Goal: Task Accomplishment & Management: Complete application form

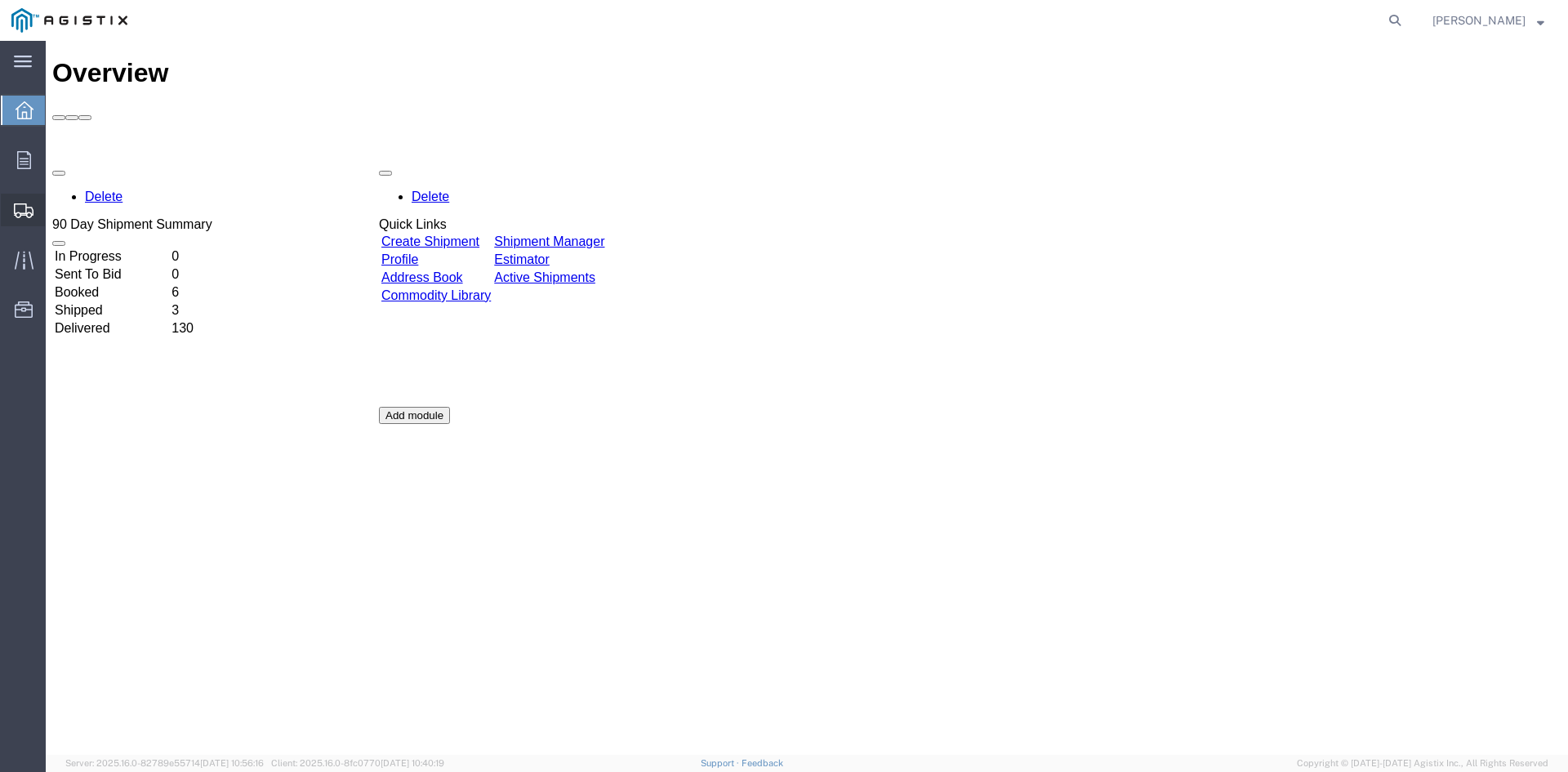
click at [0, 0] on span "Create Shipment" at bounding box center [0, 0] width 0 height 0
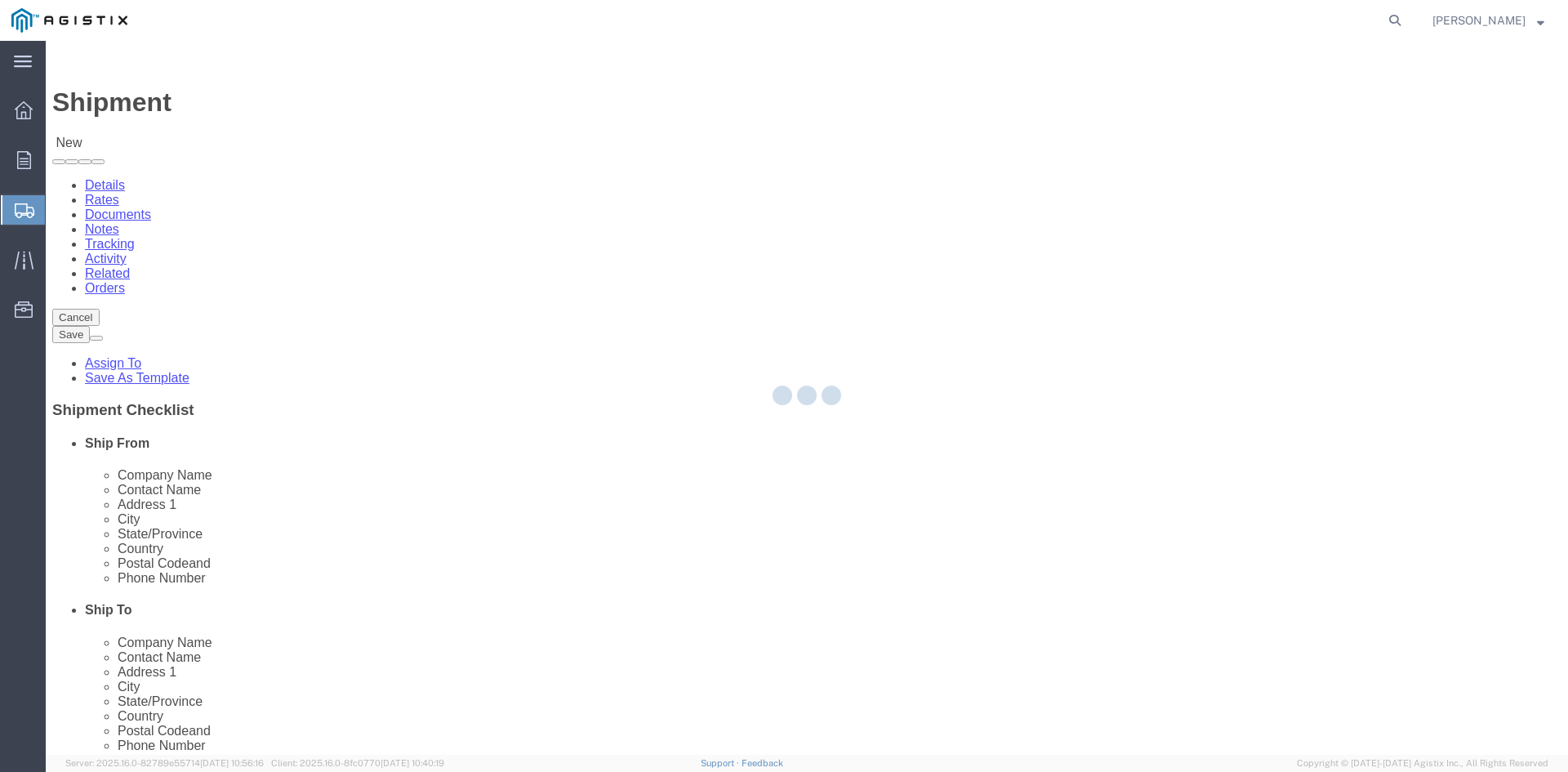
select select
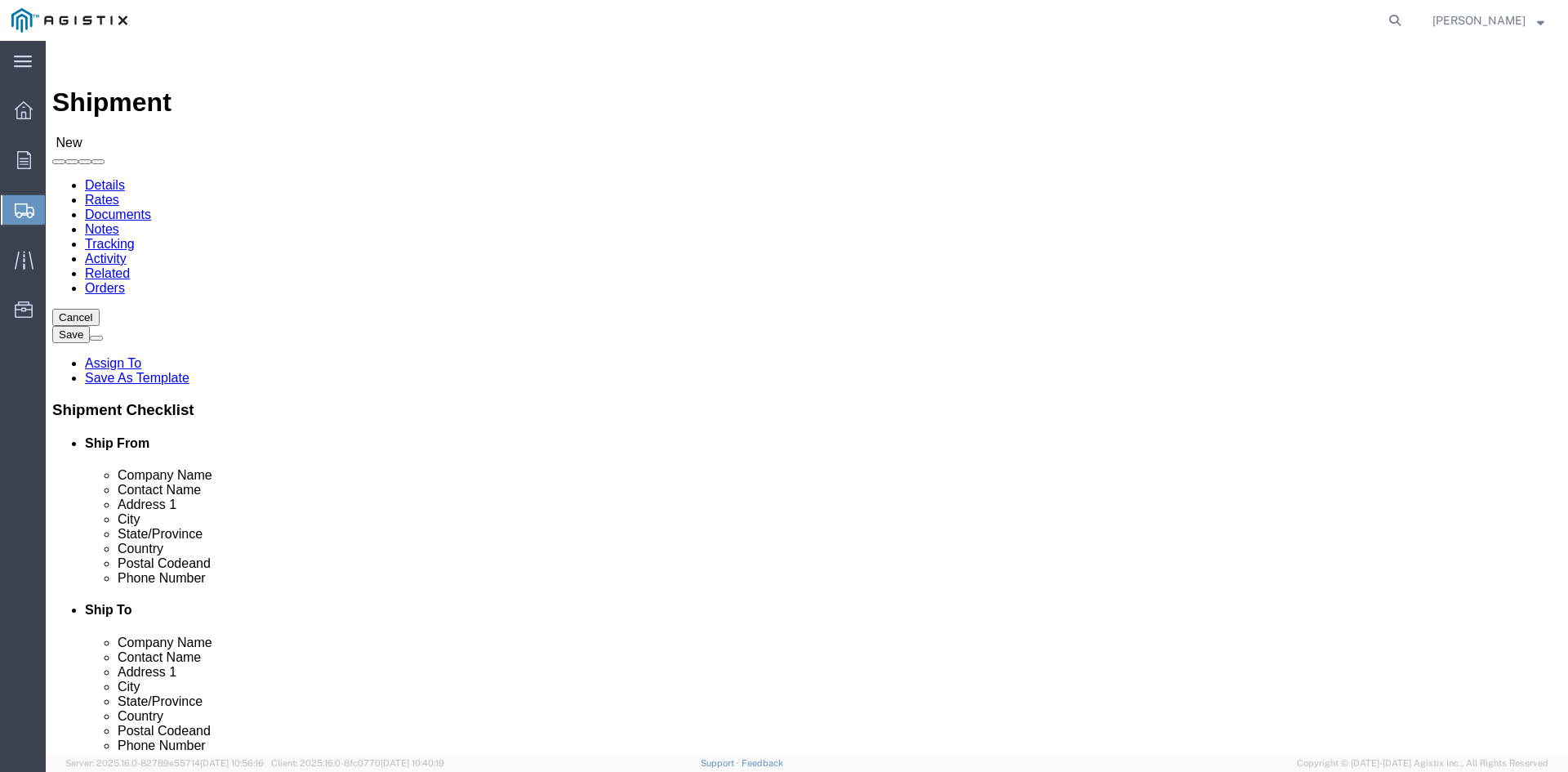
click select "Select PG&E Power Partners"
select select "9596"
click select "Select PG&E Power Partners"
select select
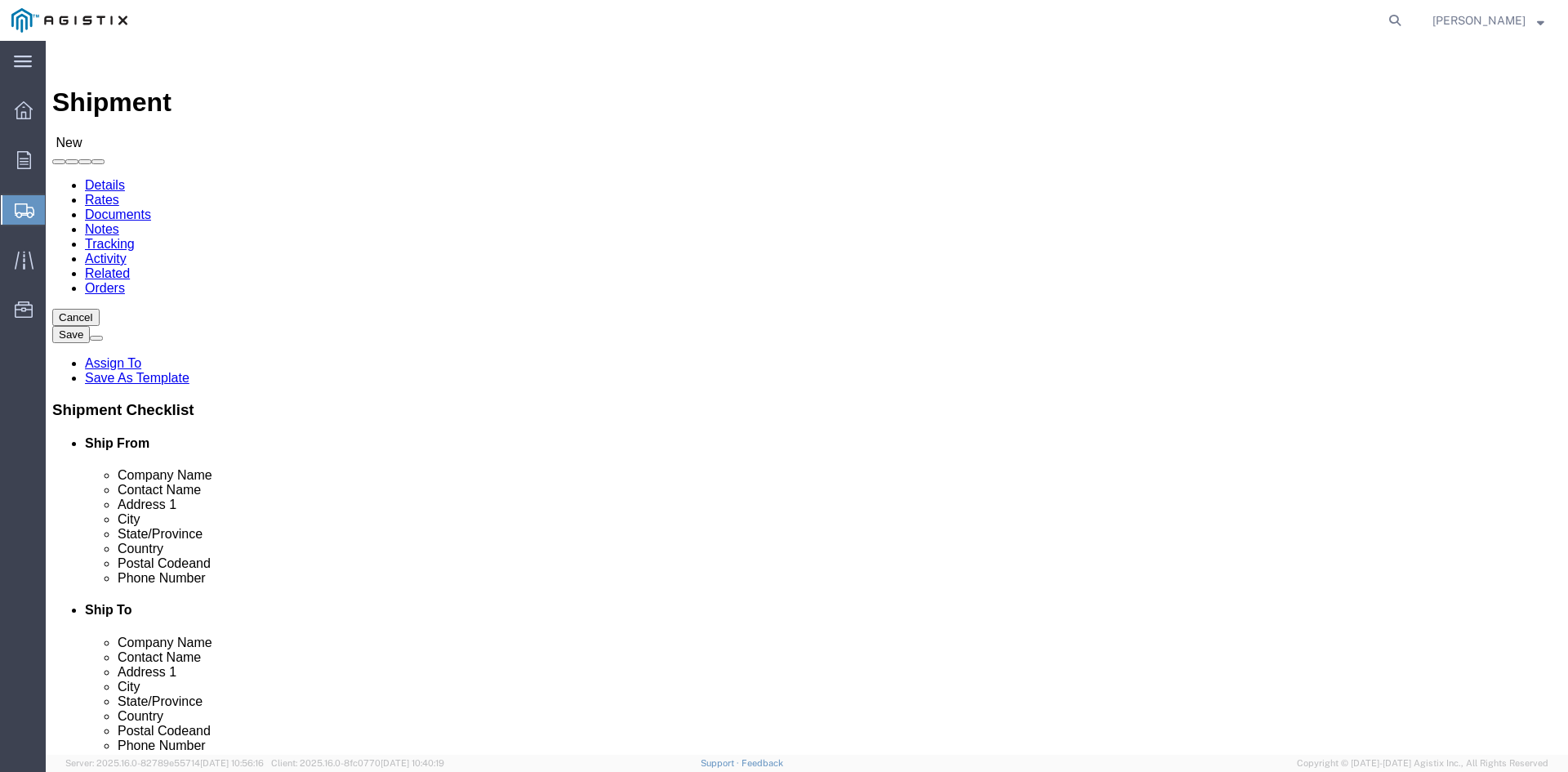
click input "text"
type input "[PERSON_NAME]"
click p "- Power Partners LLC - ([PERSON_NAME]) [STREET_ADDRESS][PERSON_NAME]"
select select "GA"
type input "[PERSON_NAME]"
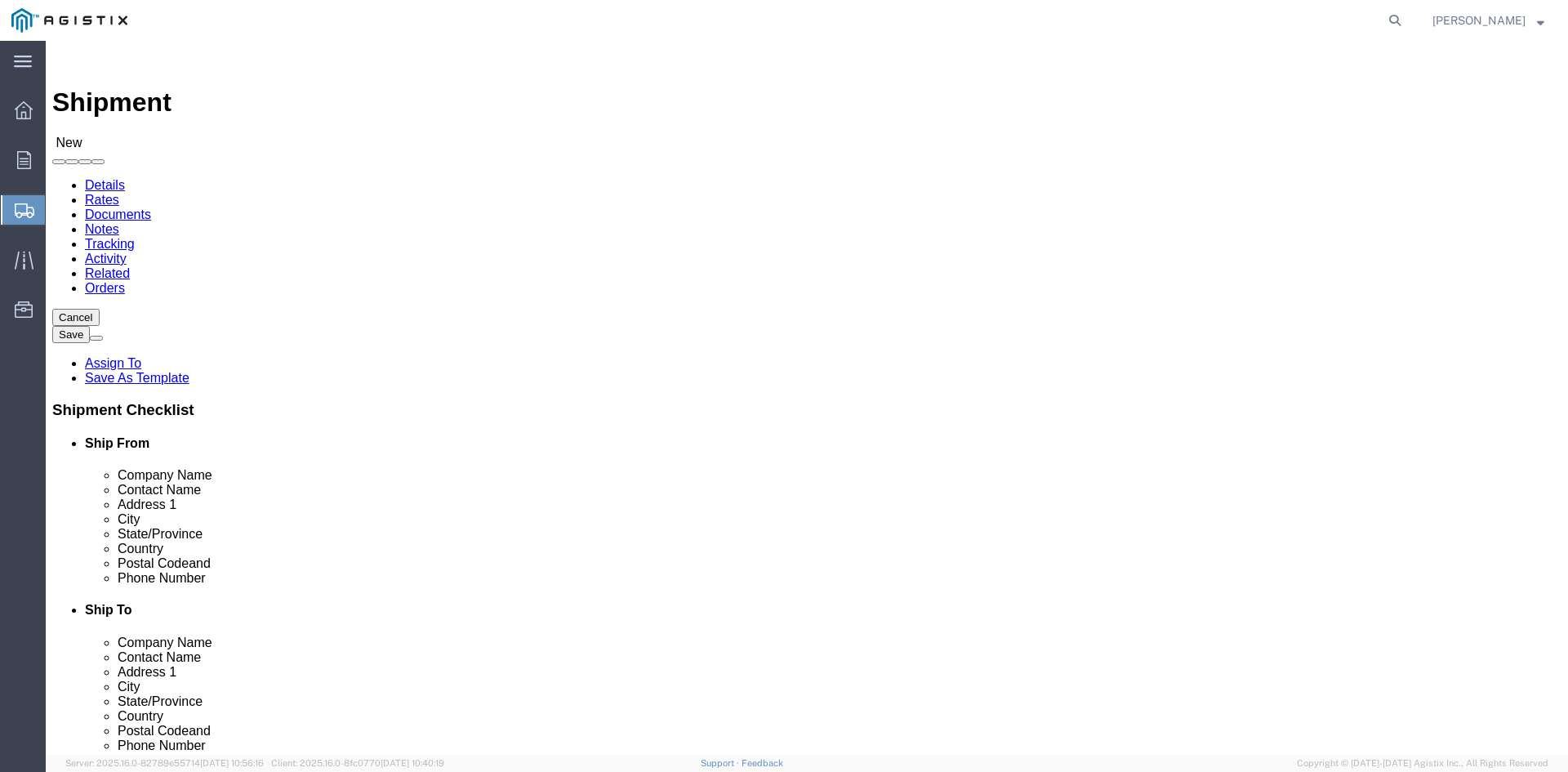
click select "Select All Others [GEOGRAPHIC_DATA] [GEOGRAPHIC_DATA] [GEOGRAPHIC_DATA] [GEOGRA…"
select select "23082"
click select "Select All Others [GEOGRAPHIC_DATA] [GEOGRAPHIC_DATA] [GEOGRAPHIC_DATA] [GEOGRA…"
drag, startPoint x: 824, startPoint y: 468, endPoint x: 873, endPoint y: 468, distance: 49.0
click input "text"
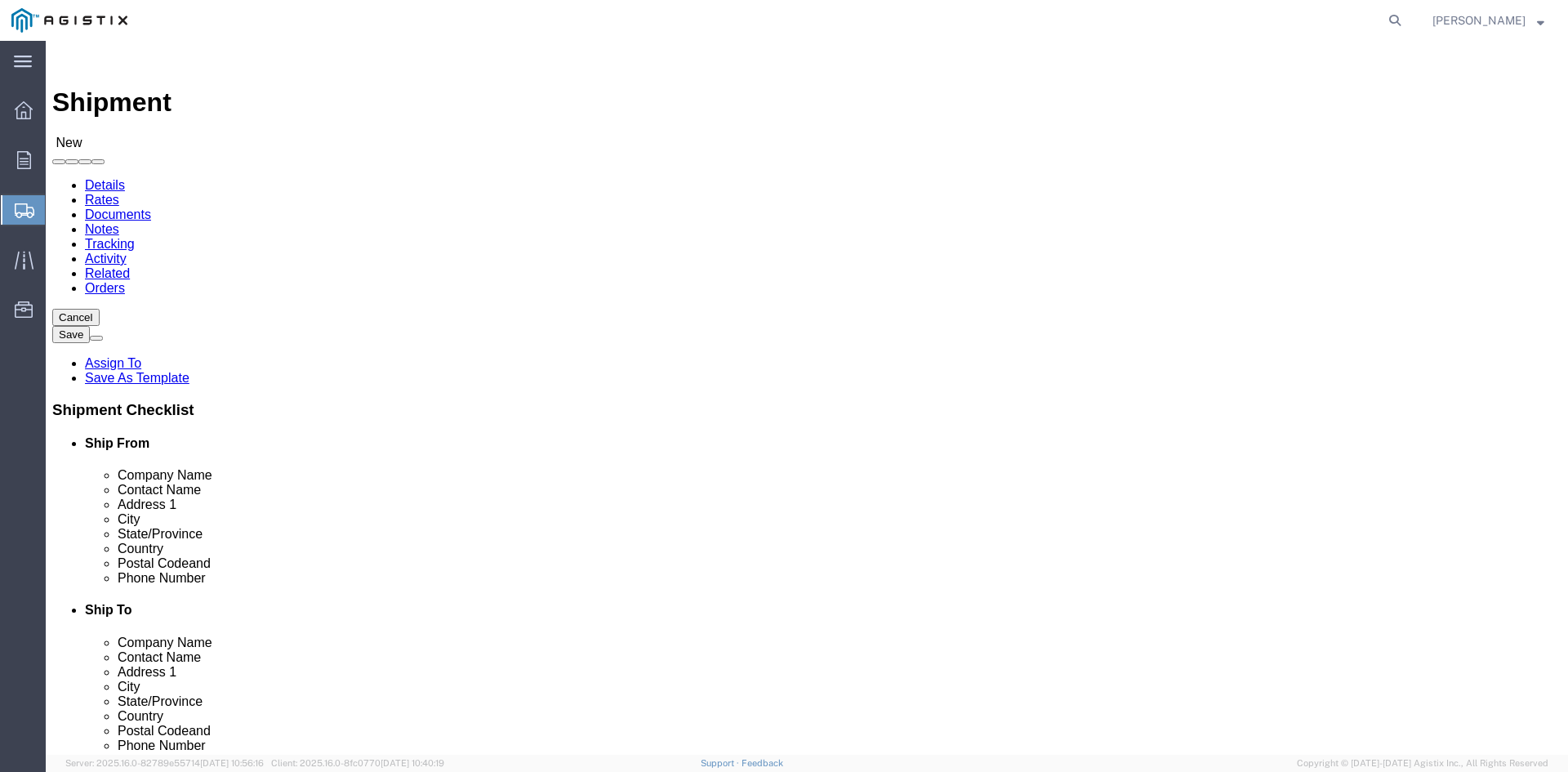
type input "Receiving"
click p "- PGE - (Receiving Department) [STREET_ADDRESS]"
select select "CA"
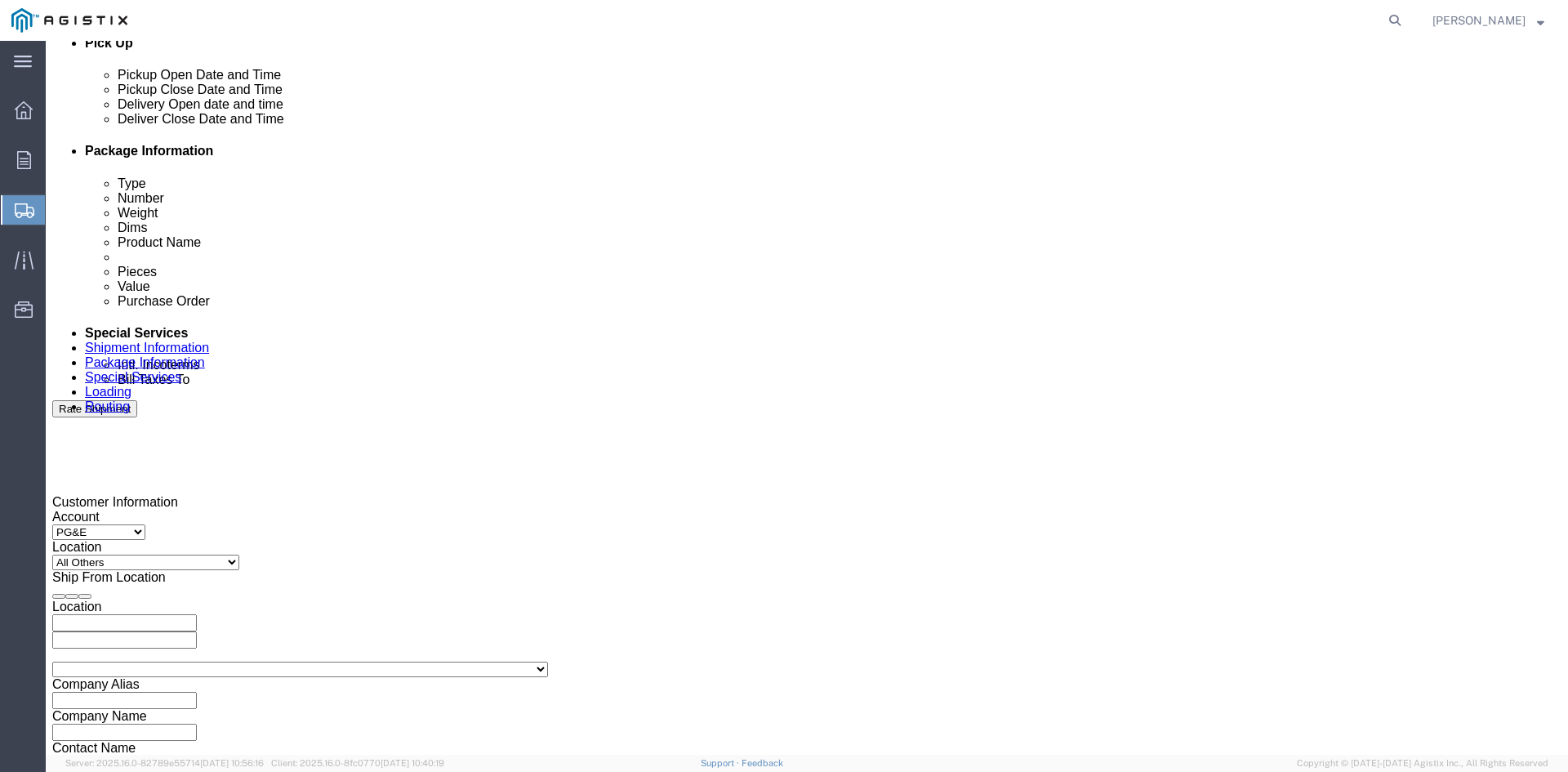
scroll to position [735, 0]
type input "Receiving Department"
click div "Pickup Start Date Pickup Start Time Pickup Open Date and Time [DATE] 3:00 PM"
click div "[DATE] 3:00 PM"
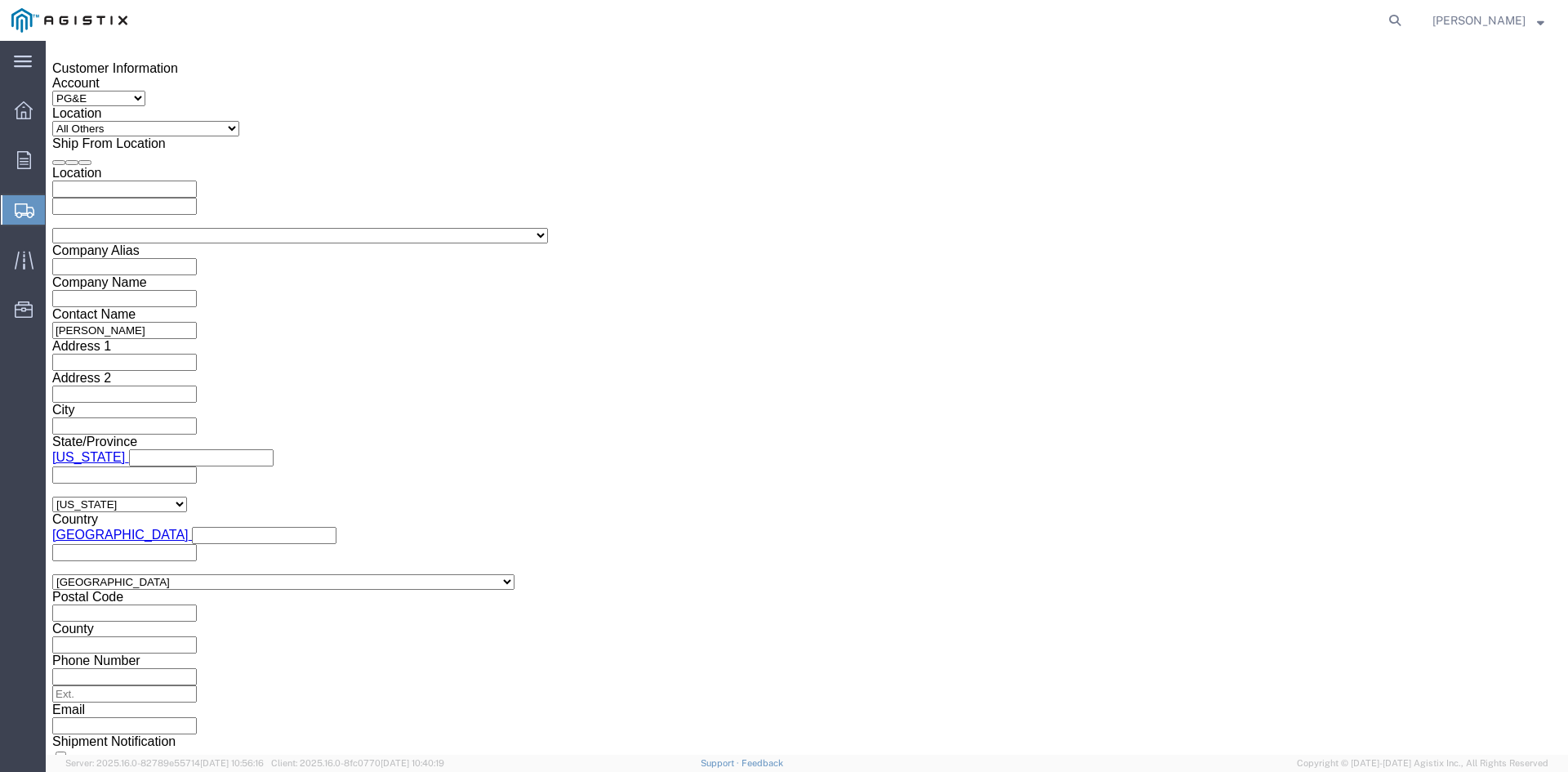
click input "3:00 PM"
click input "11:00 PM"
type input "11:00 AM"
click button "Apply"
click div "[DATE] 12:00 PM"
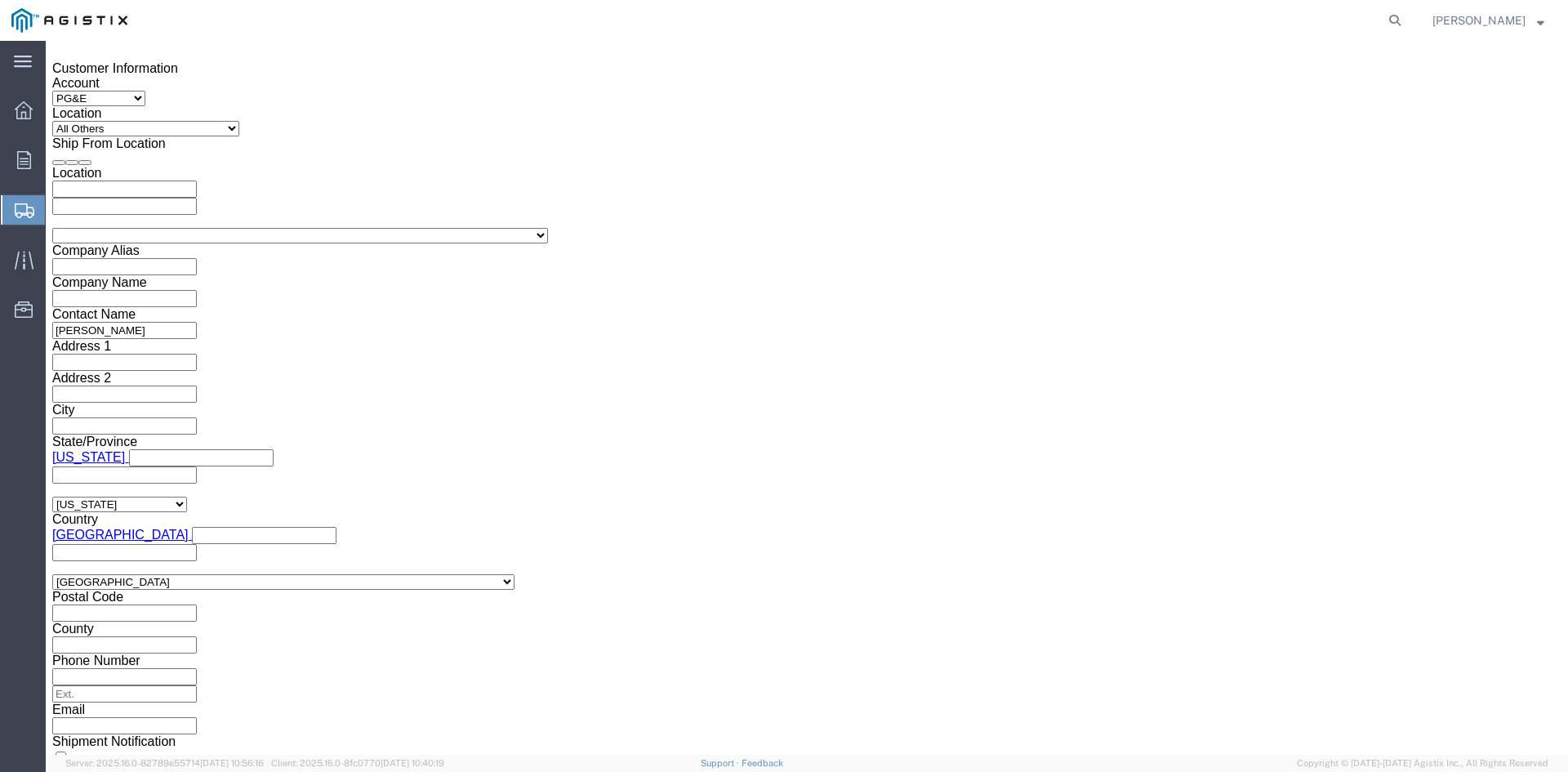
type input "5:00 PM"
click button "Apply"
click div
drag, startPoint x: 693, startPoint y: 453, endPoint x: 727, endPoint y: 453, distance: 34.0
click input "7:00 PM"
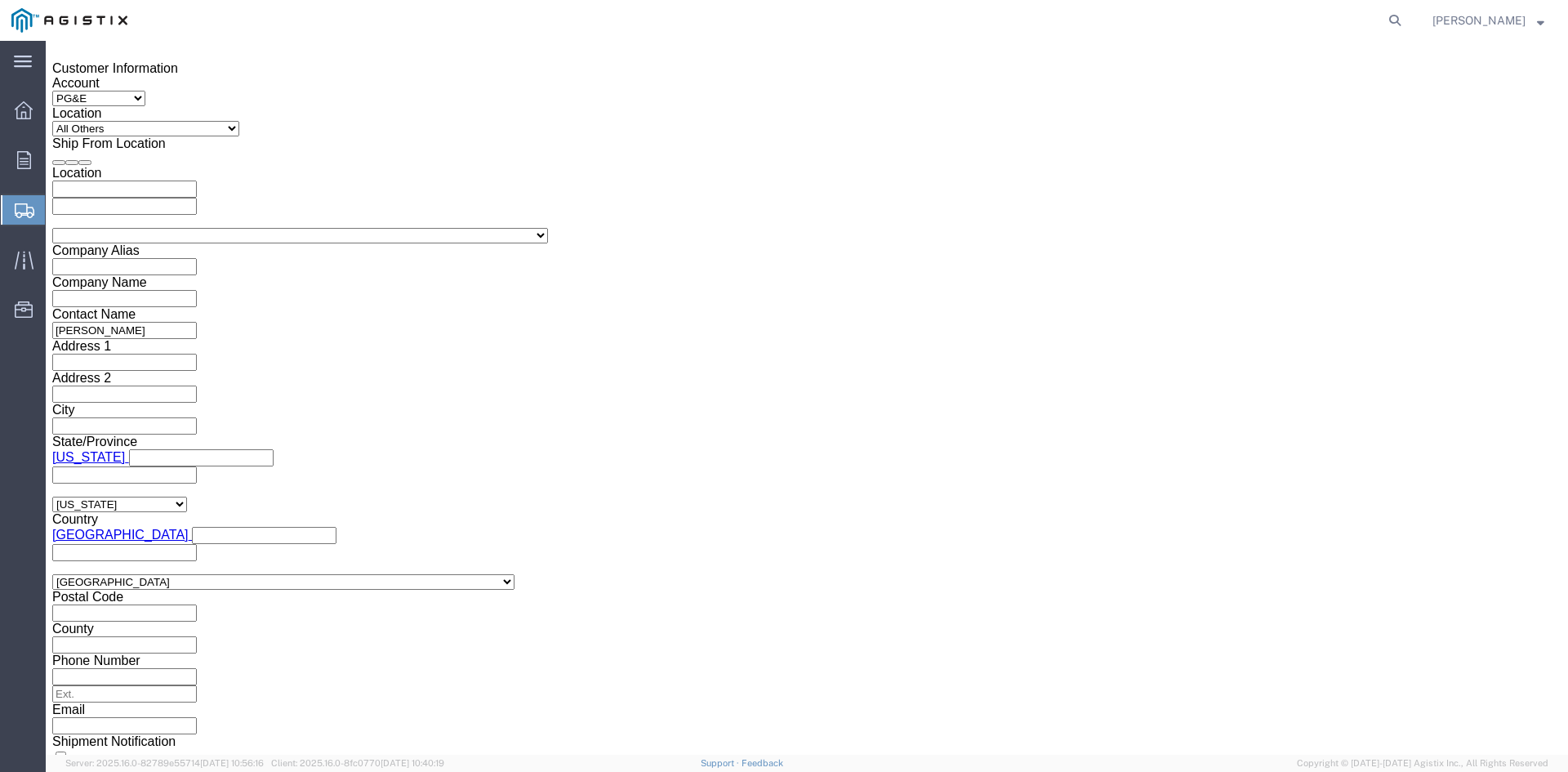
click input "7:30 PM"
type input "7:30 AM"
click button "Apply"
click input "text"
type input "3501398145"
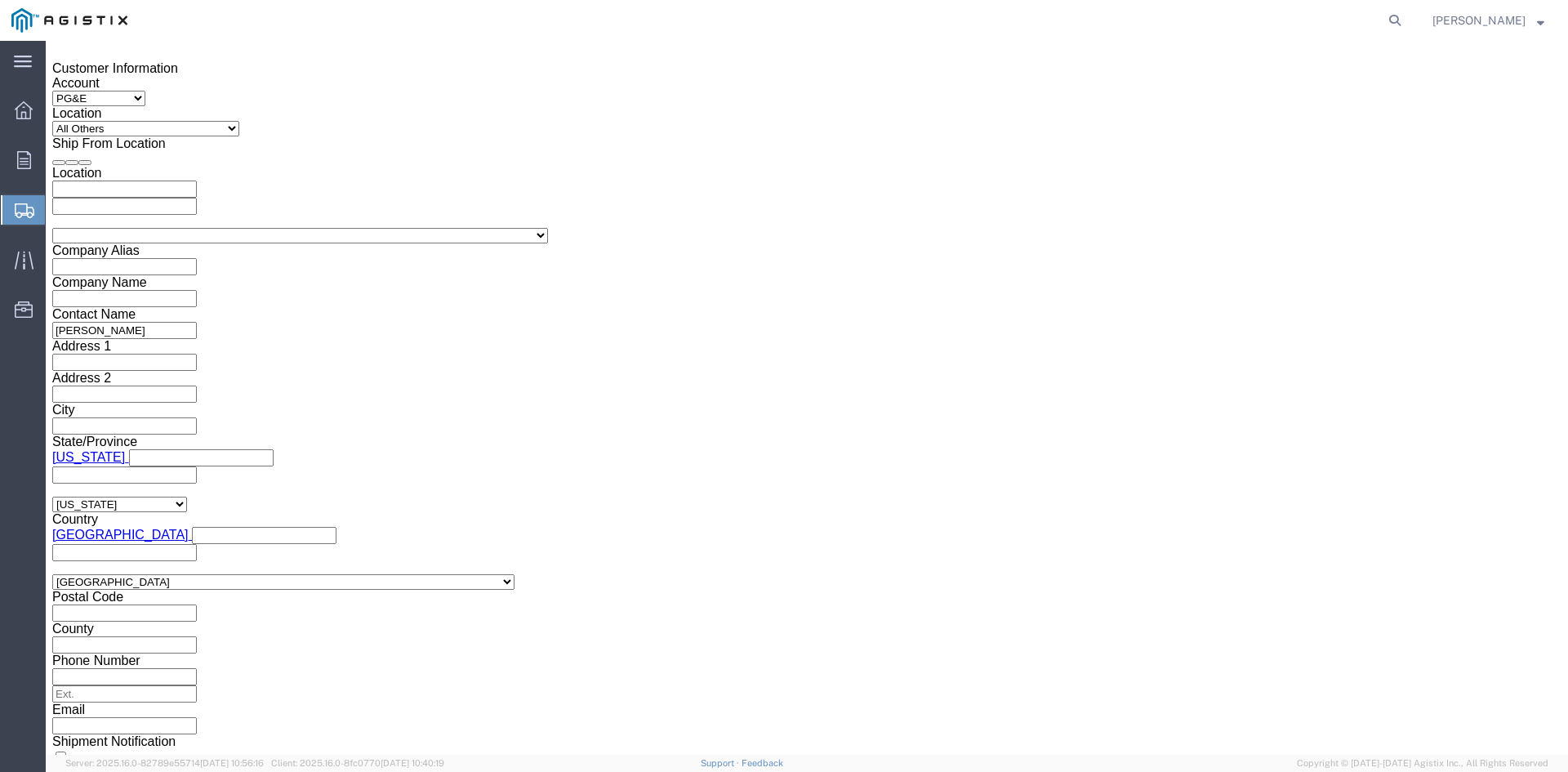
click select "Select Account Type Activity ID Airline Appointment Number ASN Batch Request # …"
select select "BOL"
click select "Select Account Type Activity ID Airline Appointment Number ASN Batch Request # …"
click input "text"
type input "9813711"
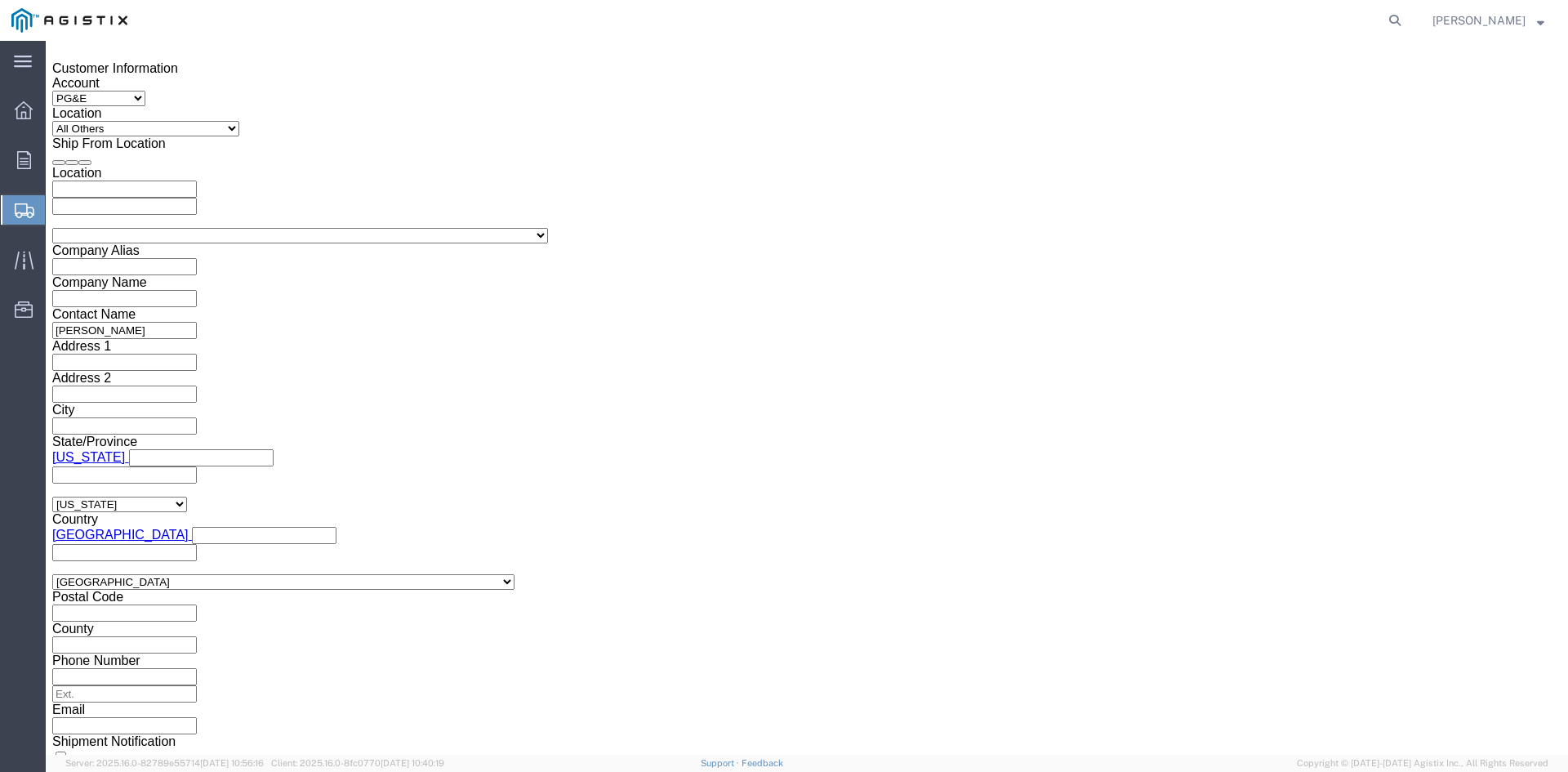
click select "Select Air Less than Truckload Multi-Leg Ocean Freight Rail Small Parcel Truckl…"
select select "TL"
click select "Select Air Less than Truckload Multi-Leg Ocean Freight Rail Small Parcel Truckl…"
click select "Select 1-Ton (PSS) 10 Wheel 10 Yard Dump Truck 20 Yard Dump Truck Bobtail Botto…"
select select "FLBD"
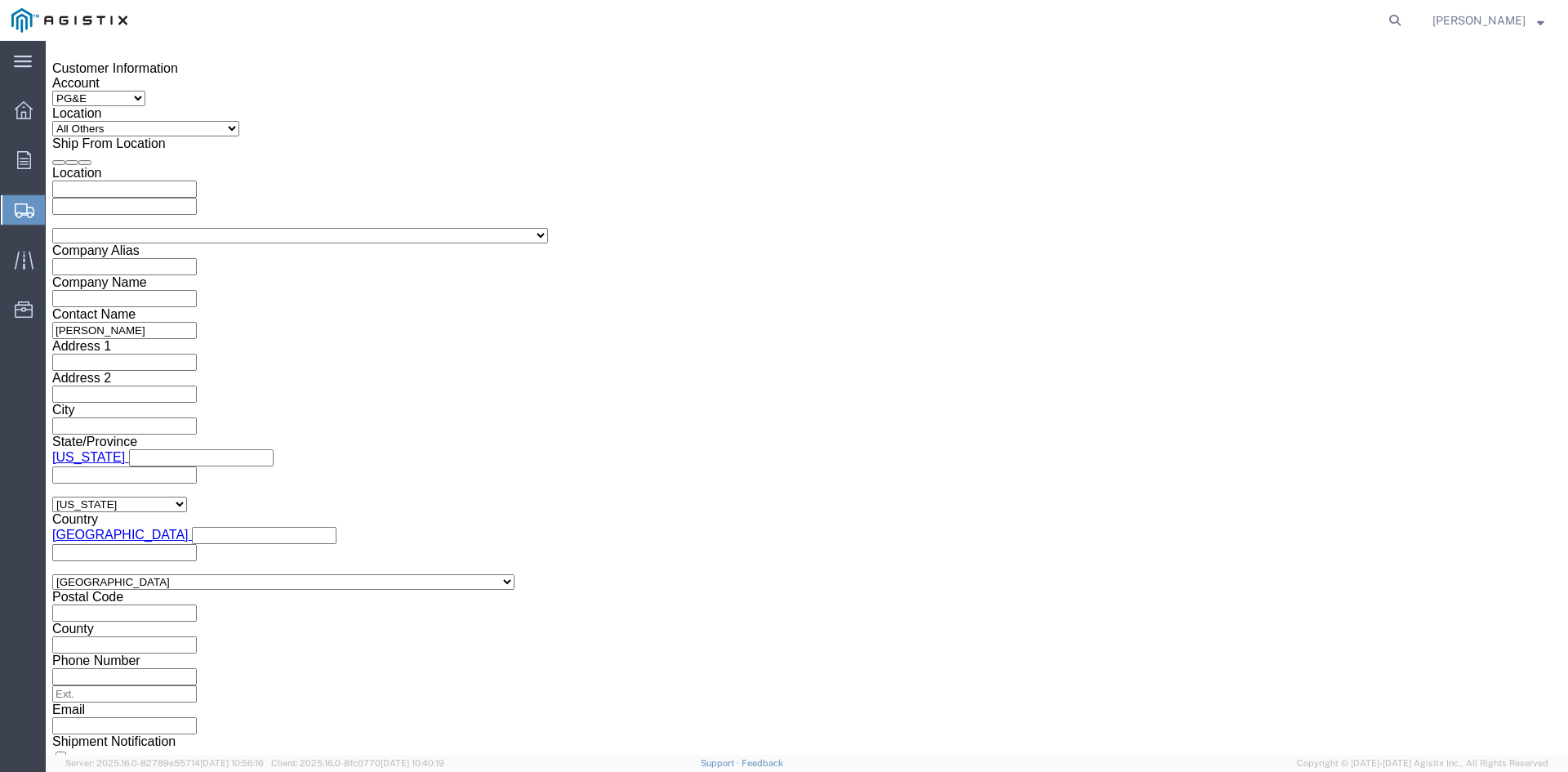
click select "Select 1-Ton (PSS) 10 Wheel 10 Yard Dump Truck 20 Yard Dump Truck Bobtail Botto…"
click button "Continue"
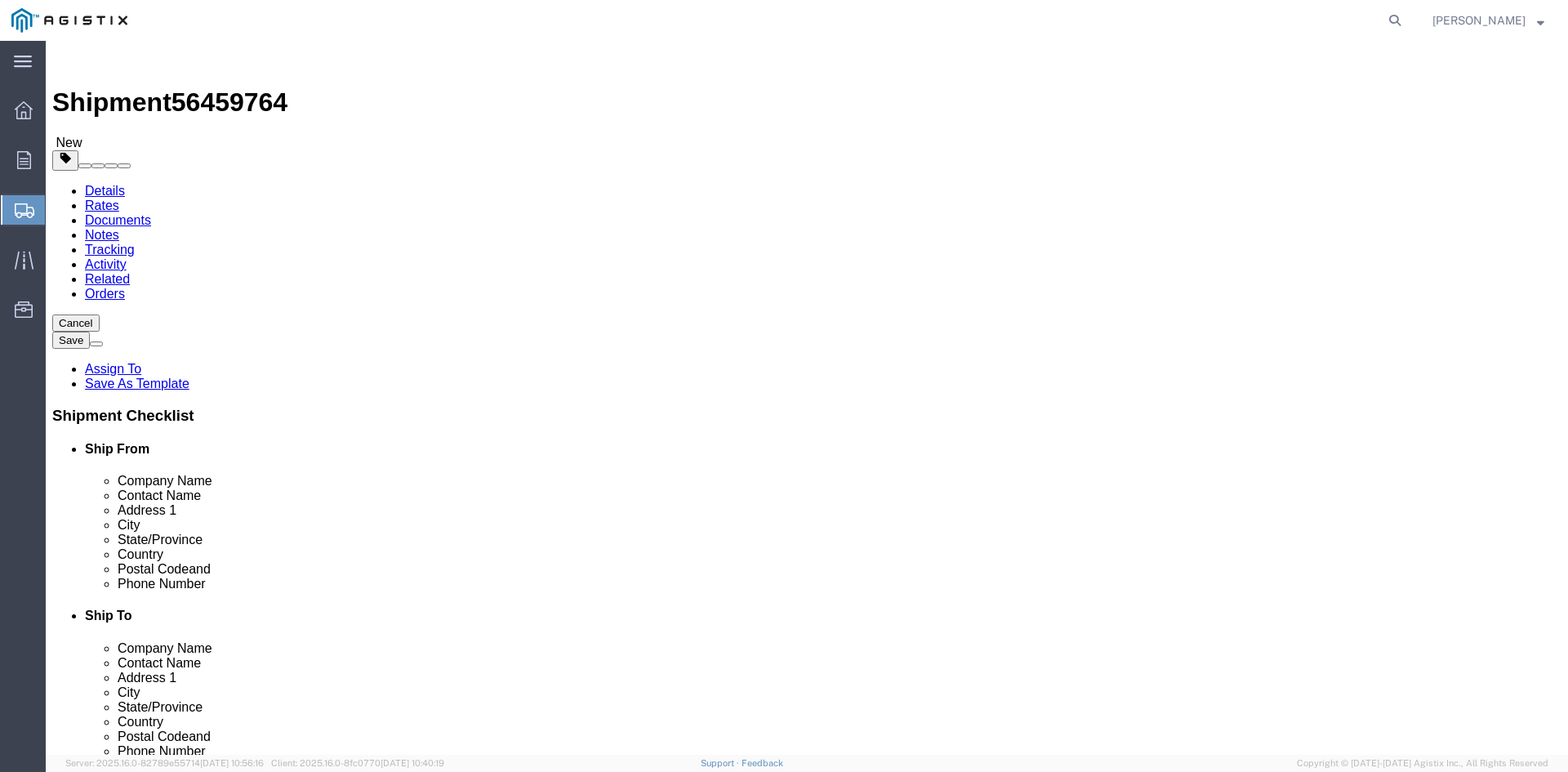
click select "Select Bulk Bundle(s) Cardboard Box(es) Carton(s) Crate(s) Drum(s) (Fiberboard)…"
select select "PSNS"
click select "Select Bulk Bundle(s) Cardboard Box(es) Carton(s) Crate(s) Drum(s) (Fiberboard)…"
click input "text"
type input "1"
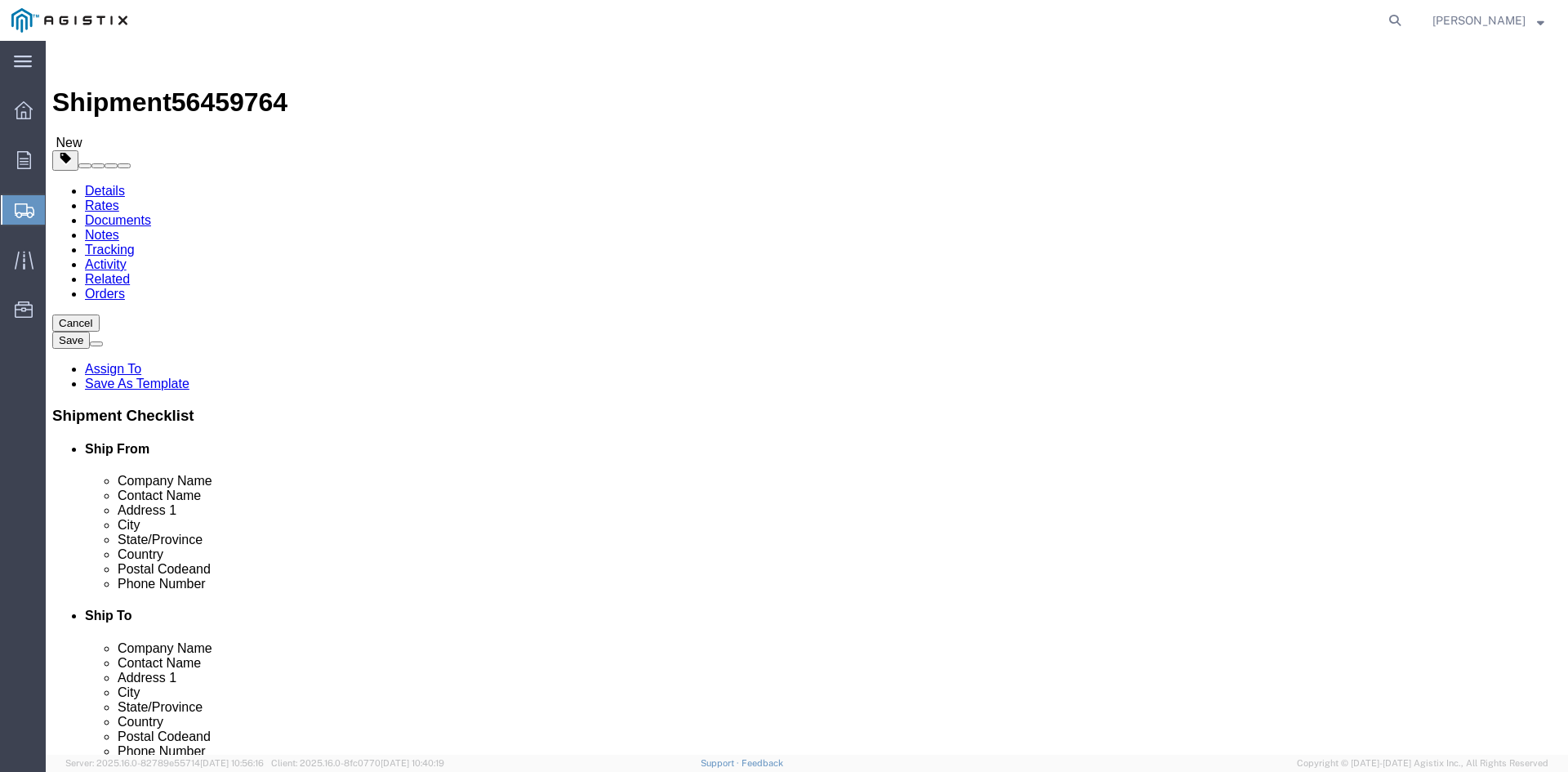
drag, startPoint x: 238, startPoint y: 349, endPoint x: 203, endPoint y: 347, distance: 35.1
click div "Number 1"
type input "77"
click input "text"
type input "26"
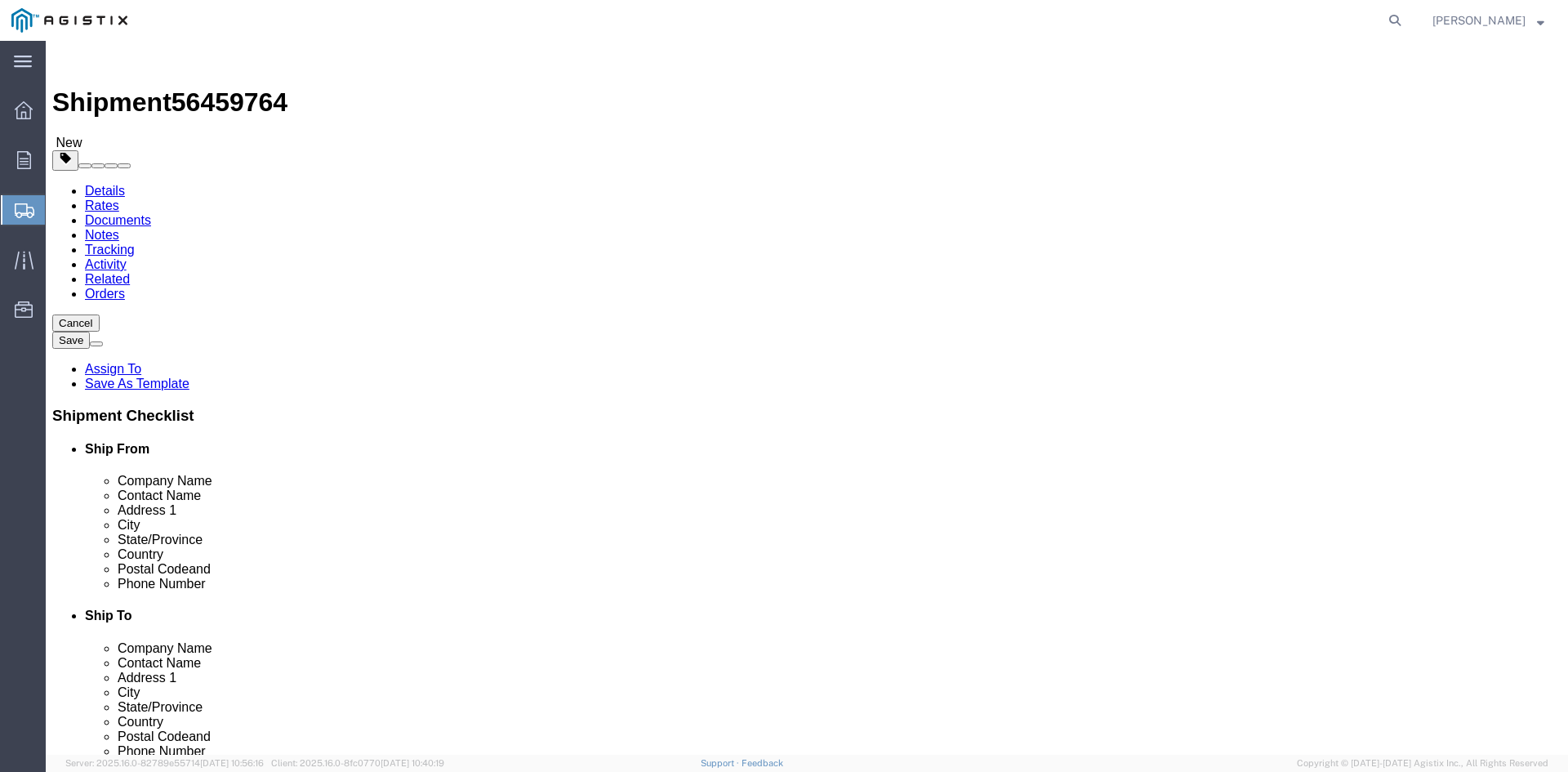
click input "text"
type input "26"
drag, startPoint x: 392, startPoint y: 376, endPoint x: 436, endPoint y: 386, distance: 45.1
click input "text"
type input "32.75"
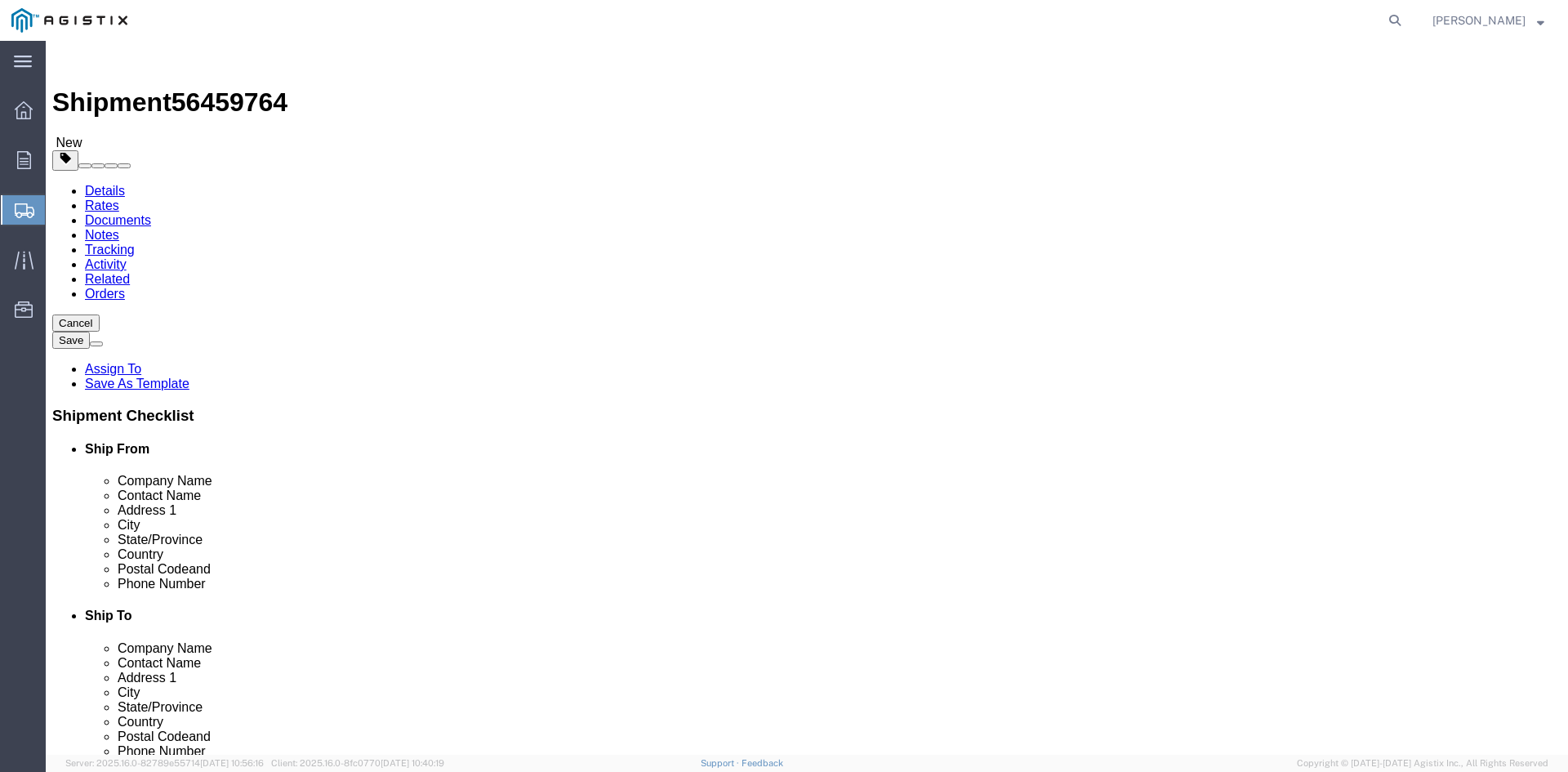
drag, startPoint x: 265, startPoint y: 406, endPoint x: 188, endPoint y: 406, distance: 77.0
click div "Weight Total weight of packages in pounds or kilograms 0.00 Select kgs lbs Ship…"
type input "26623.86"
click link "Add Content"
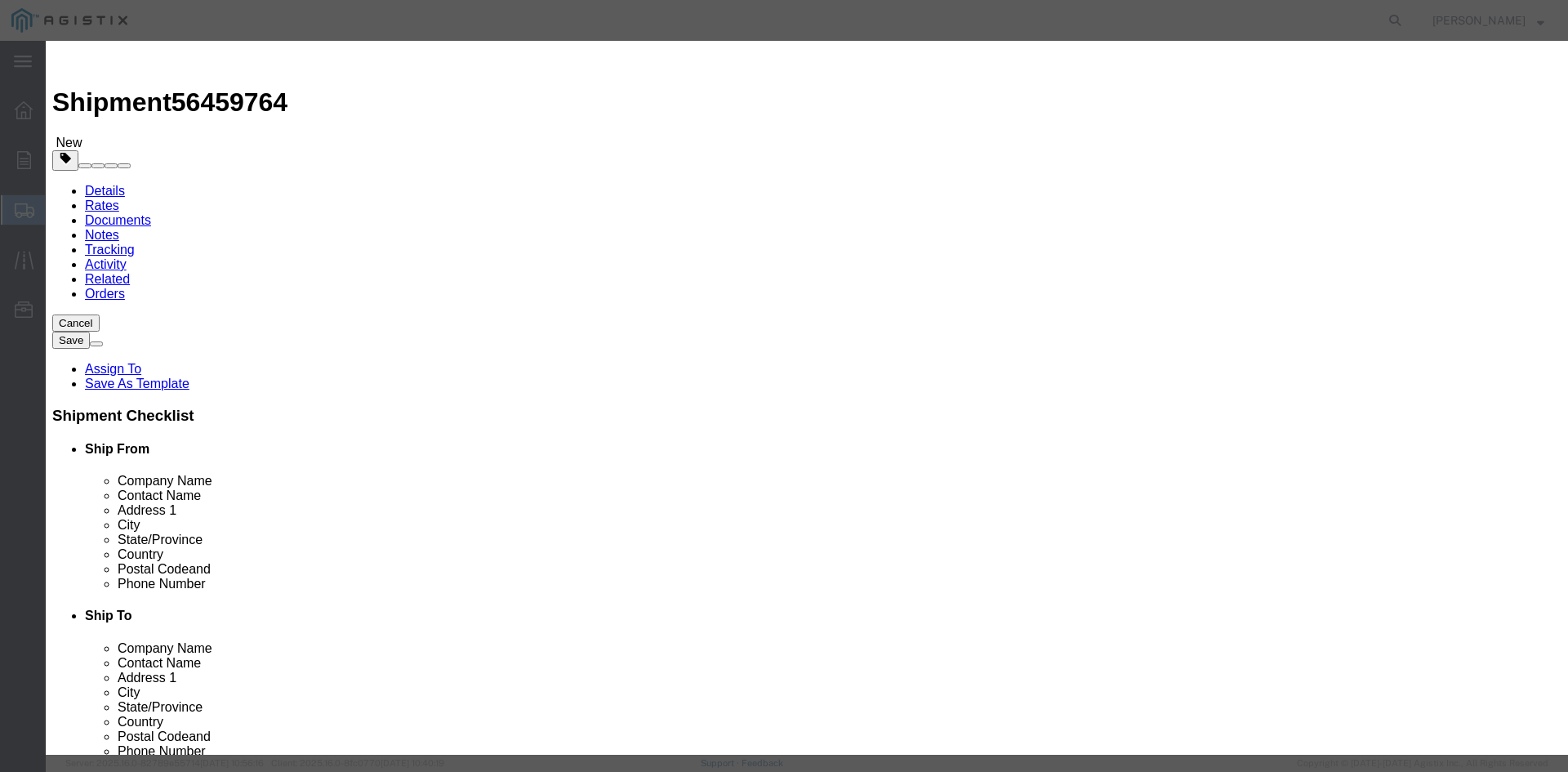
click input "text"
drag, startPoint x: 610, startPoint y: 121, endPoint x: 458, endPoint y: 118, distance: 152.0
click div "Product Name Overhead Transformer"
type input "Overhead Transformer"
drag, startPoint x: 495, startPoint y: 159, endPoint x: 459, endPoint y: 155, distance: 36.2
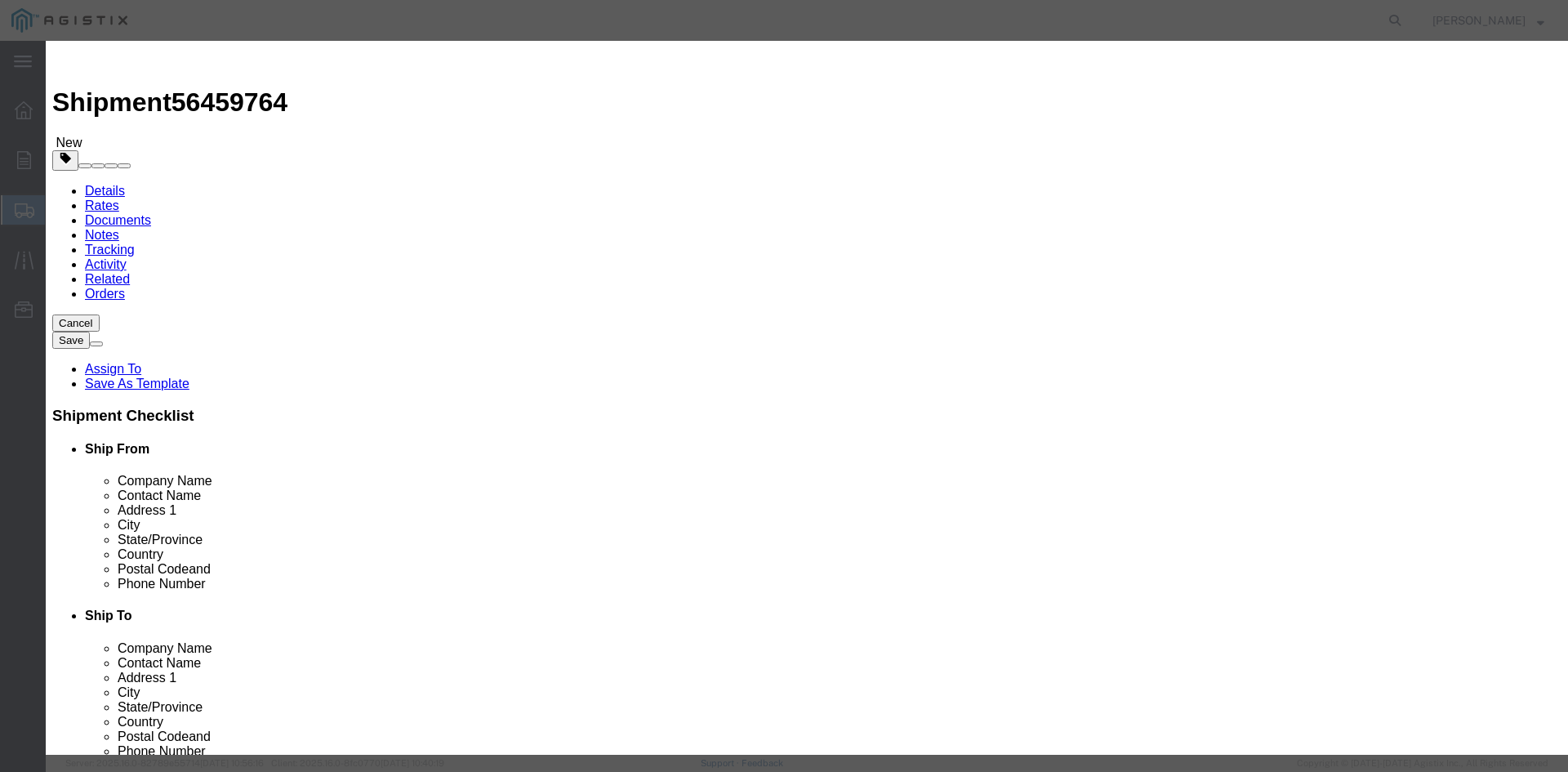
click div "Pieces 0 Select Bag Barrels 100Board Feet Bottle Box Blister Pack Carats Can Ca…"
type input "77"
drag, startPoint x: 490, startPoint y: 186, endPoint x: 527, endPoint y: 189, distance: 37.1
click input "text"
type input "1"
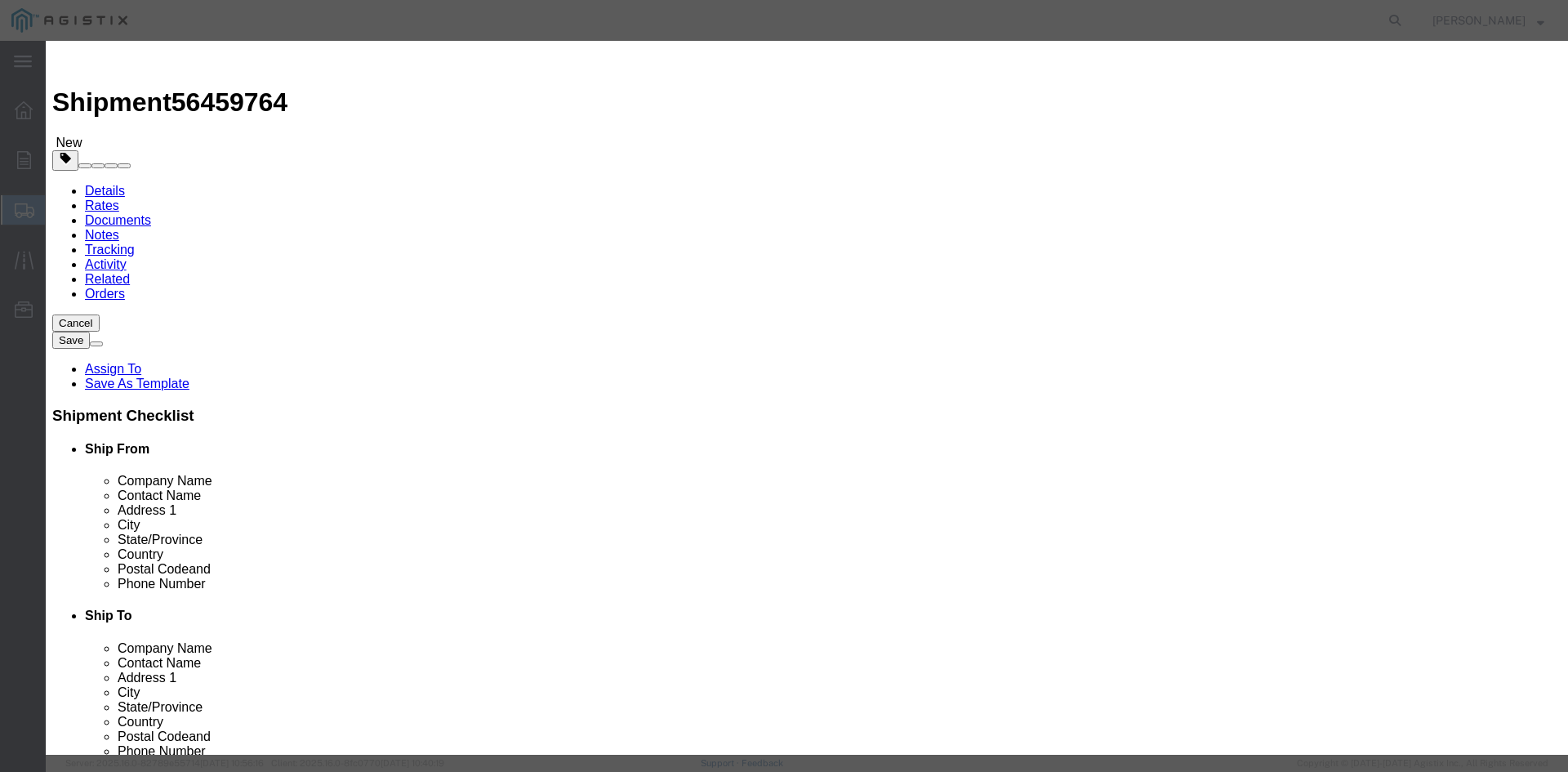
click select "Select 50 55 60 65 70 85 92.5 100 125 175 250 300 400"
select select "55"
click select "Select 50 55 60 65 70 85 92.5 100 125 175 250 300 400"
click button "Save & Close"
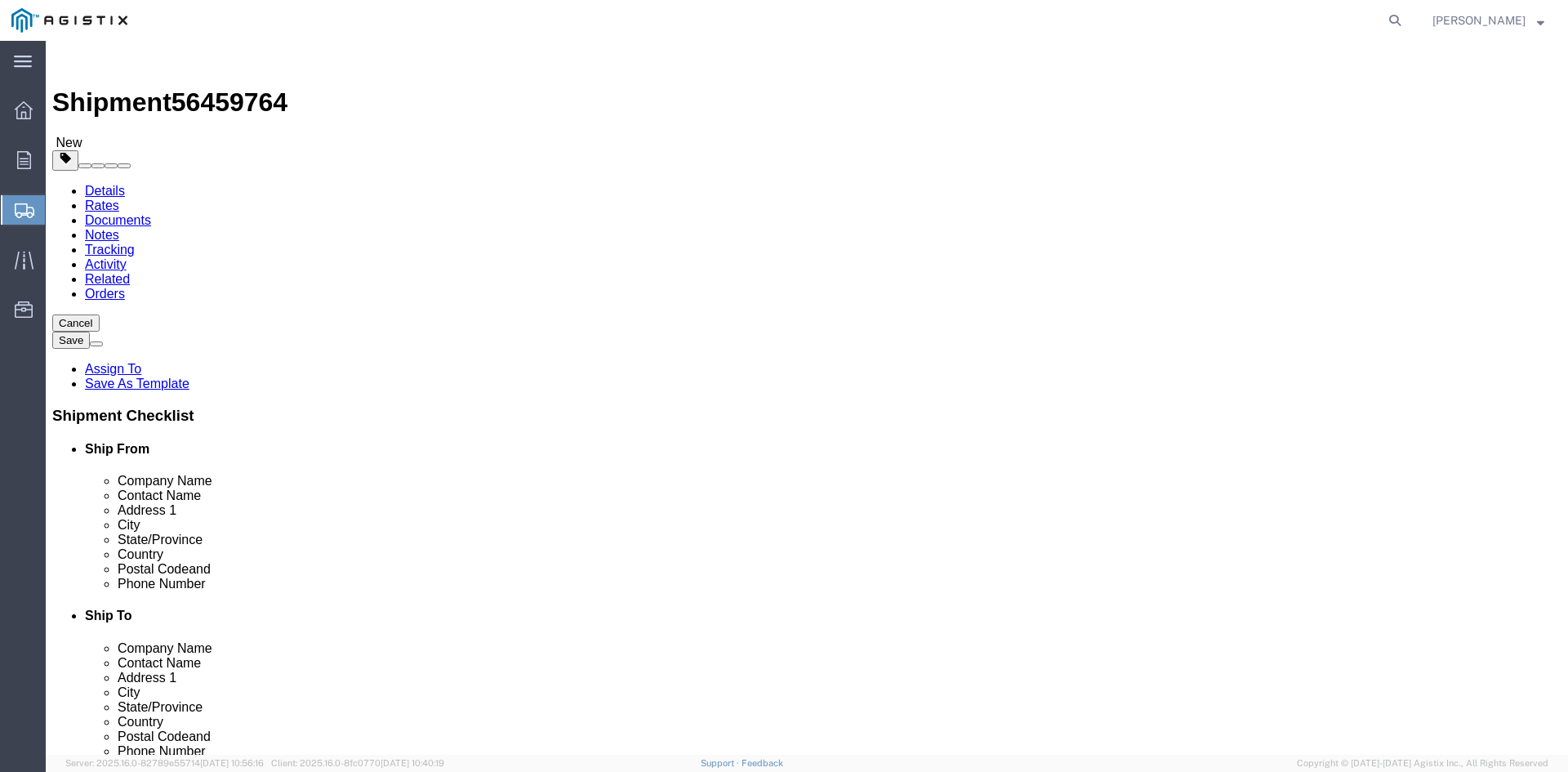
click link "Add Package"
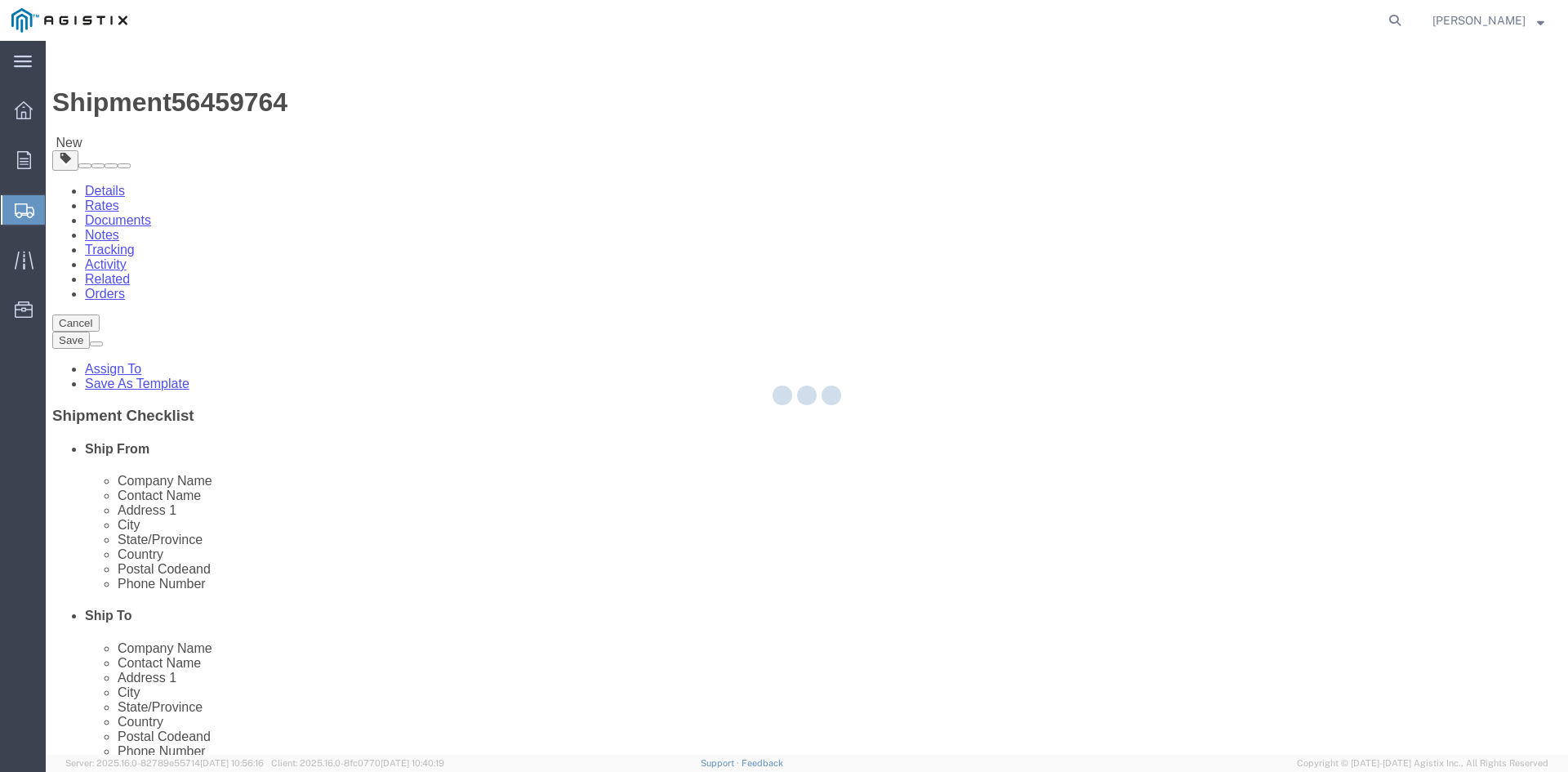
select select "PSNS"
select select "CBOX"
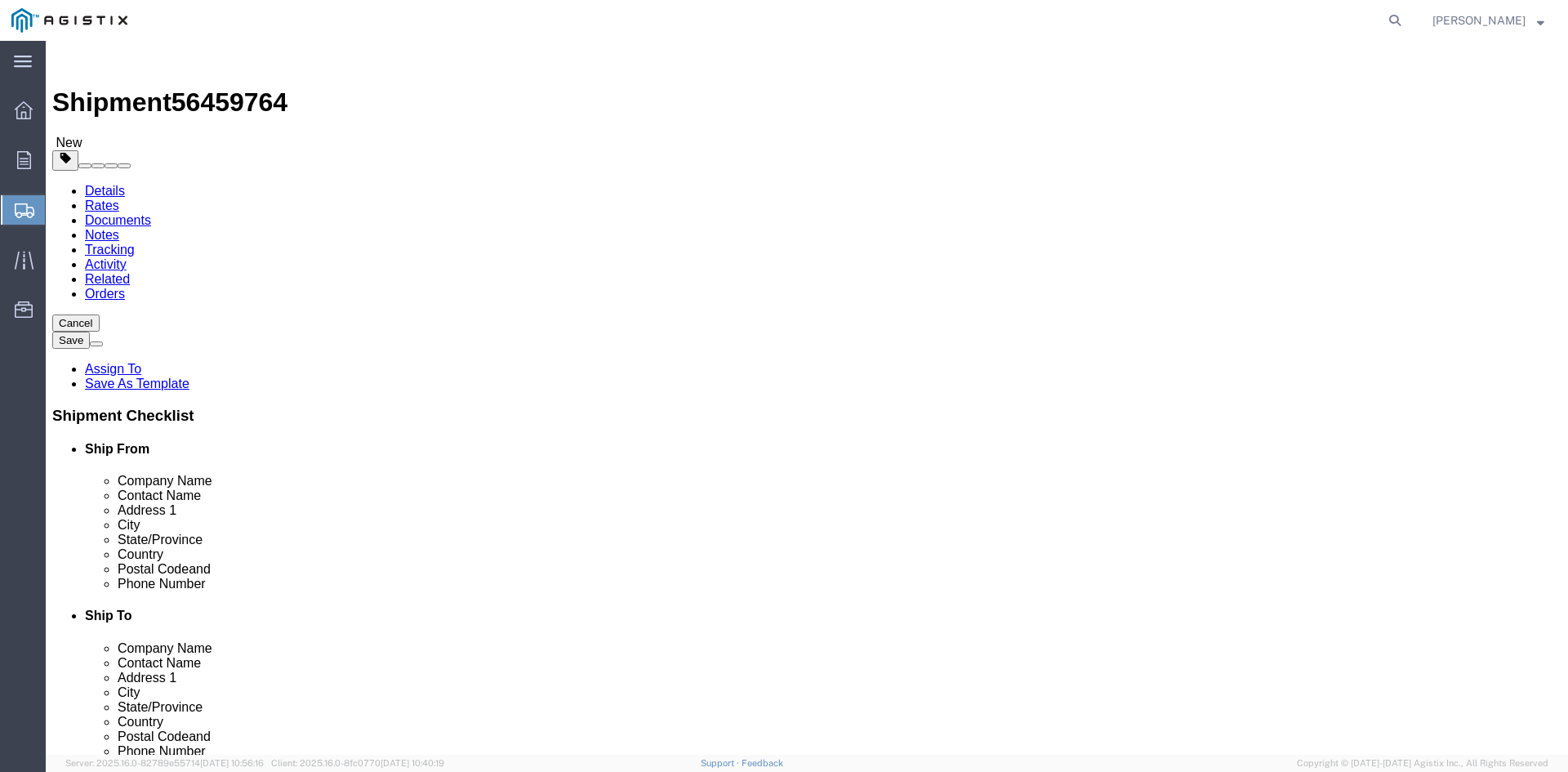
click span "button"
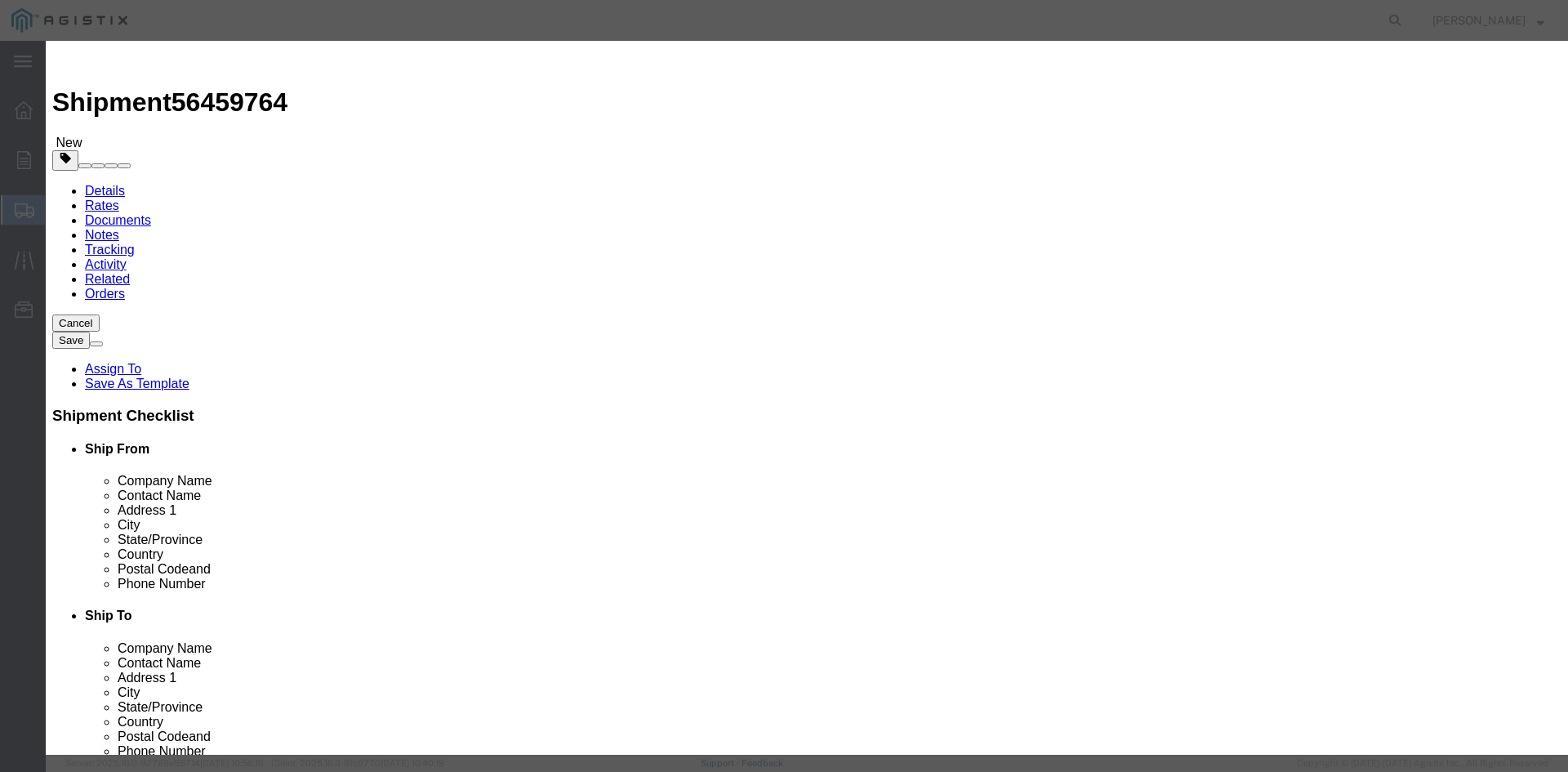
click button "Yes"
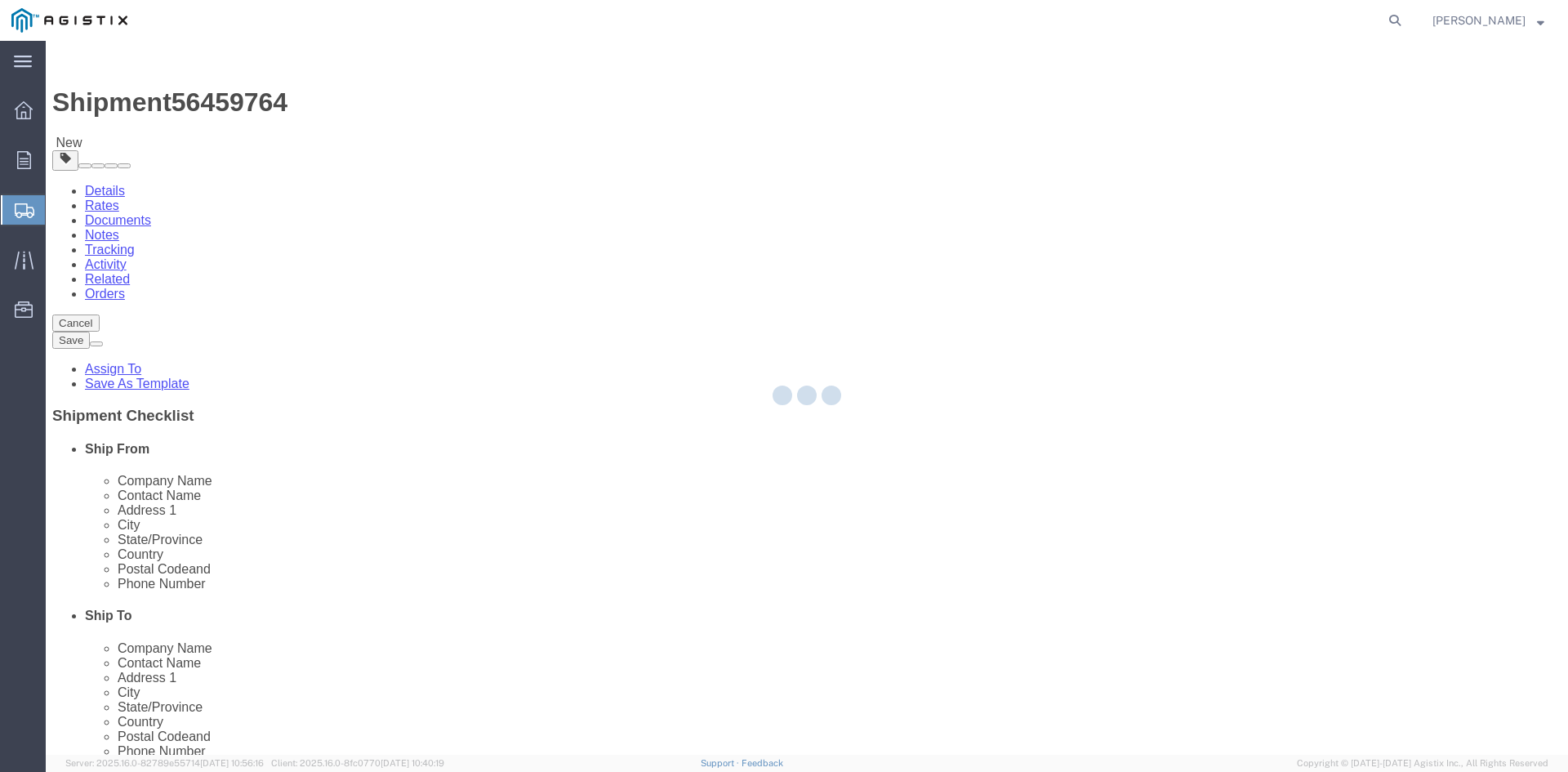
select select "PSNS"
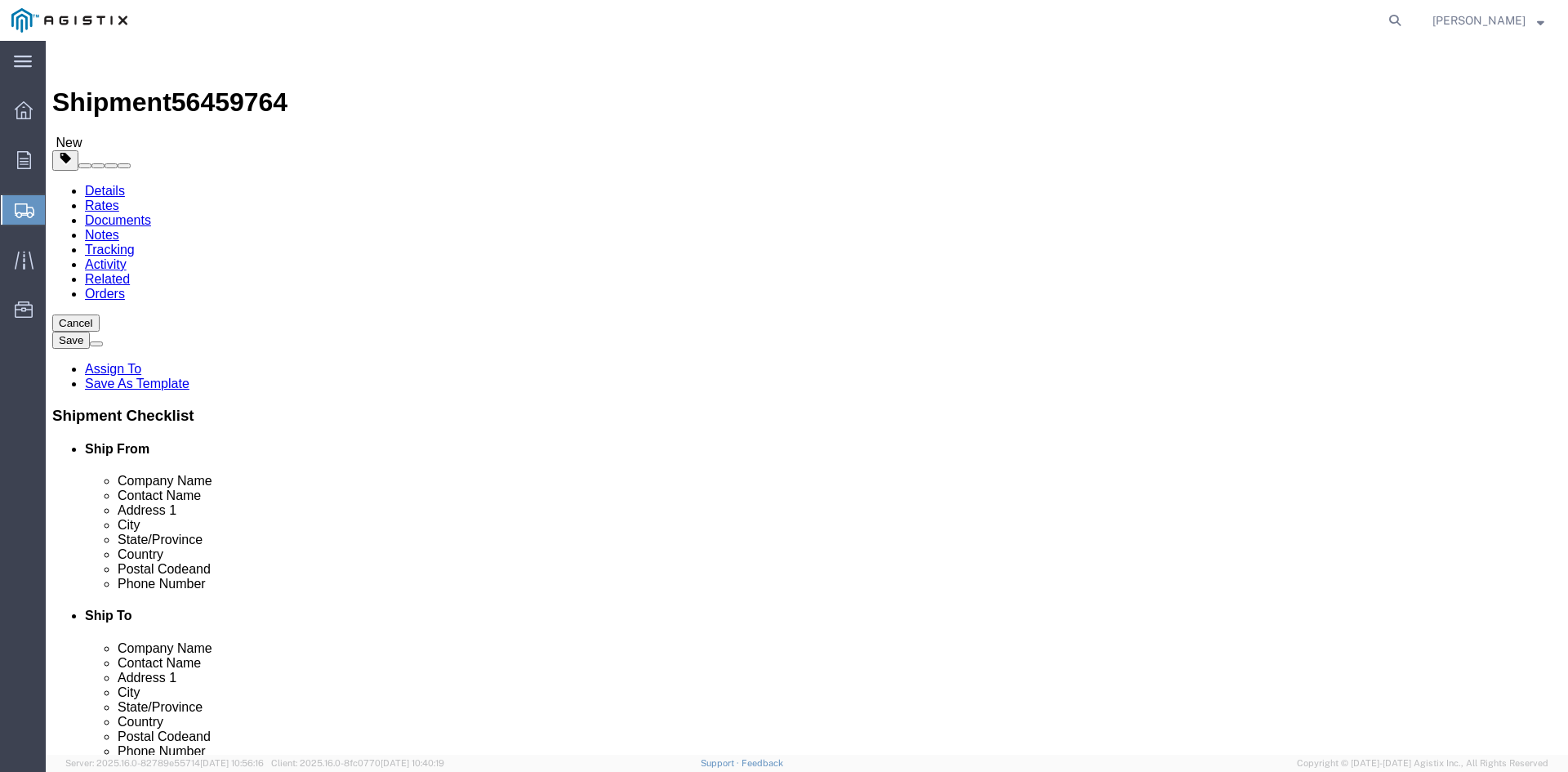
click icon
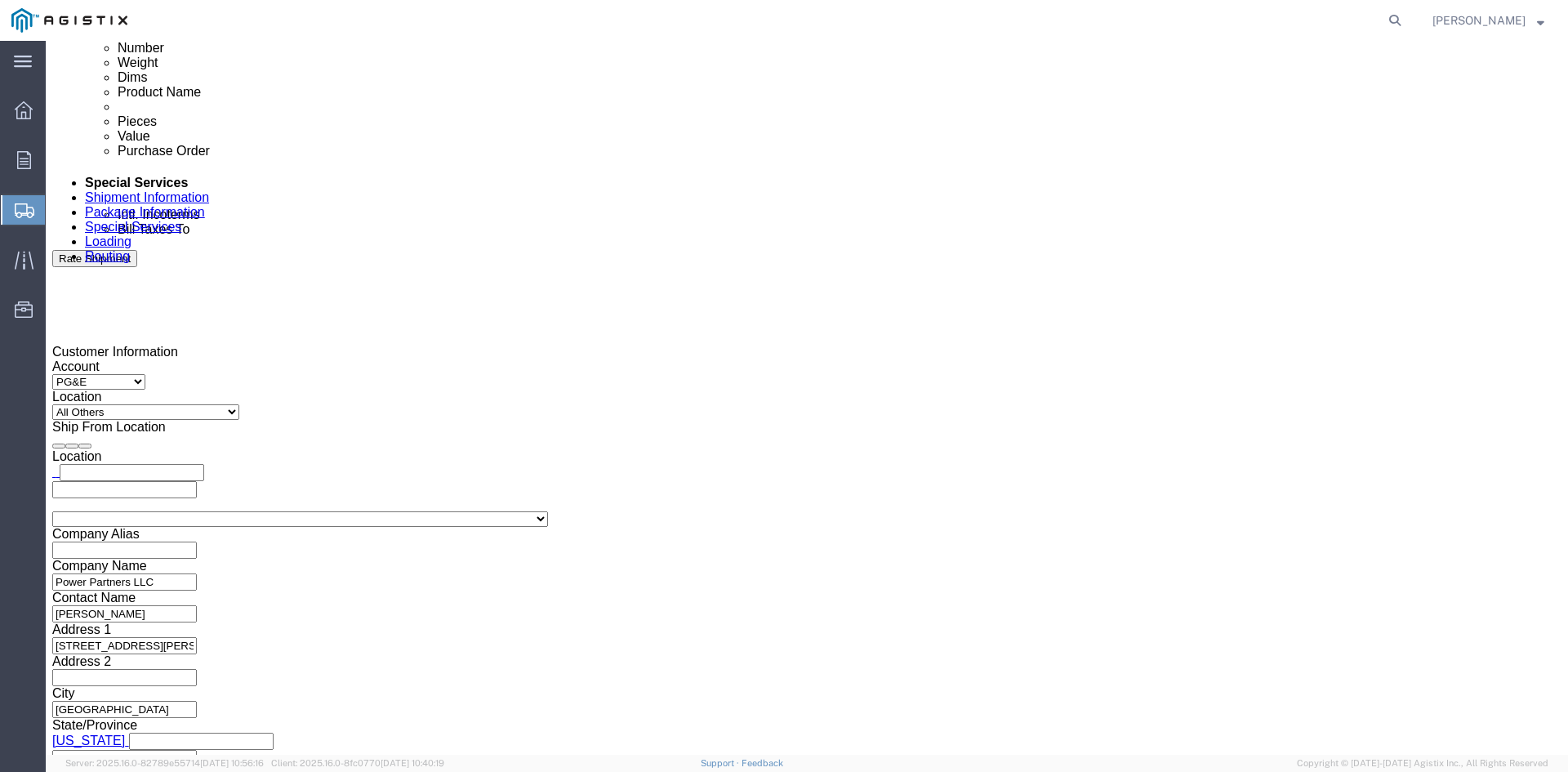
scroll to position [891, 0]
click input "text"
type input "[EMAIL_ADDRESS][DOMAIN_NAME]"
type input "z"
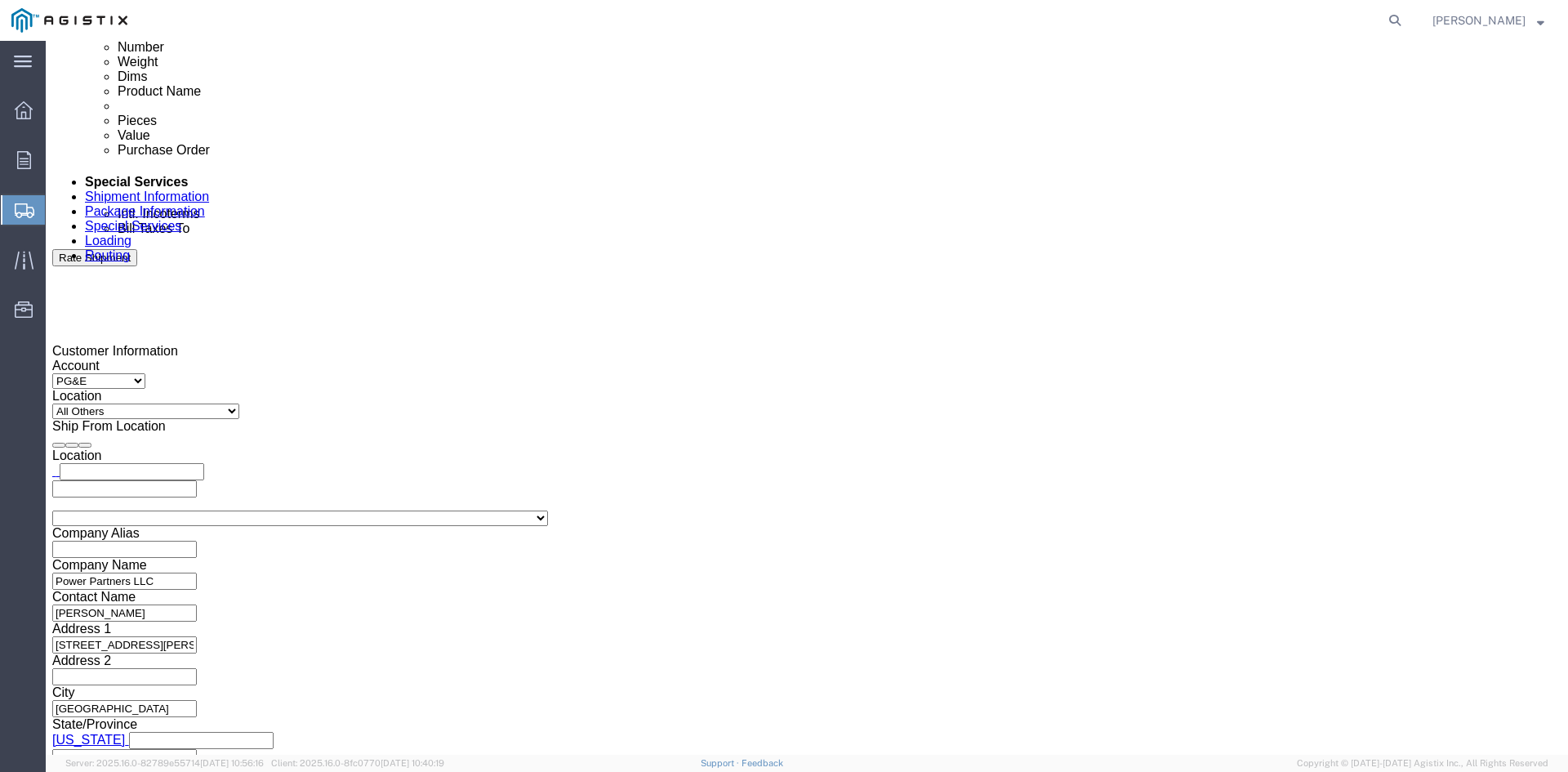
type input "sh"
type input "ke"
type input "pr"
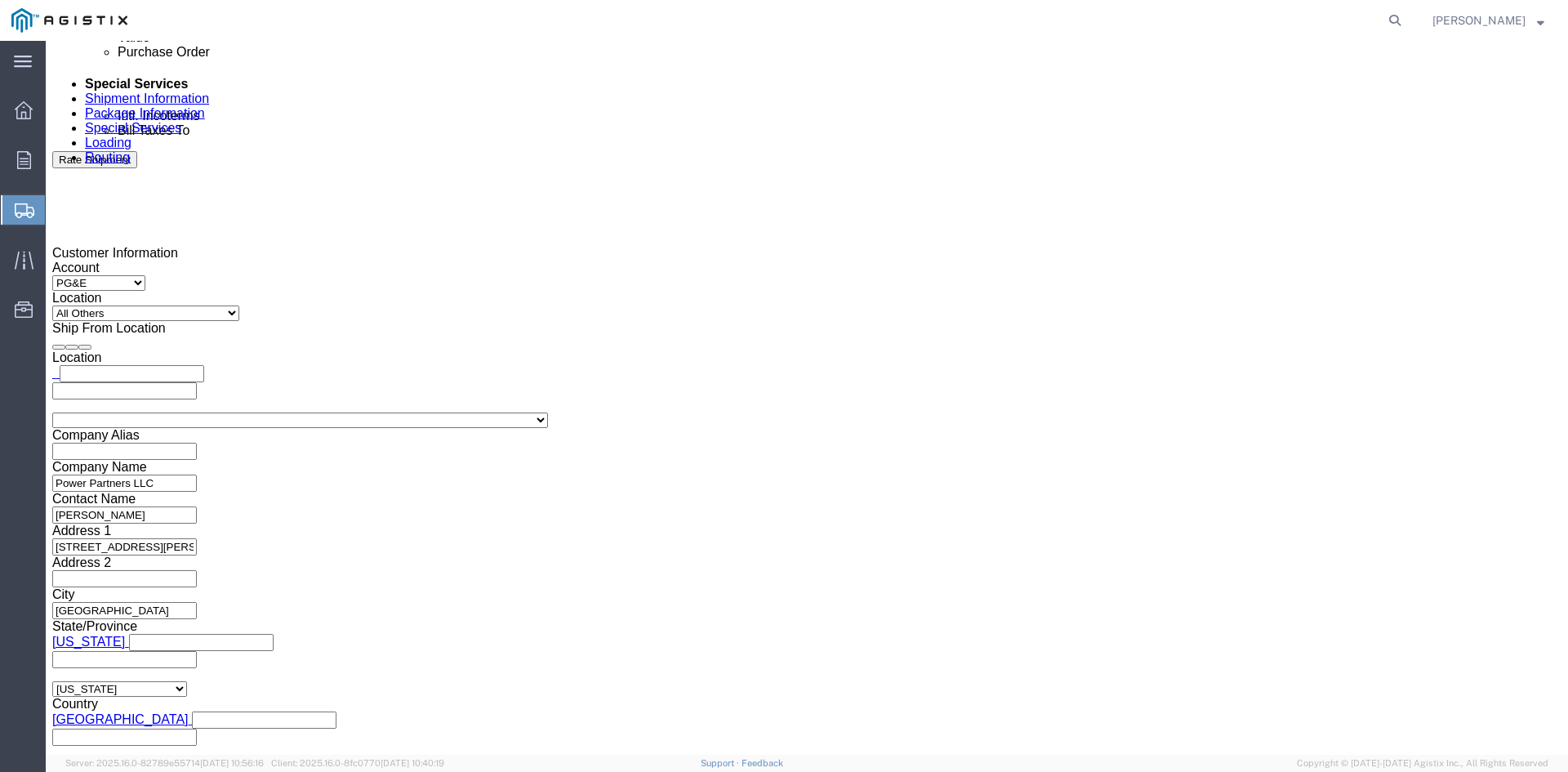
click button "Rate Shipment"
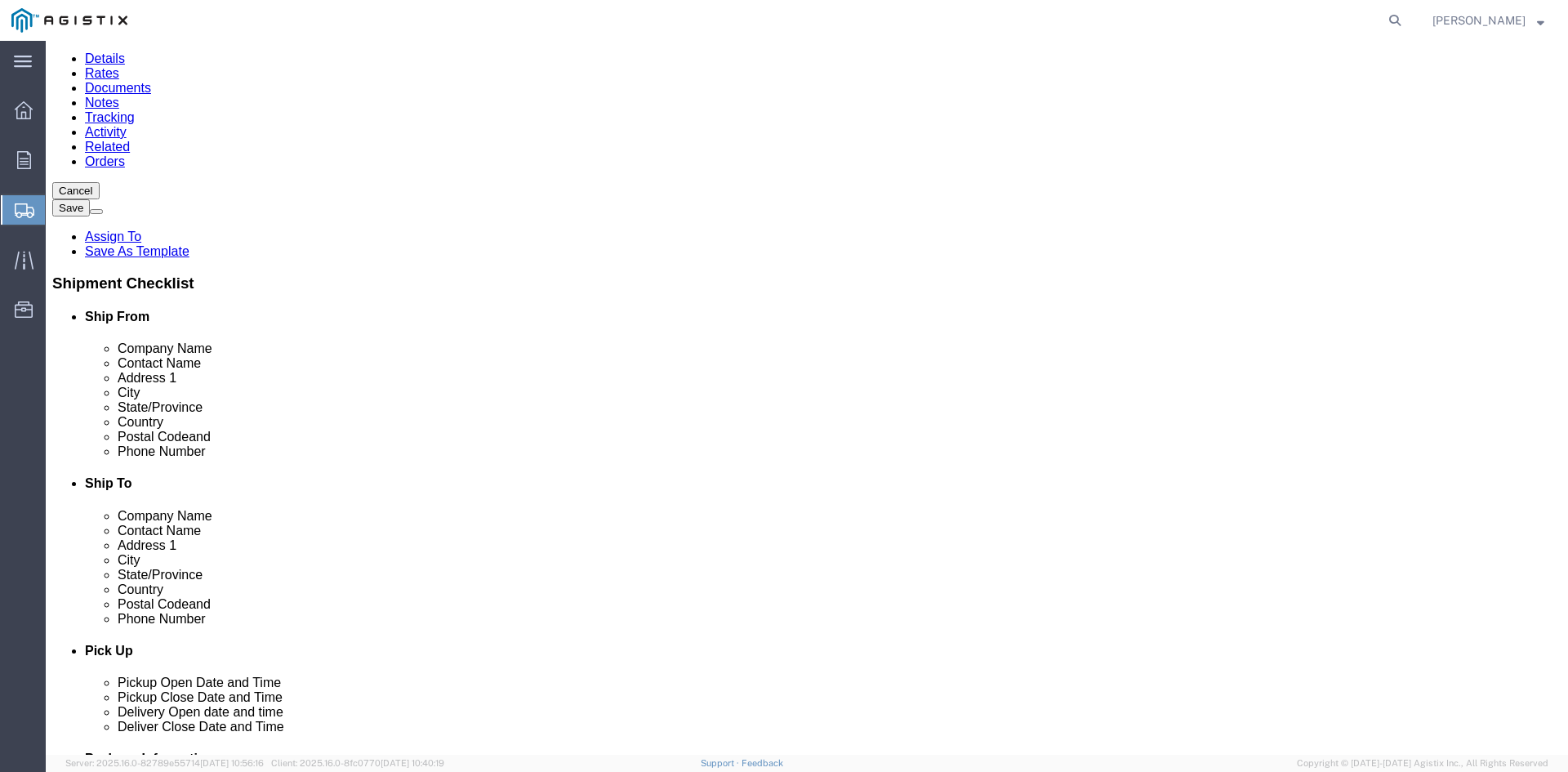
scroll to position [0, 0]
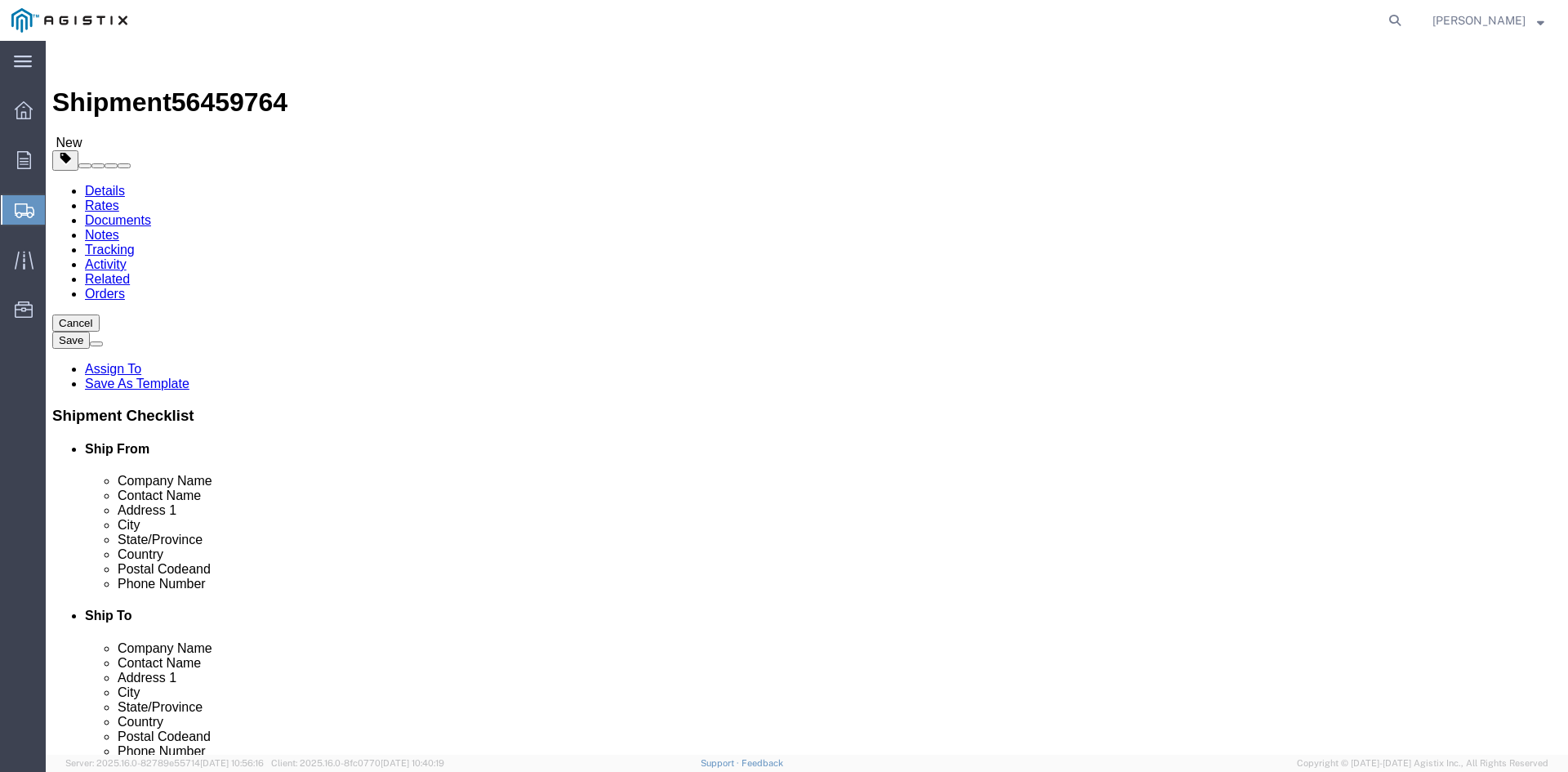
click icon
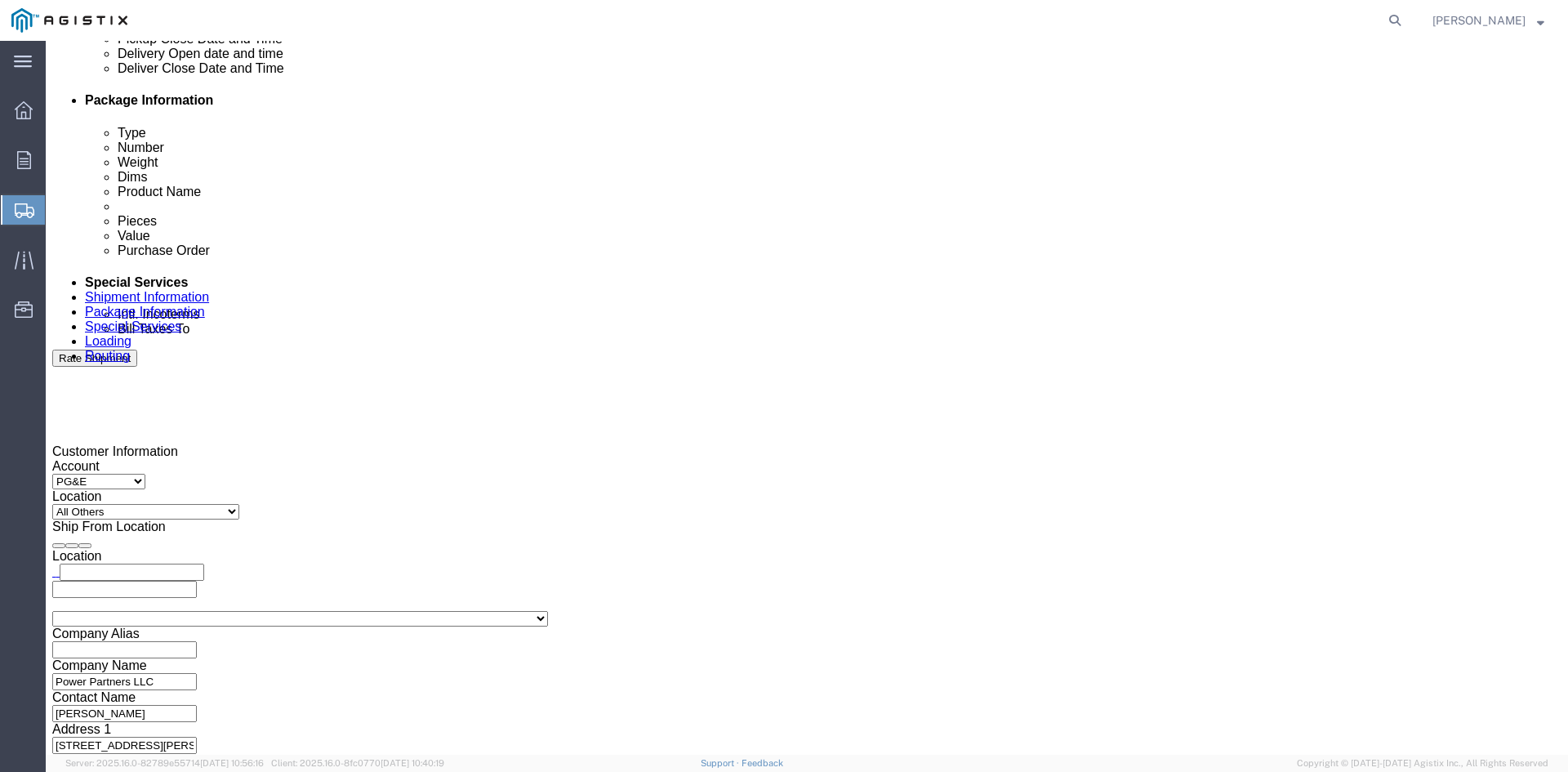
scroll to position [817, 0]
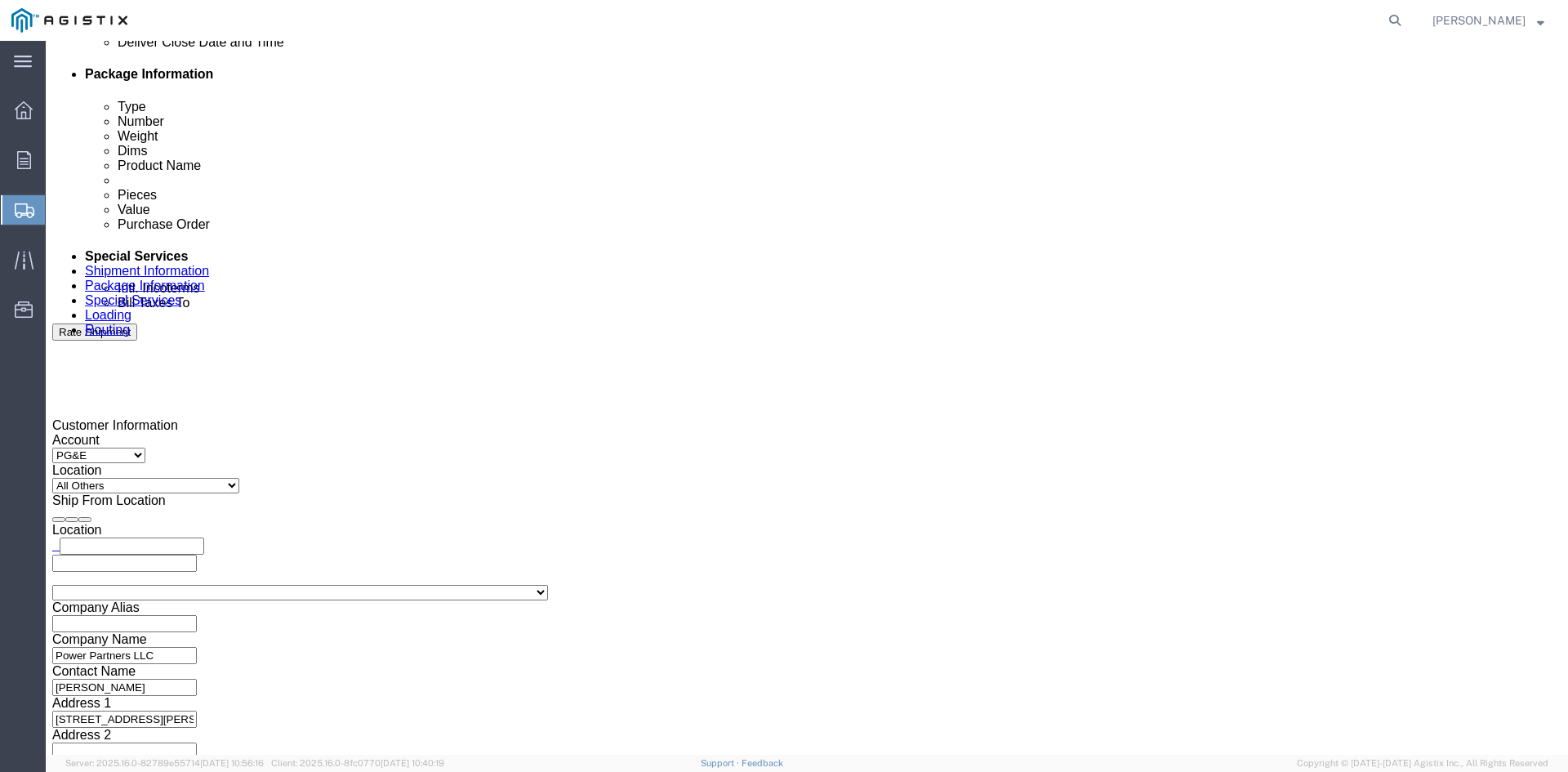
click div
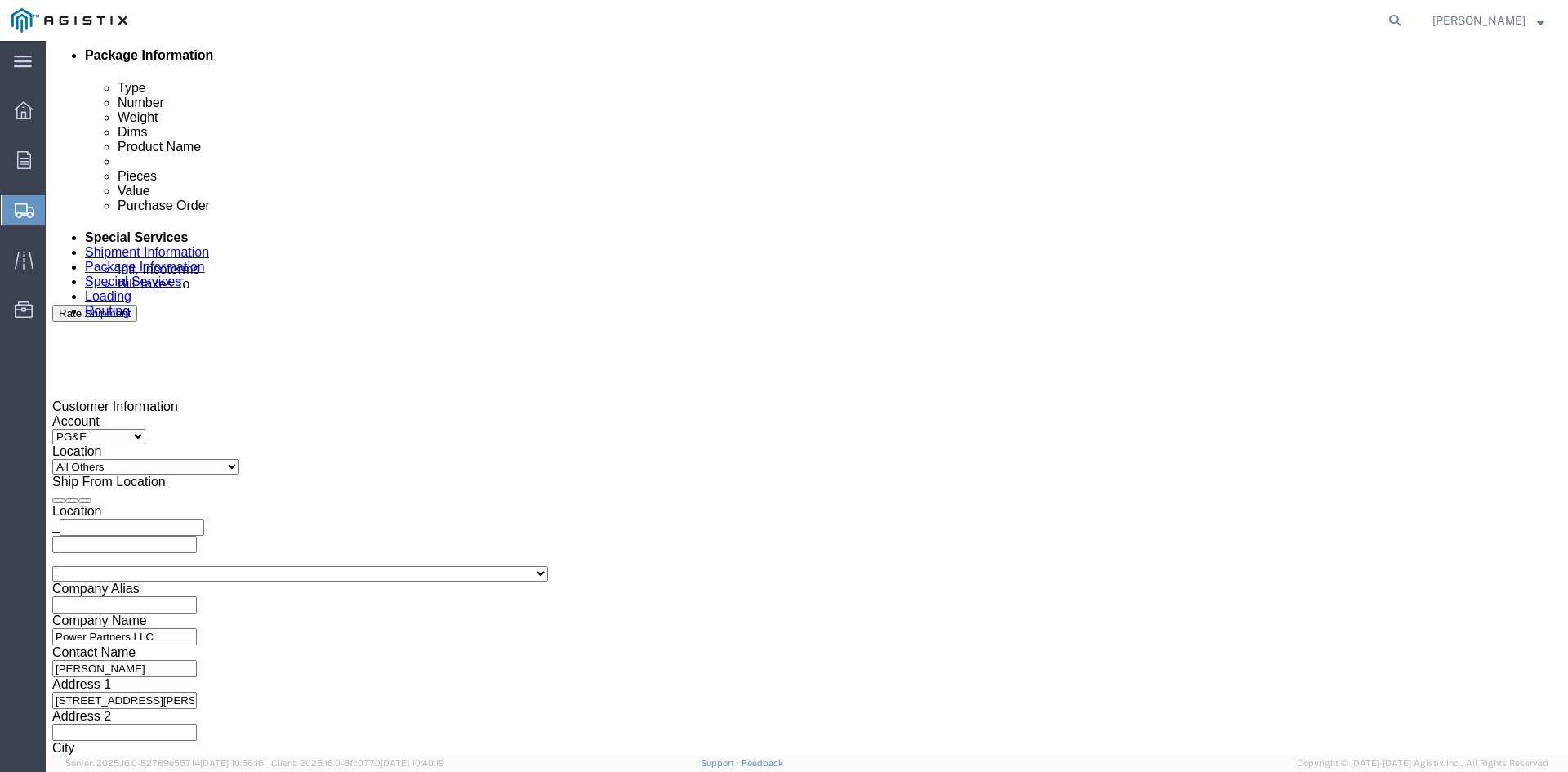
click input "2:30 AM"
click input "2:00 AM"
type input "2:00 PM"
click button "Apply"
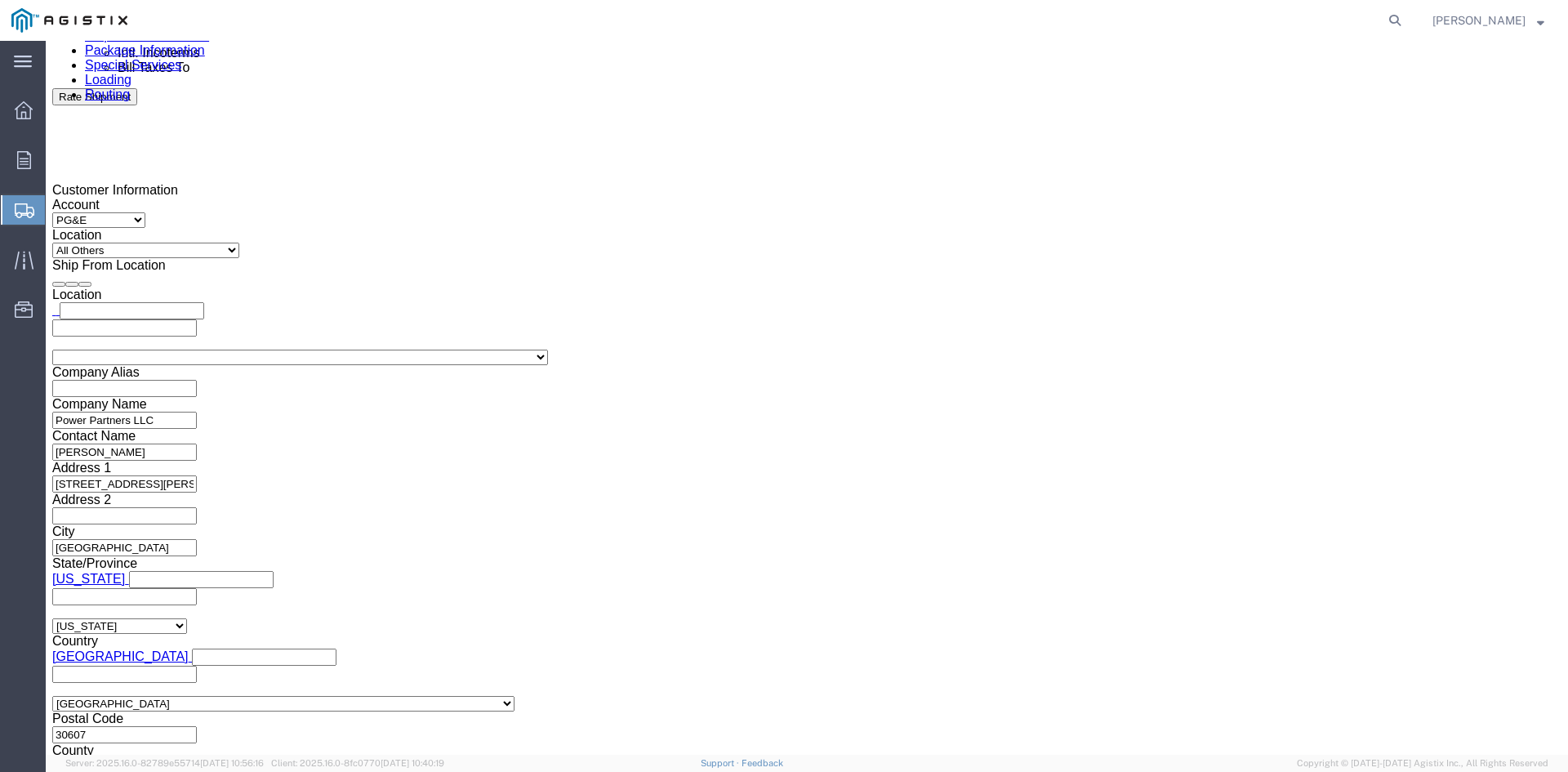
scroll to position [1081, 0]
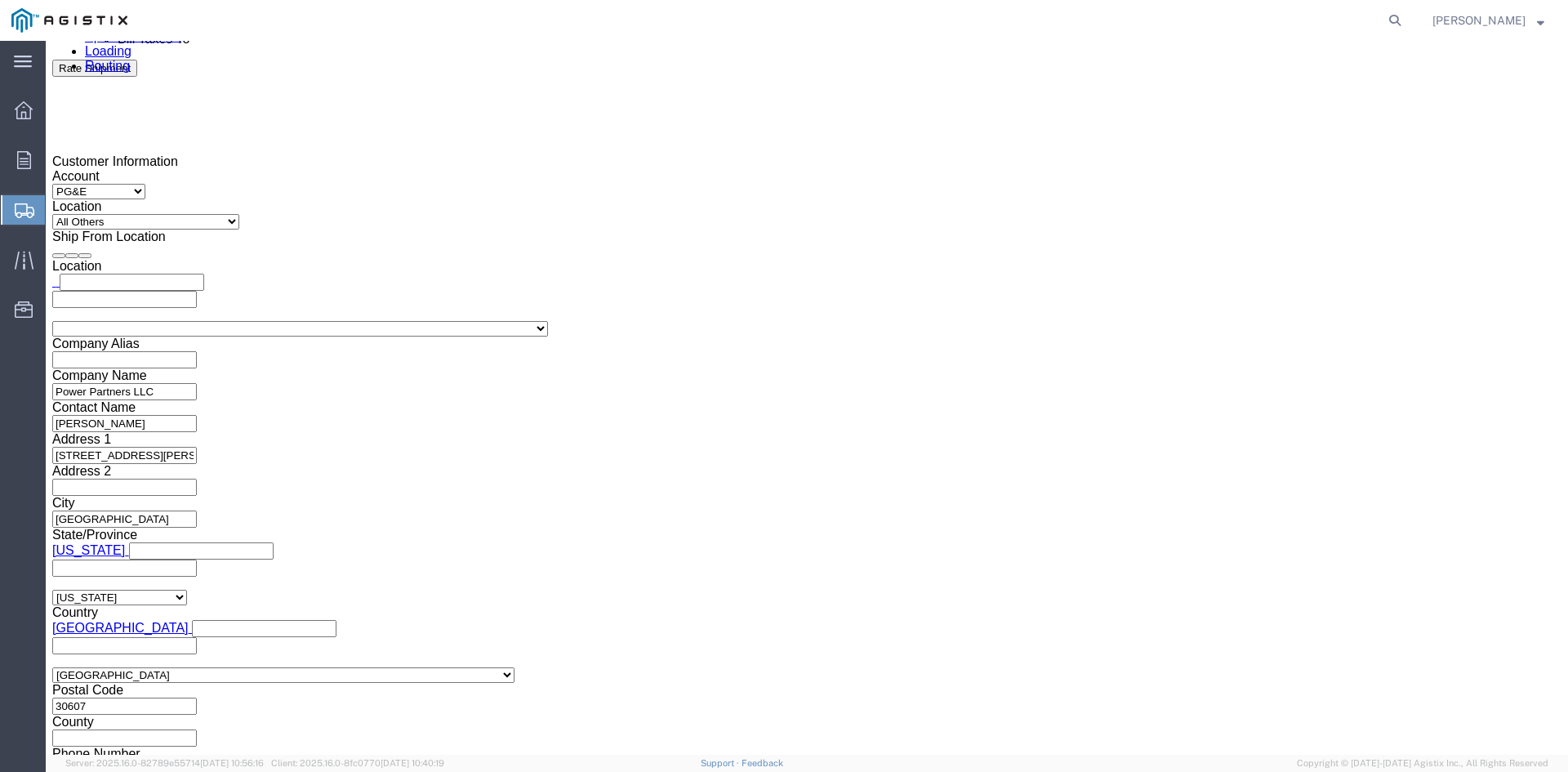
click button "Continue"
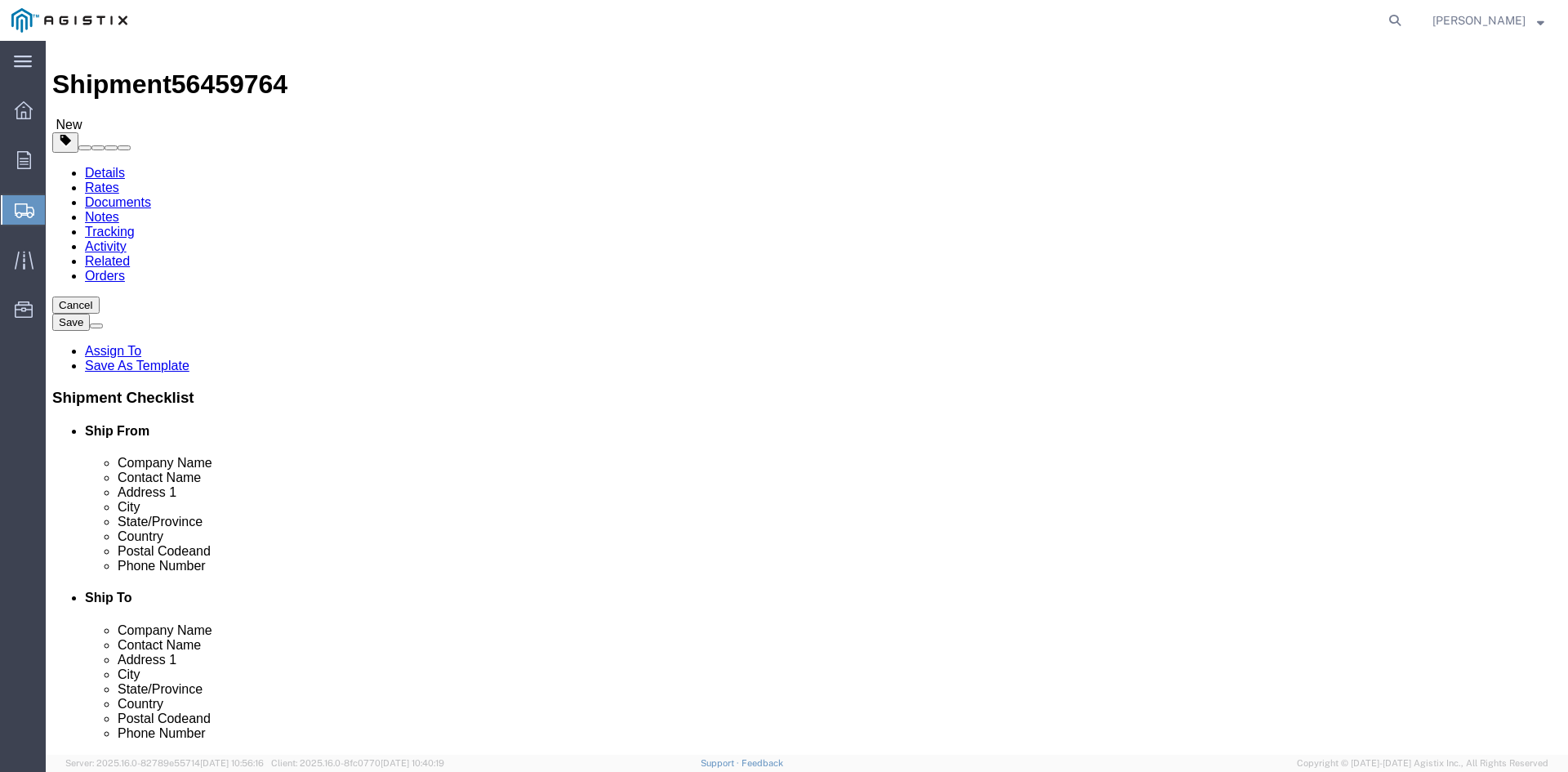
click button "Continue"
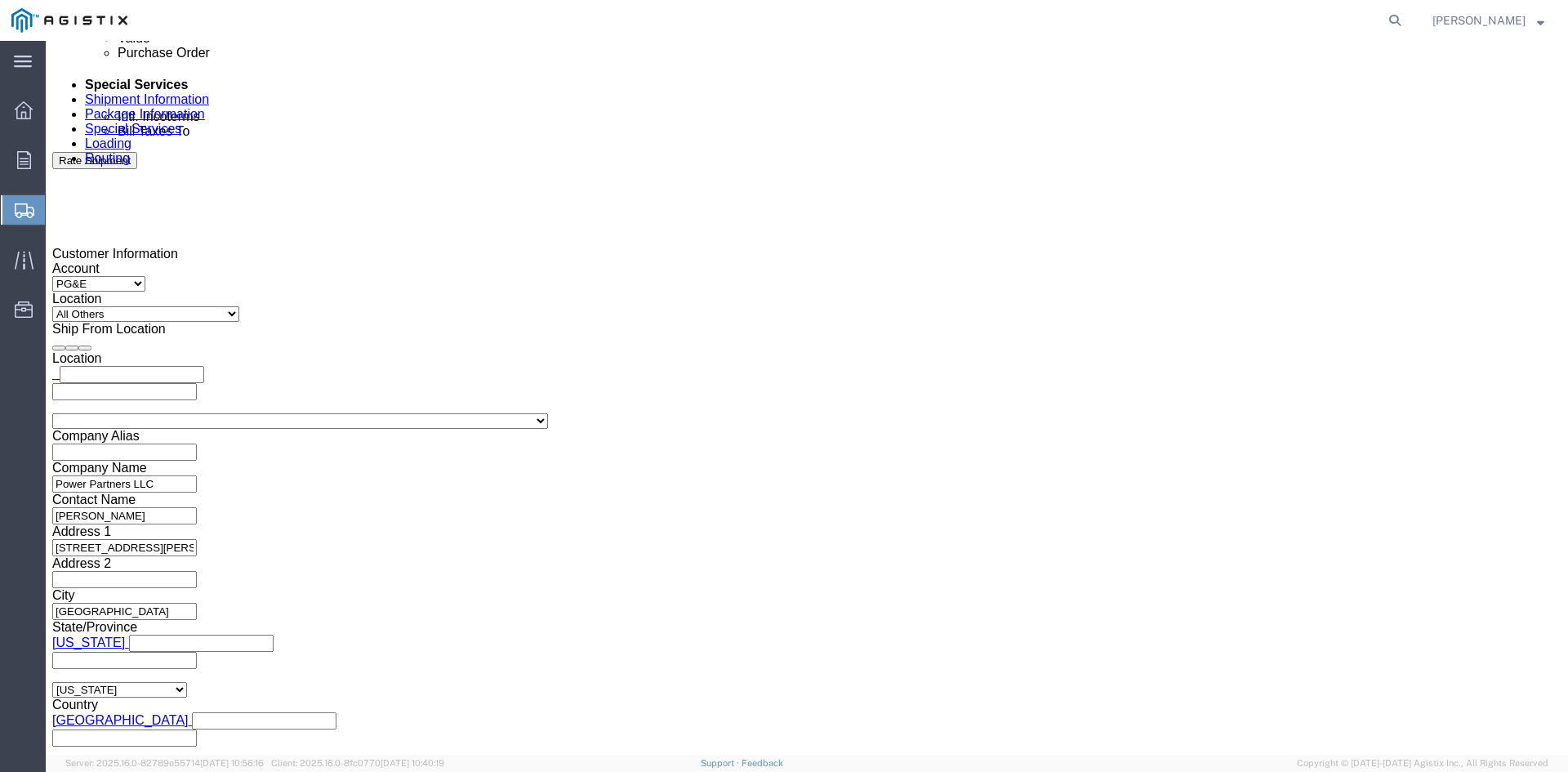
scroll to position [989, 0]
click button "Rate Shipment"
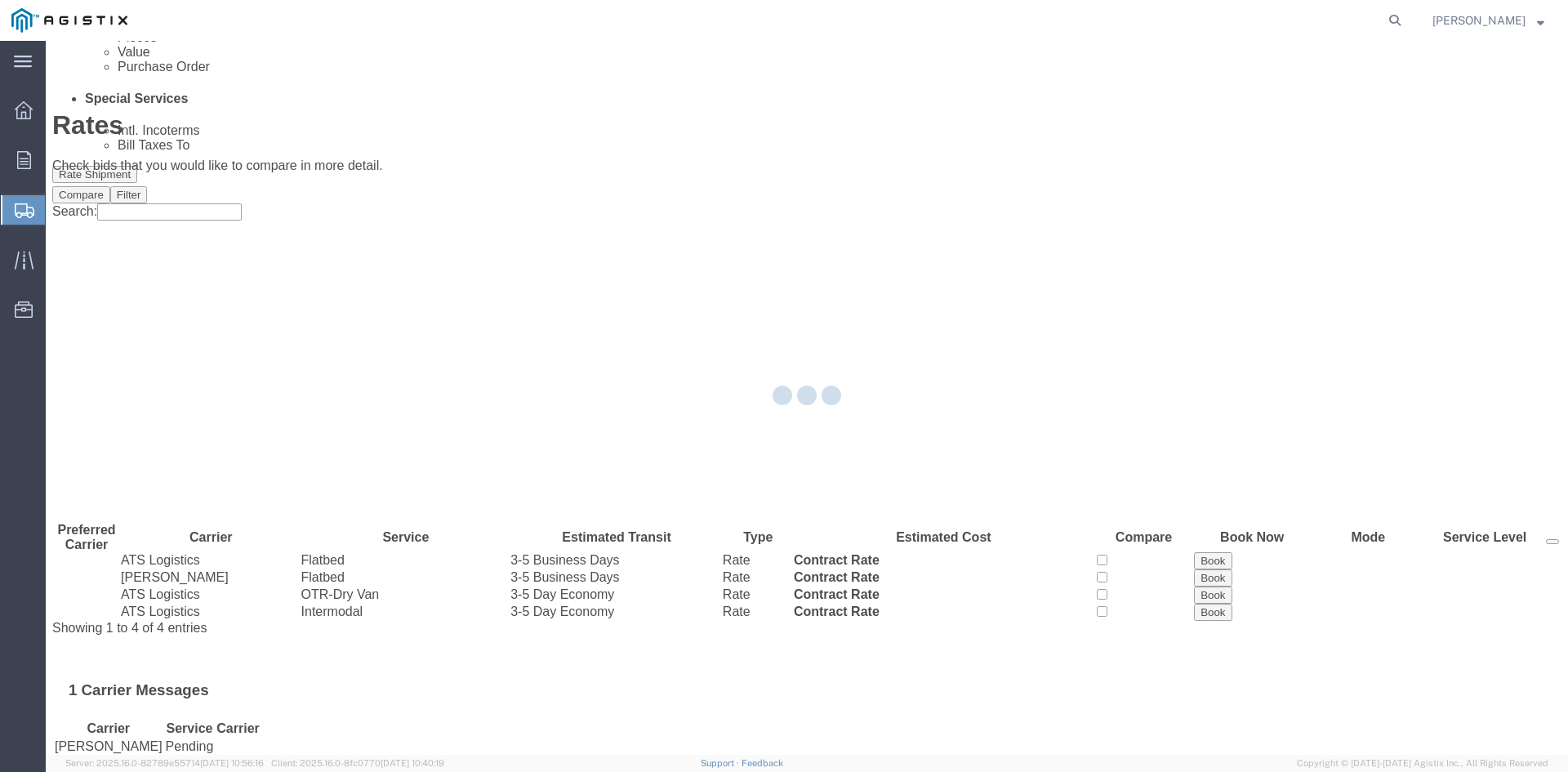
scroll to position [0, 0]
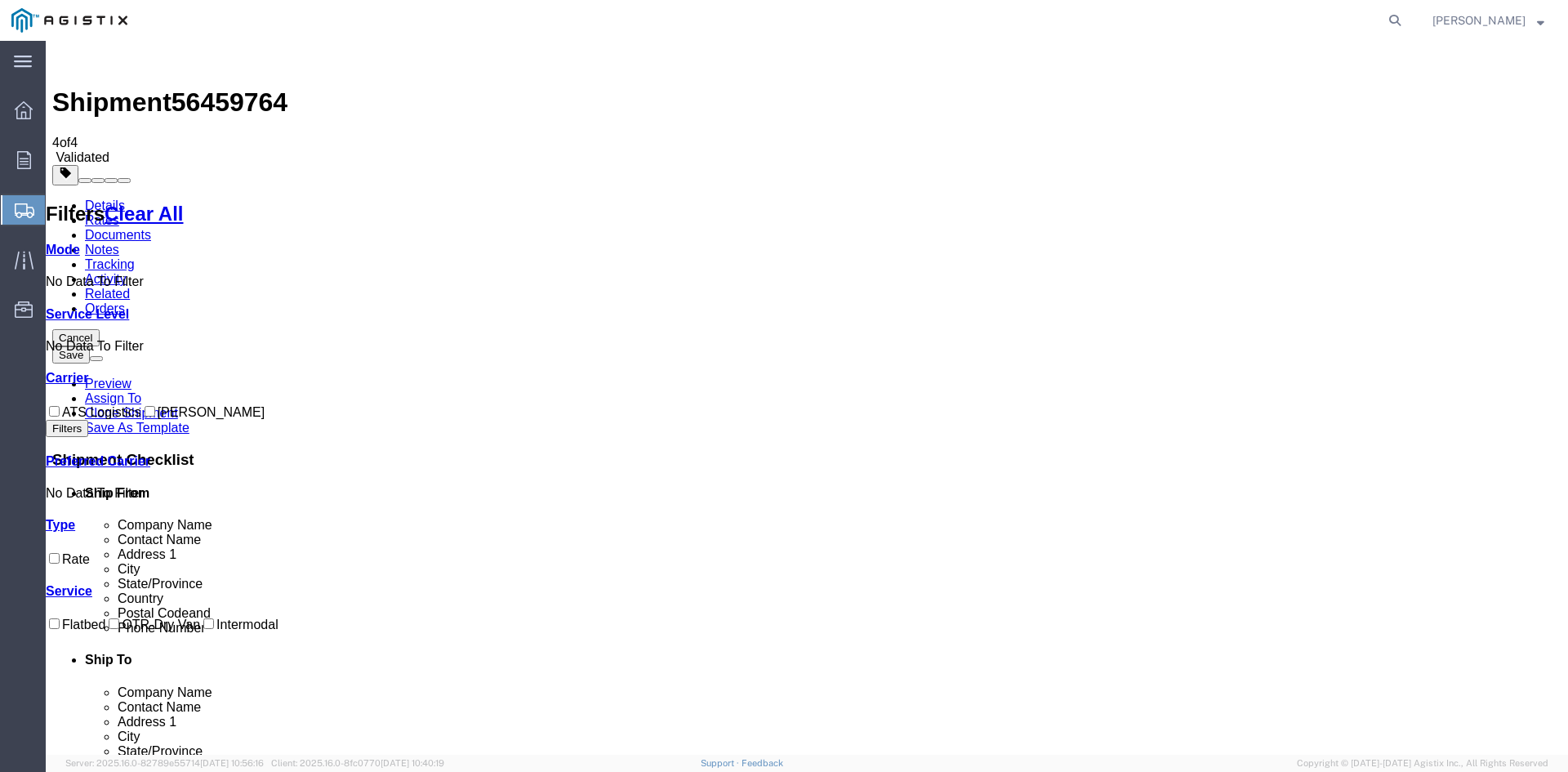
click at [59, 406] on input "ATS Logistics" at bounding box center [54, 411] width 11 height 11
checkbox input "true"
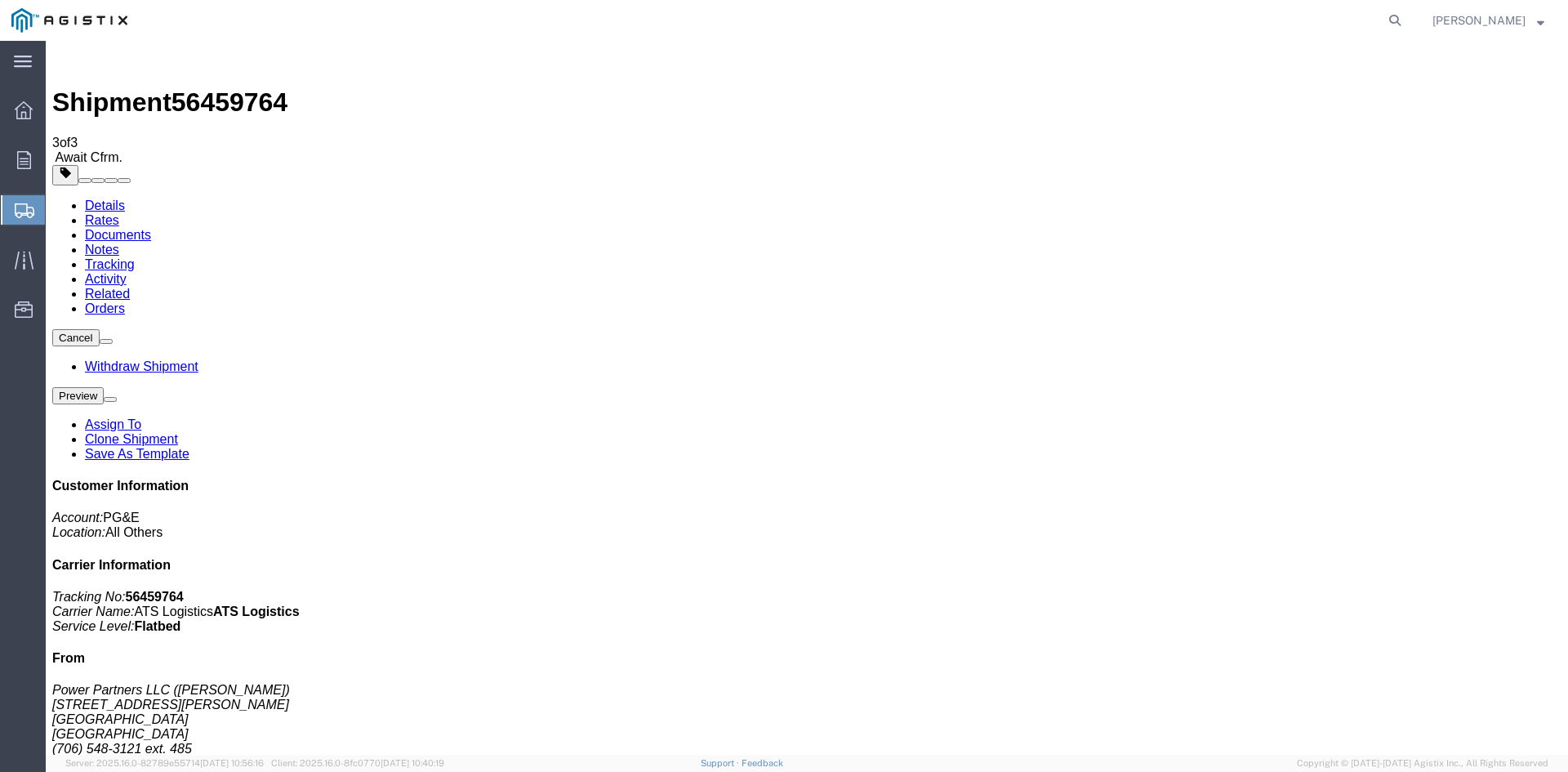
click at [0, 0] on span "Create Shipment" at bounding box center [0, 0] width 0 height 0
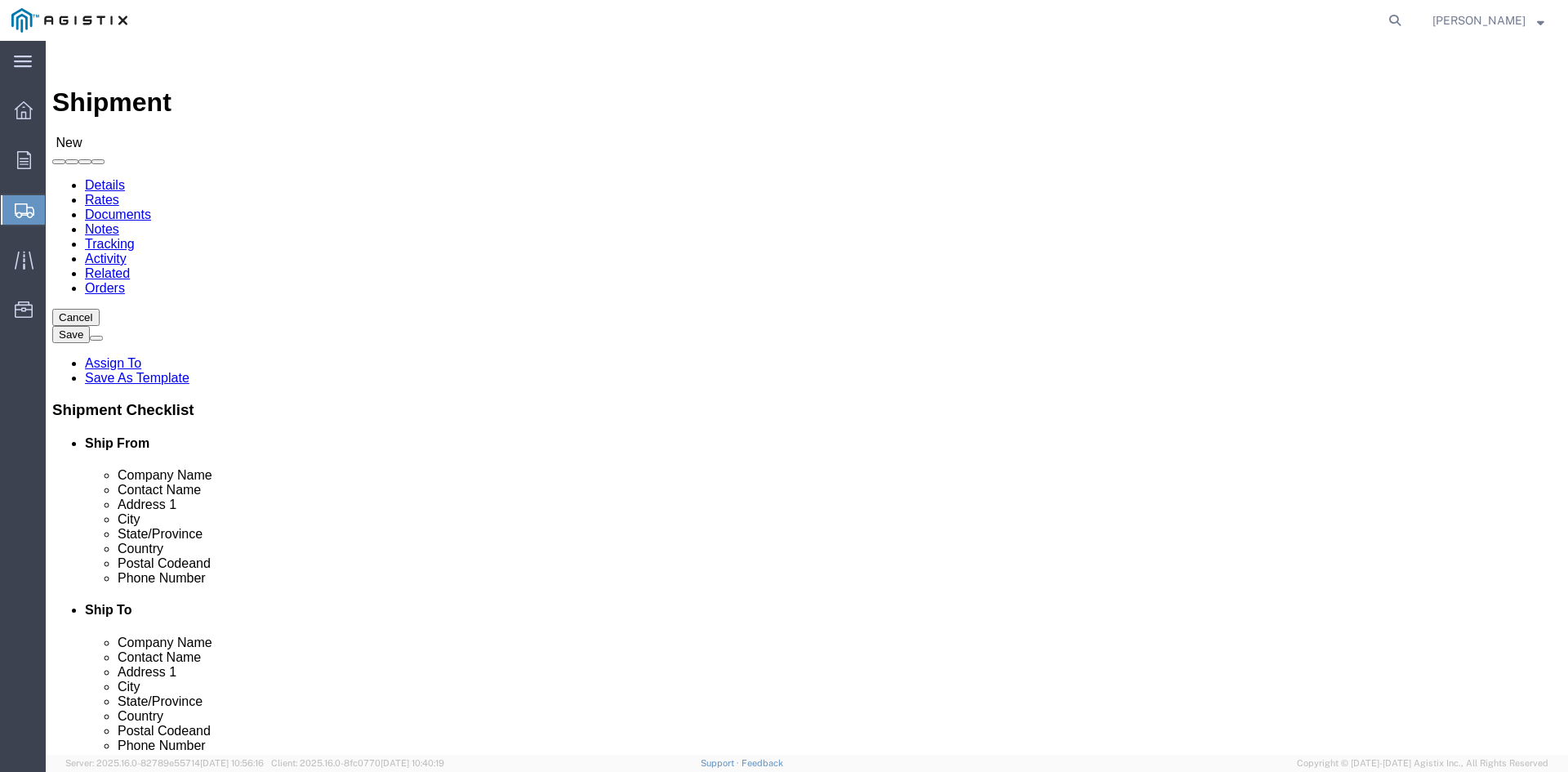
click select "Select PG&E Power Partners"
select select "9596"
click select "Select PG&E Power Partners"
select select
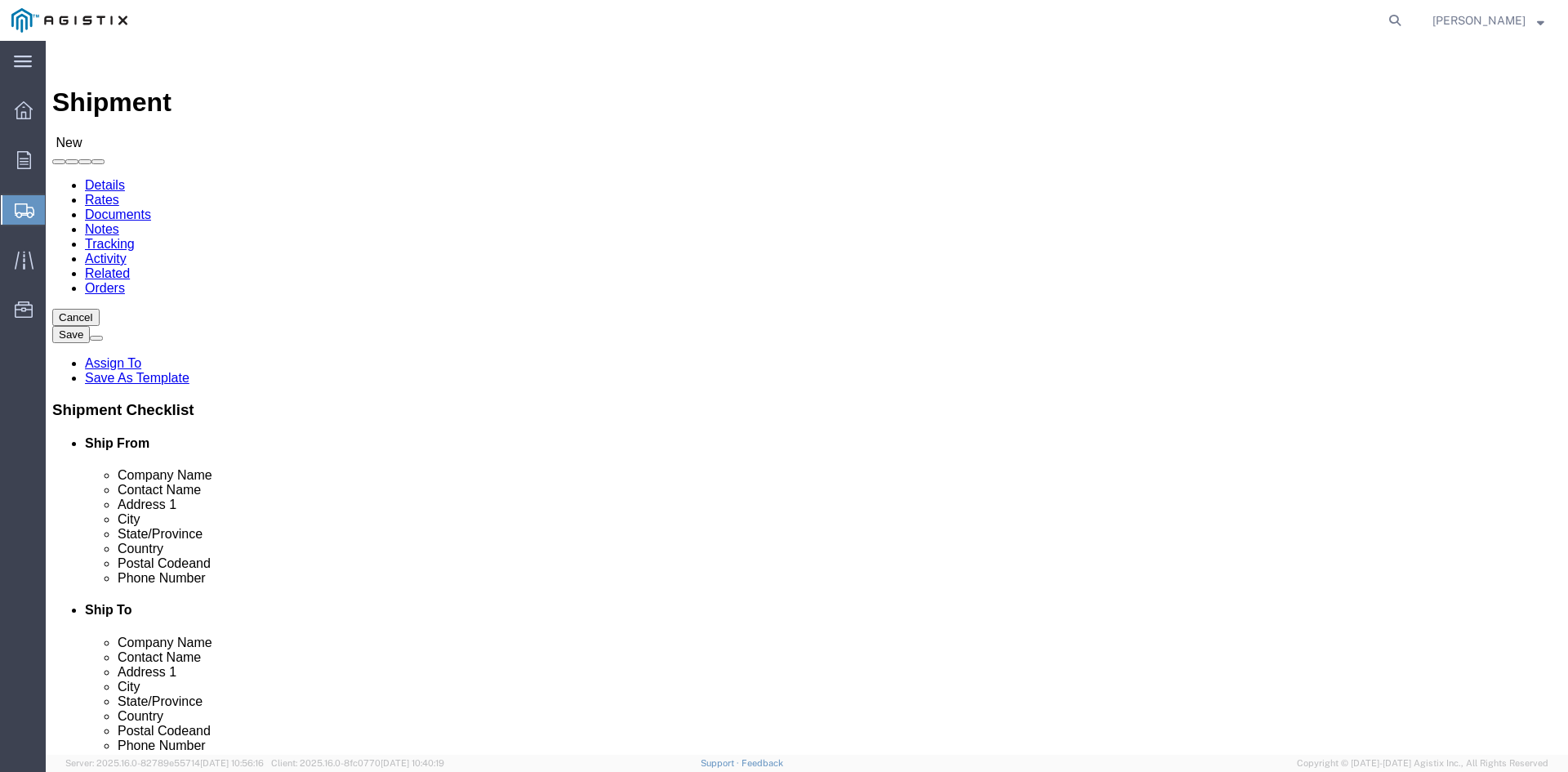
click input "text"
type input "[PERSON_NAME]"
click p "- Power Partners LLC - ([PERSON_NAME]) [STREET_ADDRESS][PERSON_NAME]"
select select "GA"
type input "[PERSON_NAME]"
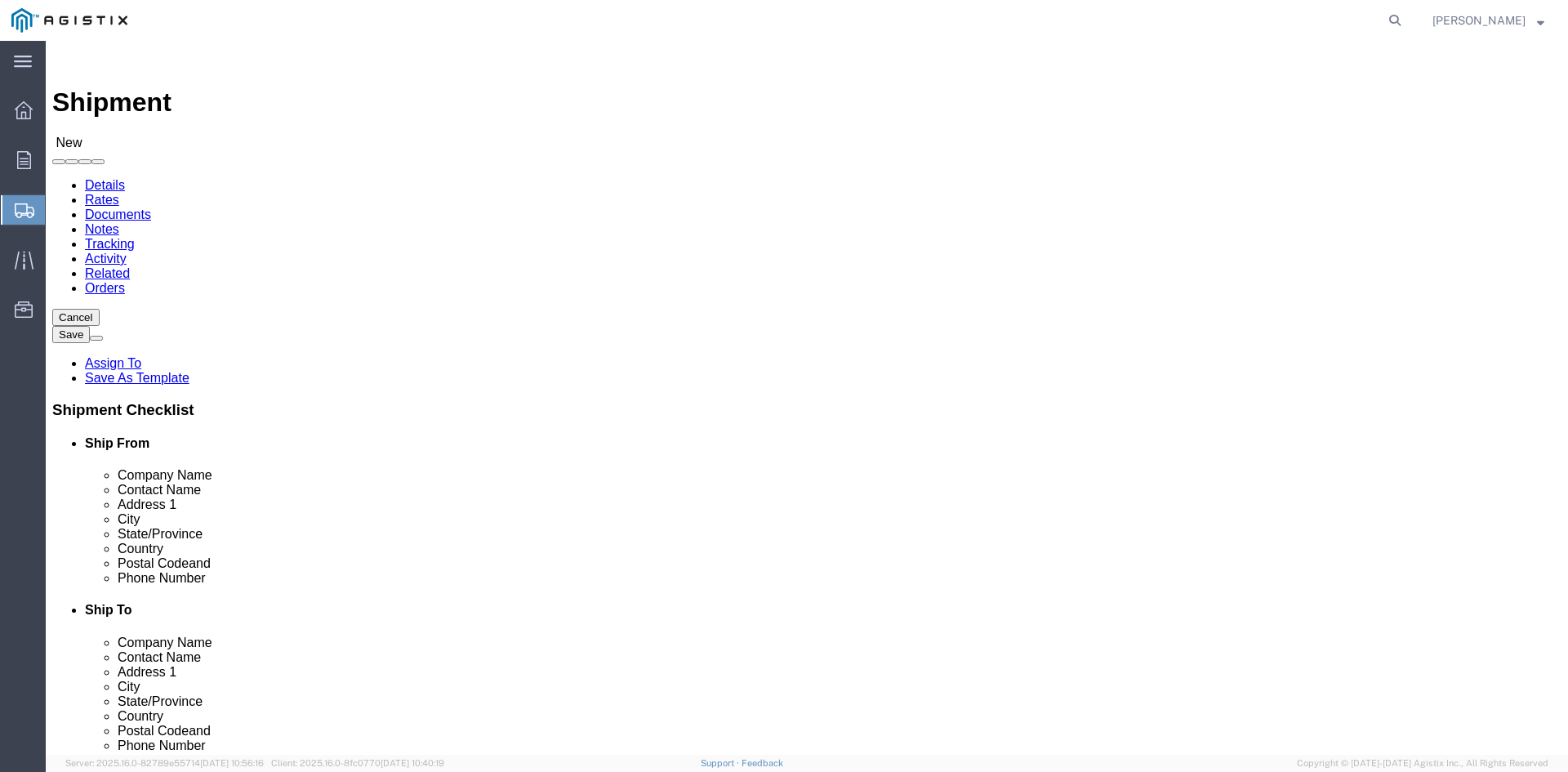
click select "Select All Others [GEOGRAPHIC_DATA] [GEOGRAPHIC_DATA] [GEOGRAPHIC_DATA] [GEOGRA…"
select select "23082"
click select "Select All Others [GEOGRAPHIC_DATA] [GEOGRAPHIC_DATA] [GEOGRAPHIC_DATA] [GEOGRA…"
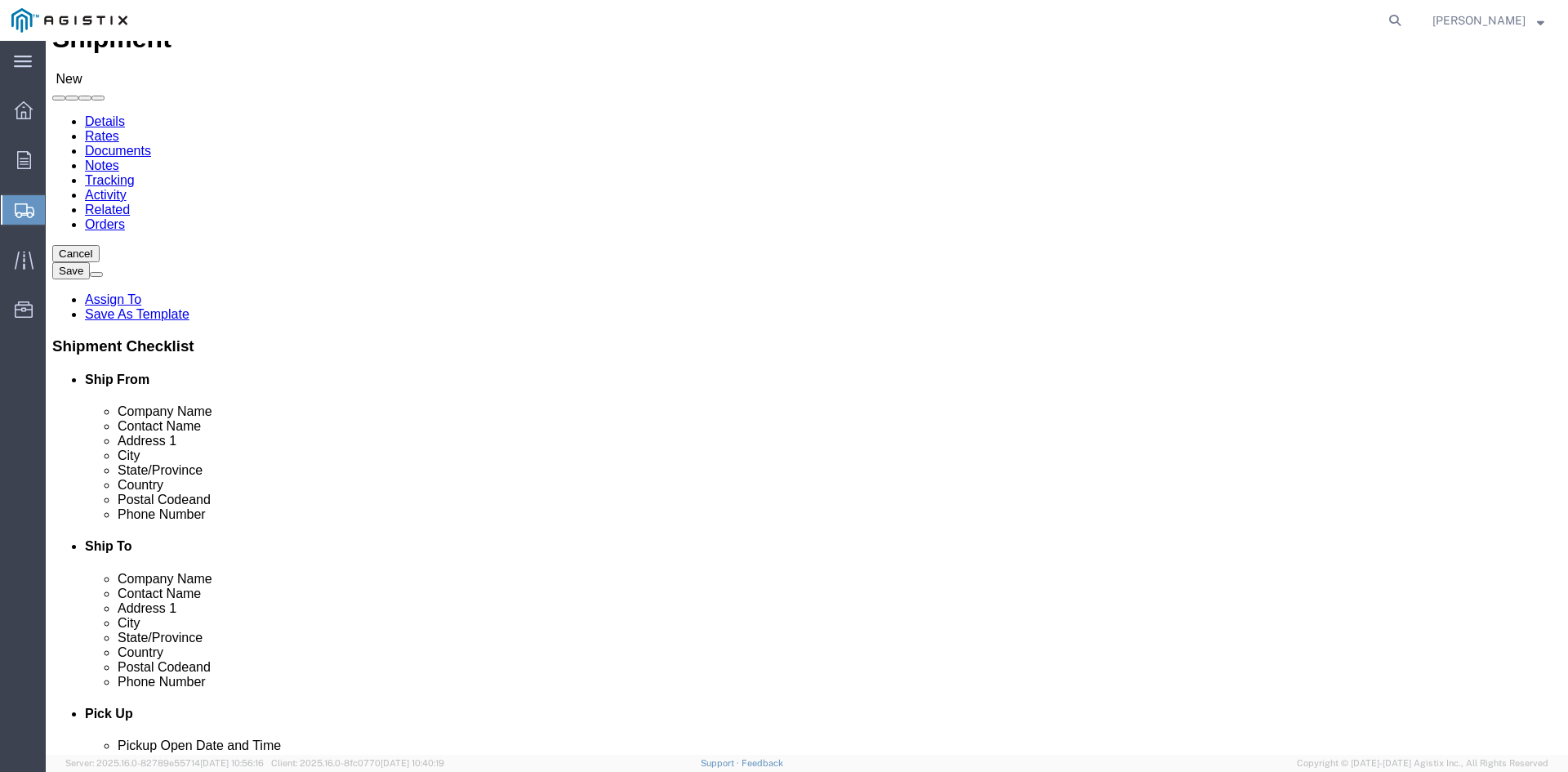
scroll to position [82, 0]
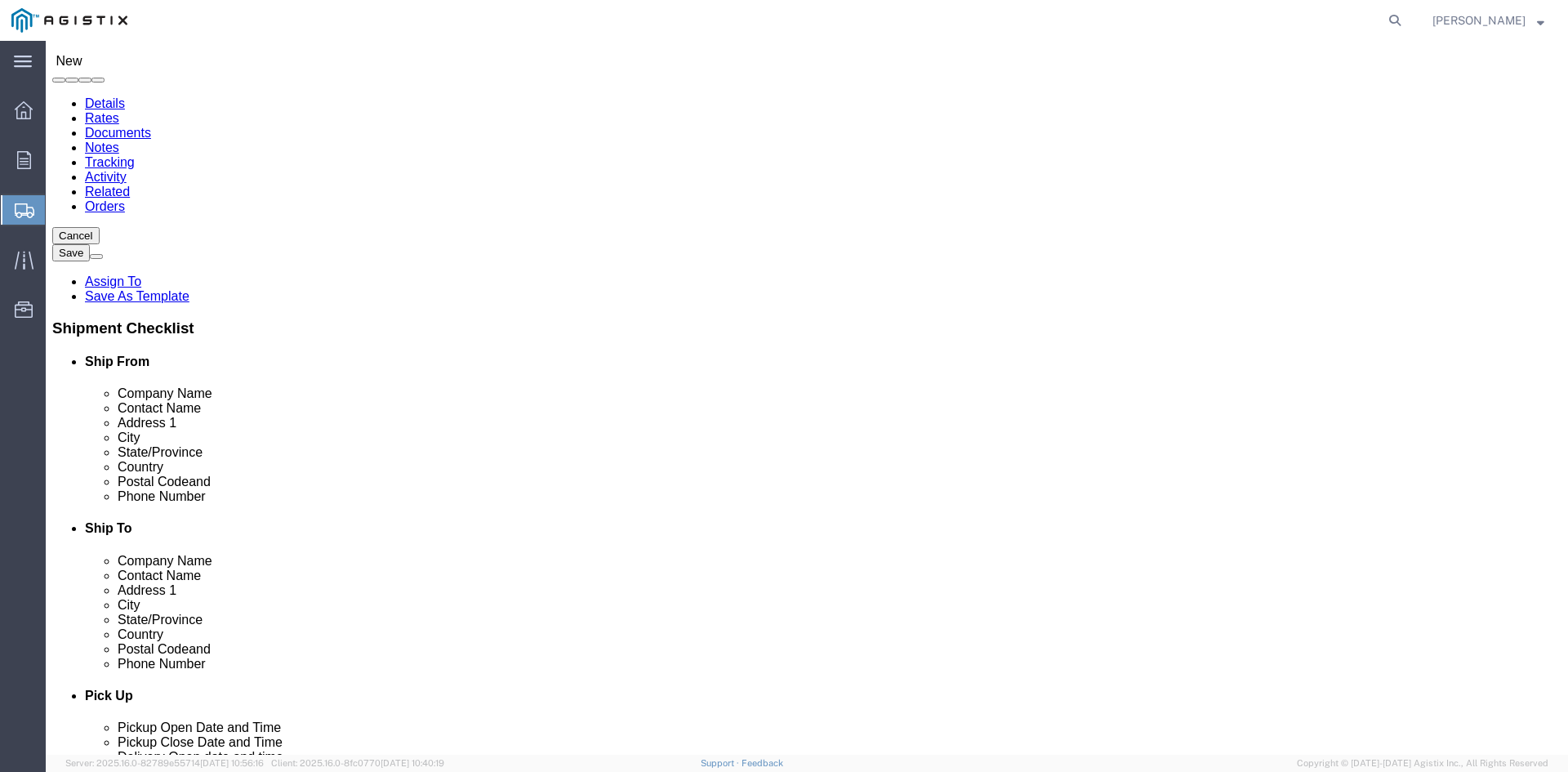
click input "text"
type input "Receiving"
click p "- PGE - (Receiving Department) [STREET_ADDRESS]"
select select "CA"
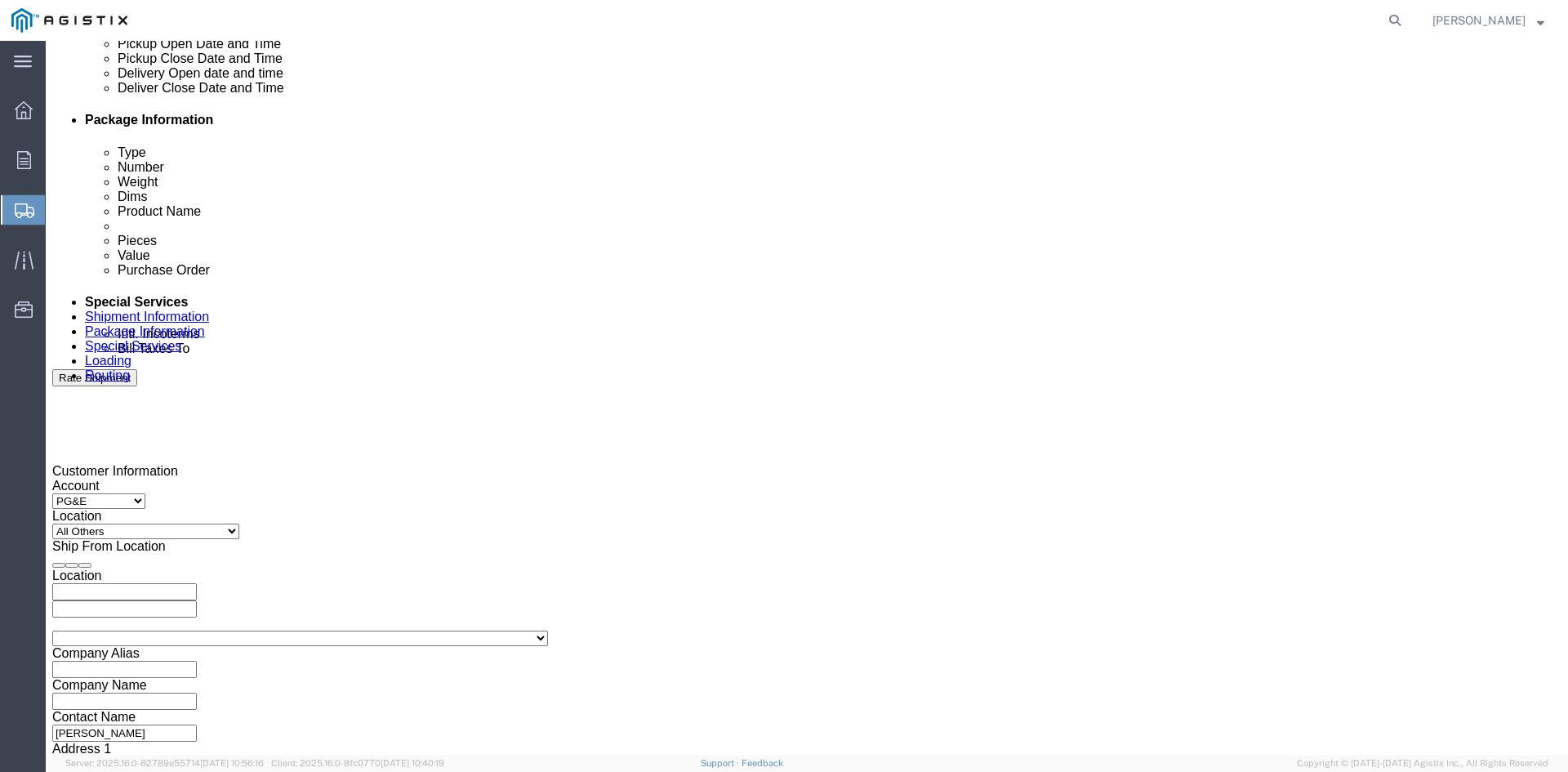
scroll to position [817, 0]
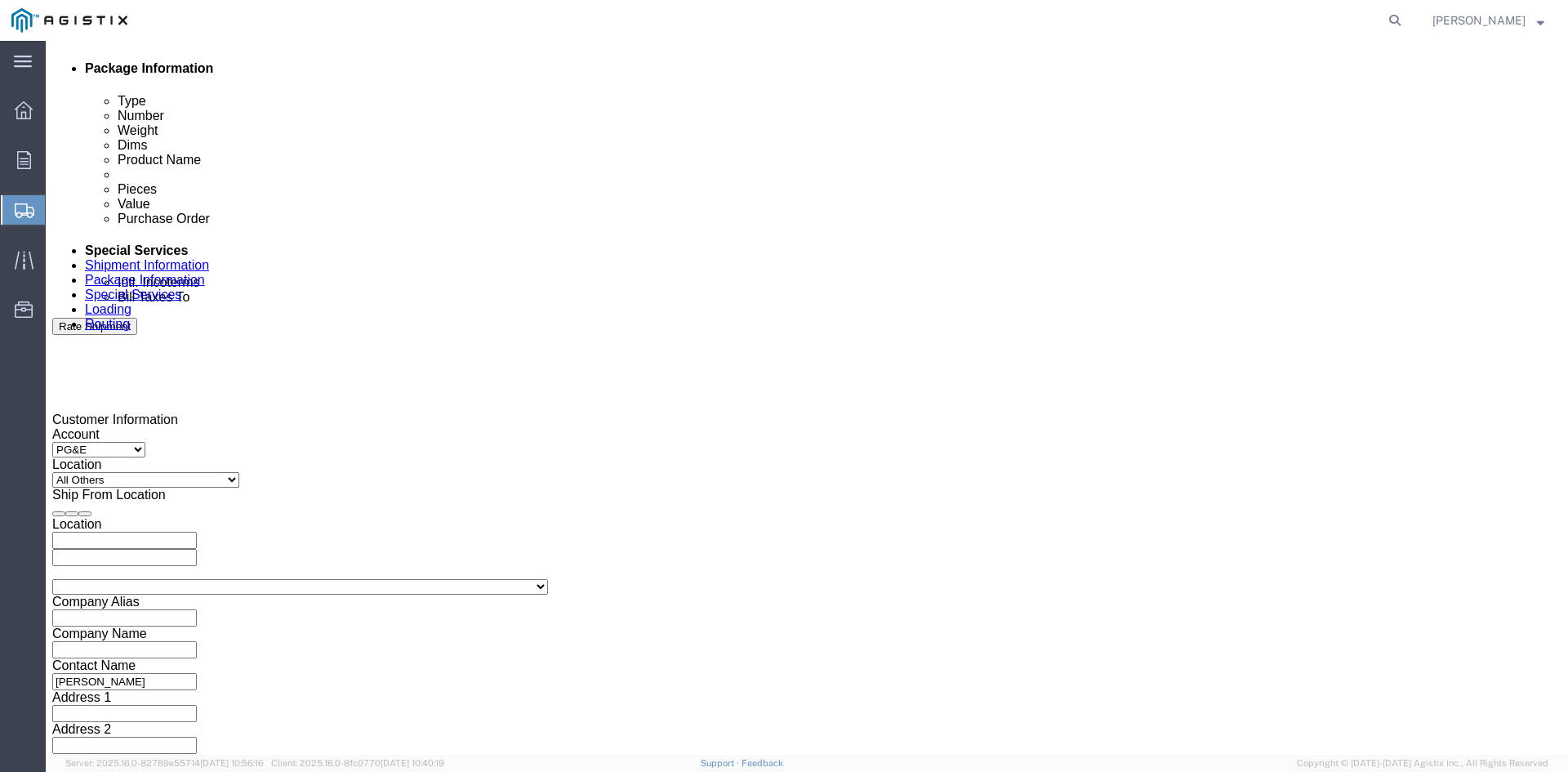
type input "Receiving Department"
click div "Pickup Start Date Pickup Start Time Pickup Open Date and Time [DATE] 4:00 PM"
click div "[DATE] 4:00 PM"
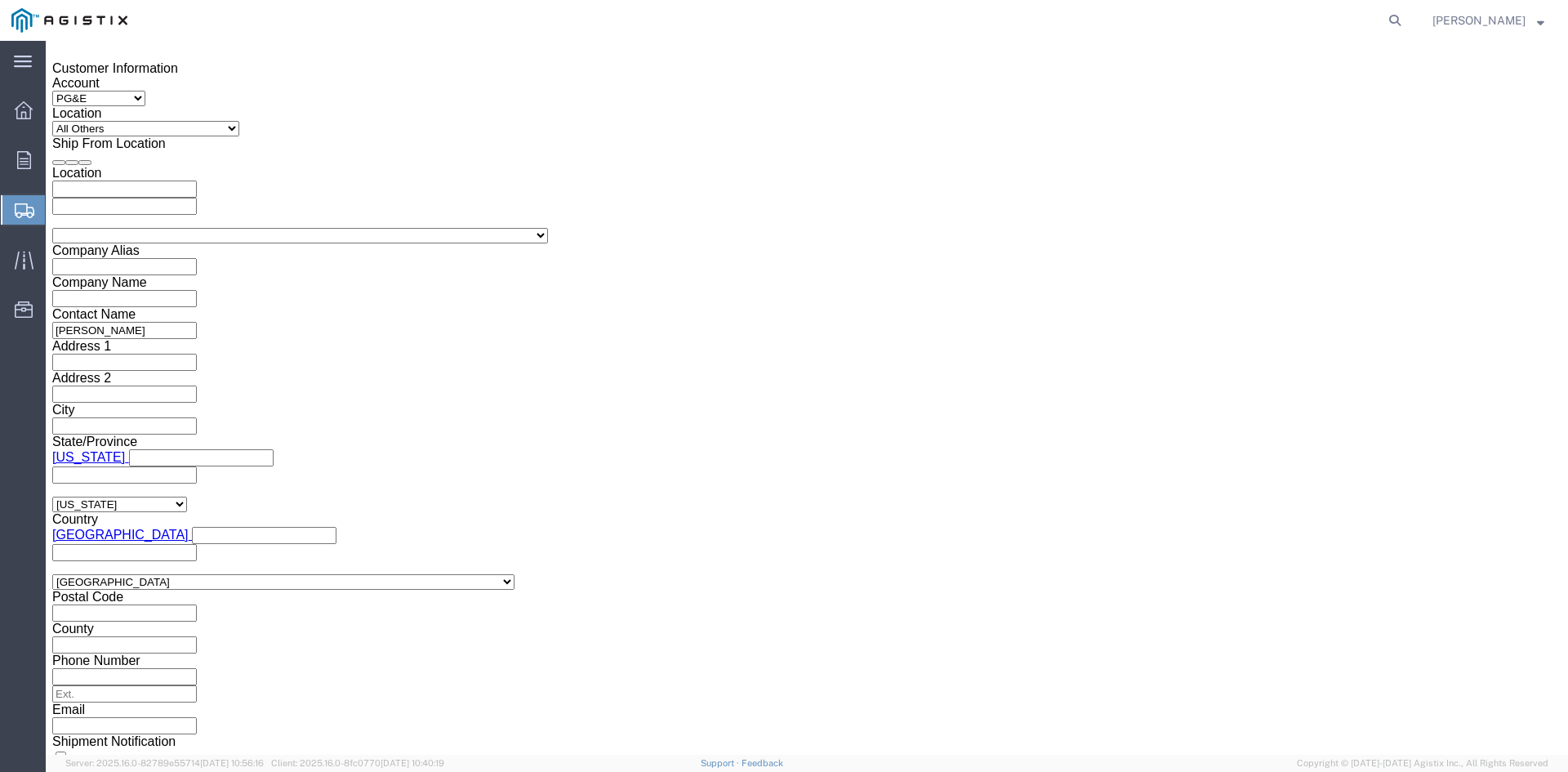
click input "4:00 PM"
click input "11:00 PM"
type input "11:00 AM"
click button "Apply"
click div "[DATE] 12:00 PM"
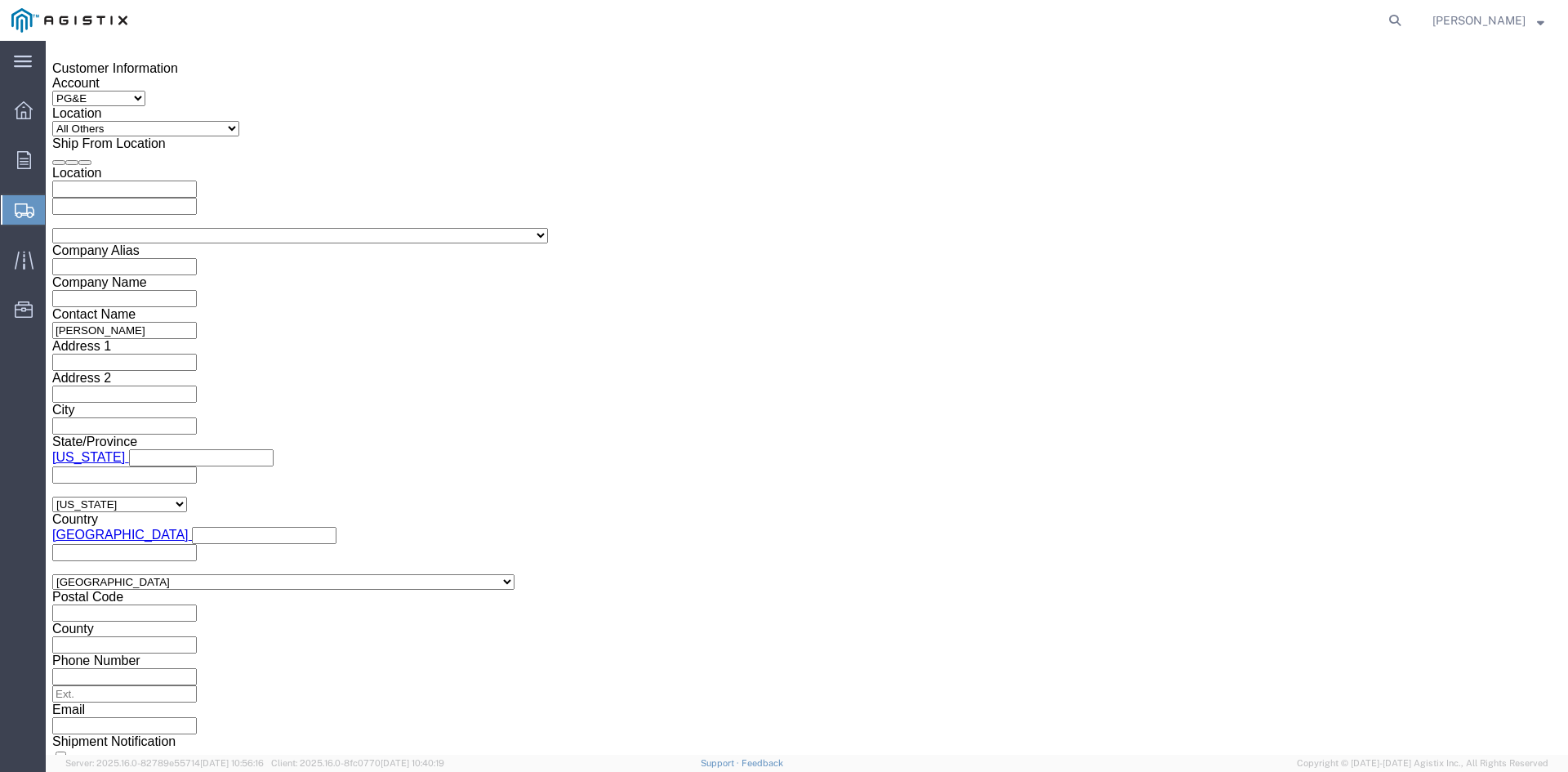
type input "5:00 PM"
drag, startPoint x: 507, startPoint y: 460, endPoint x: 526, endPoint y: 416, distance: 47.9
click button "Apply"
click div
drag, startPoint x: 677, startPoint y: 457, endPoint x: 733, endPoint y: 454, distance: 56.1
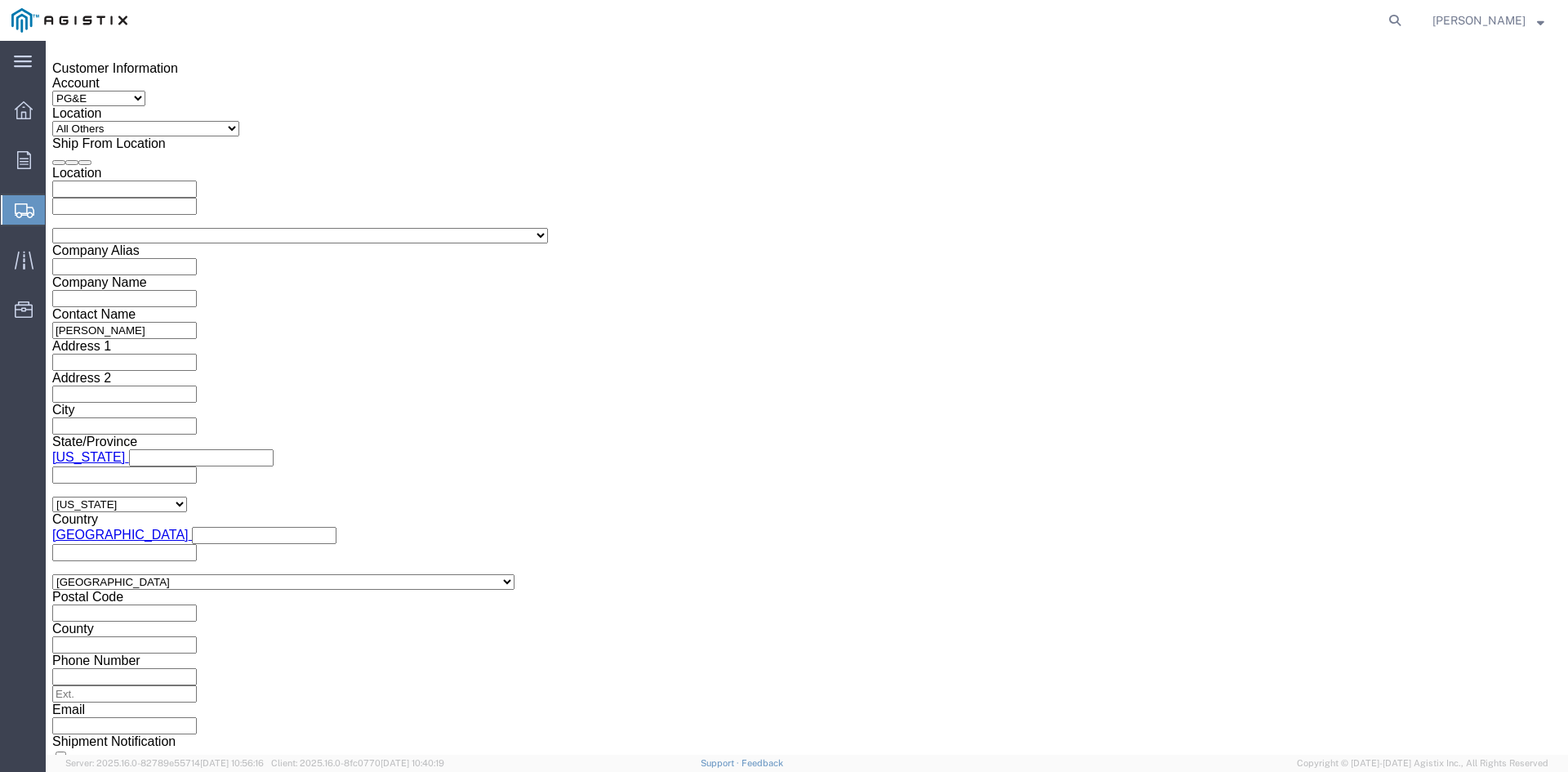
click input "6:00 PM"
click input "7:00 PM"
click input "7:30 PM"
type input "7:30 AM"
click button "Apply"
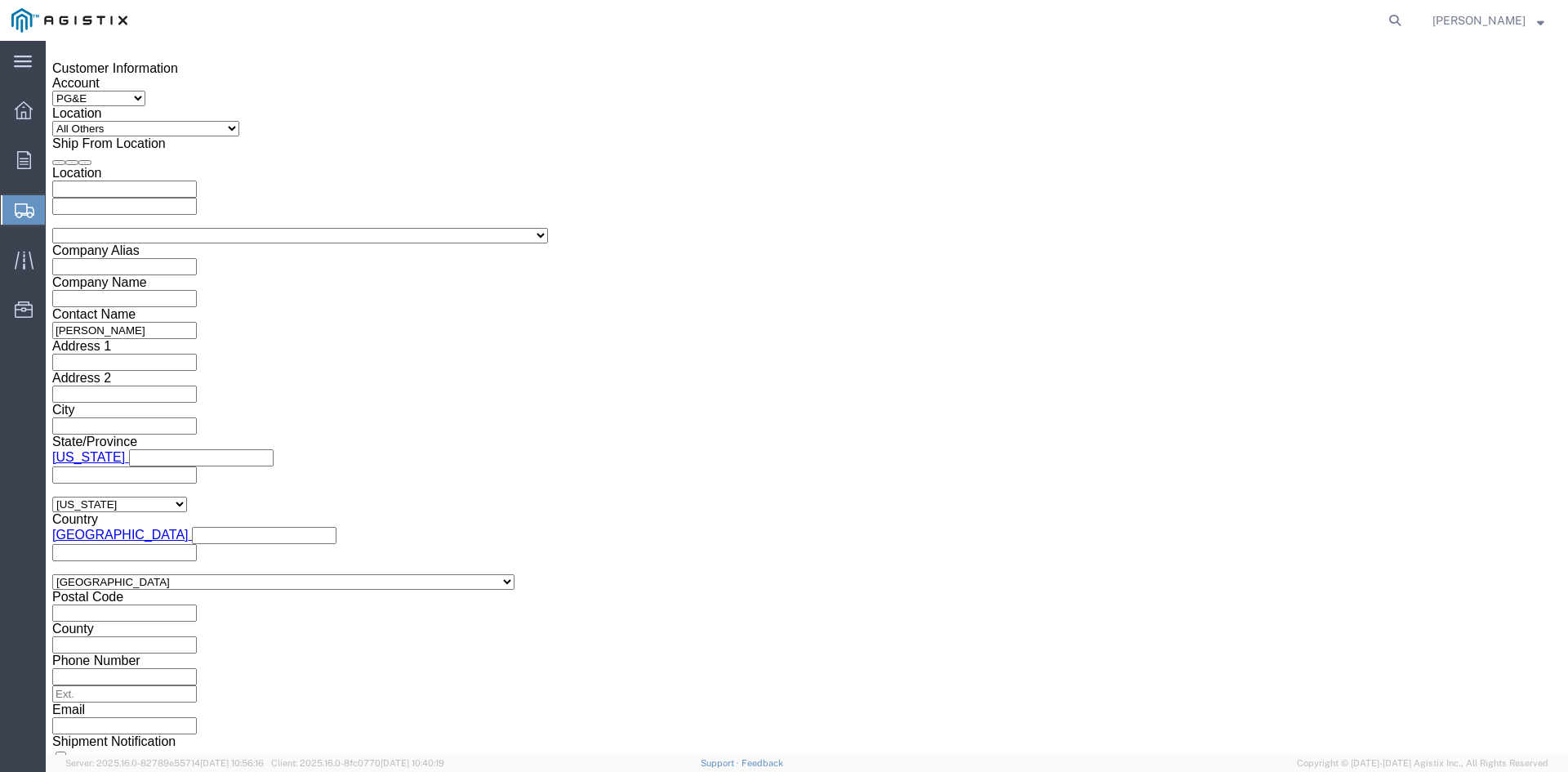
click div
click input "2:30 AM"
drag, startPoint x: 978, startPoint y: 452, endPoint x: 1002, endPoint y: 448, distance: 24.3
click input "2:00 AM"
type input "2:00 PM"
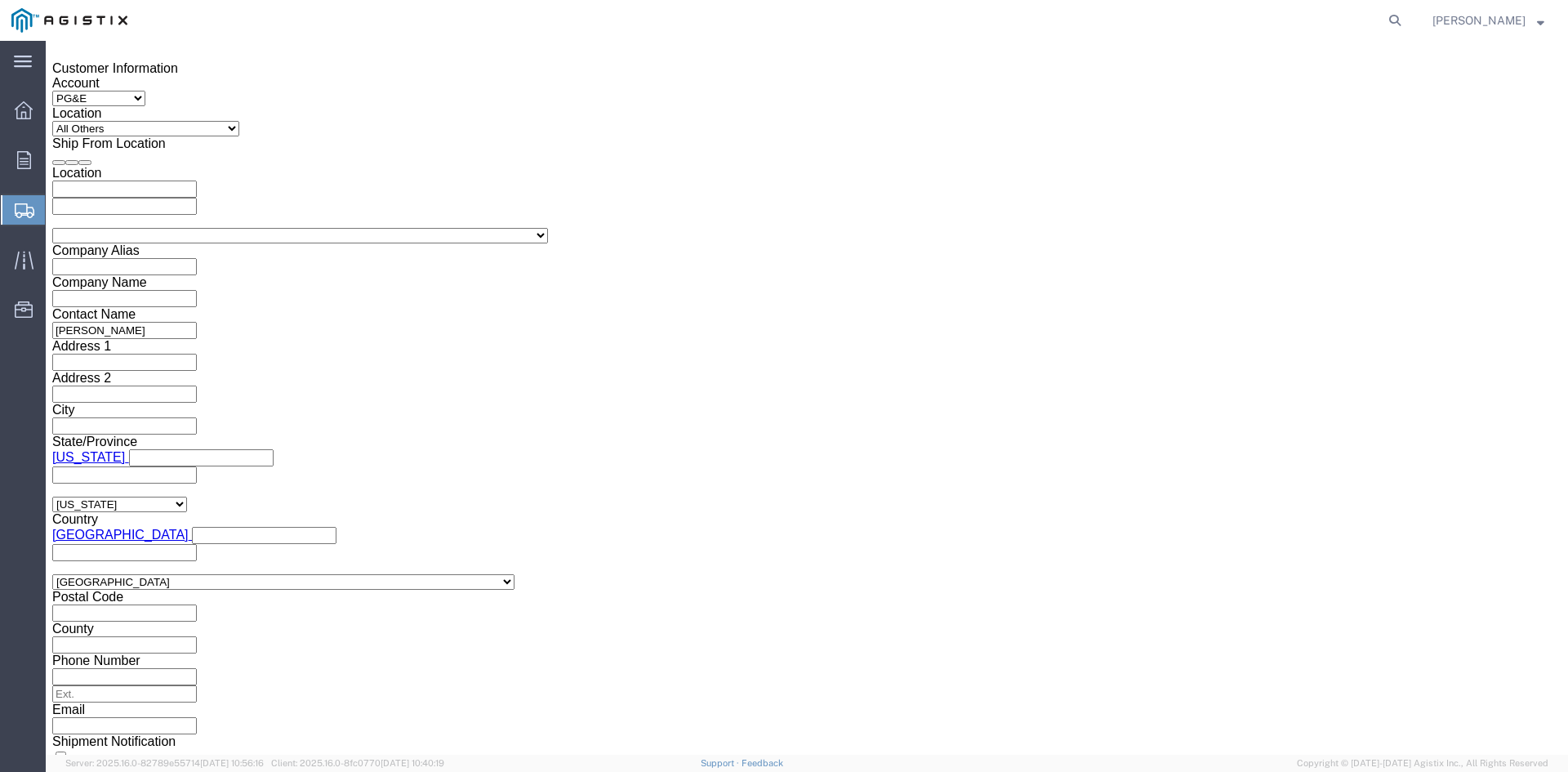
click button "Apply"
click select "Select Air Less than Truckload Multi-Leg Ocean Freight Rail Small Parcel Truckl…"
select select "TL"
click select "Select Air Less than Truckload Multi-Leg Ocean Freight Rail Small Parcel Truckl…"
click select "Select 1-Ton (PSS) 10 Wheel 10 Yard Dump Truck 20 Yard Dump Truck Bobtail Botto…"
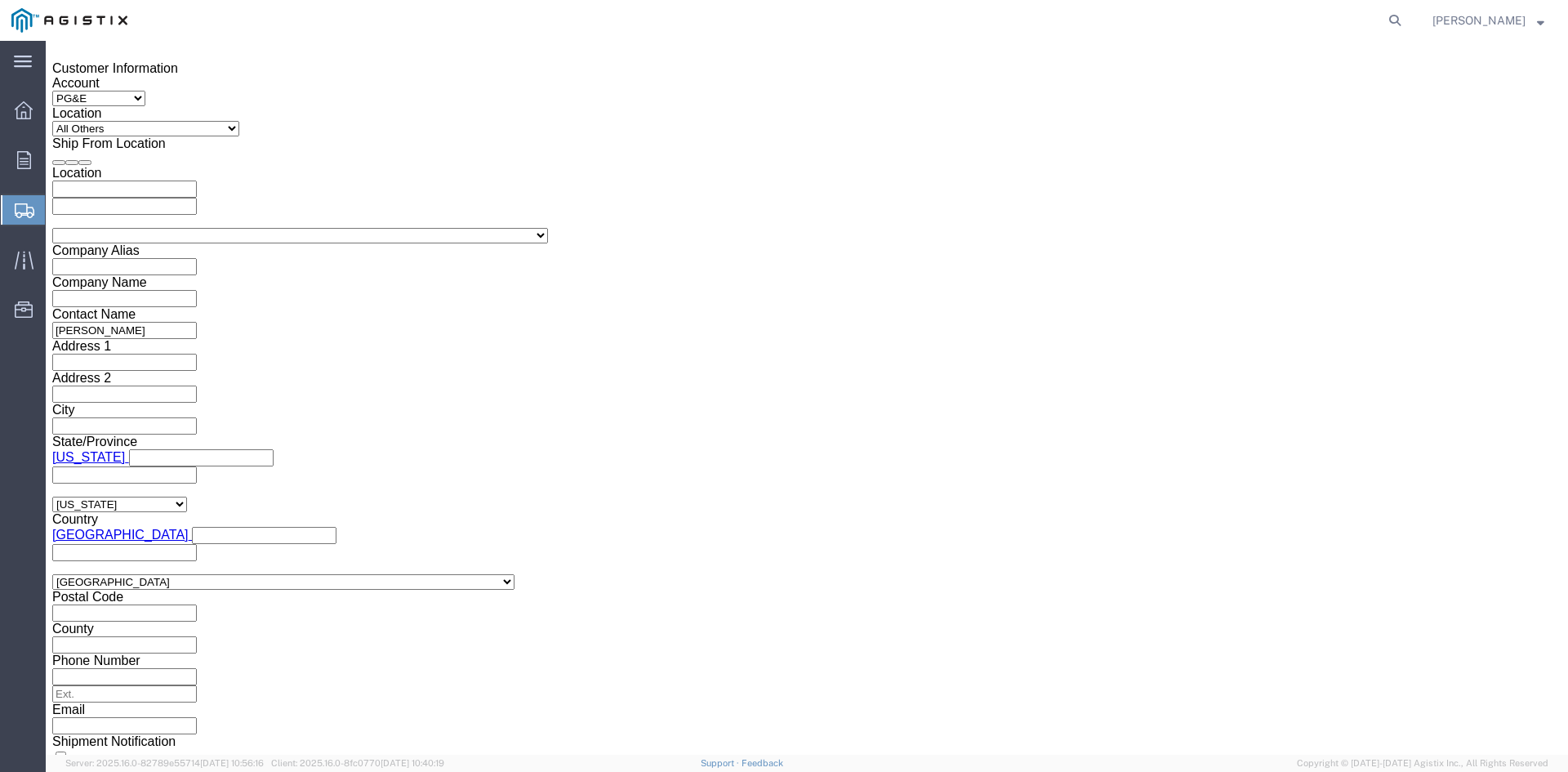
select select "FLBD"
click select "Select 1-Ton (PSS) 10 Wheel 10 Yard Dump Truck 20 Yard Dump Truck Bobtail Botto…"
click button "Continue"
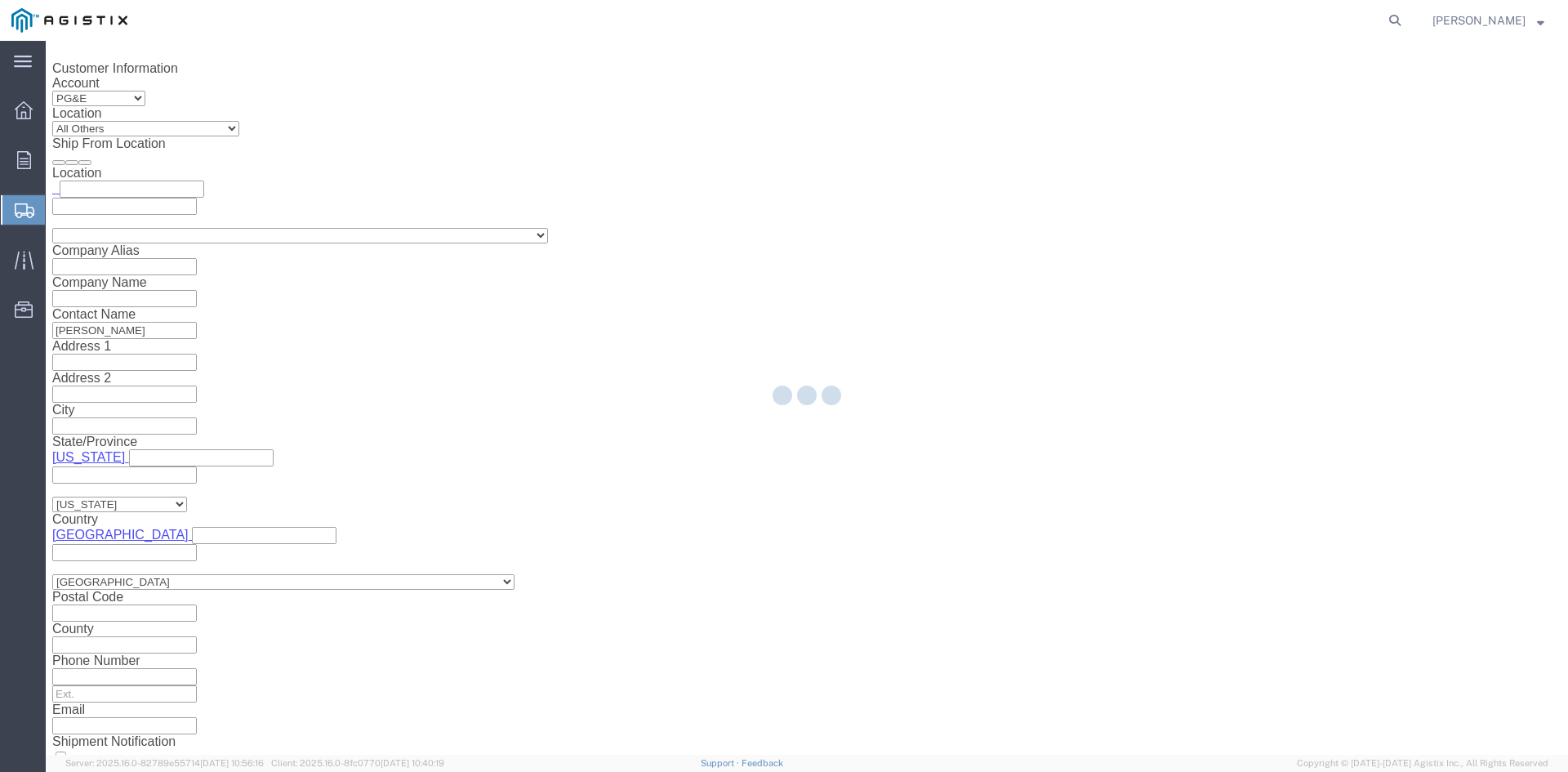
select select "PURCHORD"
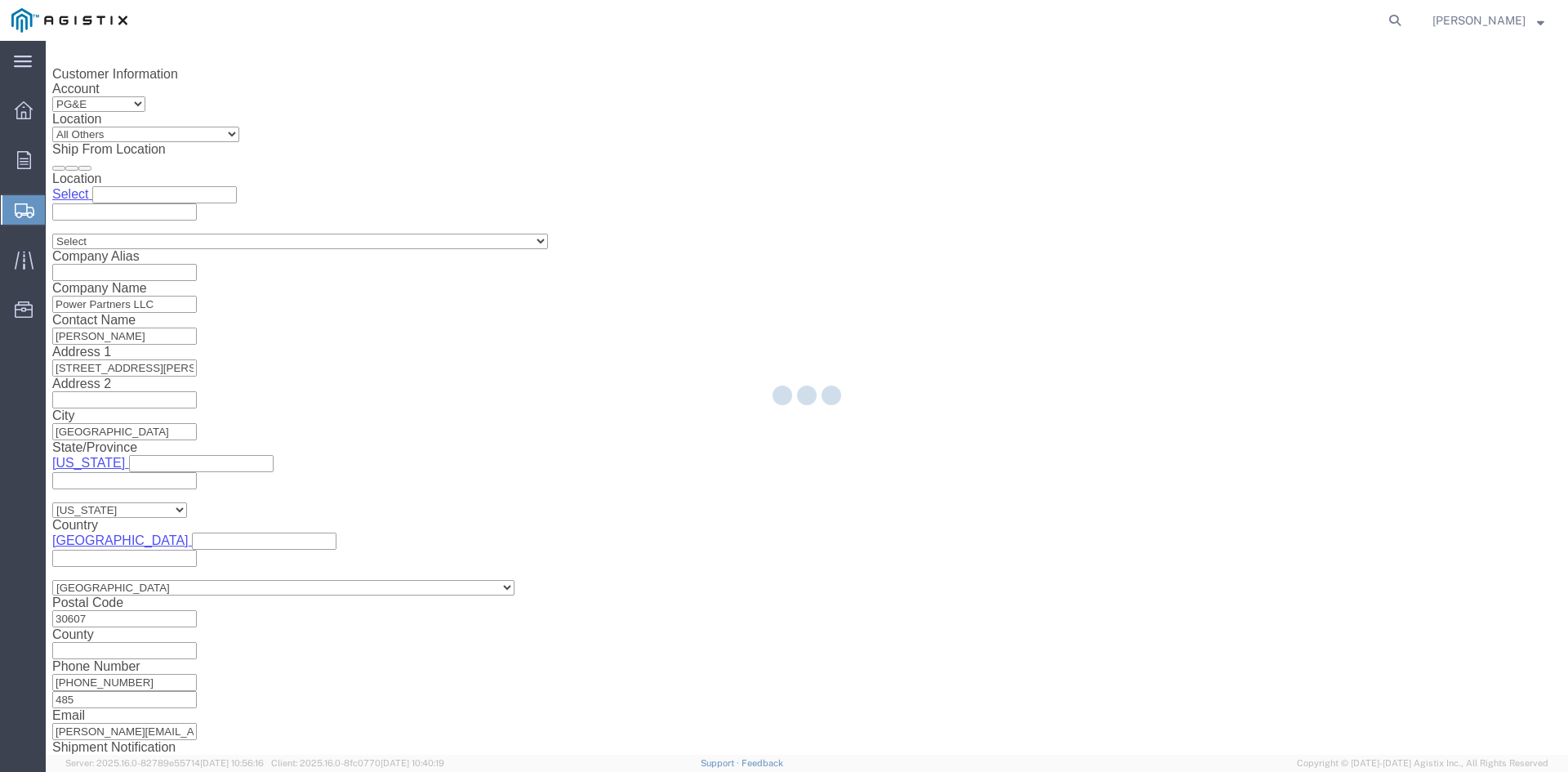
scroll to position [1082, 0]
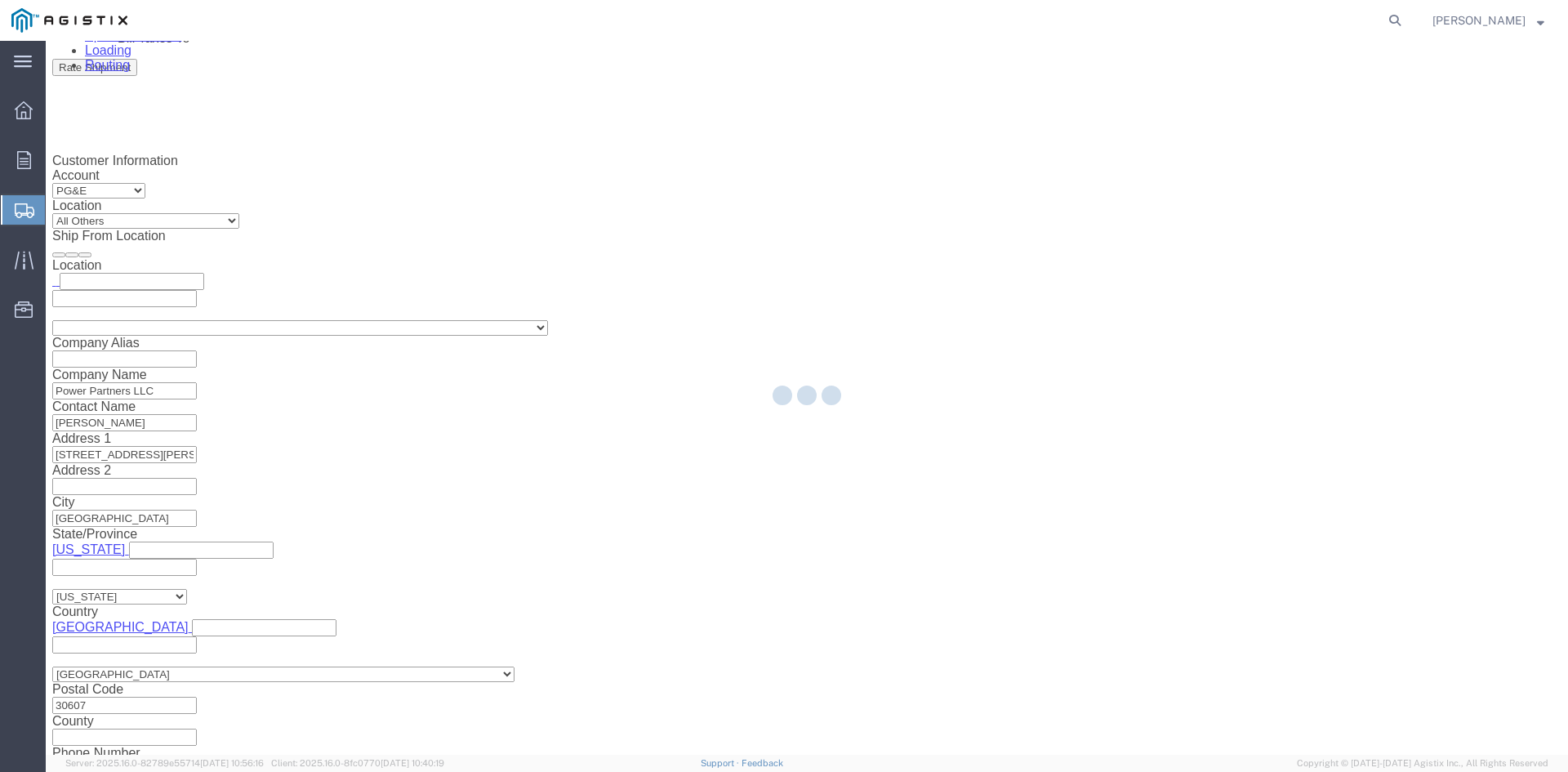
select select "CBOX"
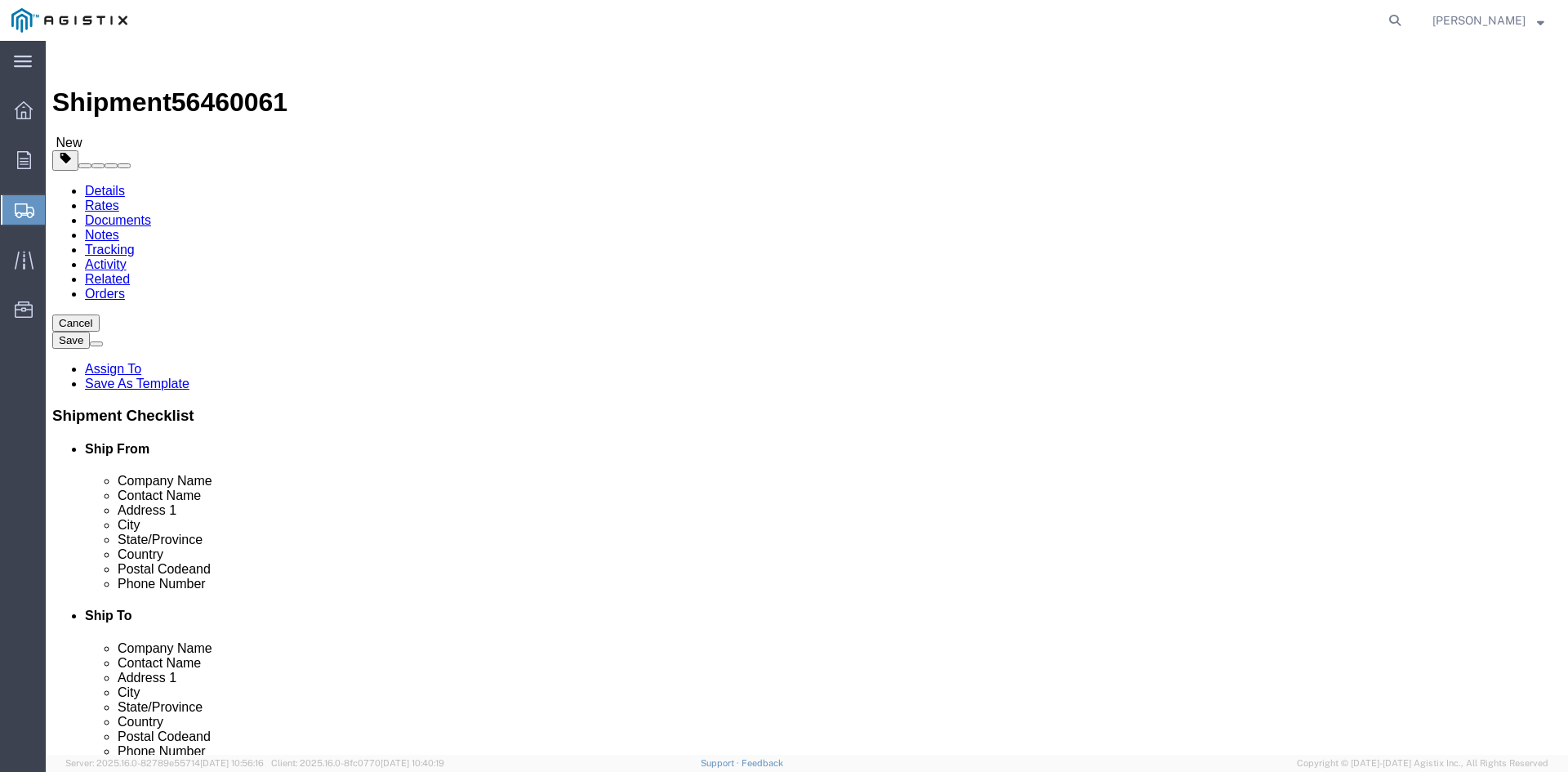
click link "Details"
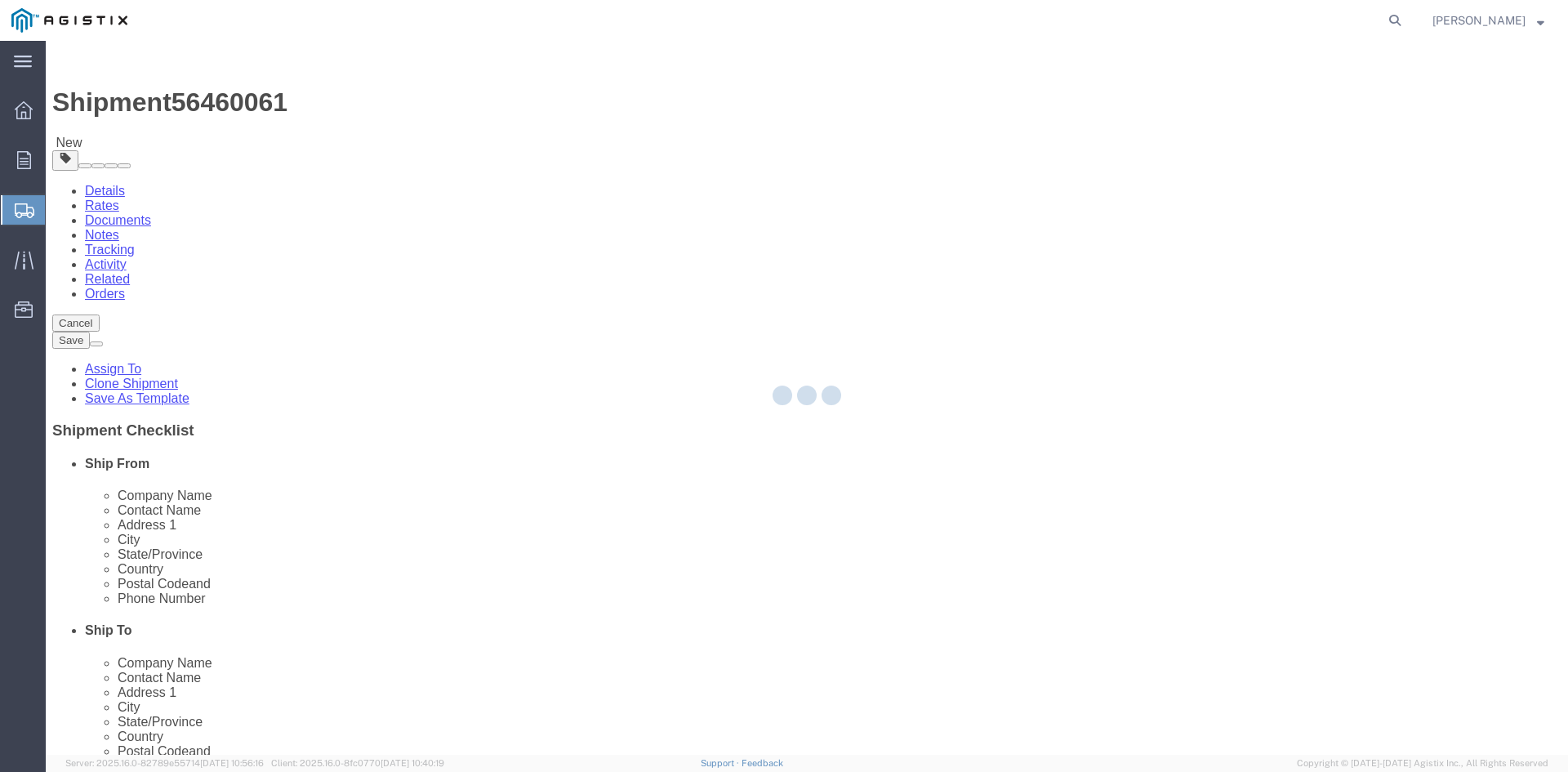
select select "PURCHORD"
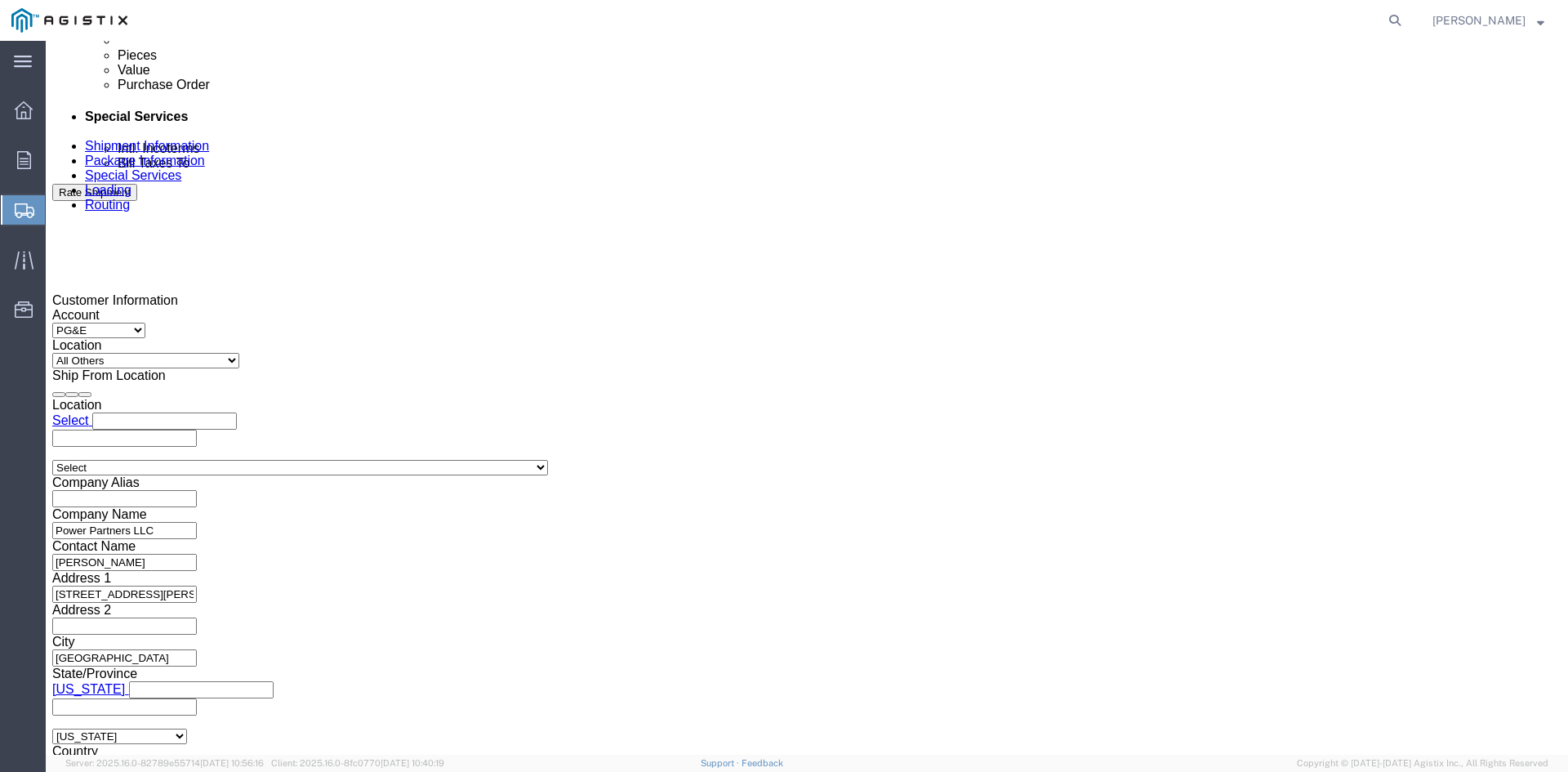
scroll to position [980, 0]
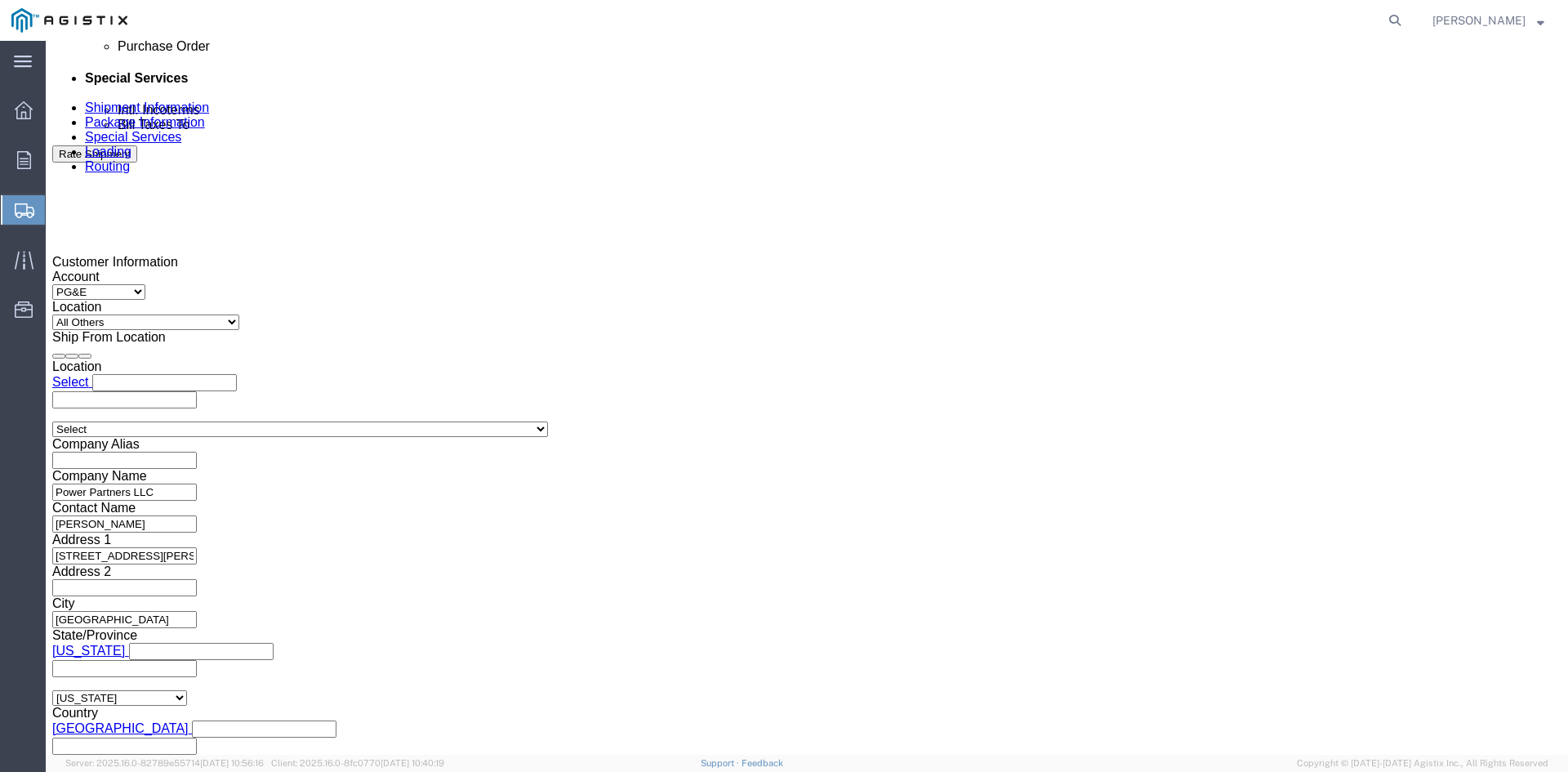
click input "text"
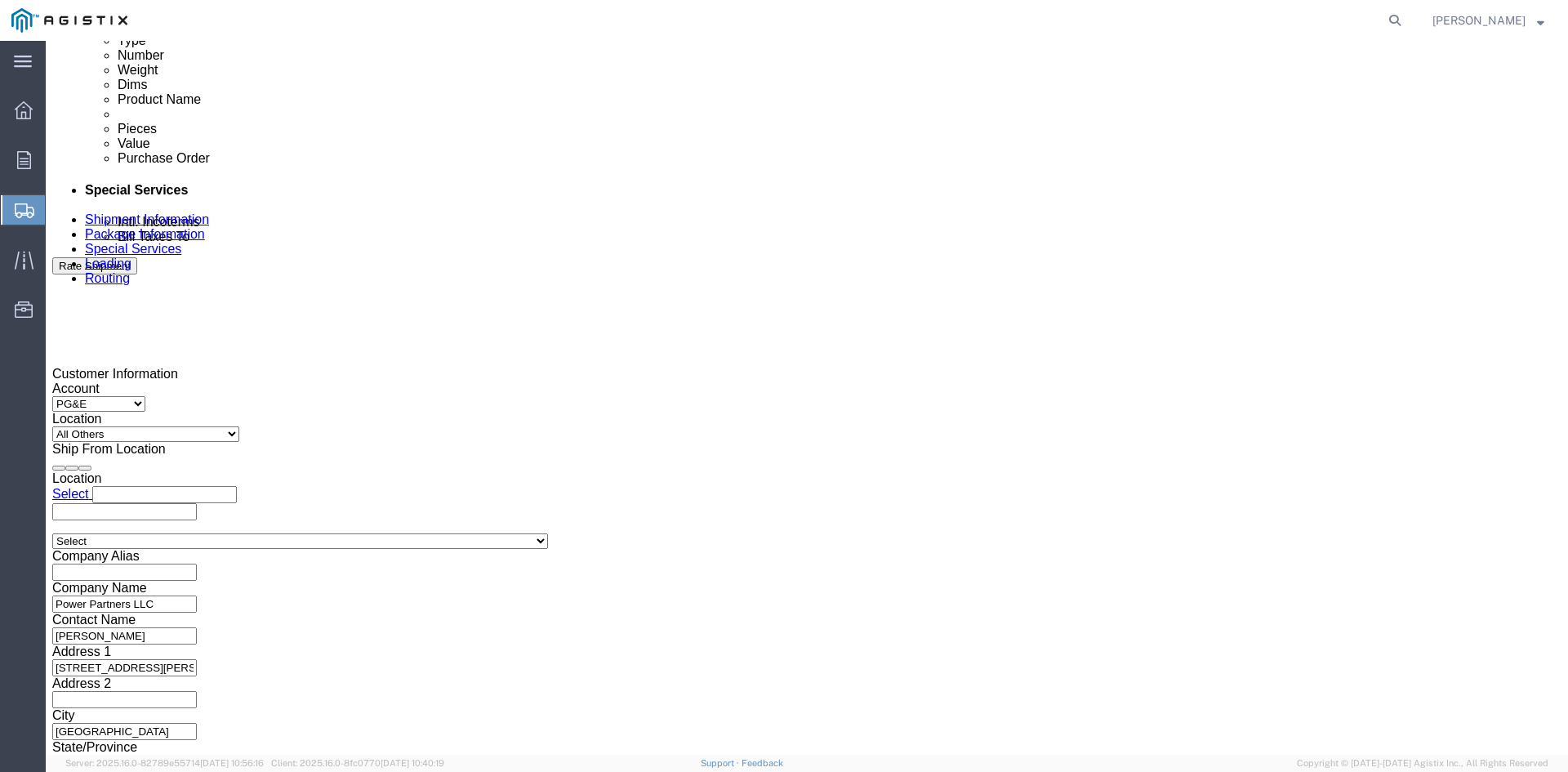
scroll to position [899, 0]
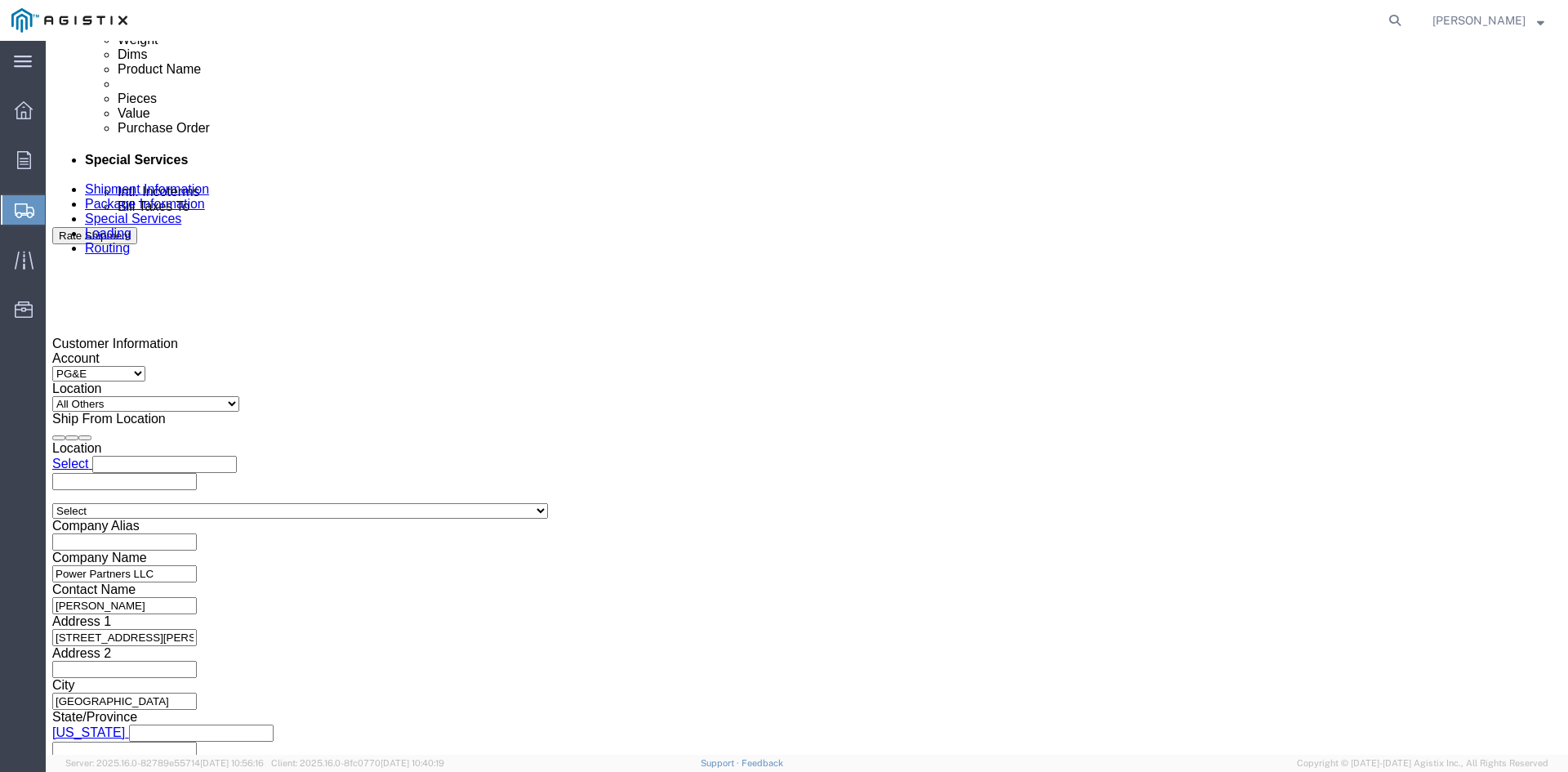
type input "3501398145"
click select "Select Account Type Activity ID Airline Appointment Number ASN Batch Request # …"
select select "BOL"
click select "Select Account Type Activity ID Airline Appointment Number ASN Batch Request # …"
click input "text"
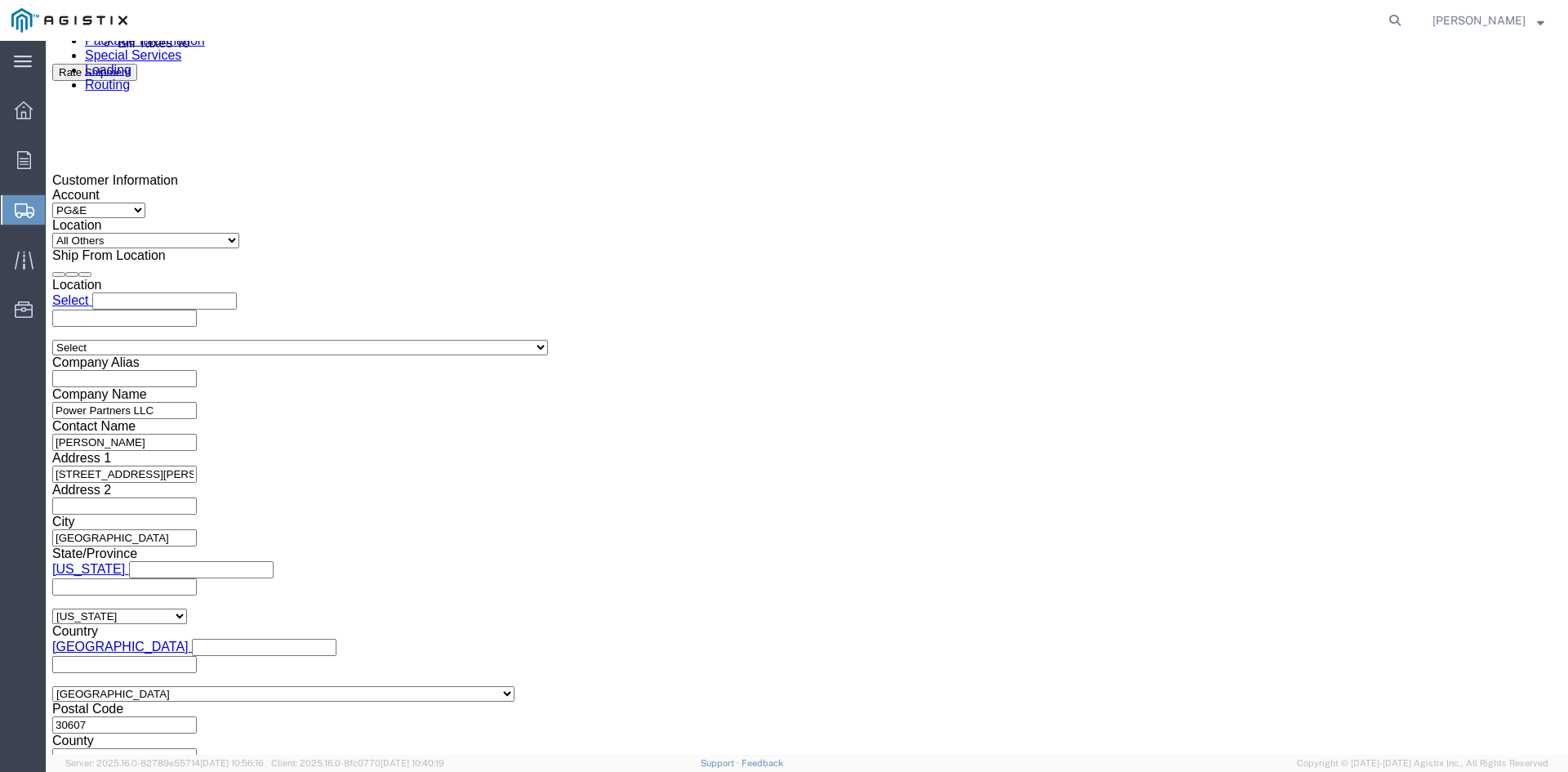
scroll to position [1082, 0]
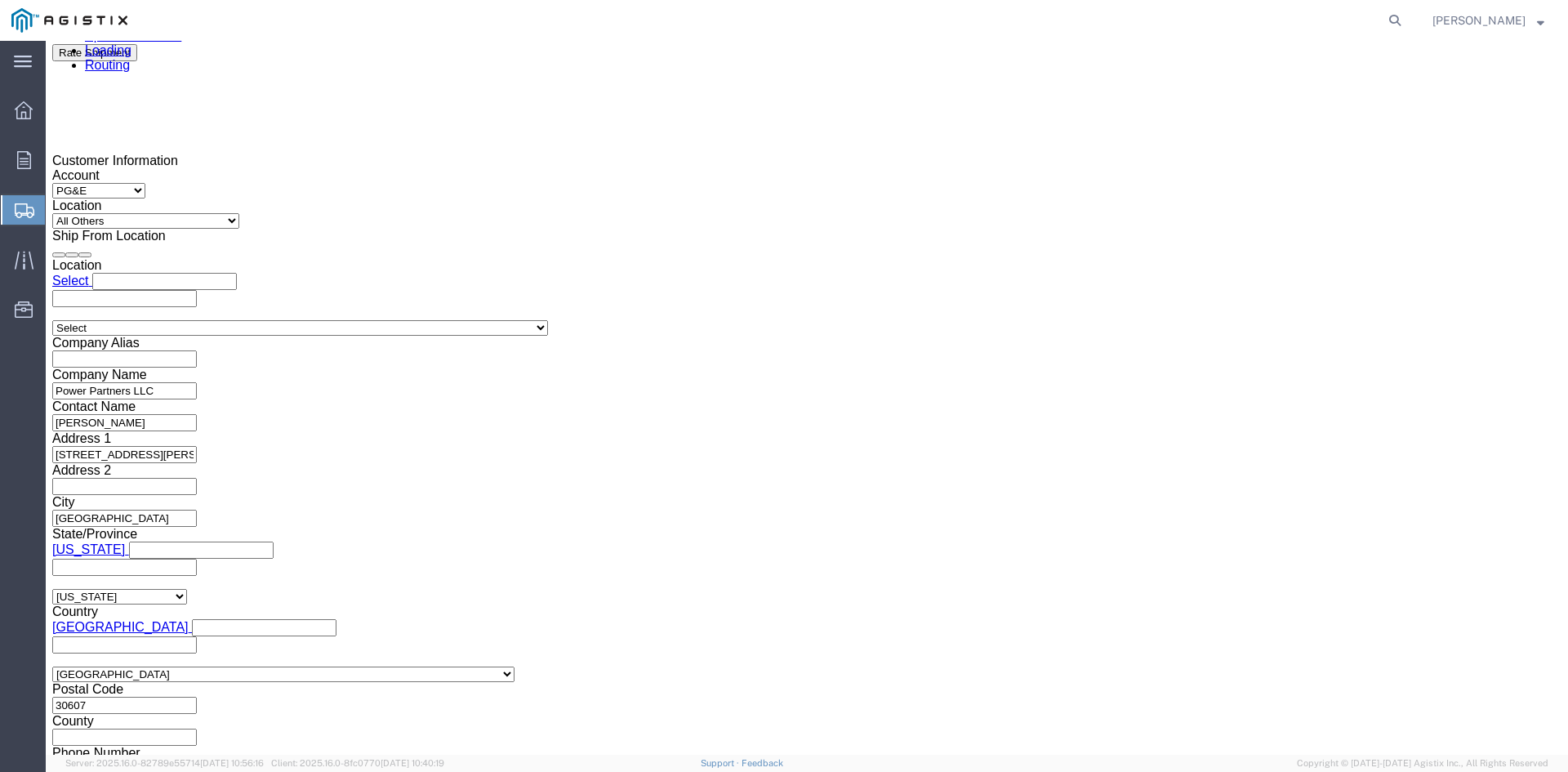
type input "9813709"
click select "Select Air Less than Truckload Multi-Leg Ocean Freight Rail Small Parcel Truckl…"
click select "Select 1-Ton (PSS) 10 Wheel 10 Yard Dump Truck 20 Yard Dump Truck Bobtail Botto…"
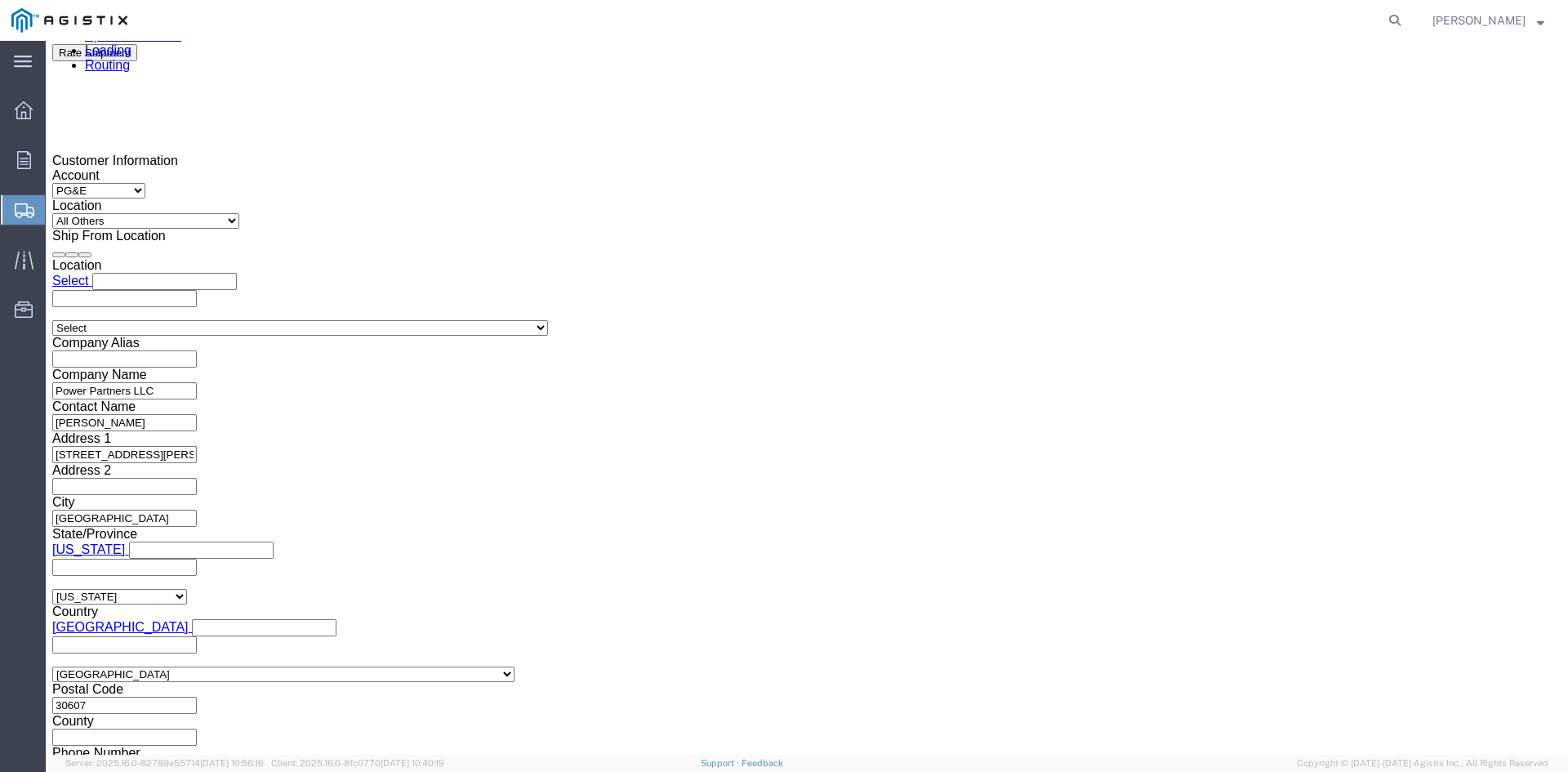
click button "Continue"
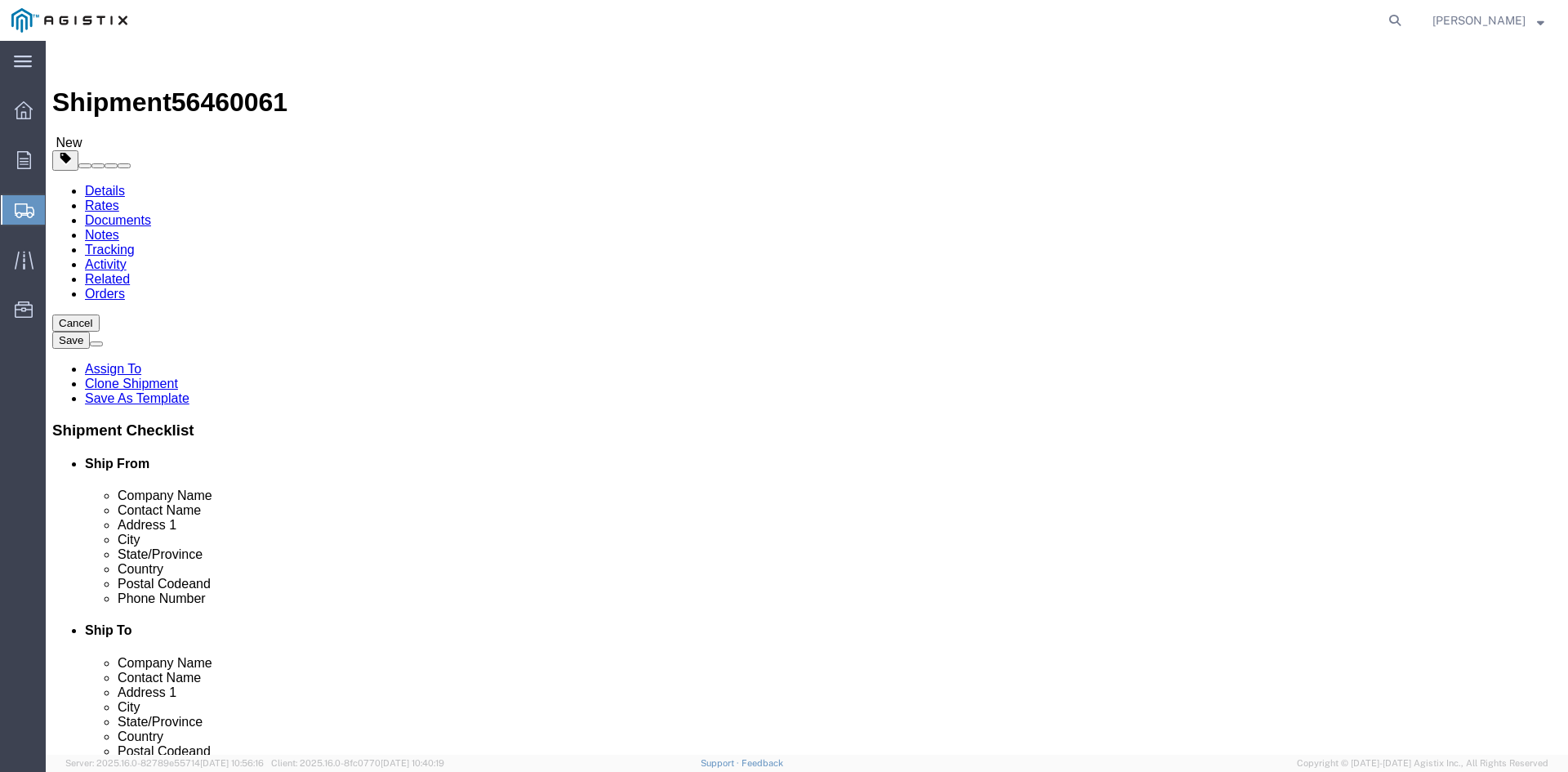
click select "Select Bulk Bundle(s) Cardboard Box(es) Carton(s) Crate(s) Drum(s) (Fiberboard)…"
select select "PSNS"
click select "Select Bulk Bundle(s) Cardboard Box(es) Carton(s) Crate(s) Drum(s) (Fiberboard)…"
drag, startPoint x: 229, startPoint y: 310, endPoint x: 305, endPoint y: 310, distance: 76.0
click input "text"
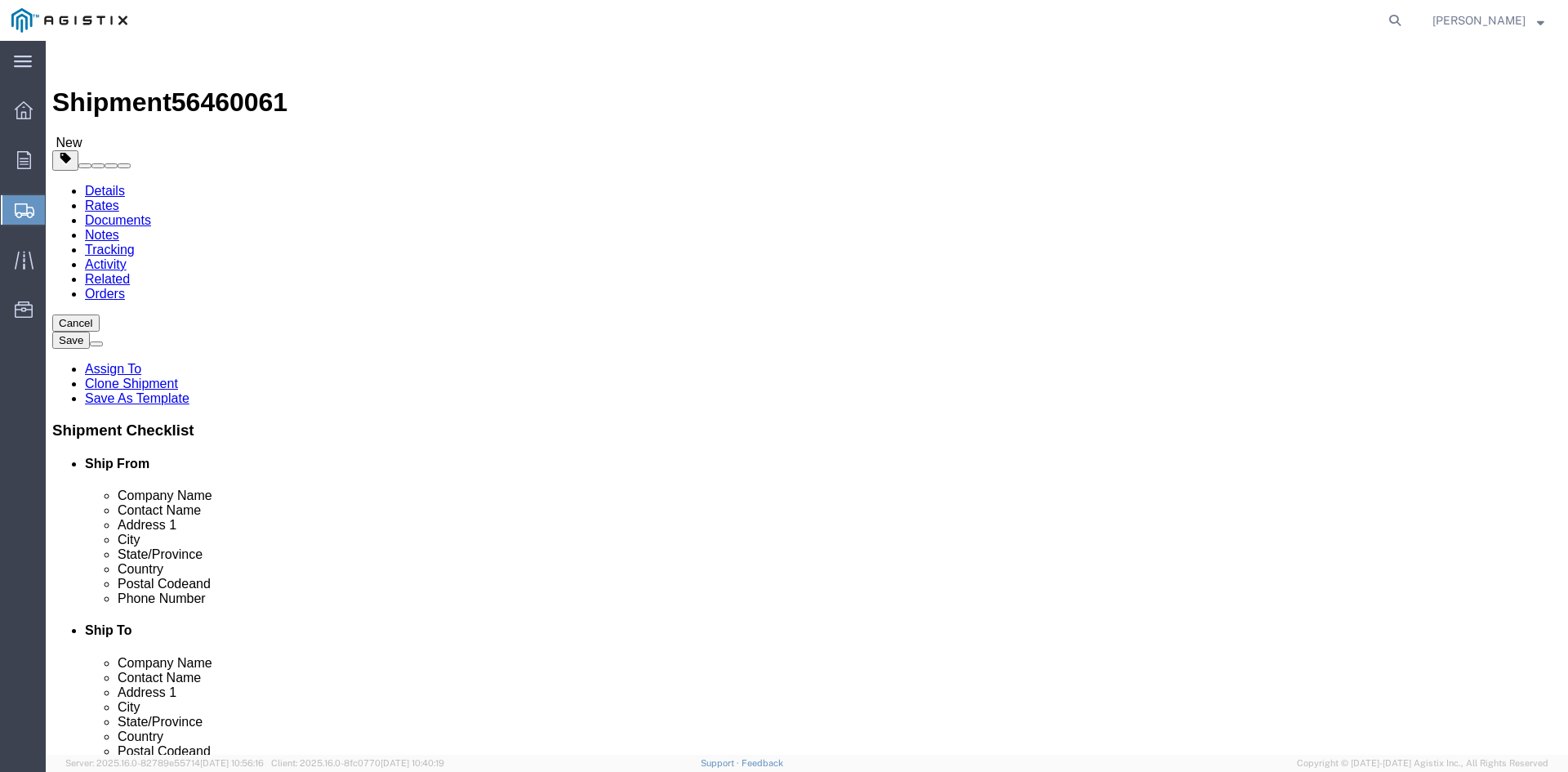
type input "1"
drag, startPoint x: 234, startPoint y: 347, endPoint x: 201, endPoint y: 347, distance: 33.0
click div "Number 1"
type input "56"
click input "text"
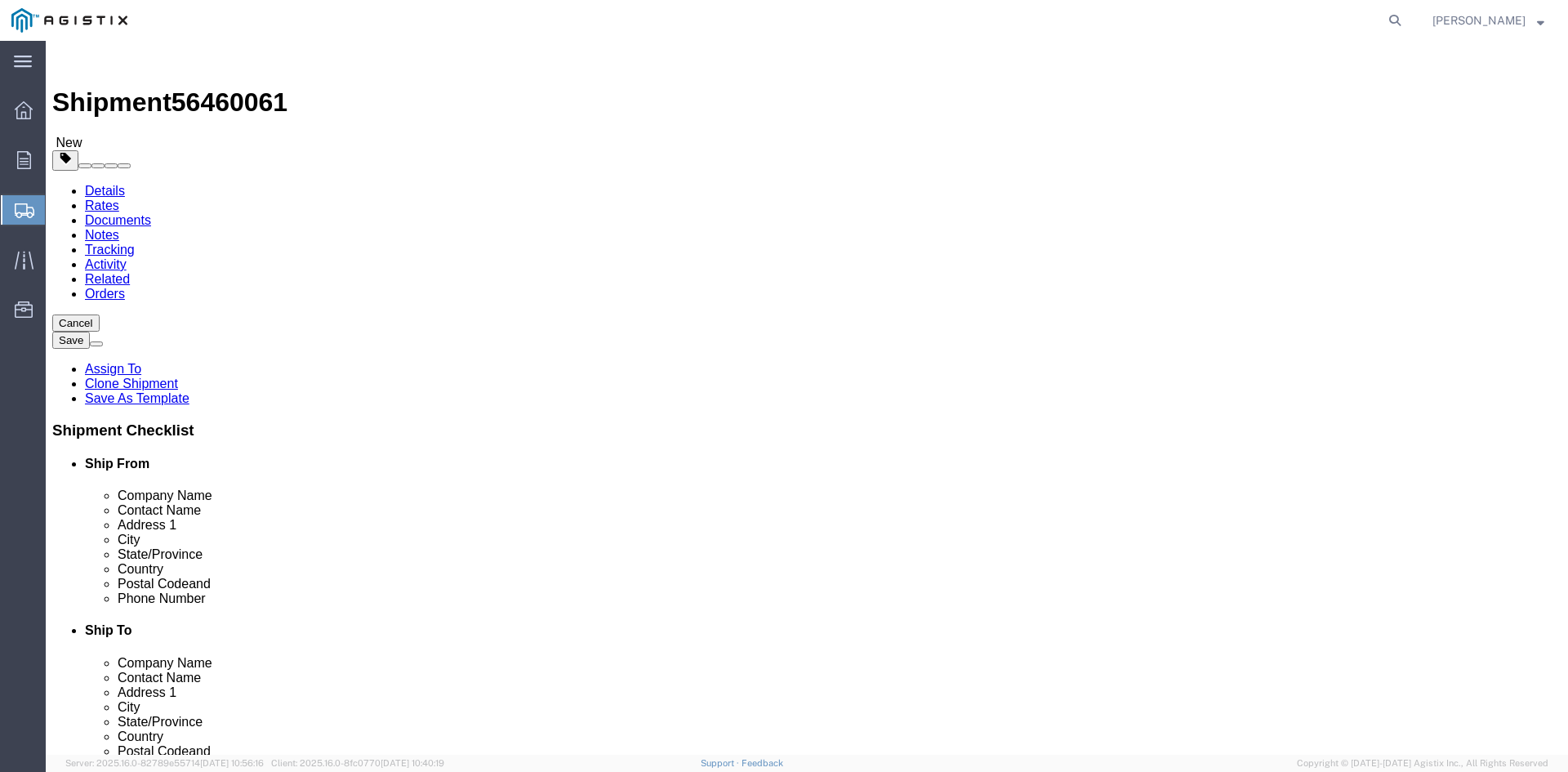
type input "24"
click input "text"
type input "24"
drag, startPoint x: 402, startPoint y: 375, endPoint x: 443, endPoint y: 375, distance: 41.0
click input "text"
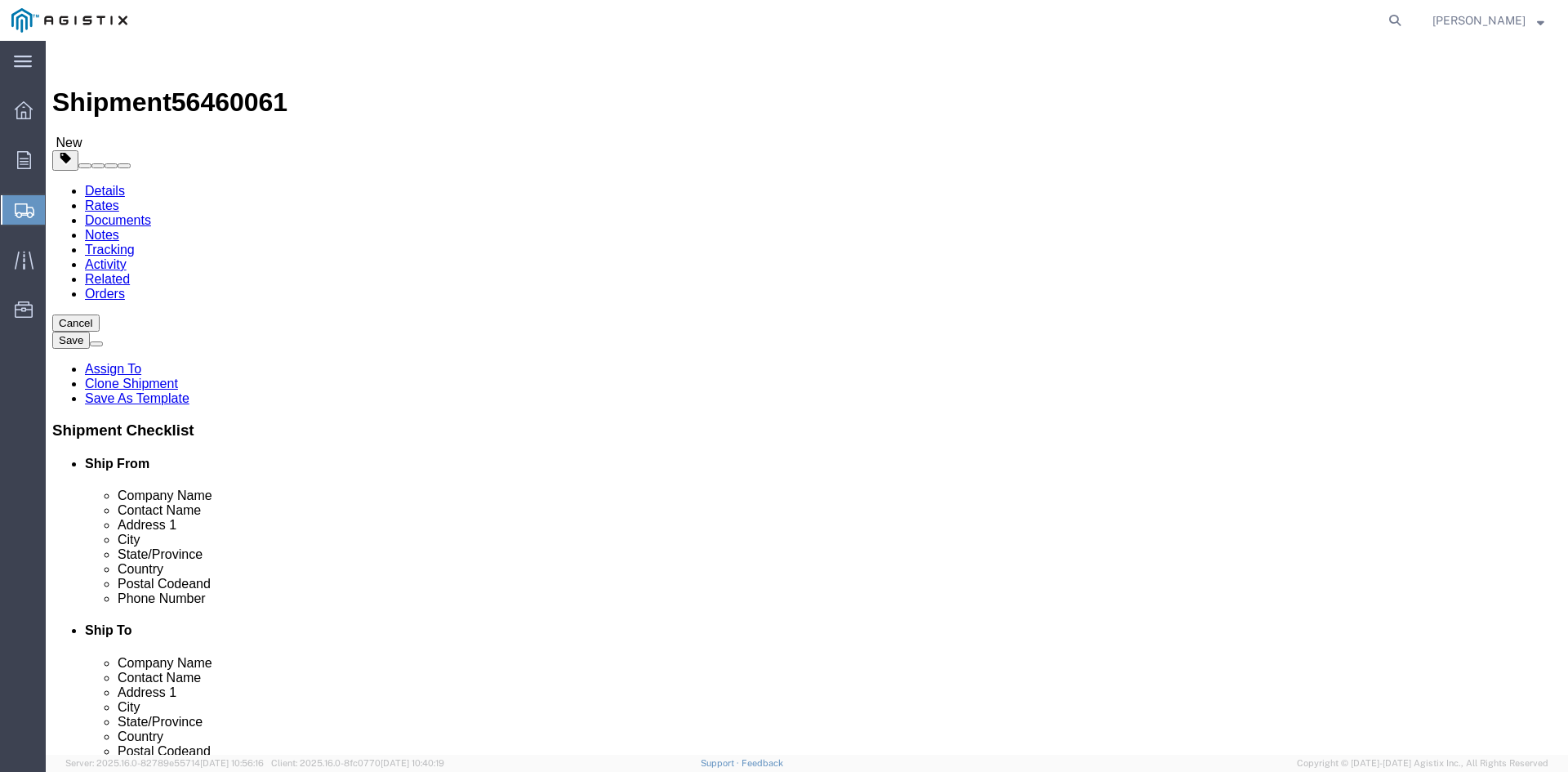
type input "32.75"
drag, startPoint x: 252, startPoint y: 405, endPoint x: 144, endPoint y: 406, distance: 108.0
click div "Weight Total weight of packages in pounds or kilograms 0.00 Select kgs lbs Ship…"
type input "36316.66"
click link "Add Content"
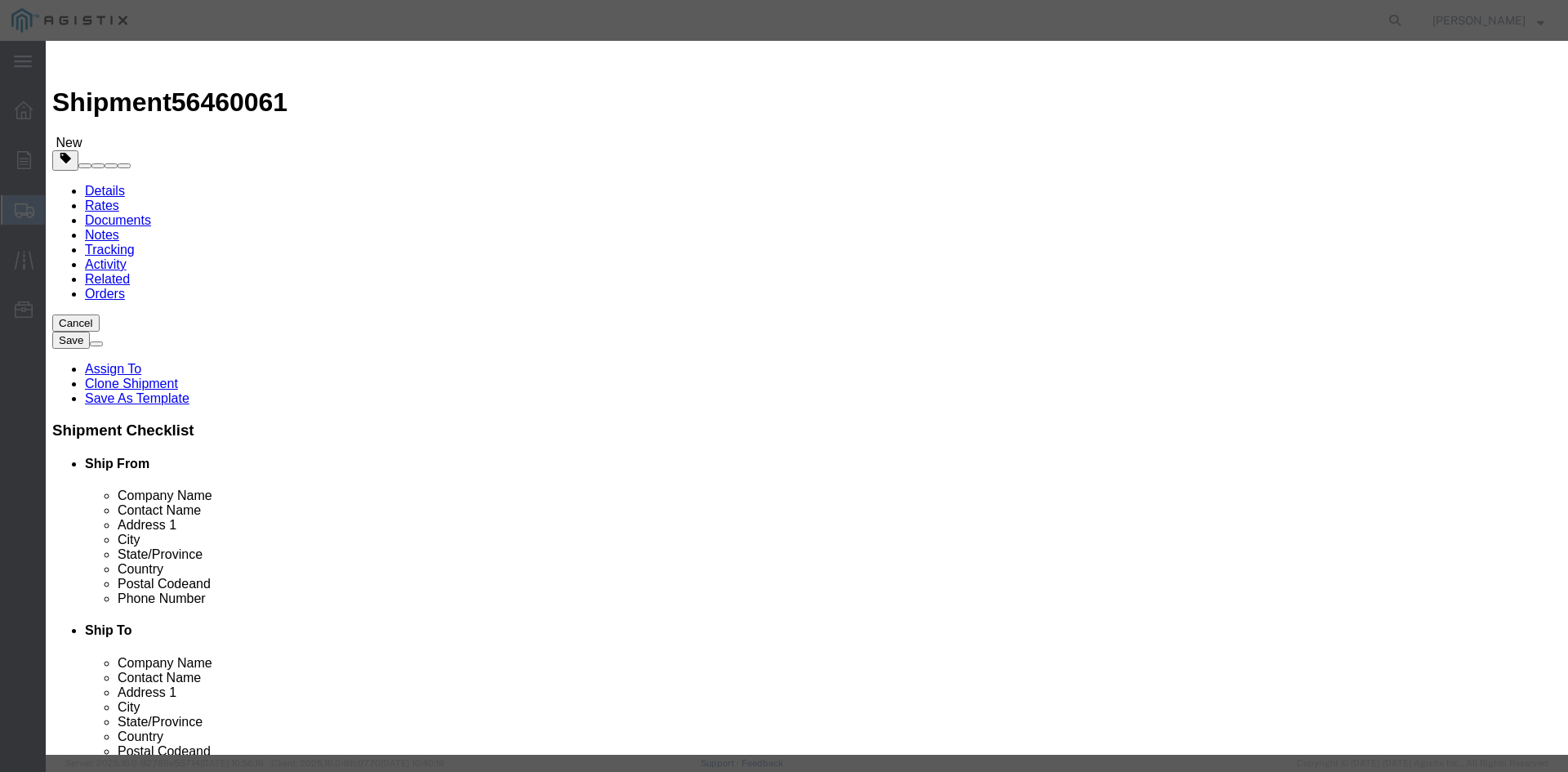
click input "text"
paste input "Overhead Transformer"
type input "Overhead Transformer"
drag, startPoint x: 495, startPoint y: 152, endPoint x: 431, endPoint y: 164, distance: 65.1
click div "Pieces 0 Select Bag Barrels 100Board Feet Bottle Box Blister Pack Carats Can Ca…"
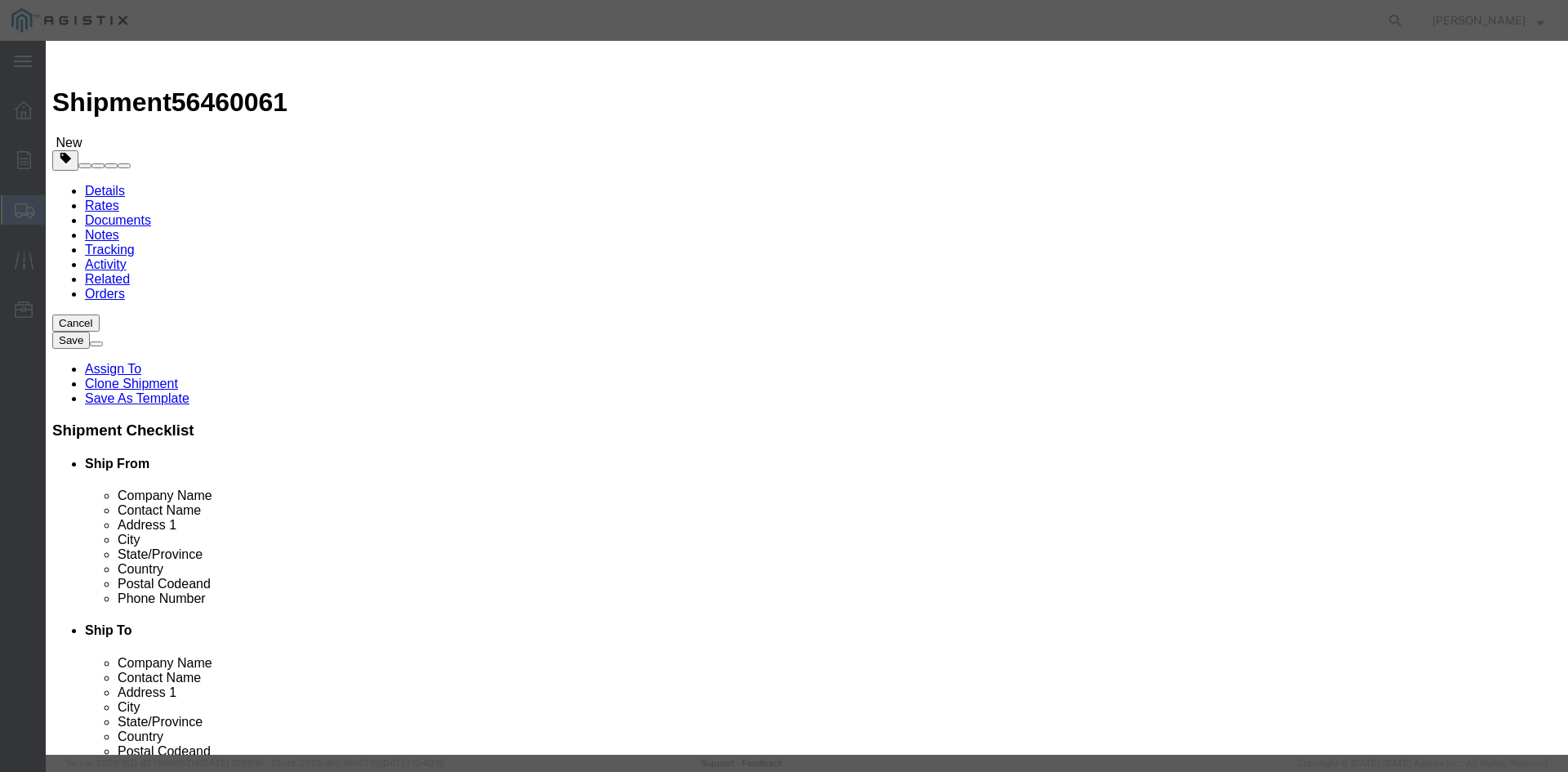
type input "56"
drag, startPoint x: 496, startPoint y: 189, endPoint x: 530, endPoint y: 188, distance: 34.0
click input "text"
type input "1"
click select "Select 50 55 60 65 70 85 92.5 100 125 175 250 300 400"
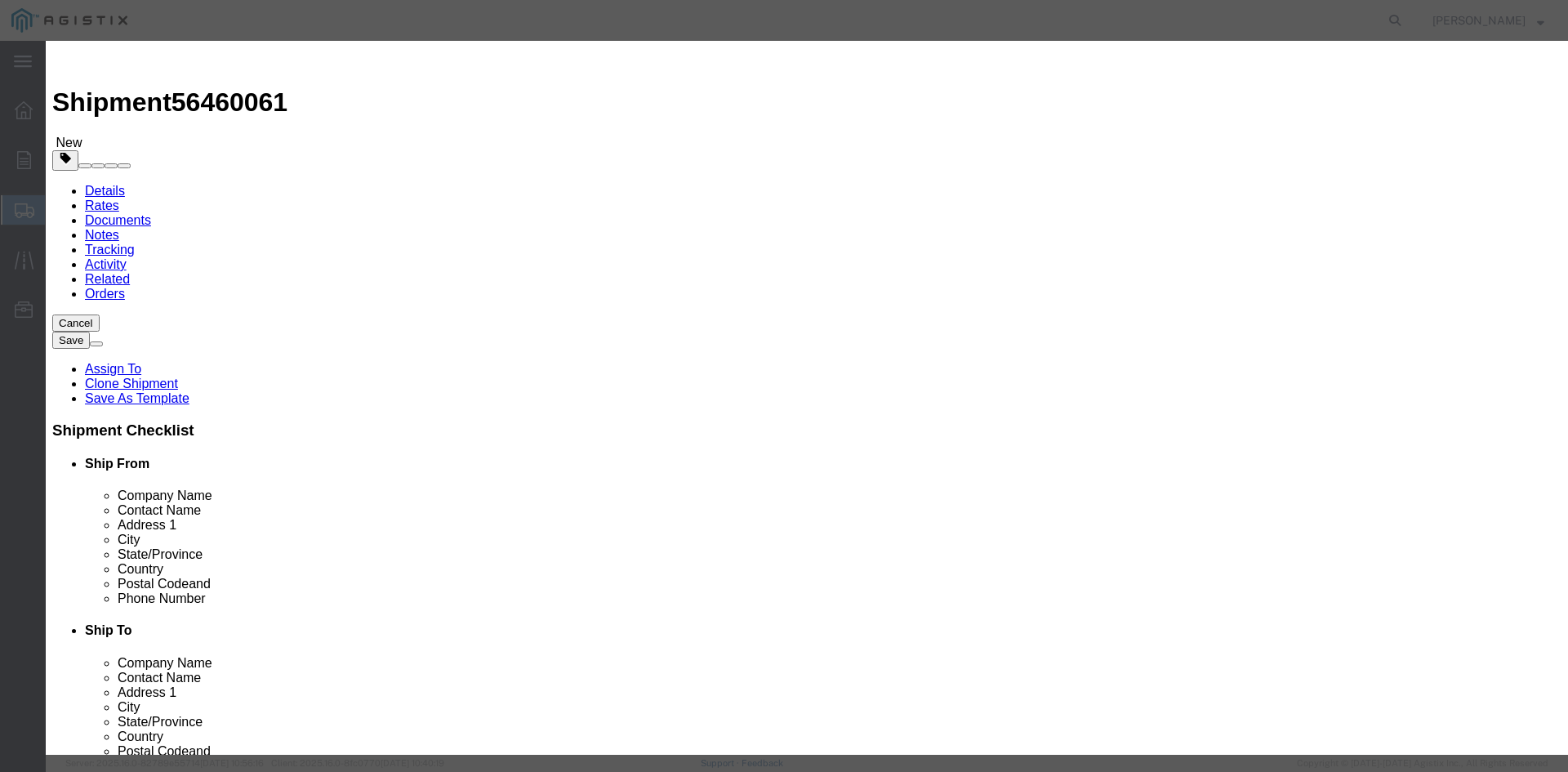
select select "55"
click select "Select 50 55 60 65 70 85 92.5 100 125 175 250 300 400"
click button "Save & Close"
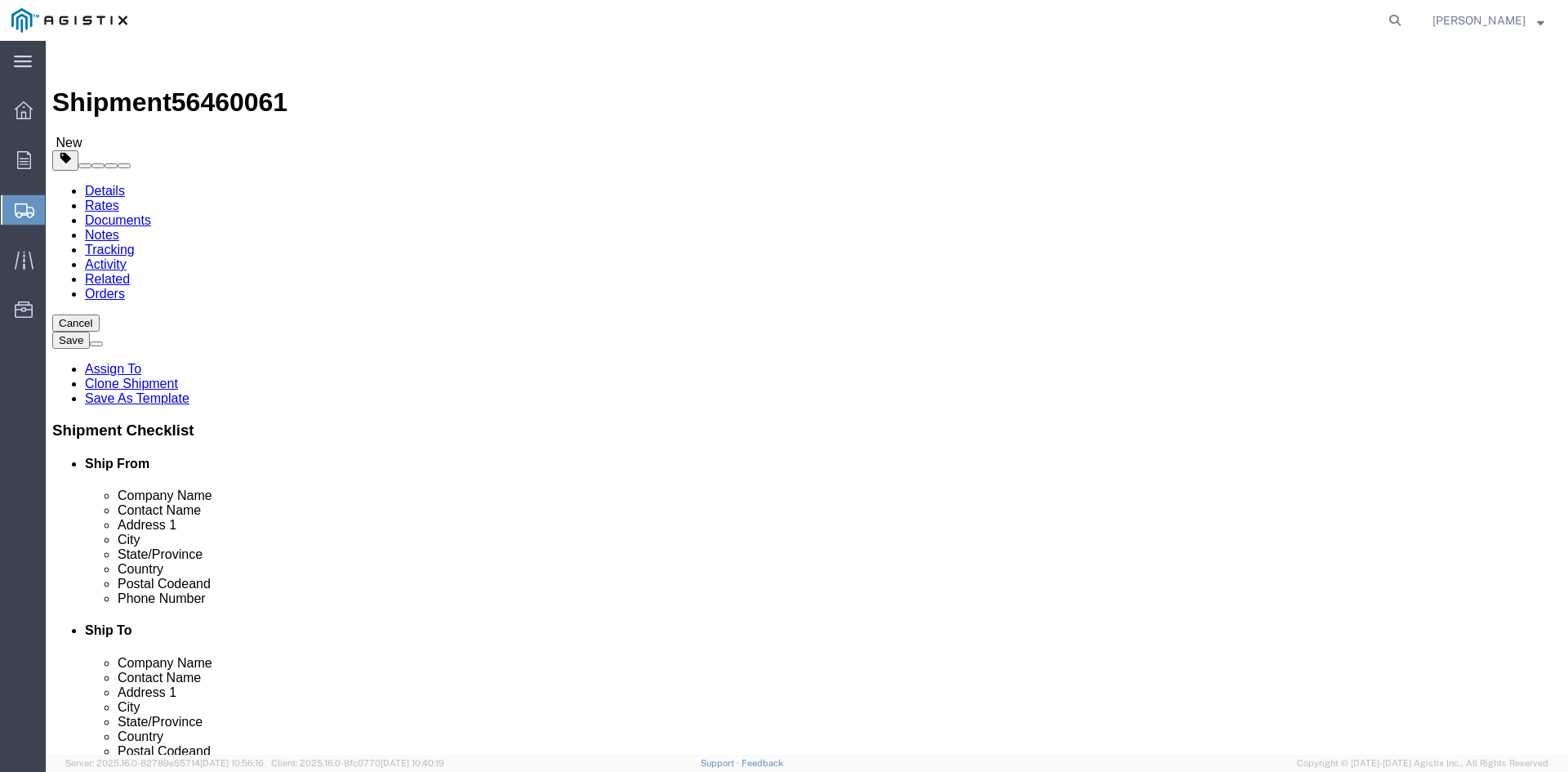
click link "Add Package"
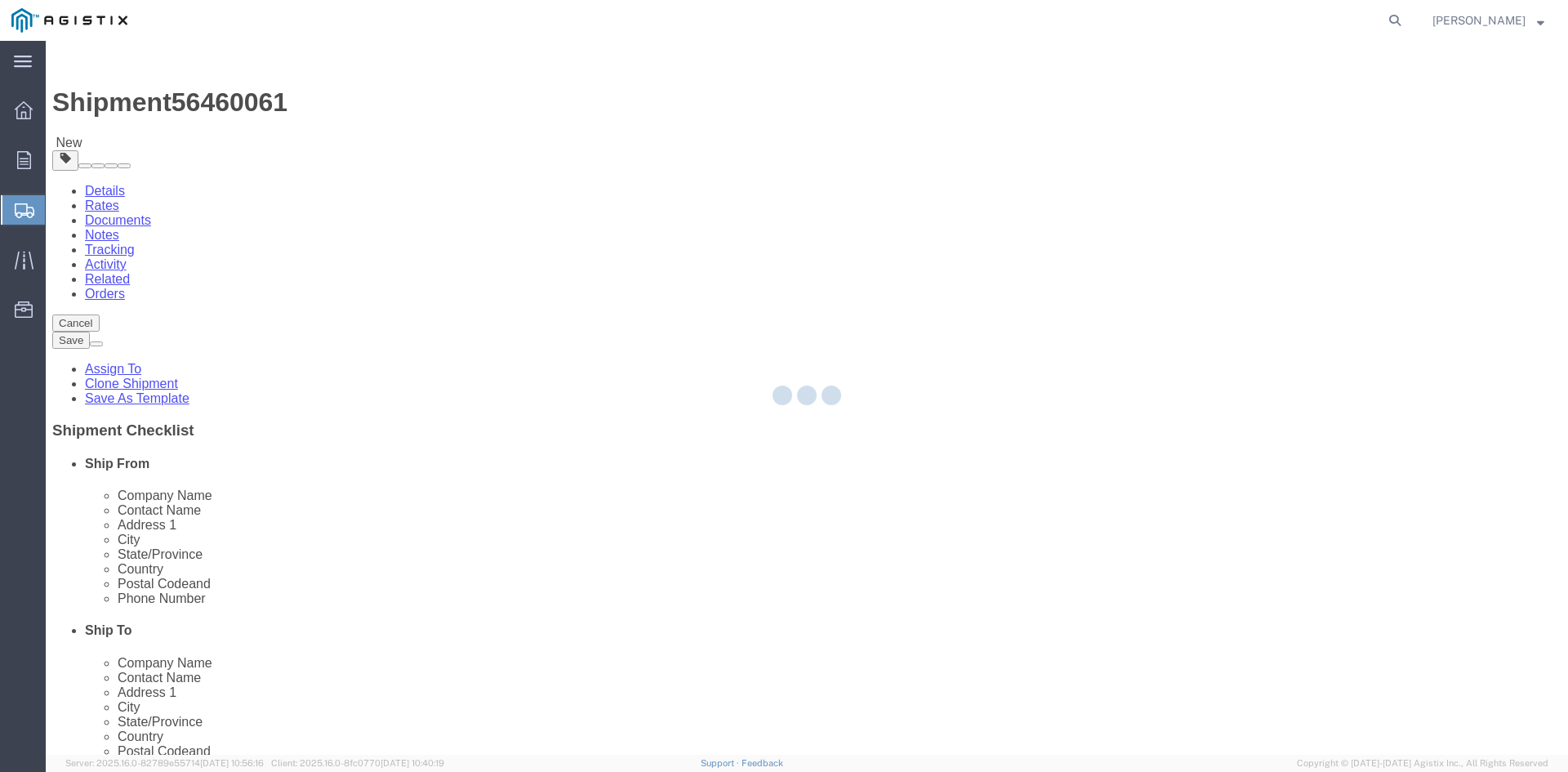
select select "PSNS"
select select "CBOX"
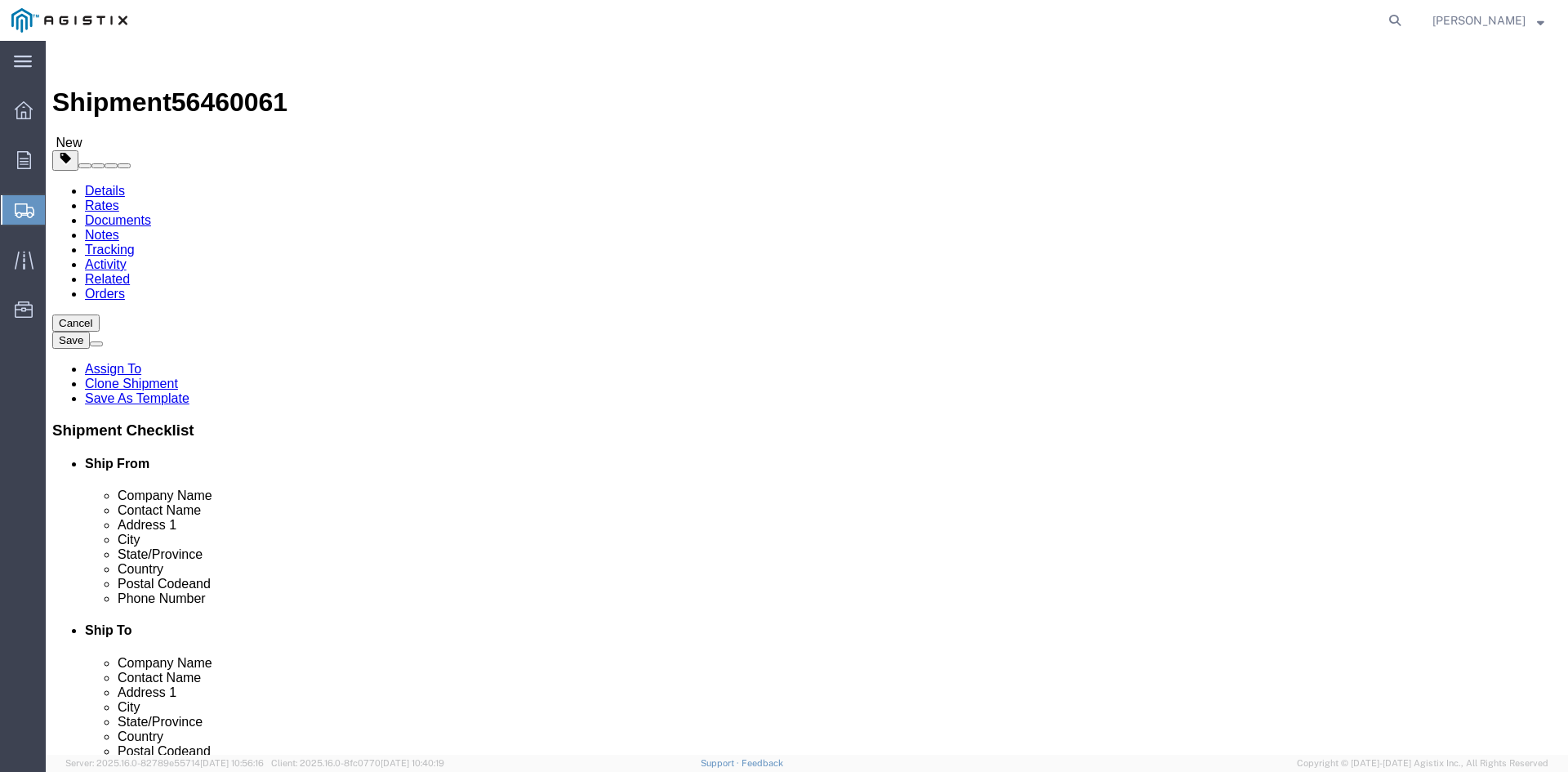
click span "button"
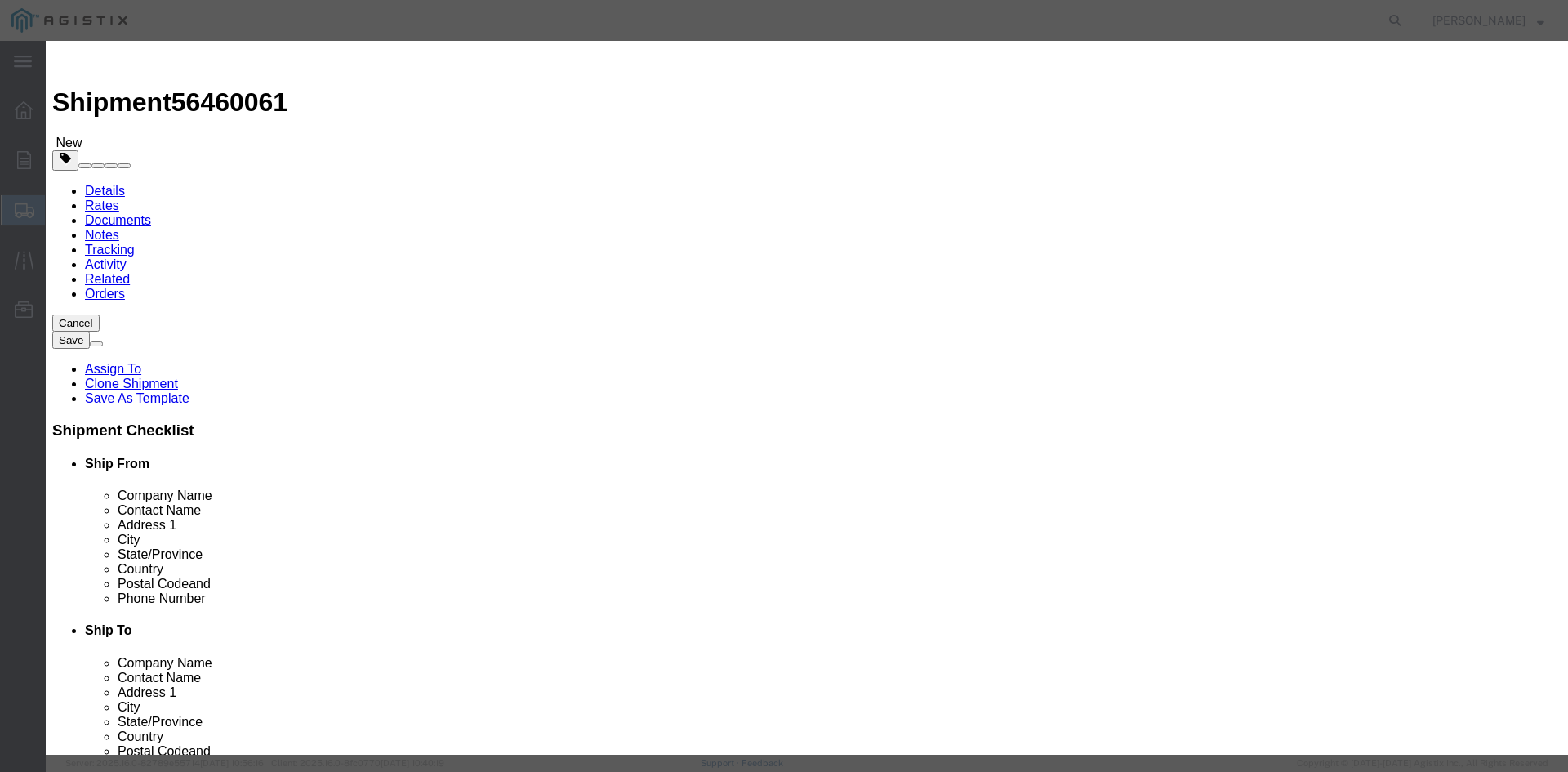
click button "Yes"
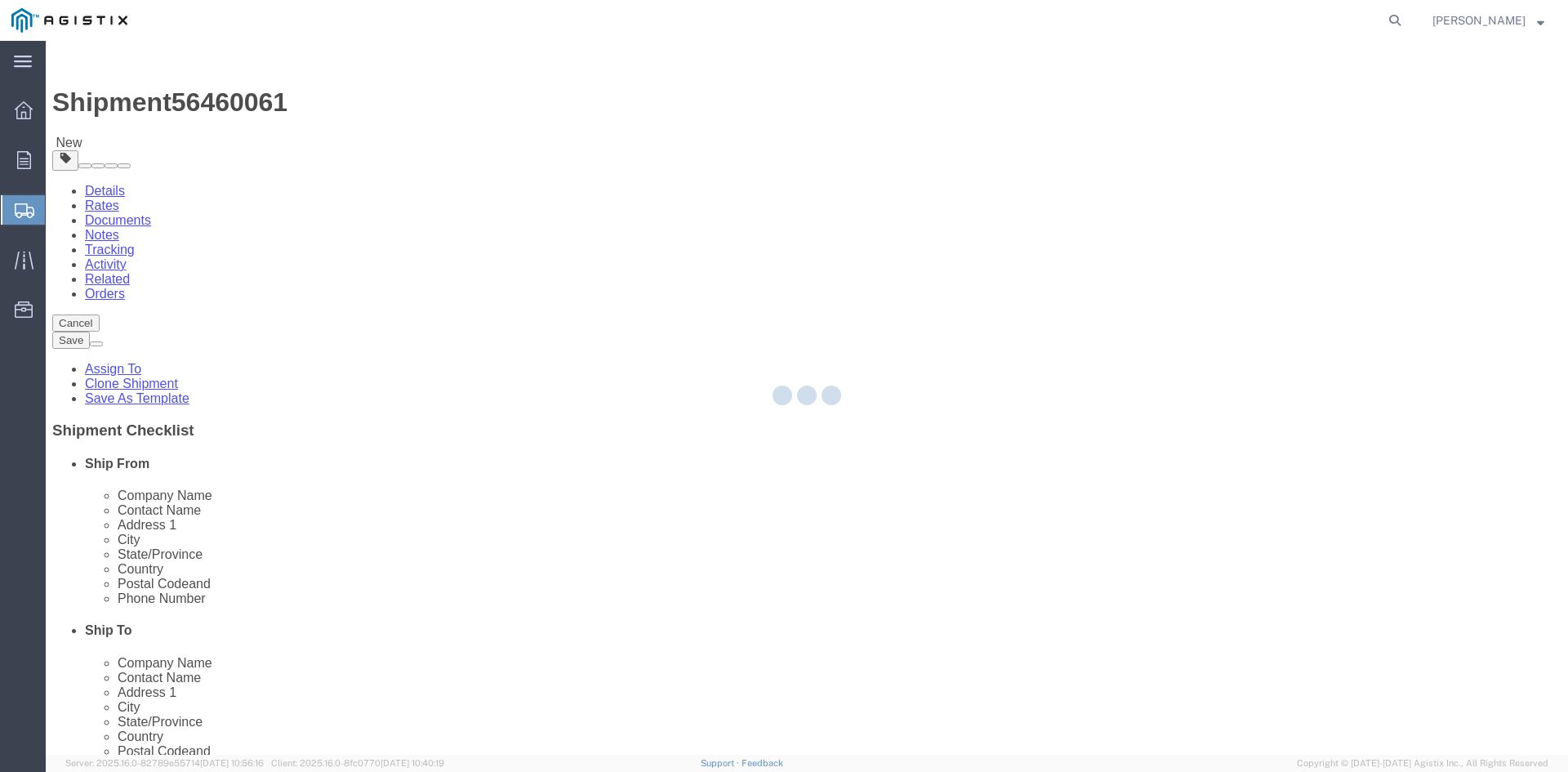
select select "PSNS"
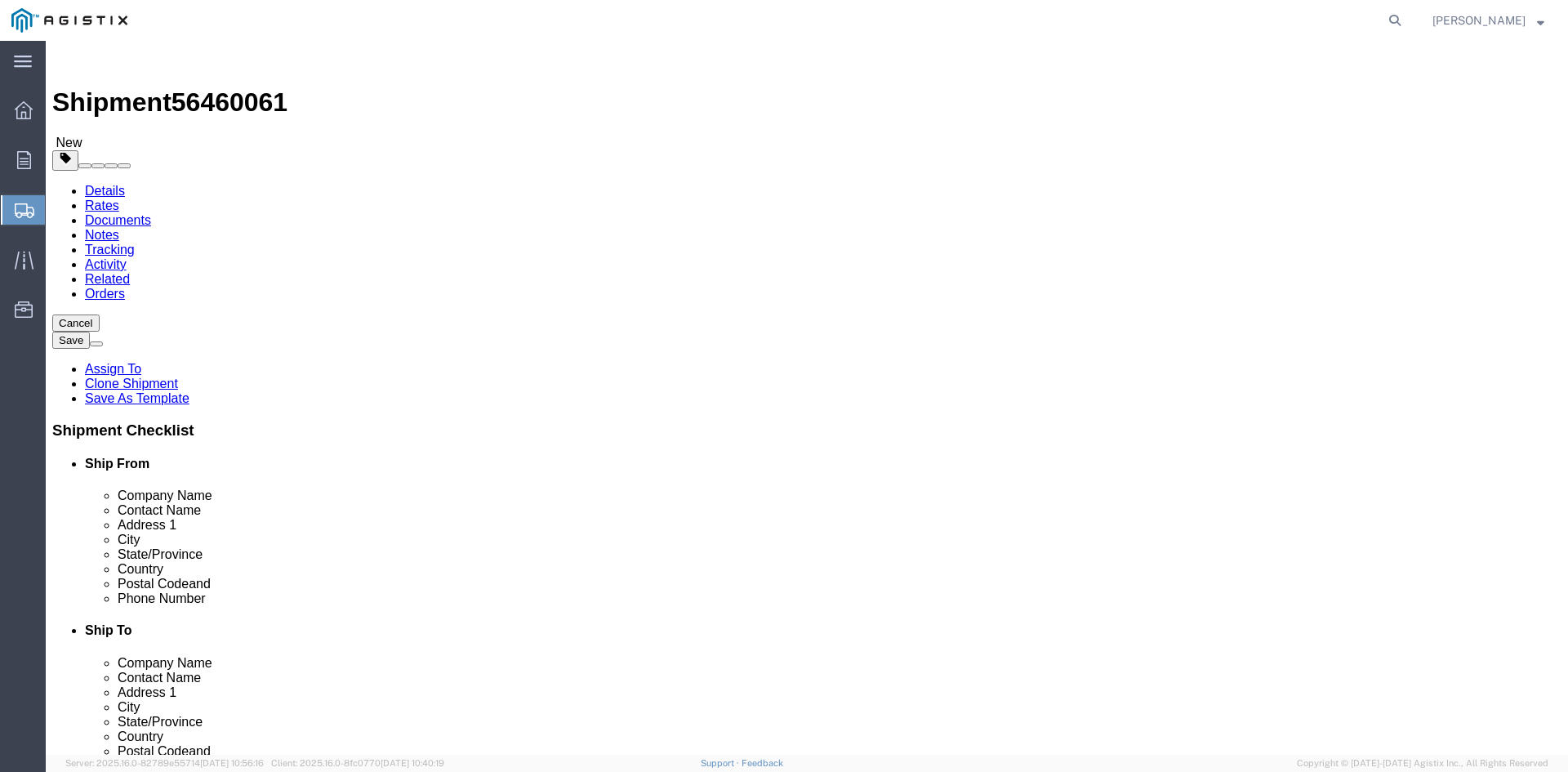
click icon
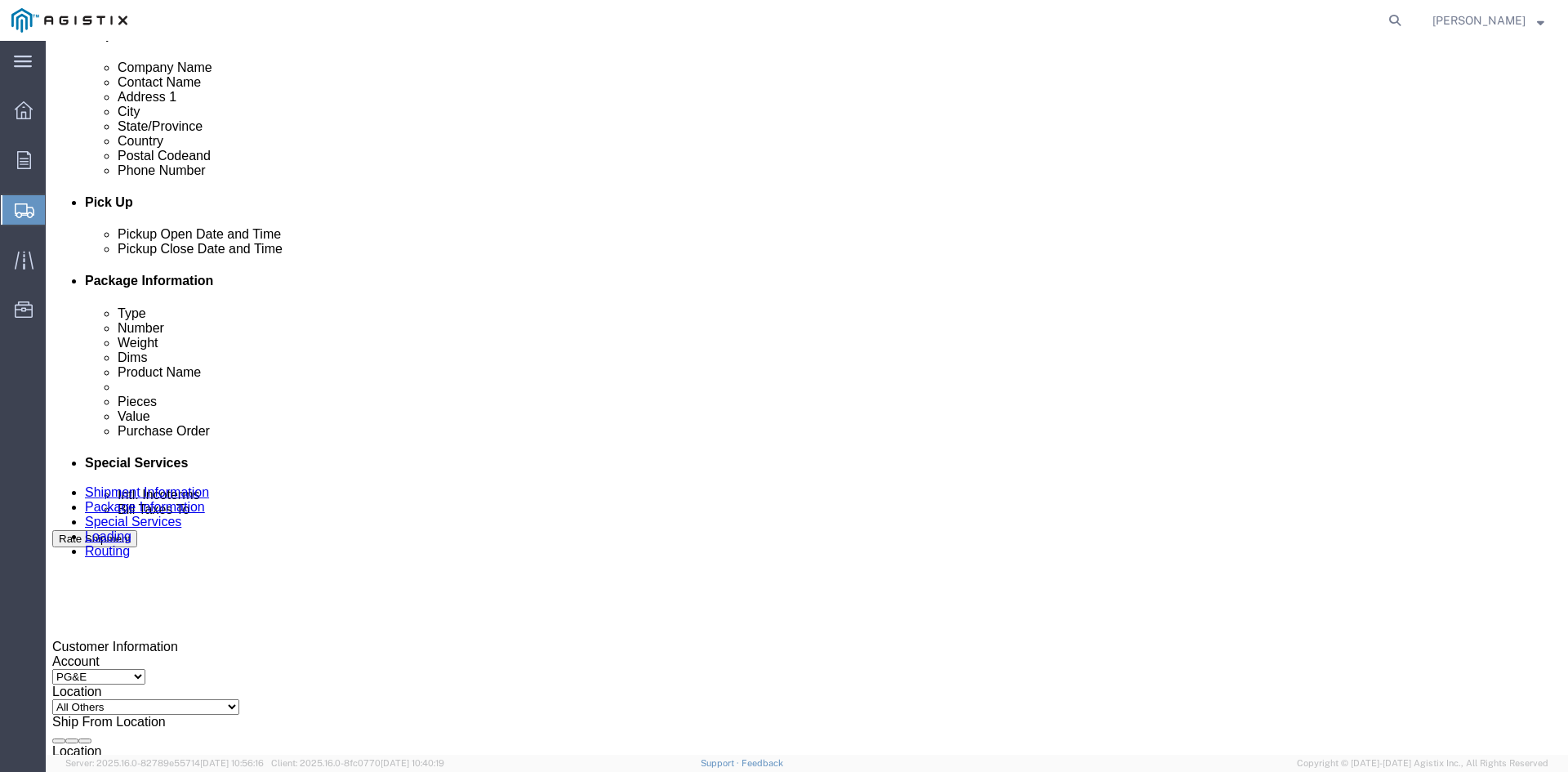
scroll to position [735, 0]
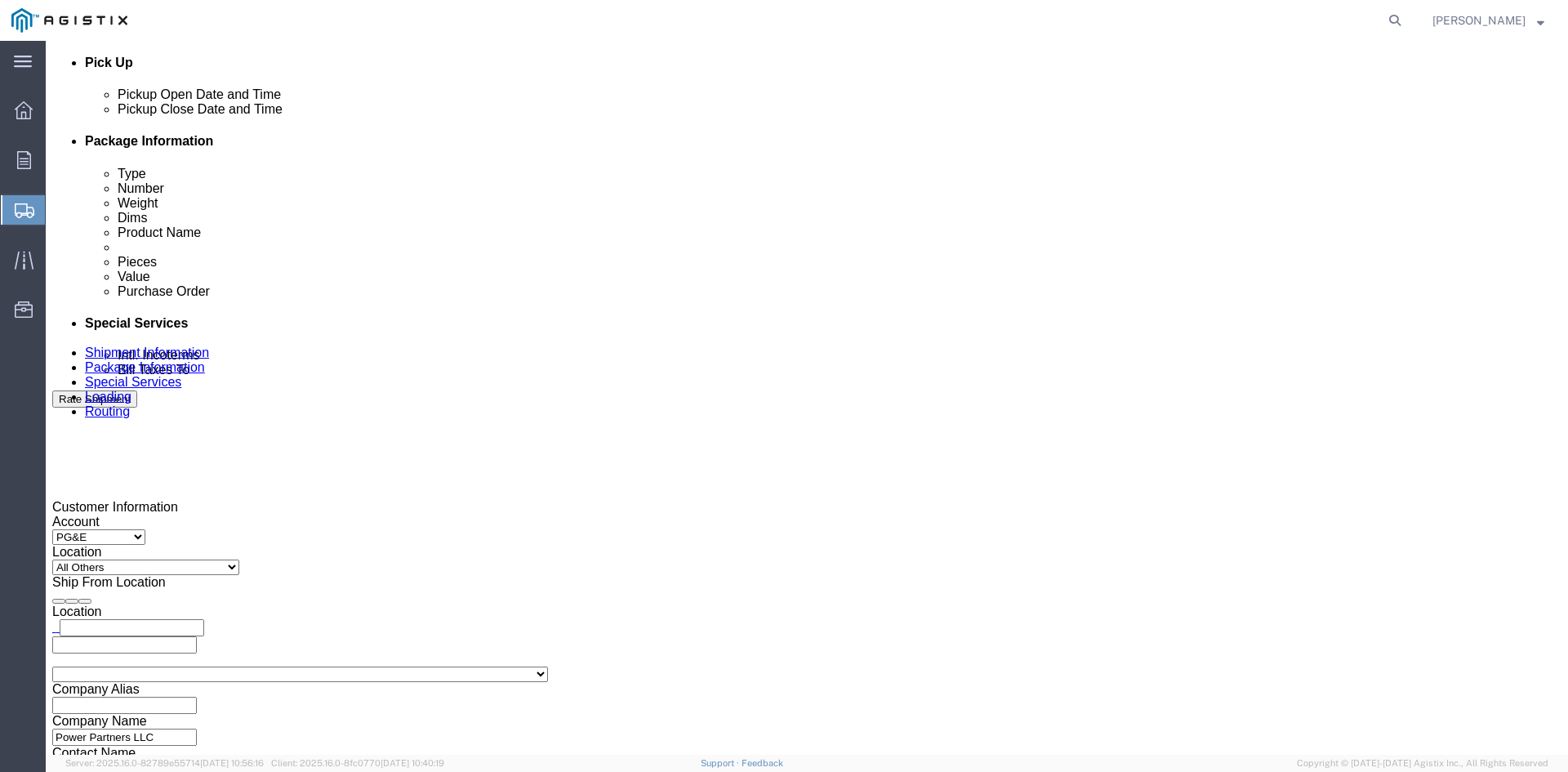
click input "text"
type input "[EMAIL_ADDRESS][DOMAIN_NAME]"
type input "[EMAIL_ADDRESS][DOMAIN_NAME],[DOMAIN_NAME][EMAIL_ADDRESS][DOMAIN_NAME]"
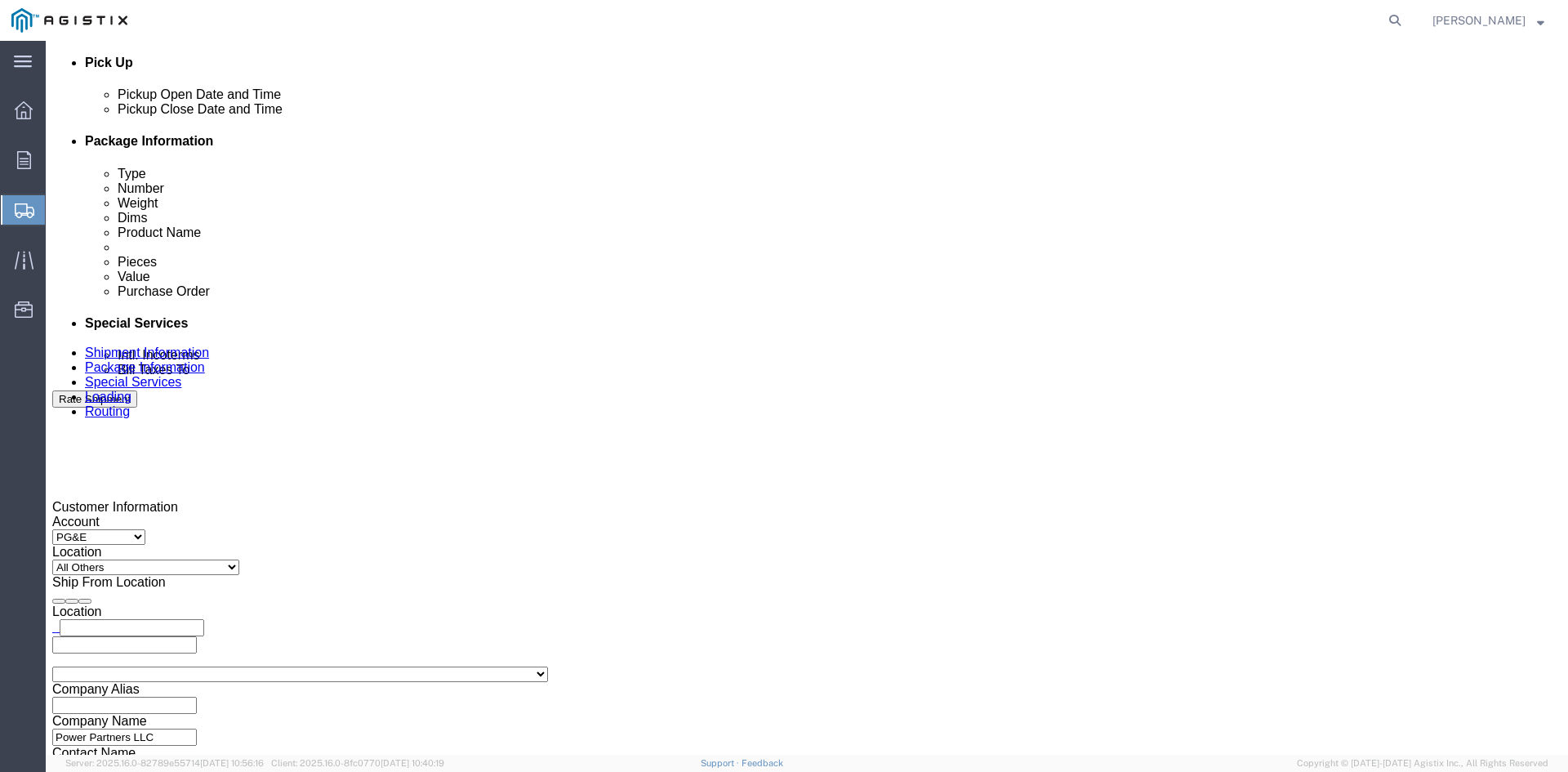
type input "z"
type input "[EMAIL_ADDRESS][DOMAIN_NAME],[DOMAIN_NAME][EMAIL_ADDRESS][DOMAIN_NAME],[PERSON_…"
type input "sh"
type input "[EMAIL_ADDRESS][DOMAIN_NAME],[DOMAIN_NAME][EMAIL_ADDRESS][DOMAIN_NAME],[EMAIL_A…"
type input "[PERSON_NAME]"
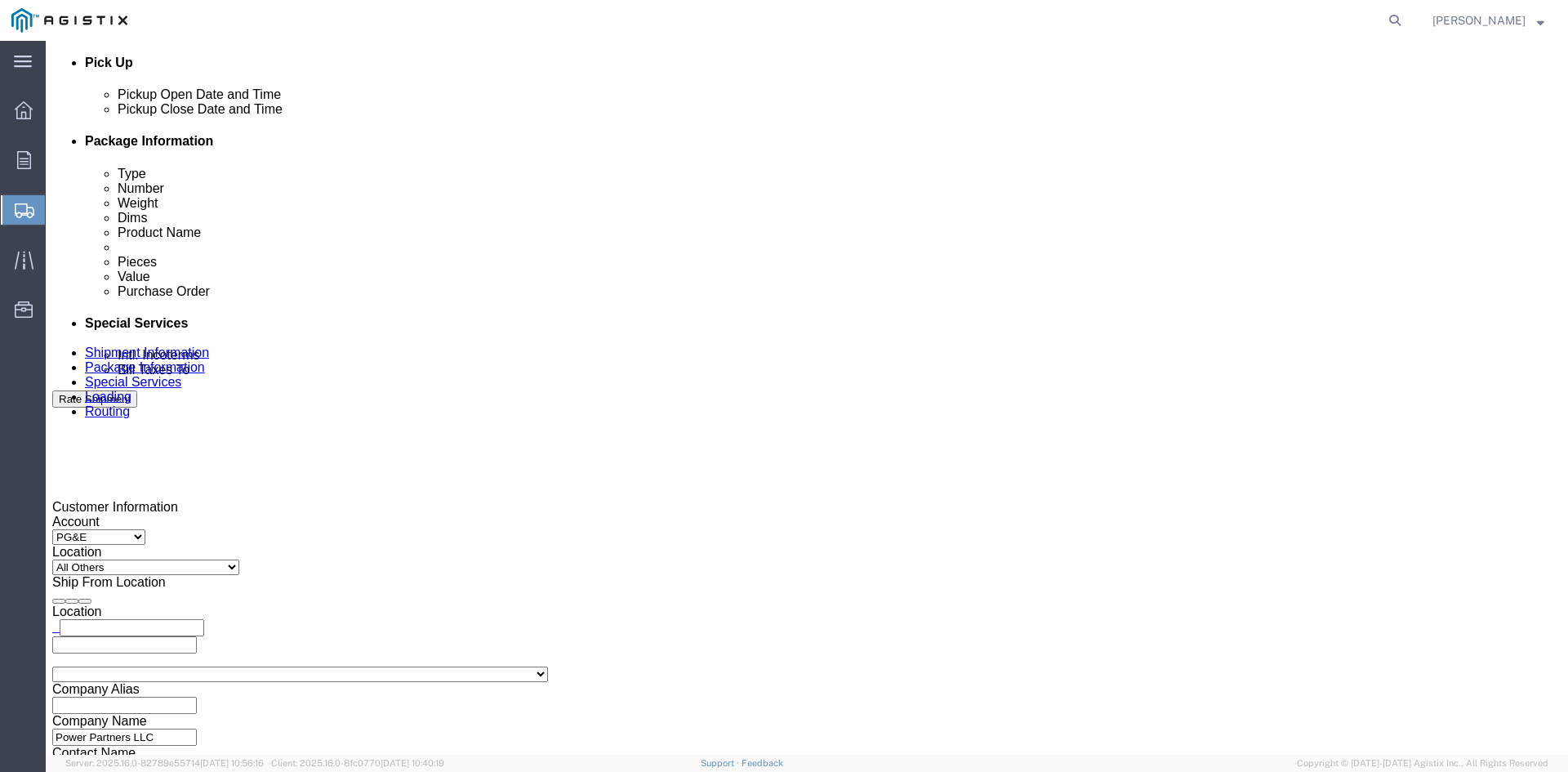
type input "[EMAIL_ADDRESS][DOMAIN_NAME],[DOMAIN_NAME][EMAIL_ADDRESS][DOMAIN_NAME],[EMAIL_A…"
type input "pri"
type input "[EMAIL_ADDRESS][DOMAIN_NAME],[DOMAIN_NAME][EMAIL_ADDRESS][DOMAIN_NAME],[EMAIL_A…"
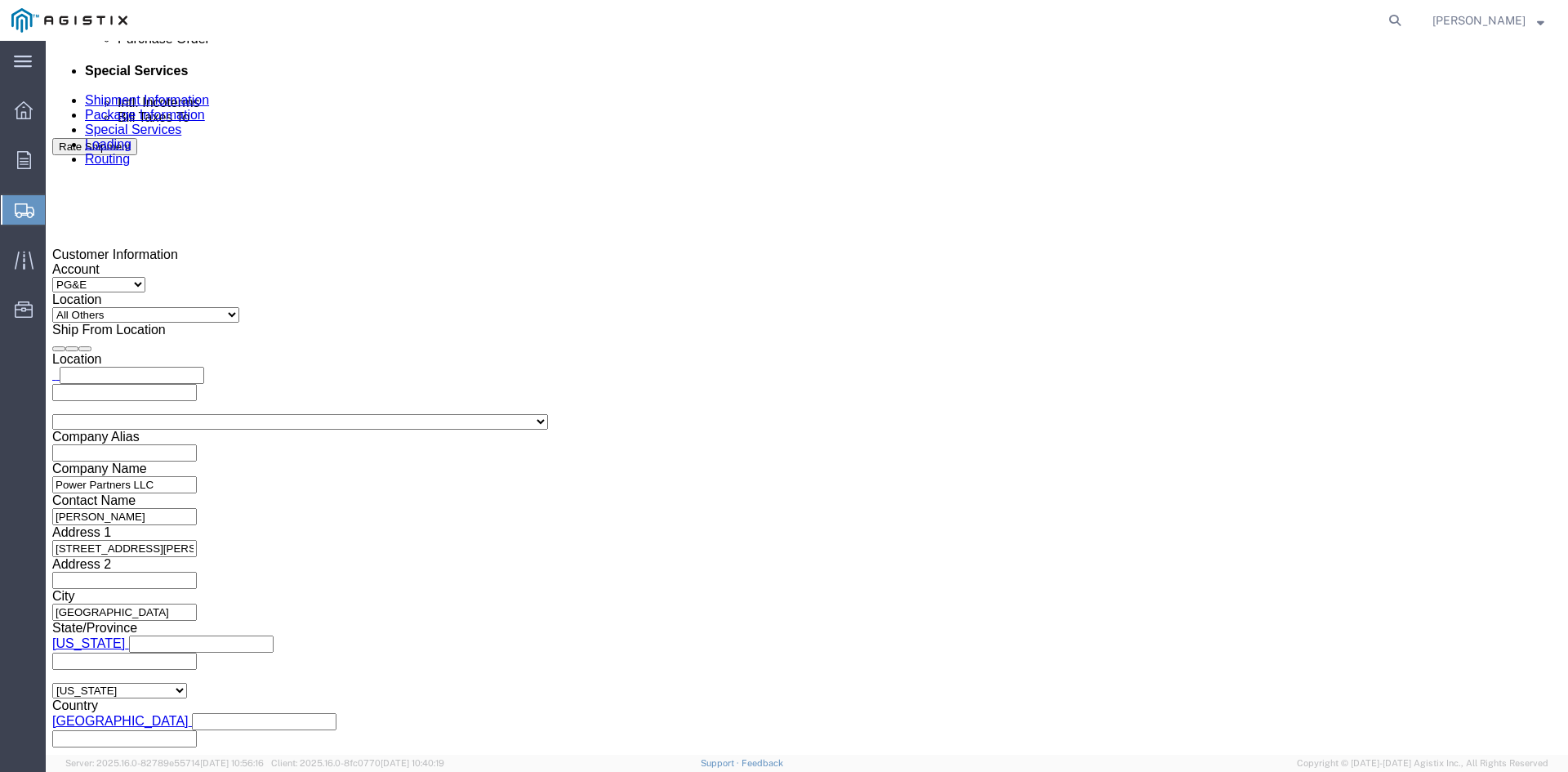
scroll to position [989, 0]
click button "Rate Shipment"
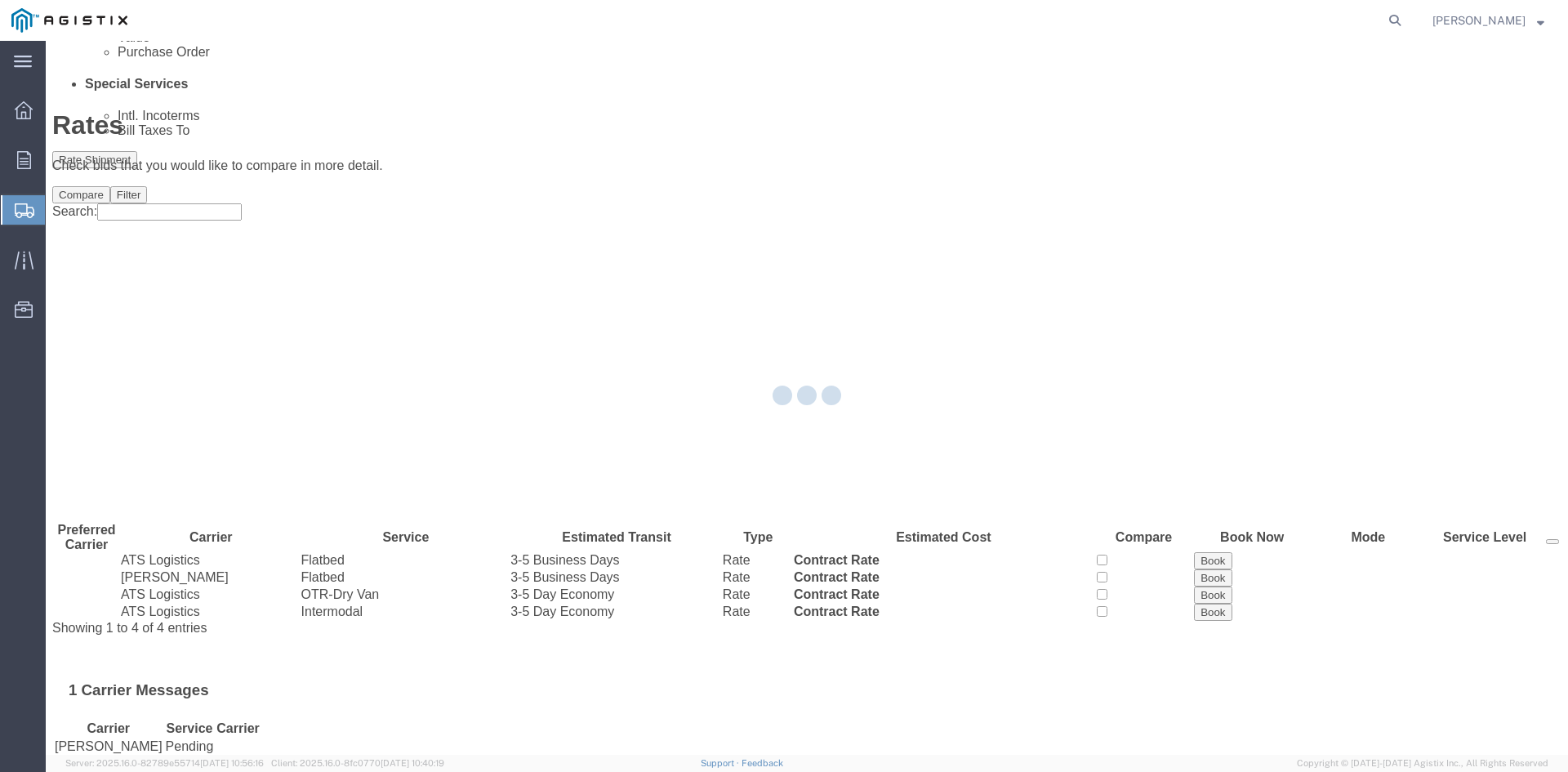
scroll to position [0, 0]
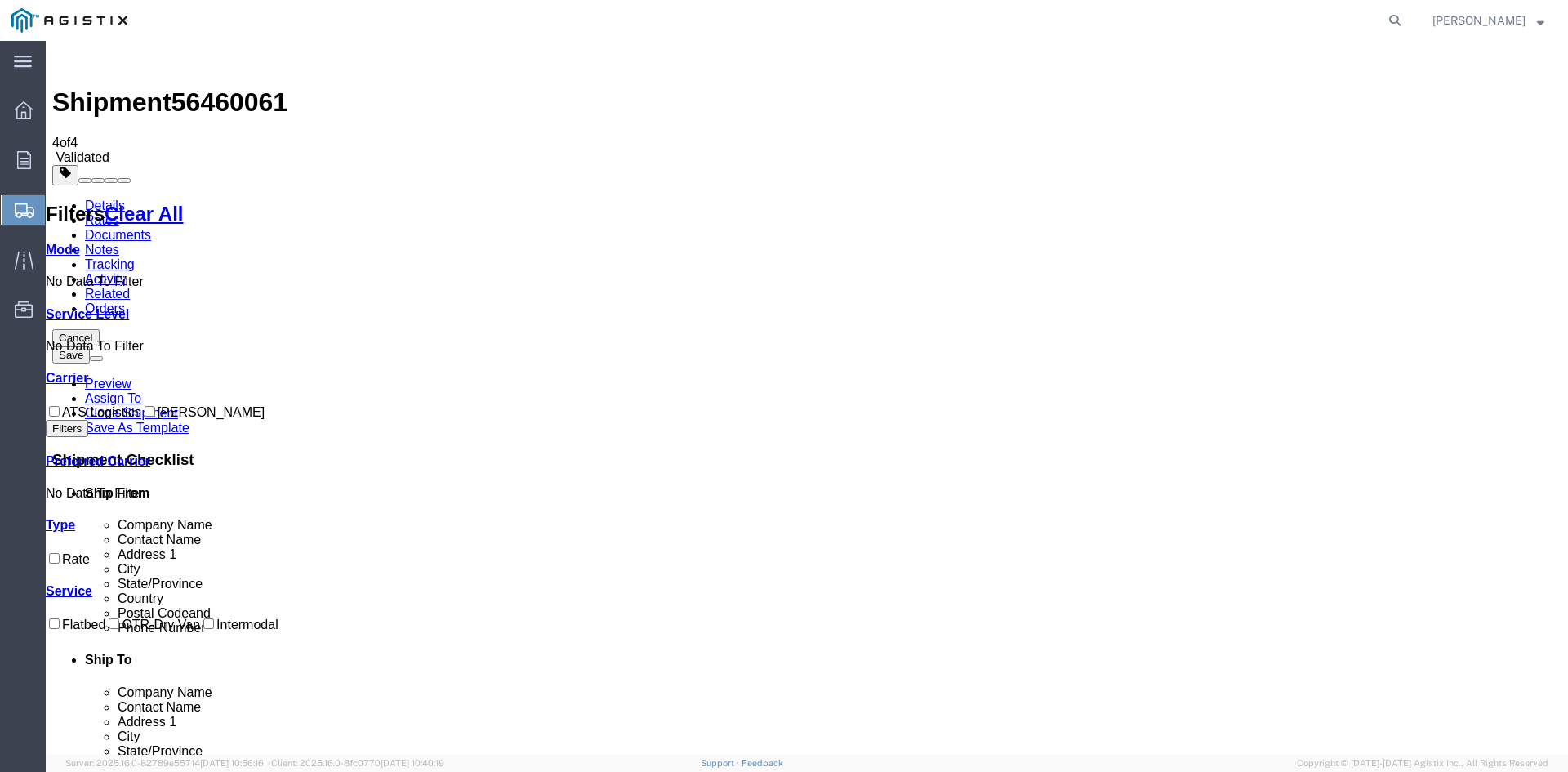
click at [59, 406] on input "ATS Logistics" at bounding box center [54, 411] width 11 height 11
checkbox input "true"
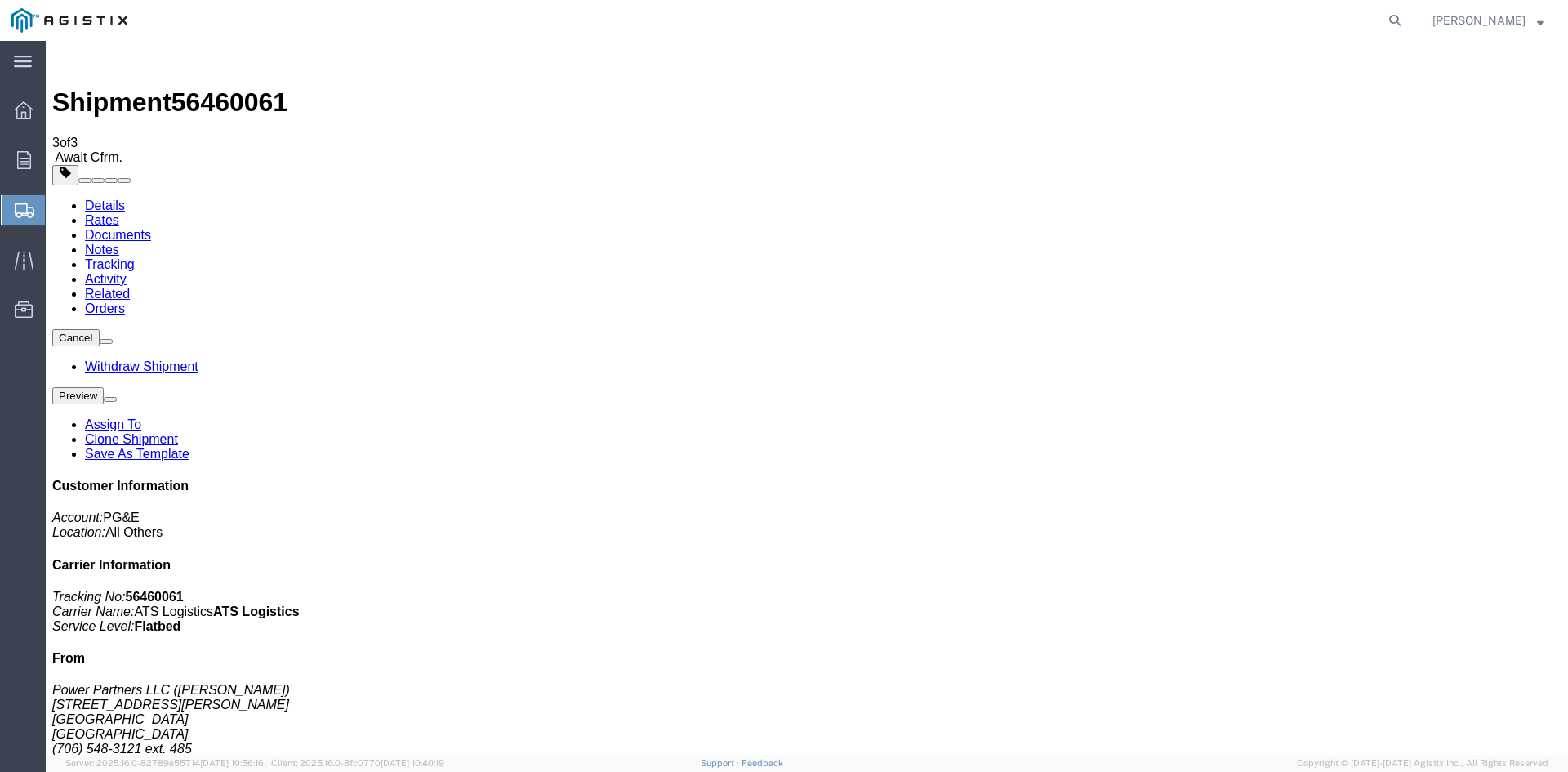
click at [0, 0] on span "Create Shipment" at bounding box center [0, 0] width 0 height 0
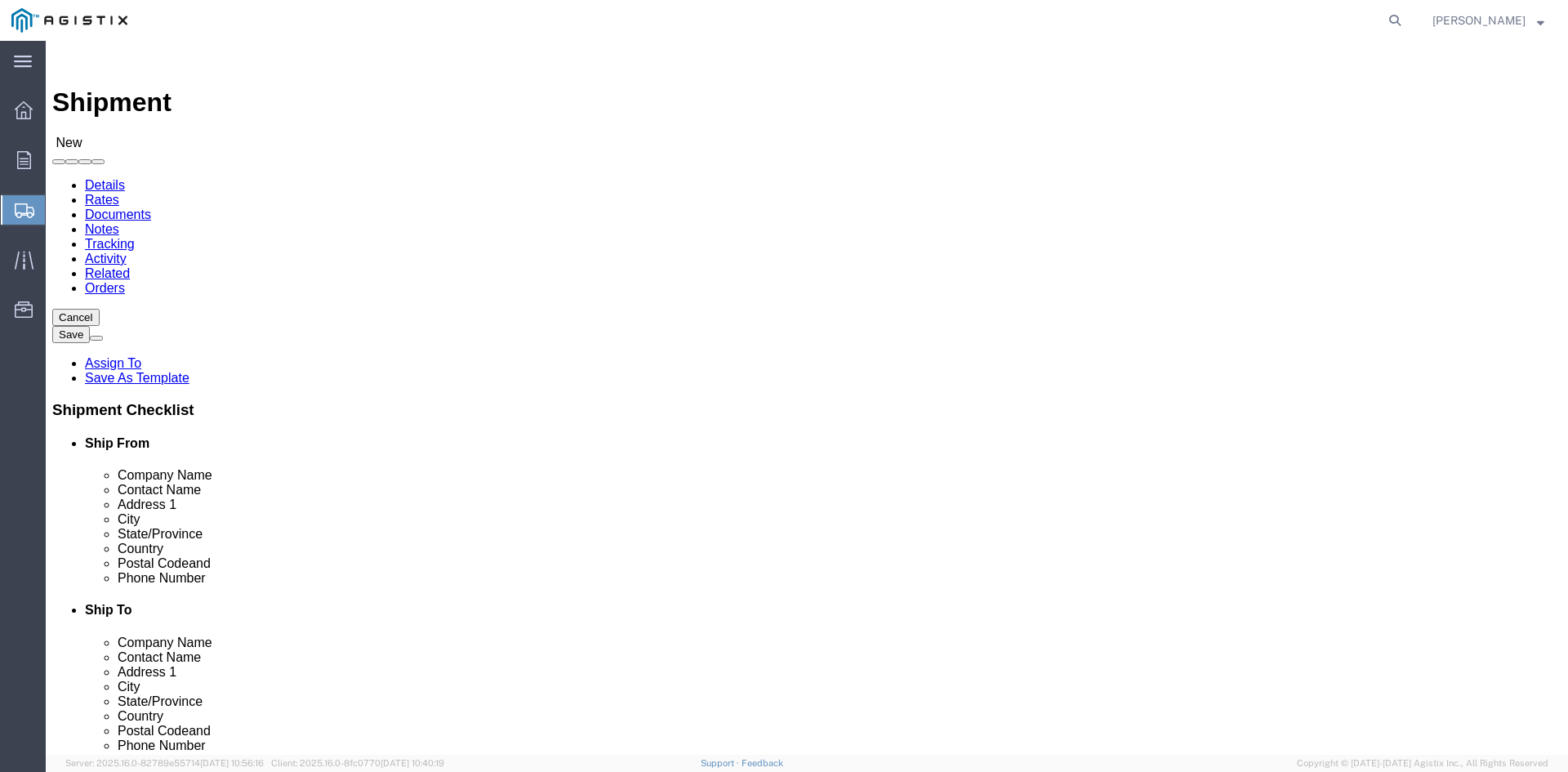
click select "Select PG&E Power Partners"
select select "9596"
click select "Select PG&E Power Partners"
select select
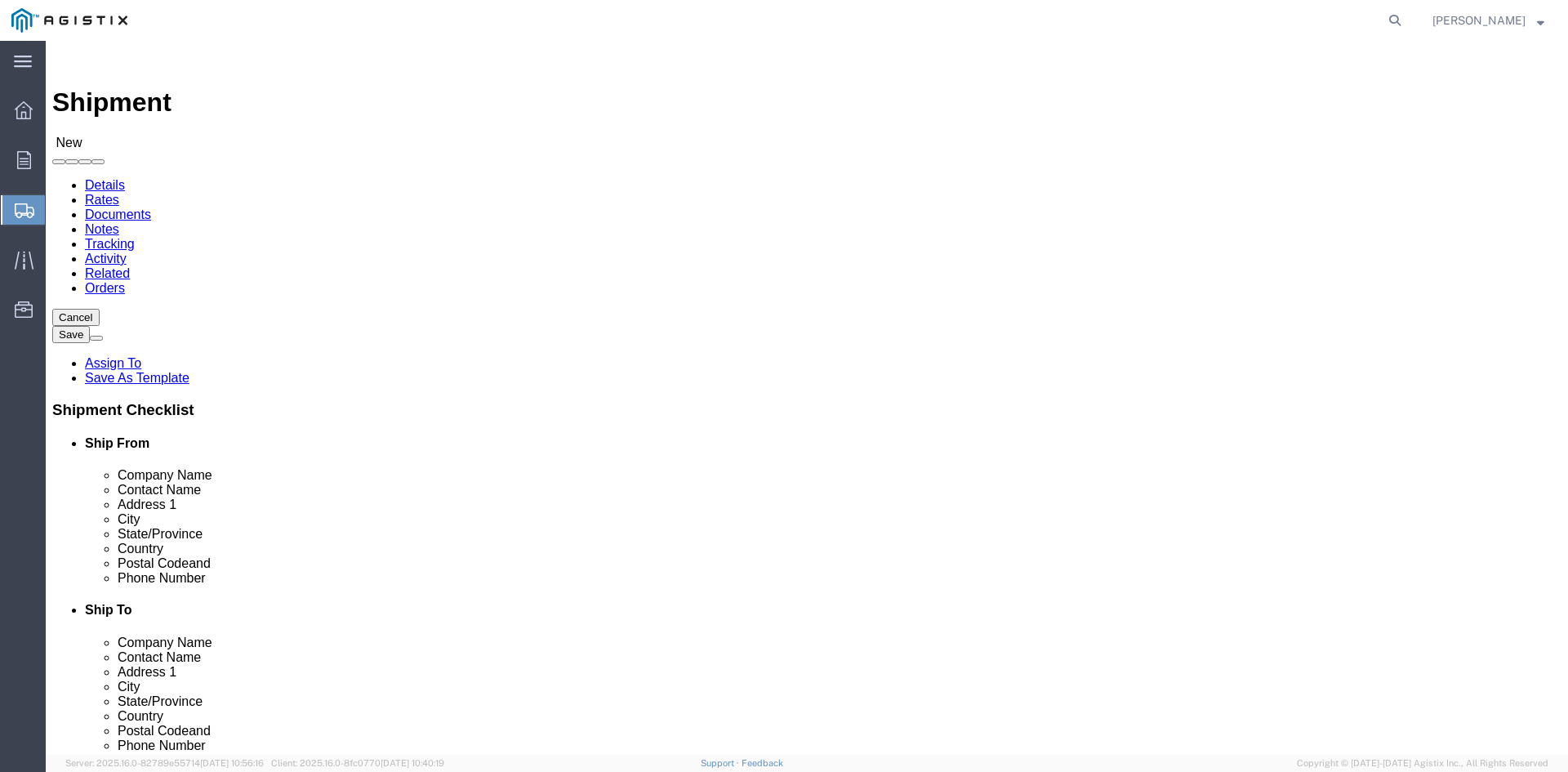
click input "text"
type input "[PERSON_NAME]"
click p "- Power Partners LLC - ([PERSON_NAME]) [STREET_ADDRESS][PERSON_NAME]"
select select "GA"
type input "[PERSON_NAME]"
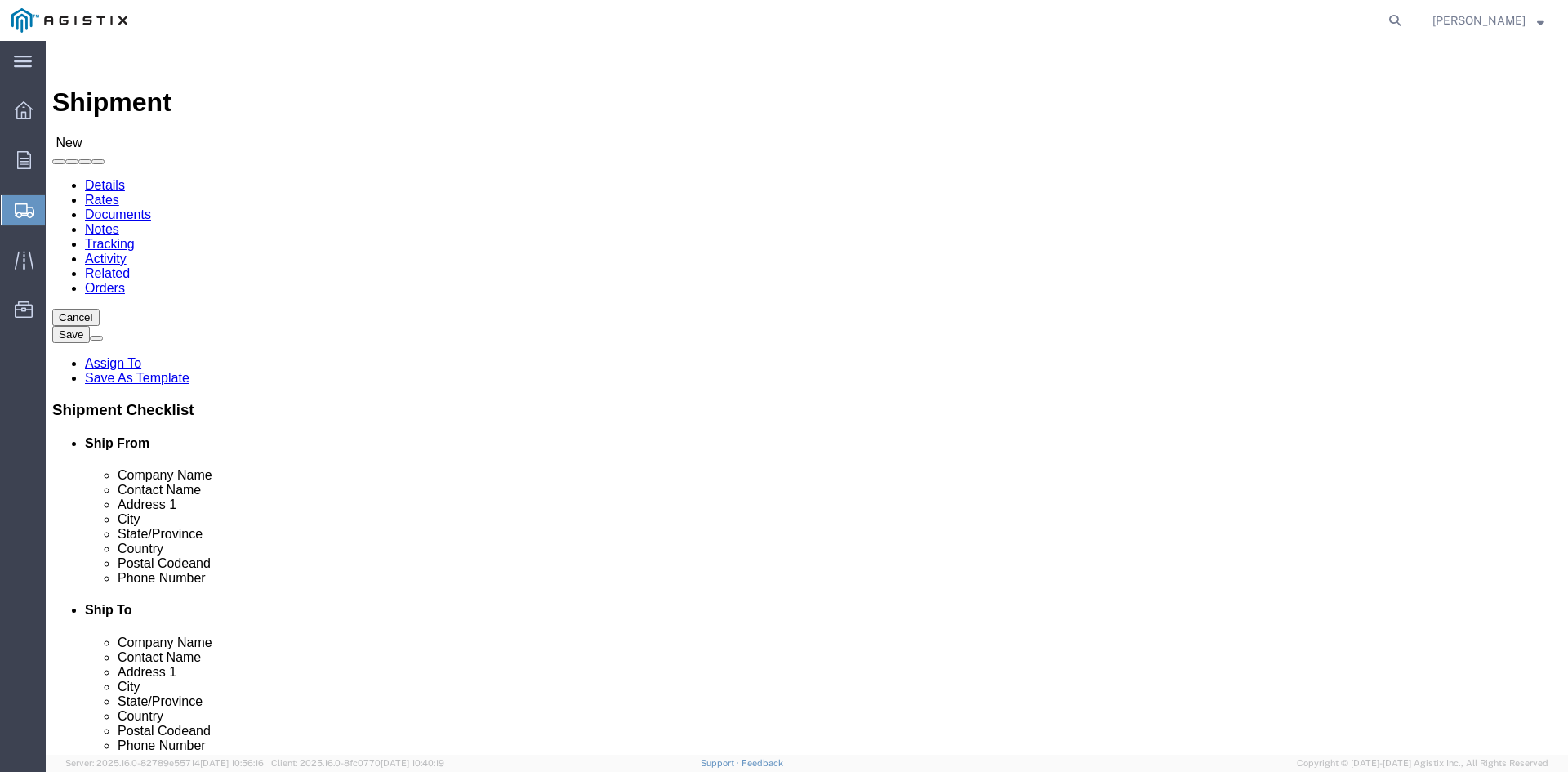
click select "Select All Others [GEOGRAPHIC_DATA] [GEOGRAPHIC_DATA] [GEOGRAPHIC_DATA] [GEOGRA…"
select select "23082"
click select "Select All Others [GEOGRAPHIC_DATA] [GEOGRAPHIC_DATA] [GEOGRAPHIC_DATA] [GEOGRA…"
click input "text"
type input "Receivin"
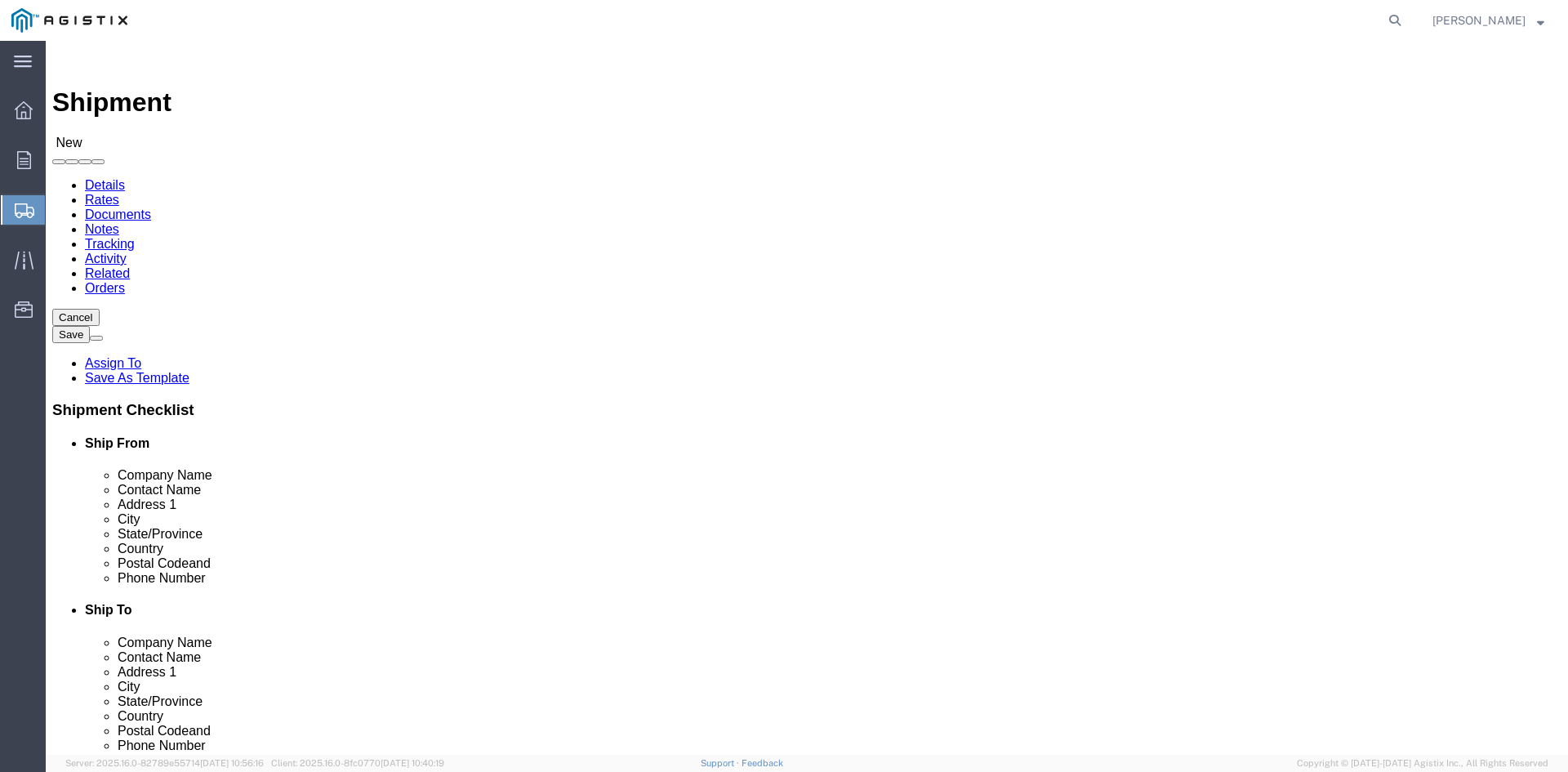
click p "- PGE - (Receiving Department) [STREET_ADDRESS]"
select select "CA"
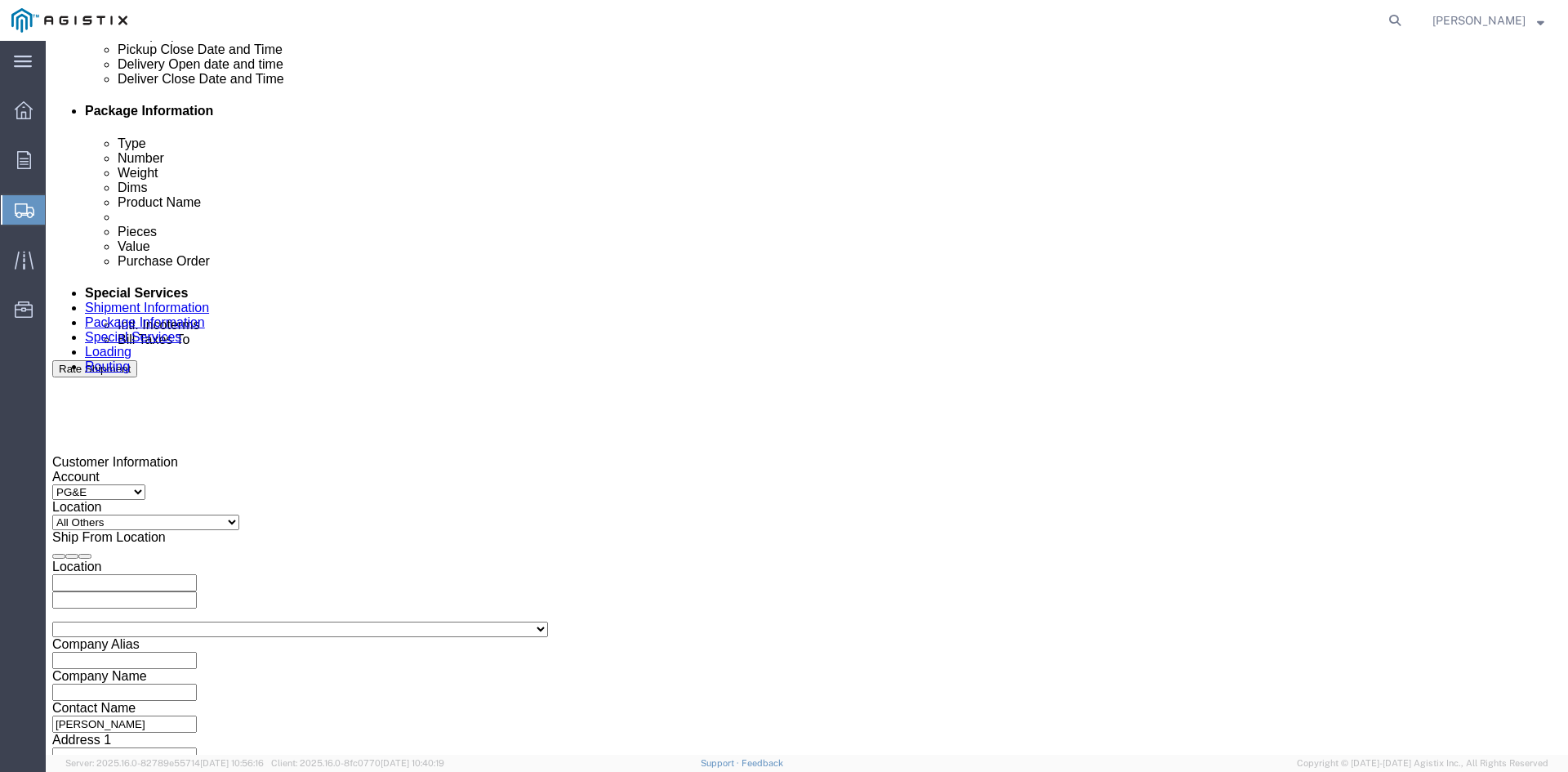
scroll to position [817, 0]
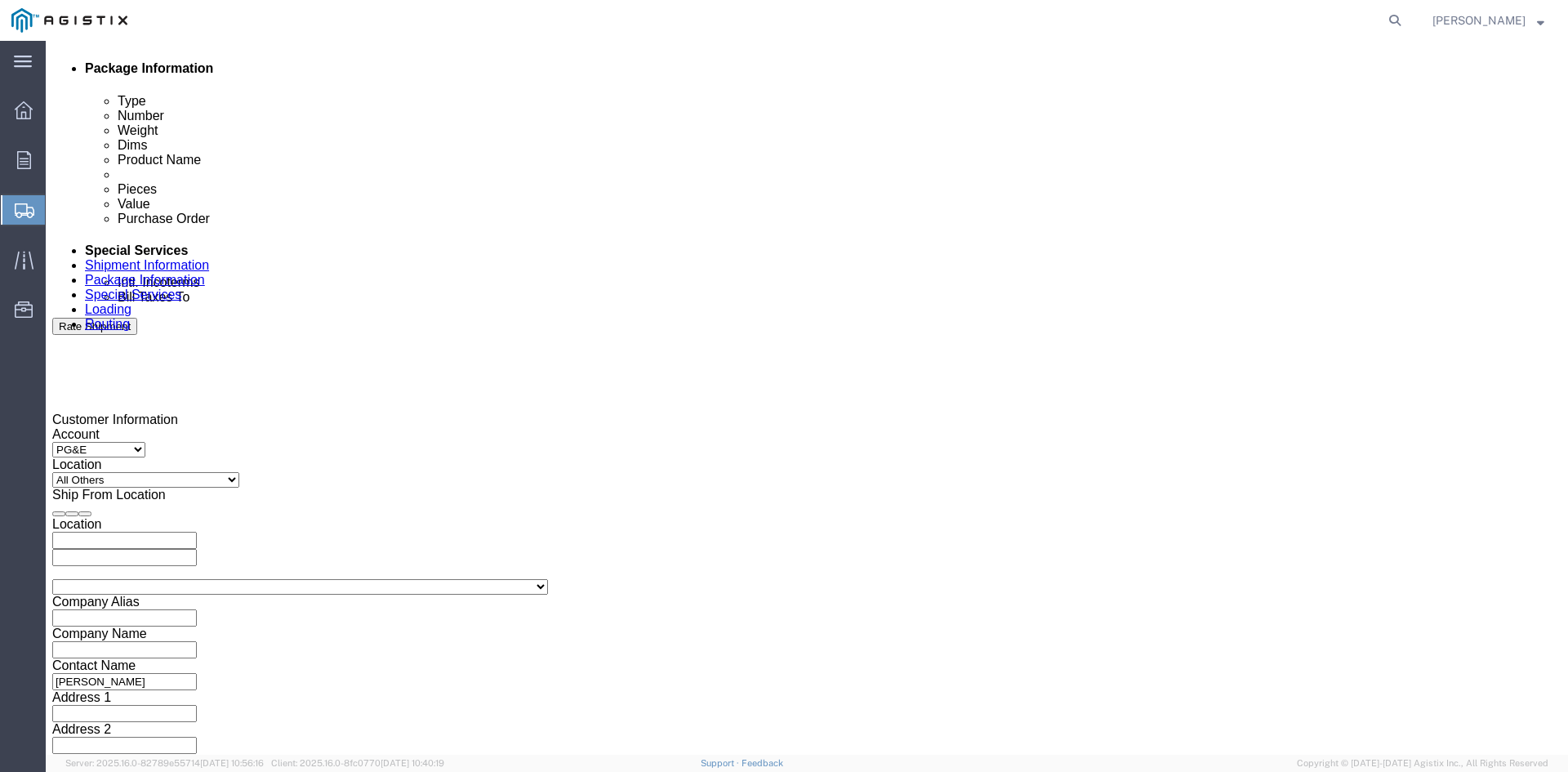
type input "Receiving Department"
click div "Pickup Start Date Pickup Start Time Pickup Open Date and Time [DATE] 4:00 PM"
click div "[DATE] 4:00 PM"
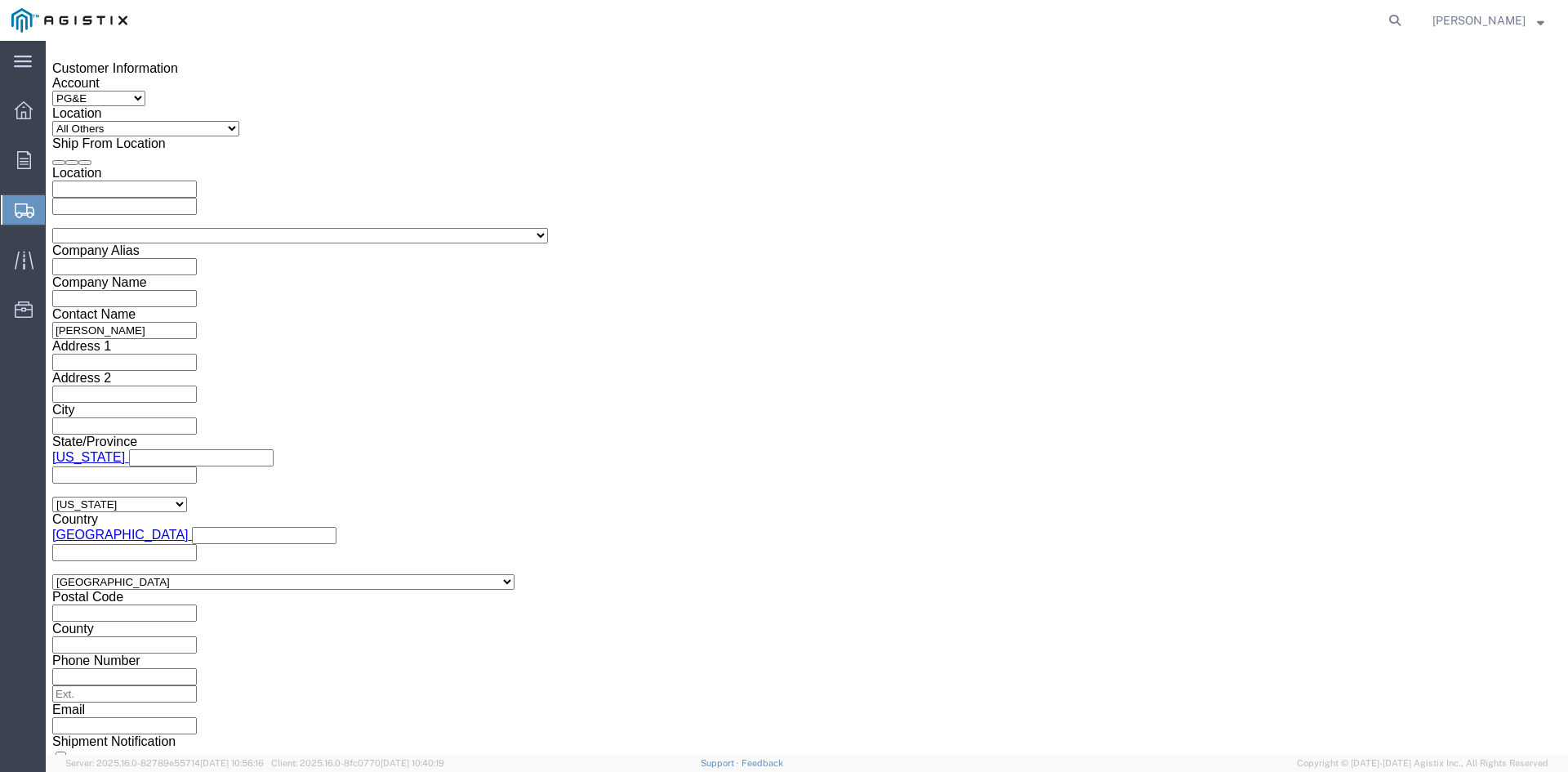
click input "4:00 PM"
drag, startPoint x: 137, startPoint y: 451, endPoint x: 196, endPoint y: 464, distance: 60.4
click input "11:00 PM"
type input "11:00 AM"
click button "Apply"
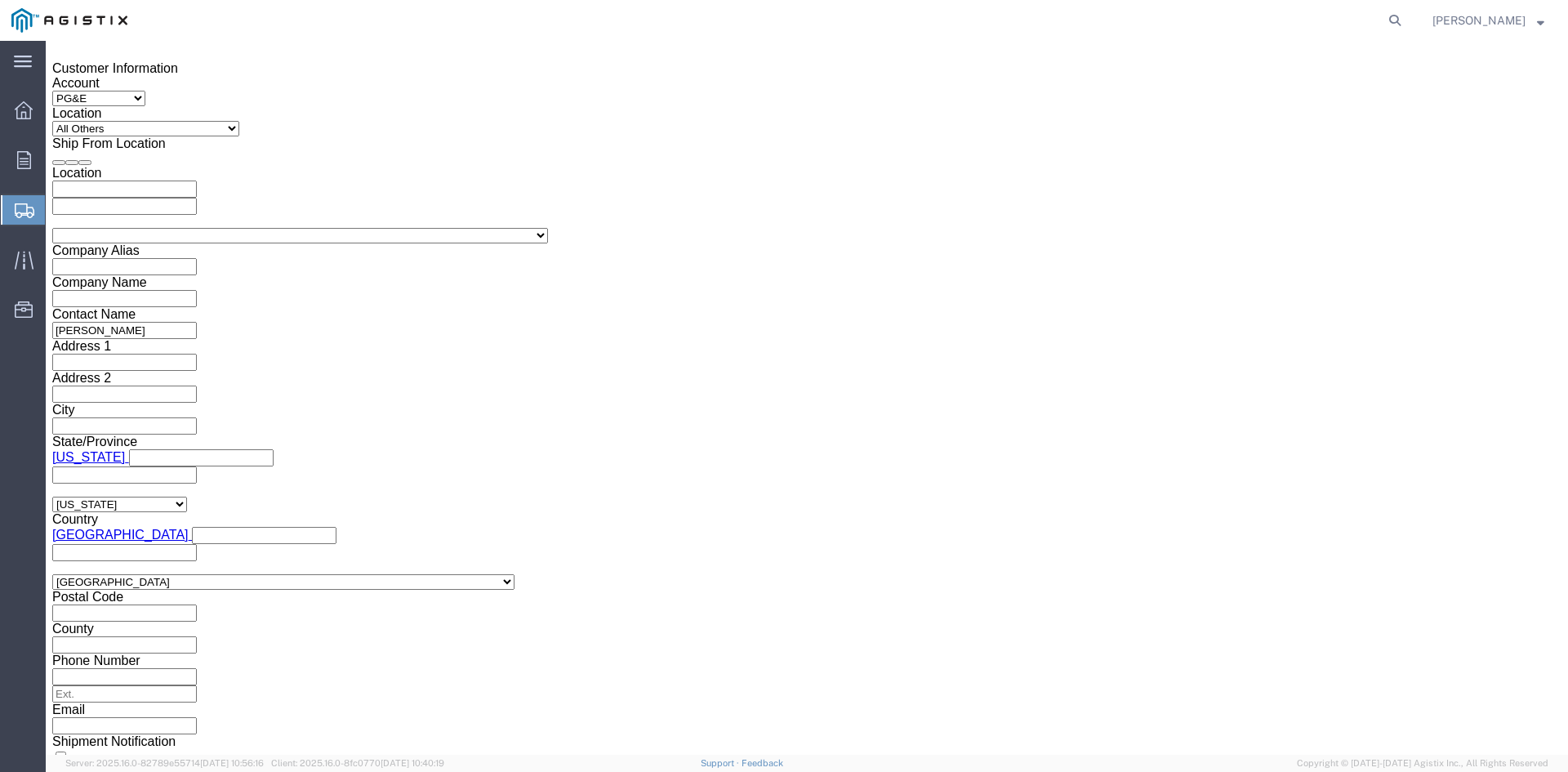
click div "[DATE] 12:00 PM"
type input "5:00 PM"
click button "Apply"
click div
click input "6:00 PM"
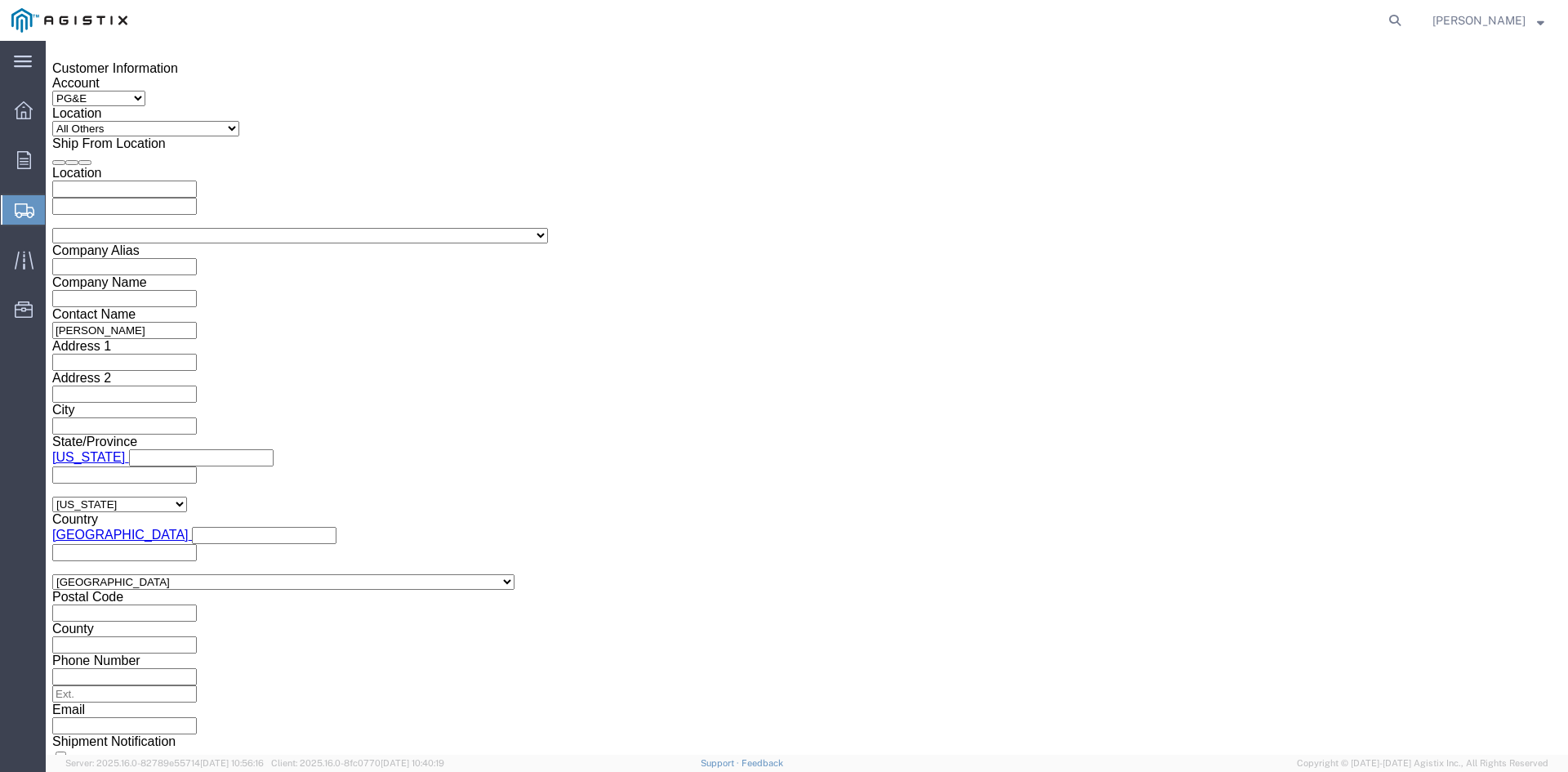
click input "7:00 PM"
drag, startPoint x: 715, startPoint y: 455, endPoint x: 762, endPoint y: 454, distance: 47.0
click input "7:30 PM"
type input "7:30 AM"
click button "Apply"
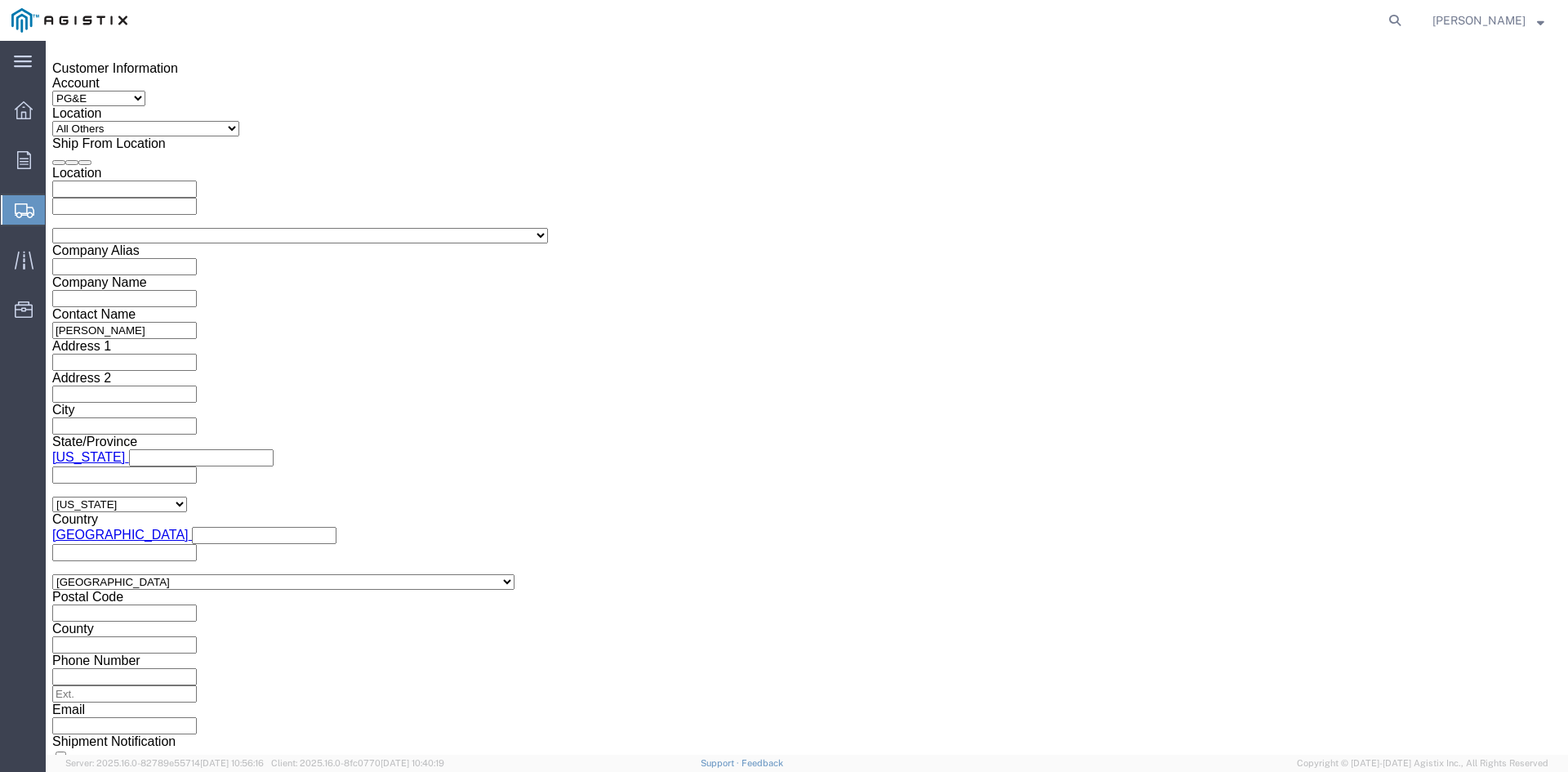
click div
drag, startPoint x: 959, startPoint y: 453, endPoint x: 1008, endPoint y: 447, distance: 49.4
click input "2:30 AM"
click input "2:00 AM"
type input "2:00 PM"
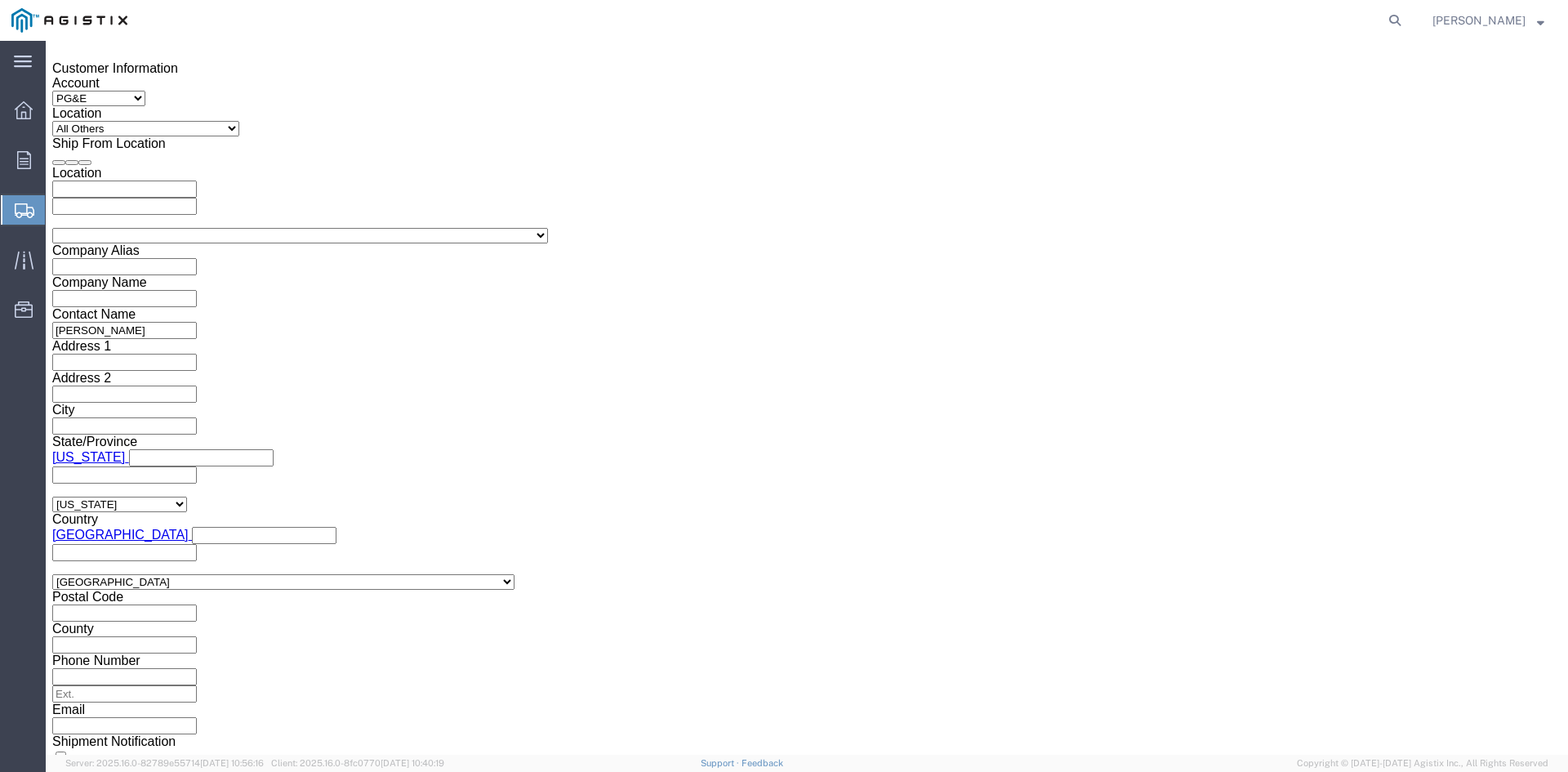
click button "Apply"
click input "text"
type input "3501401890"
click select "Select Account Type Activity ID Airline Appointment Number ASN Batch Request # …"
select select "BOL"
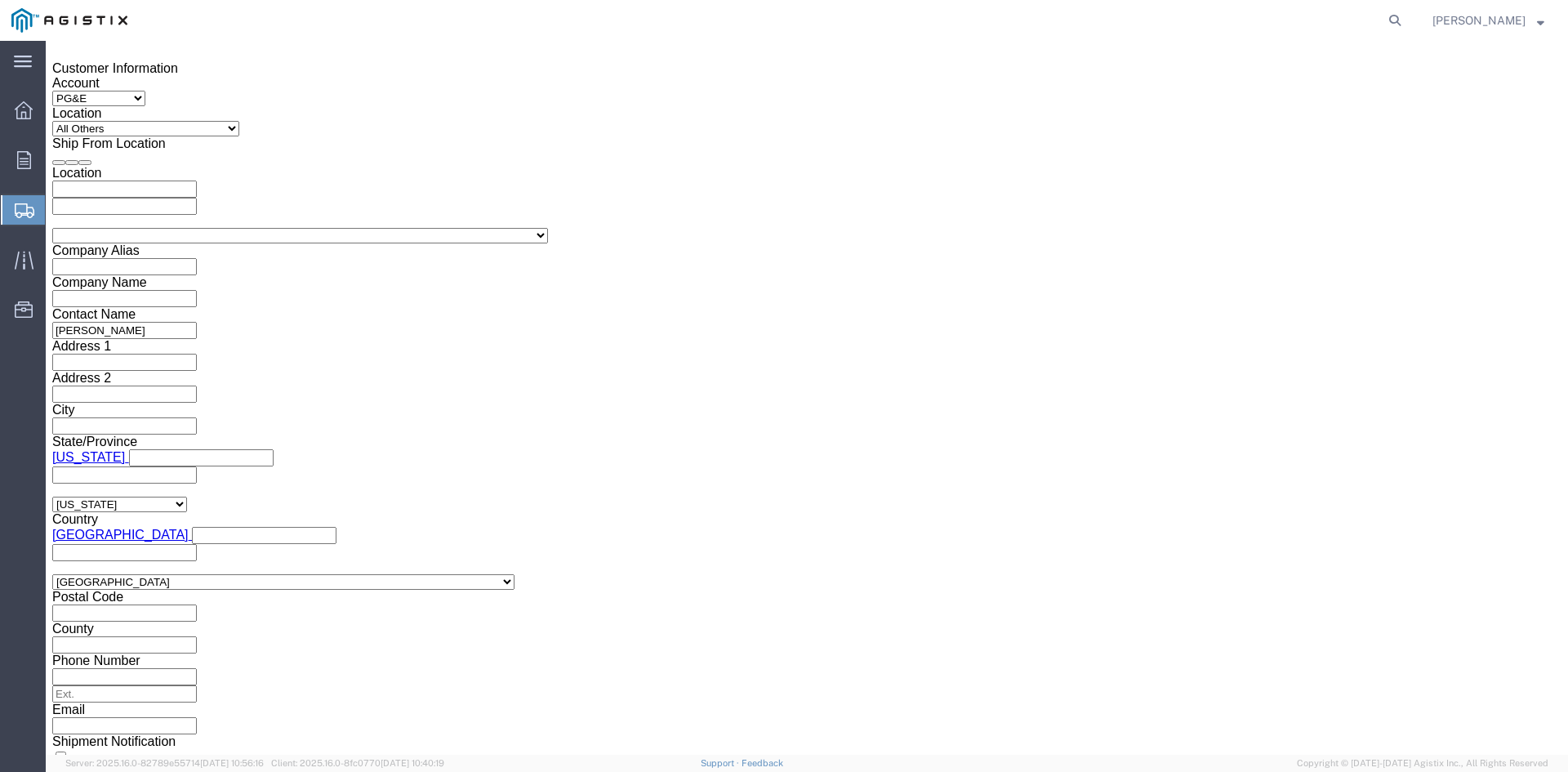
click select "Select Account Type Activity ID Airline Appointment Number ASN Batch Request # …"
drag, startPoint x: 604, startPoint y: 316, endPoint x: 617, endPoint y: 315, distance: 13.0
click input "text"
type input "9813712"
click select "Select Air Less than Truckload Multi-Leg Ocean Freight Rail Small Parcel Truckl…"
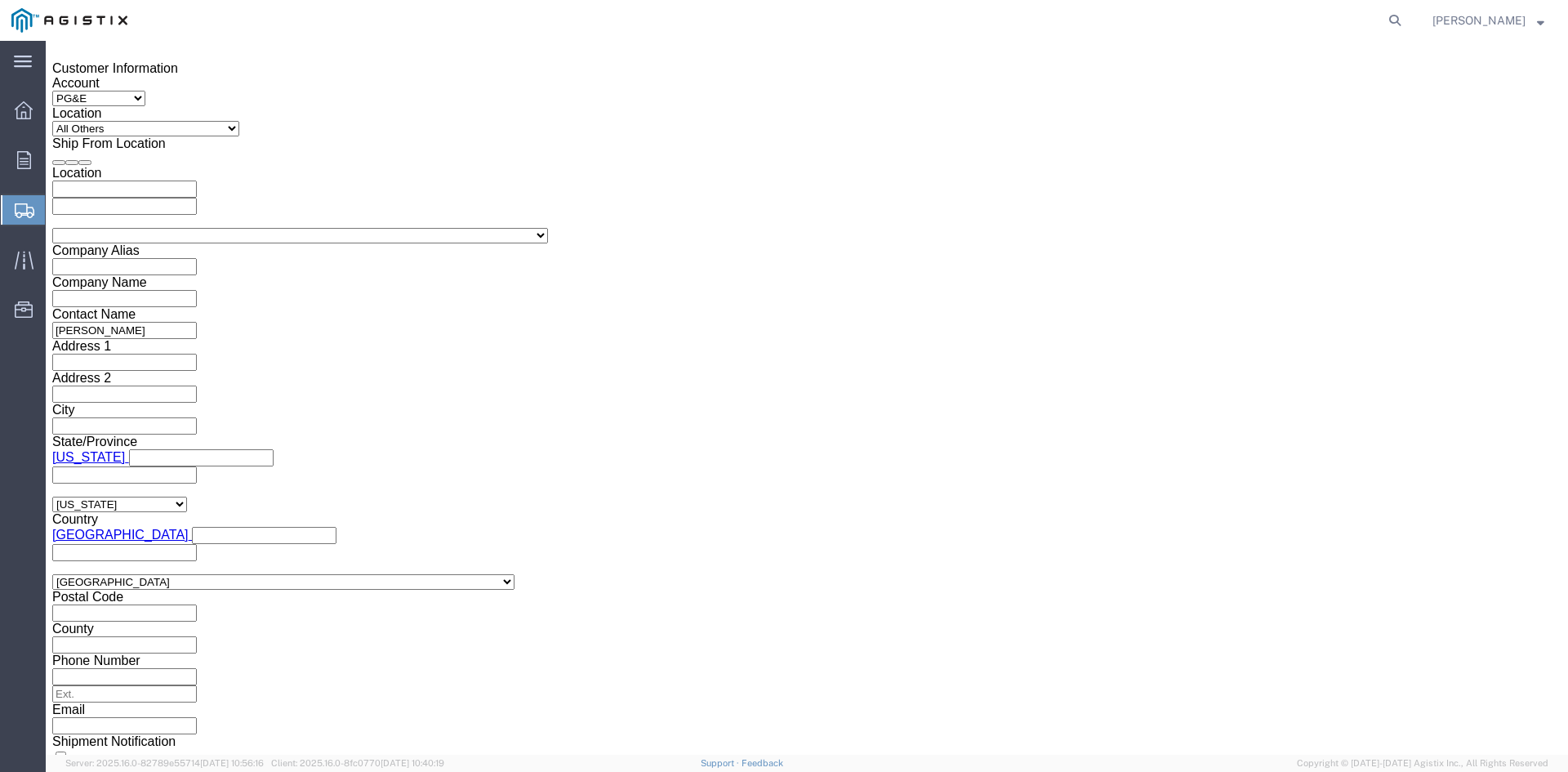
select select "TL"
click select "Select Air Less than Truckload Multi-Leg Ocean Freight Rail Small Parcel Truckl…"
click select "Select 1-Ton (PSS) 10 Wheel 10 Yard Dump Truck 20 Yard Dump Truck Bobtail Botto…"
select select "FLBD"
click select "Select 1-Ton (PSS) 10 Wheel 10 Yard Dump Truck 20 Yard Dump Truck Bobtail Botto…"
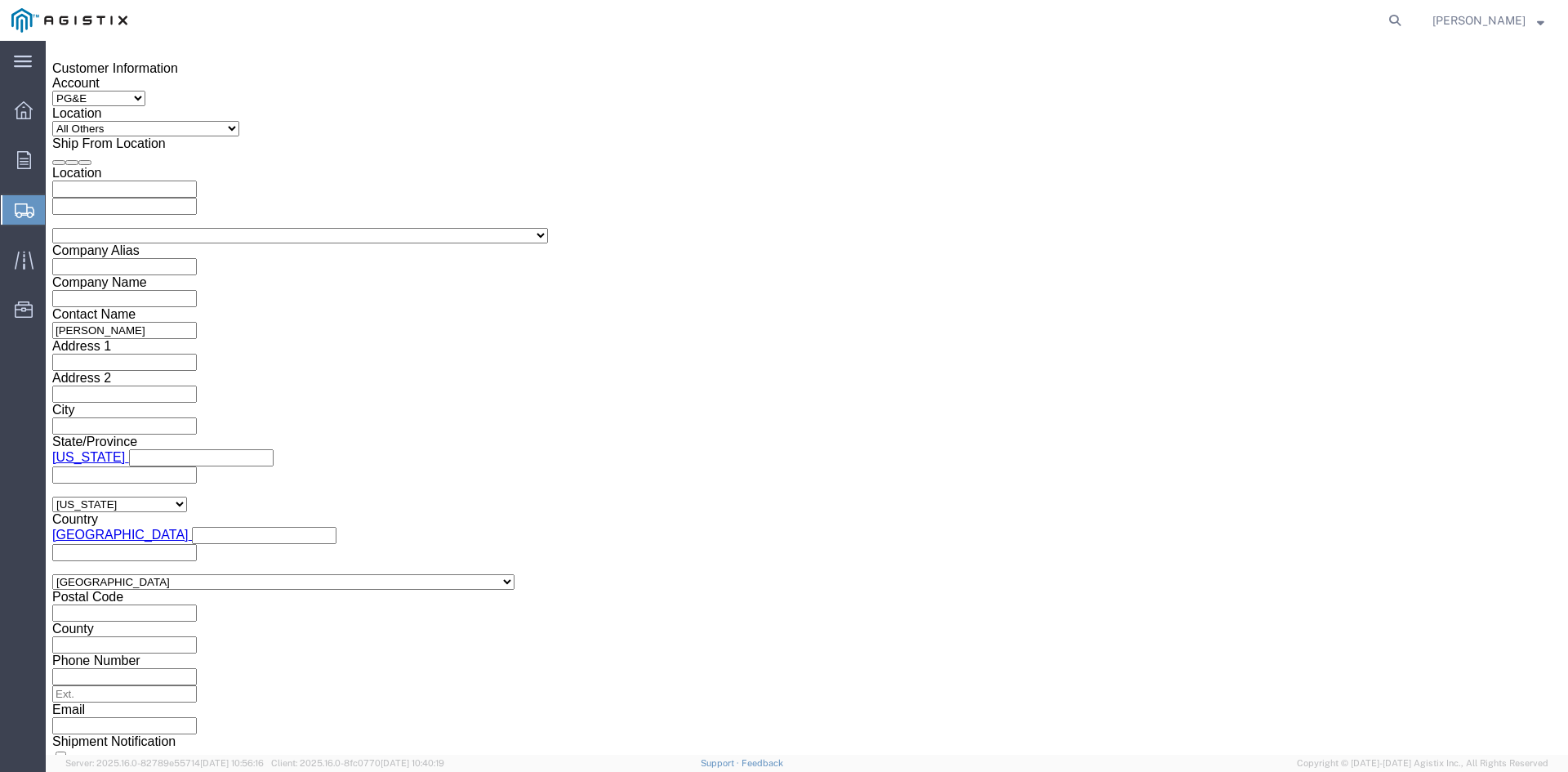
click button "Continue"
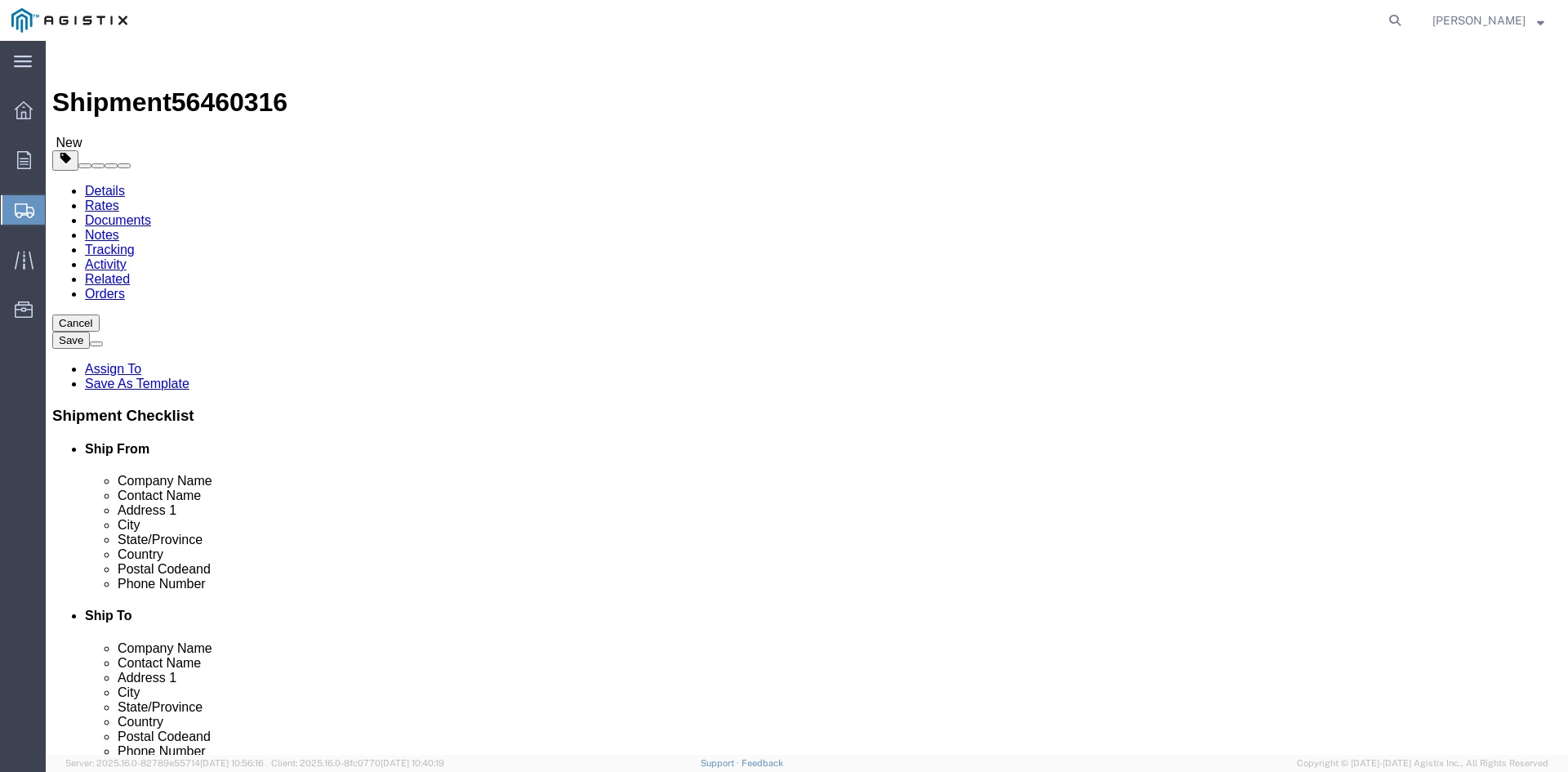
click select "Select Bulk Bundle(s) Cardboard Box(es) Carton(s) Crate(s) Drum(s) (Fiberboard)…"
select select "PSNS"
click select "Select Bulk Bundle(s) Cardboard Box(es) Carton(s) Crate(s) Drum(s) (Fiberboard)…"
click input "text"
type input "1"
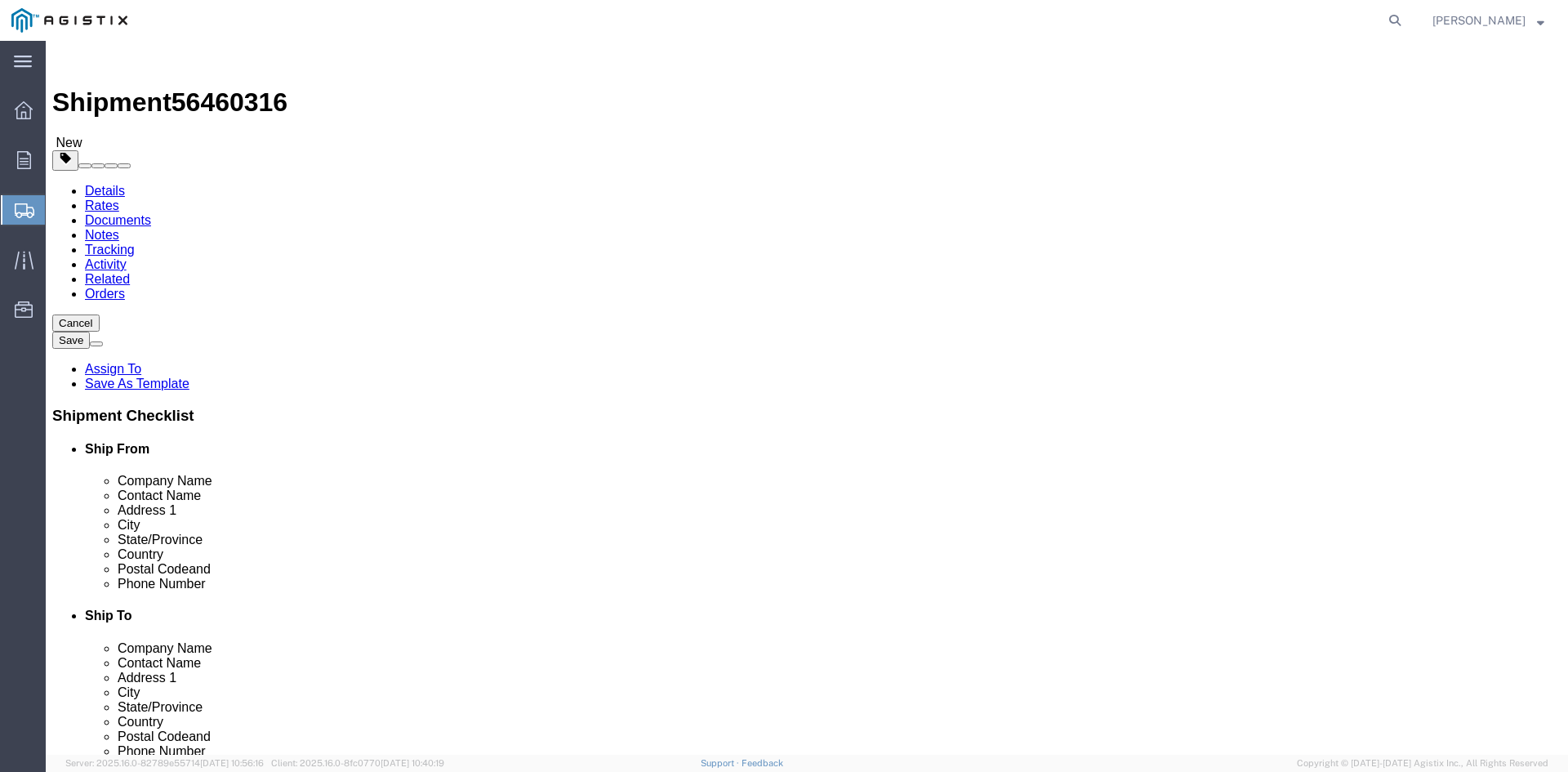
drag, startPoint x: 236, startPoint y: 347, endPoint x: 181, endPoint y: 345, distance: 55.0
click div "Number 1"
type input "52"
click input "text"
type input "30"
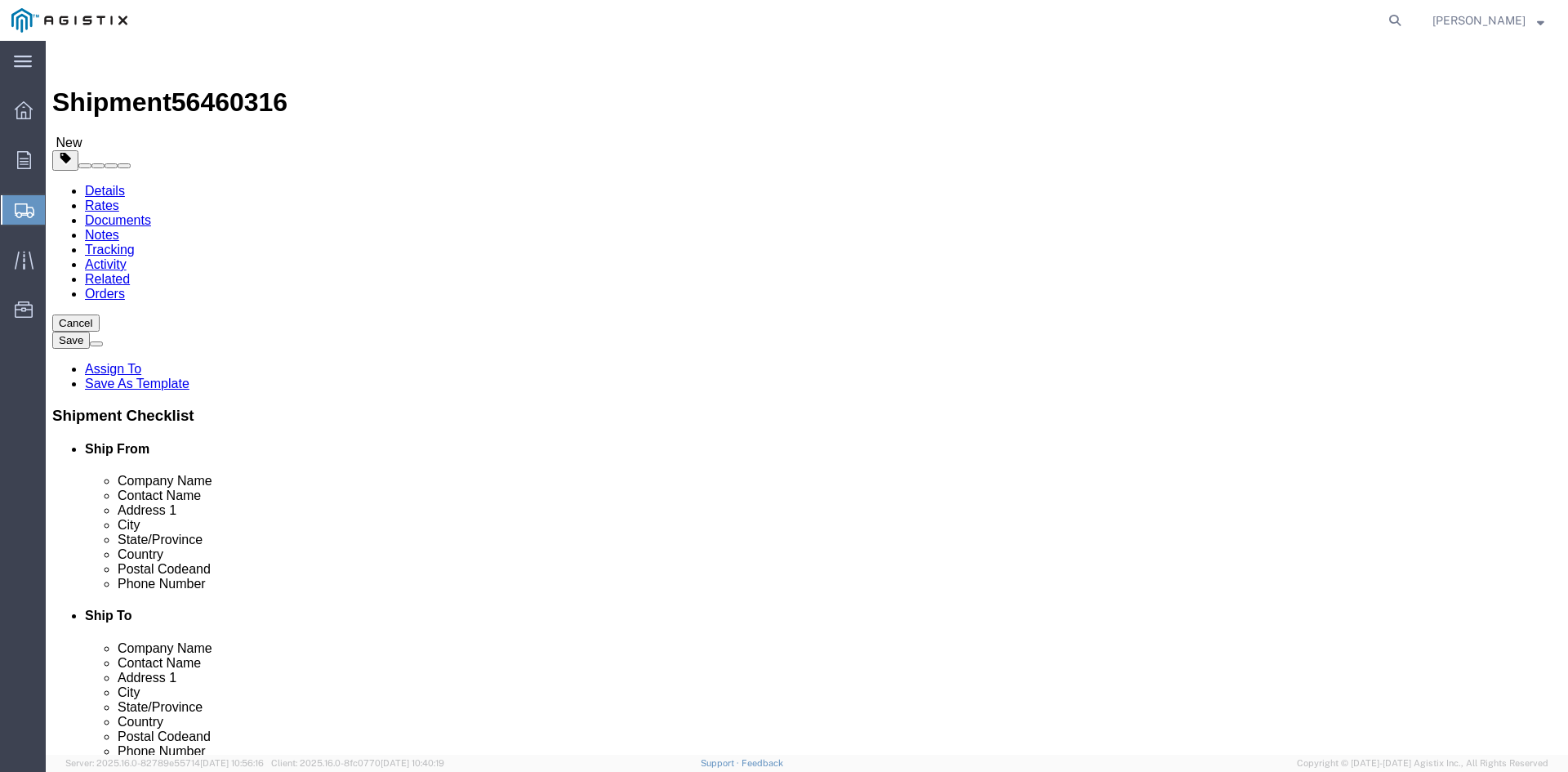
drag, startPoint x: 312, startPoint y: 372, endPoint x: 340, endPoint y: 374, distance: 28.1
click input "text"
type input "30"
click input "text"
type input "29.75"
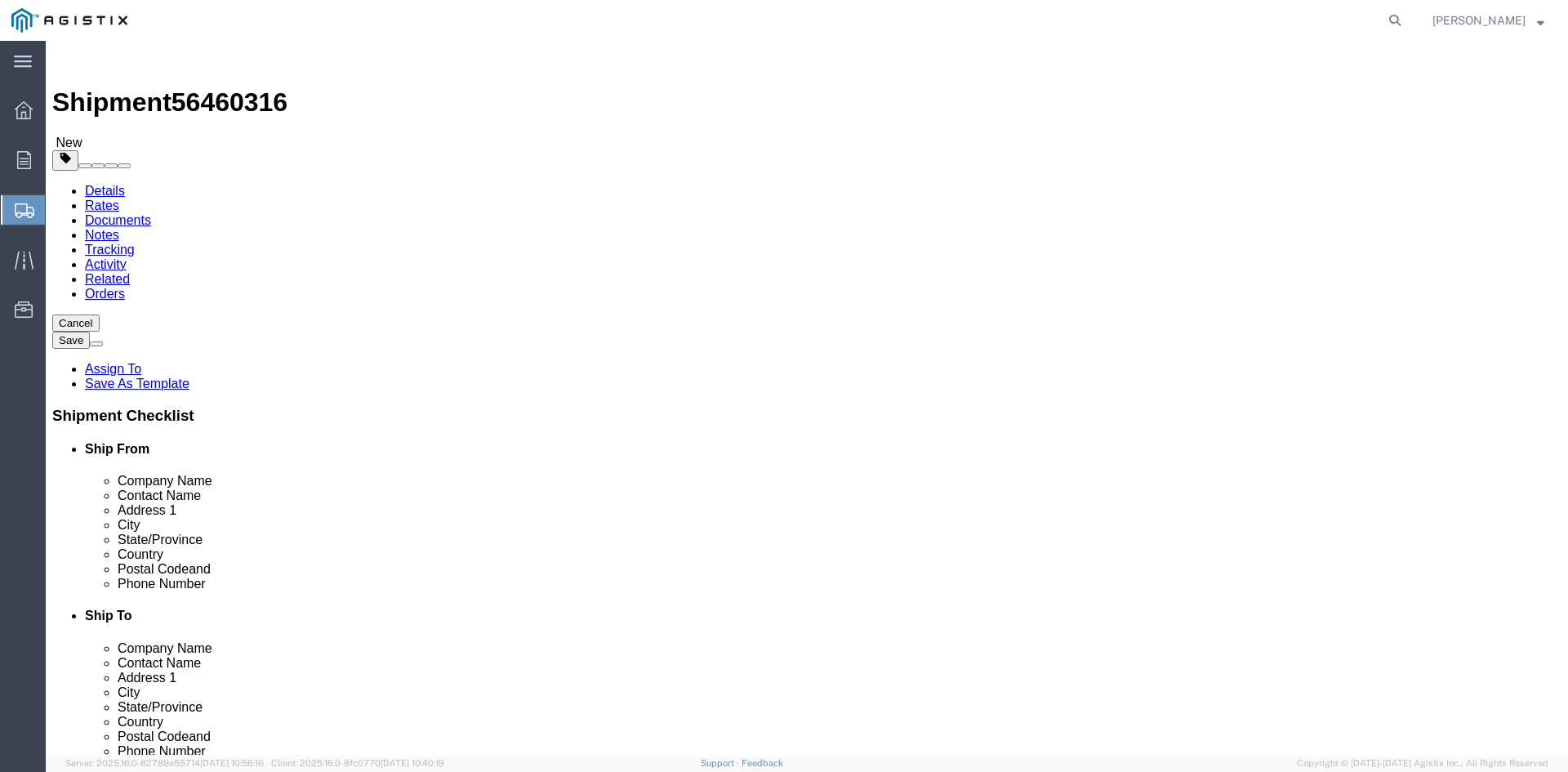
drag, startPoint x: 265, startPoint y: 406, endPoint x: 177, endPoint y: 406, distance: 88.0
click div "Weight Total weight of packages in pounds or kilograms 0.00 Select kgs lbs Ship…"
type input "31943.36"
click link "Add Content"
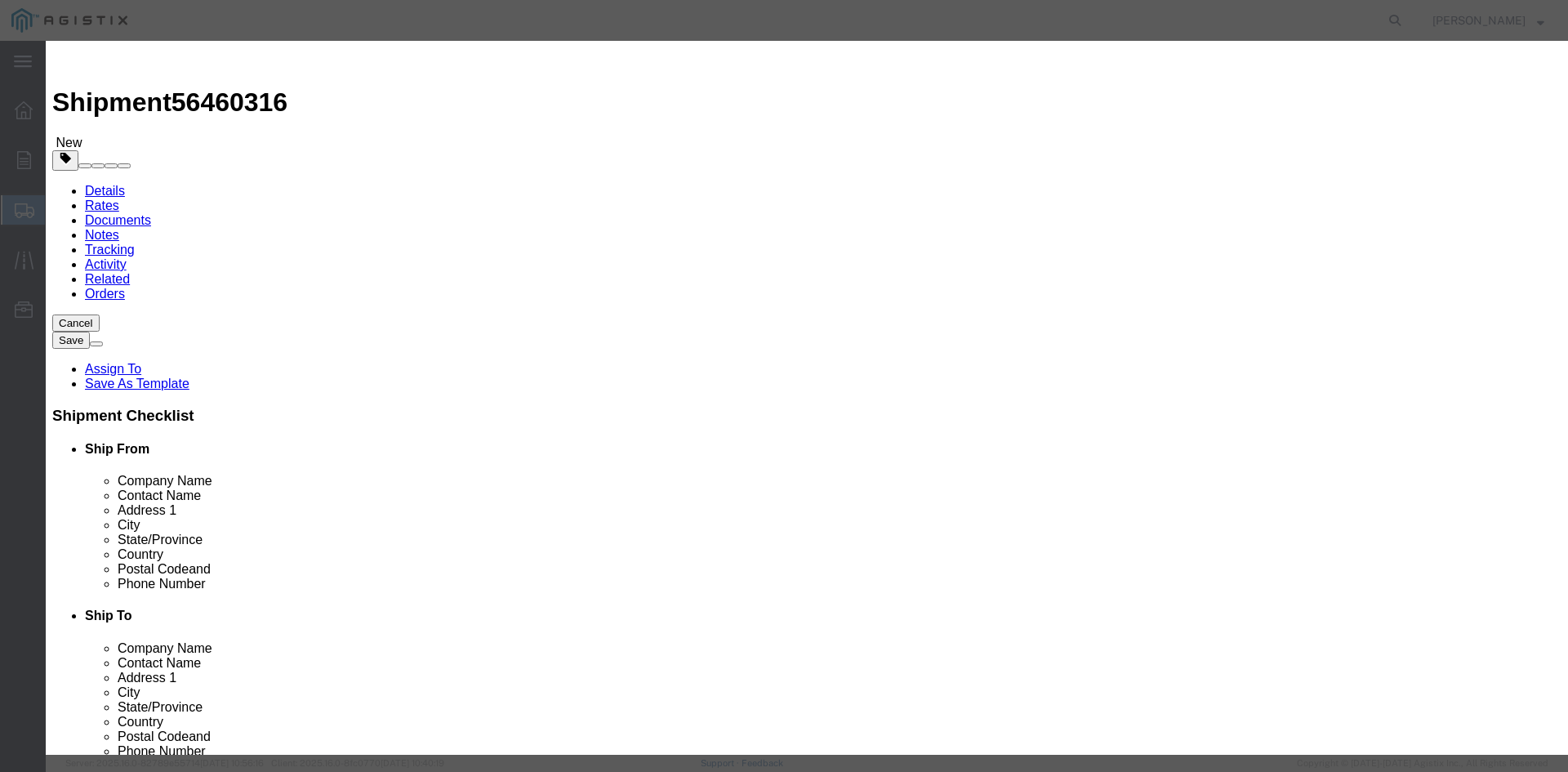
click input "text"
paste input "Overhead Transformer"
type input "Overhead Transformer"
drag, startPoint x: 496, startPoint y: 154, endPoint x: 406, endPoint y: 155, distance: 90.0
click div "Pieces 0 Select Bag Barrels 100Board Feet Bottle Box Blister Pack Carats Can Ca…"
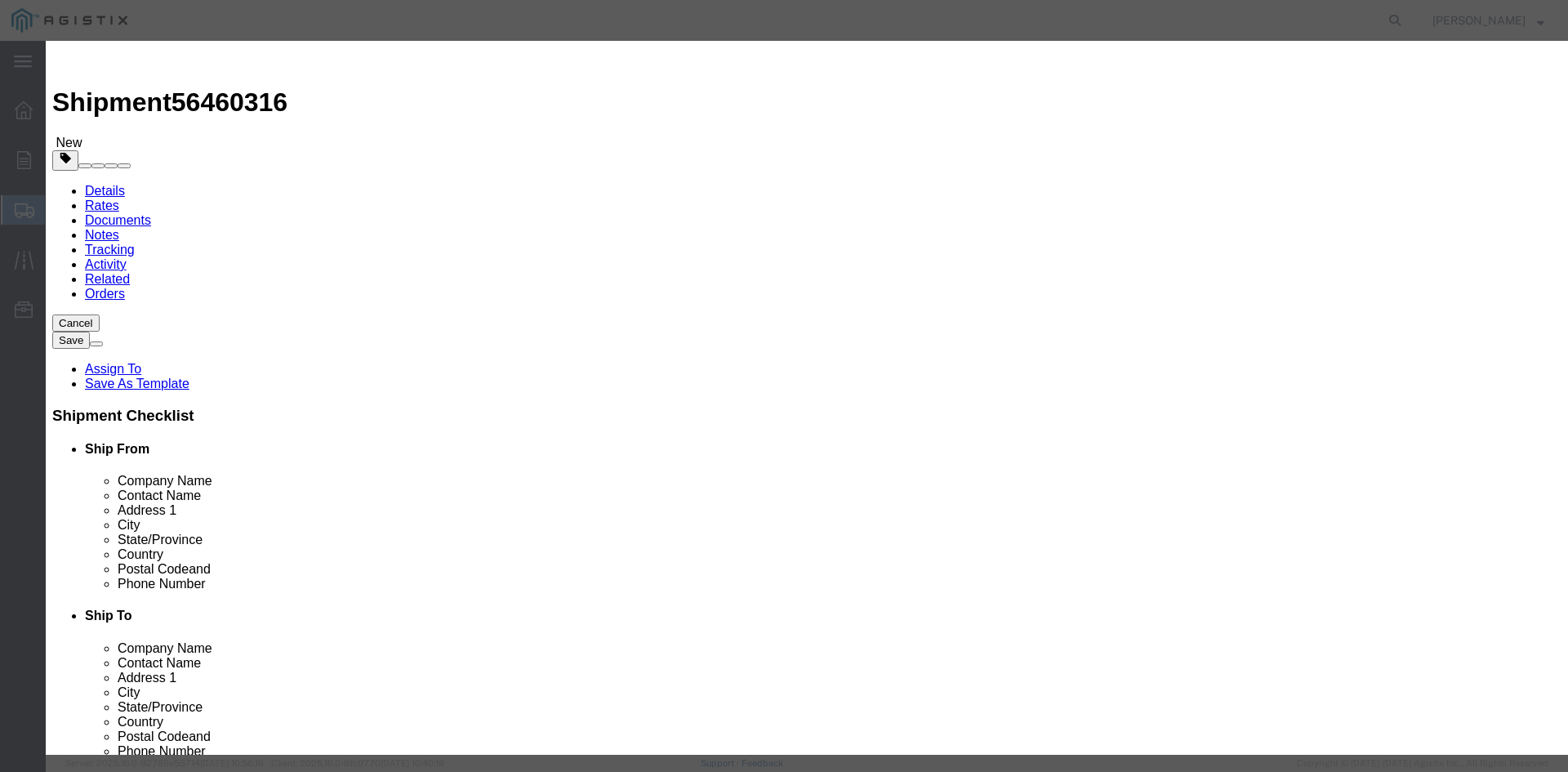
type input "52"
click input "text"
type input "1"
click select "Select 50 55 60 65 70 85 92.5 100 125 175 250 300 400"
select select "55"
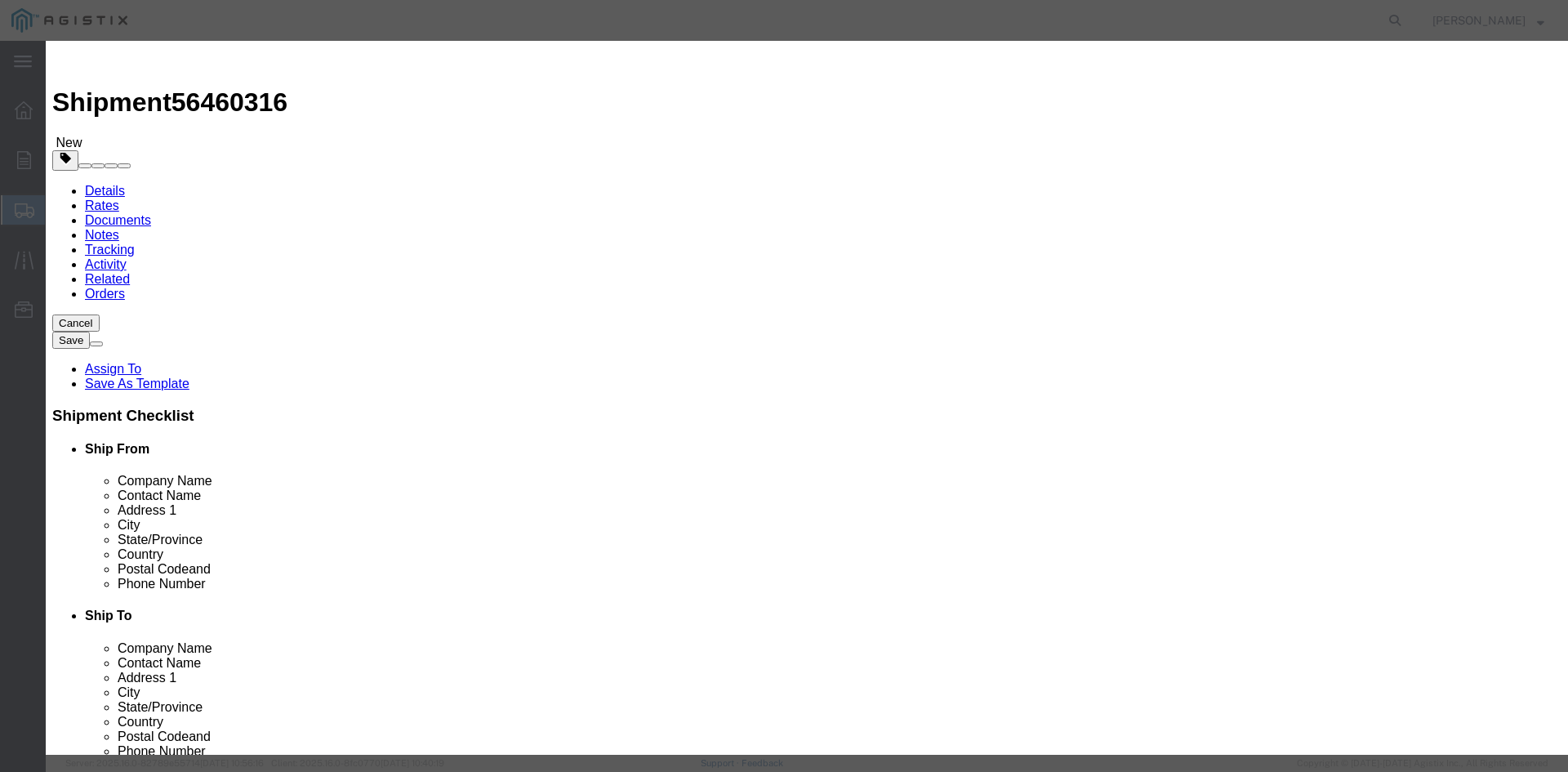
click select "Select 50 55 60 65 70 85 92.5 100 125 175 250 300 400"
click button "Save & Close"
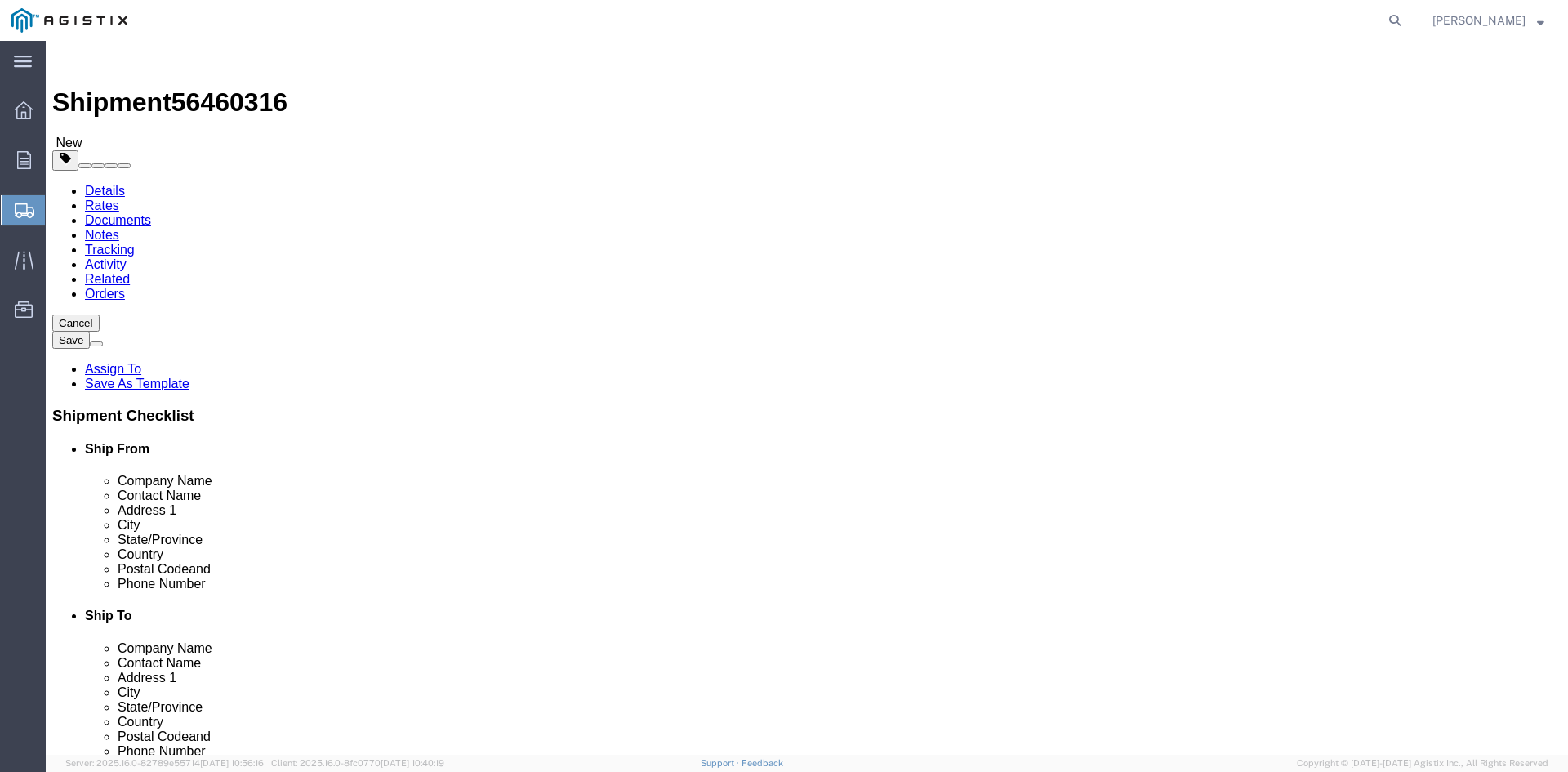
click link "Add Package"
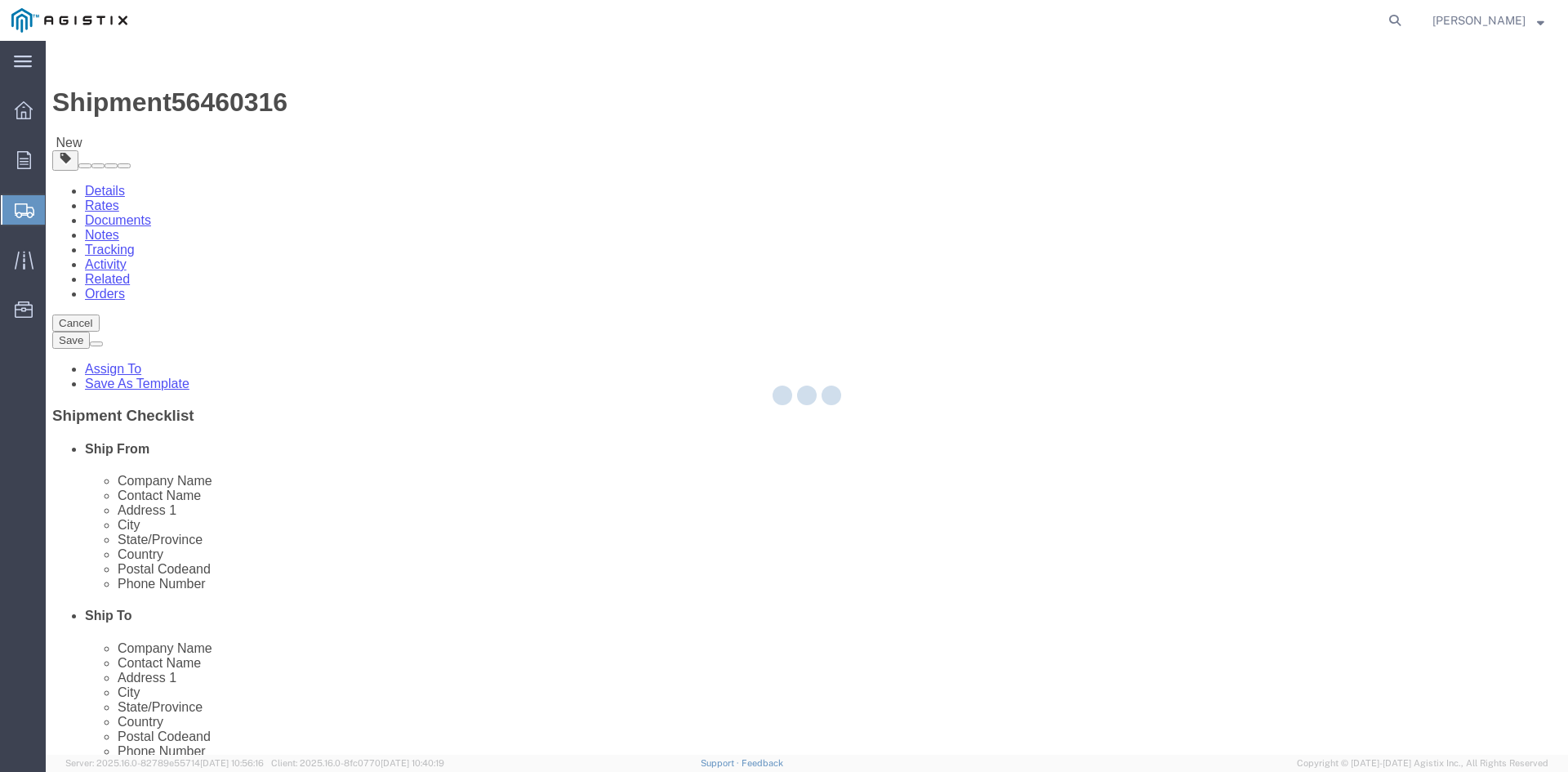
select select "PSNS"
select select "CBOX"
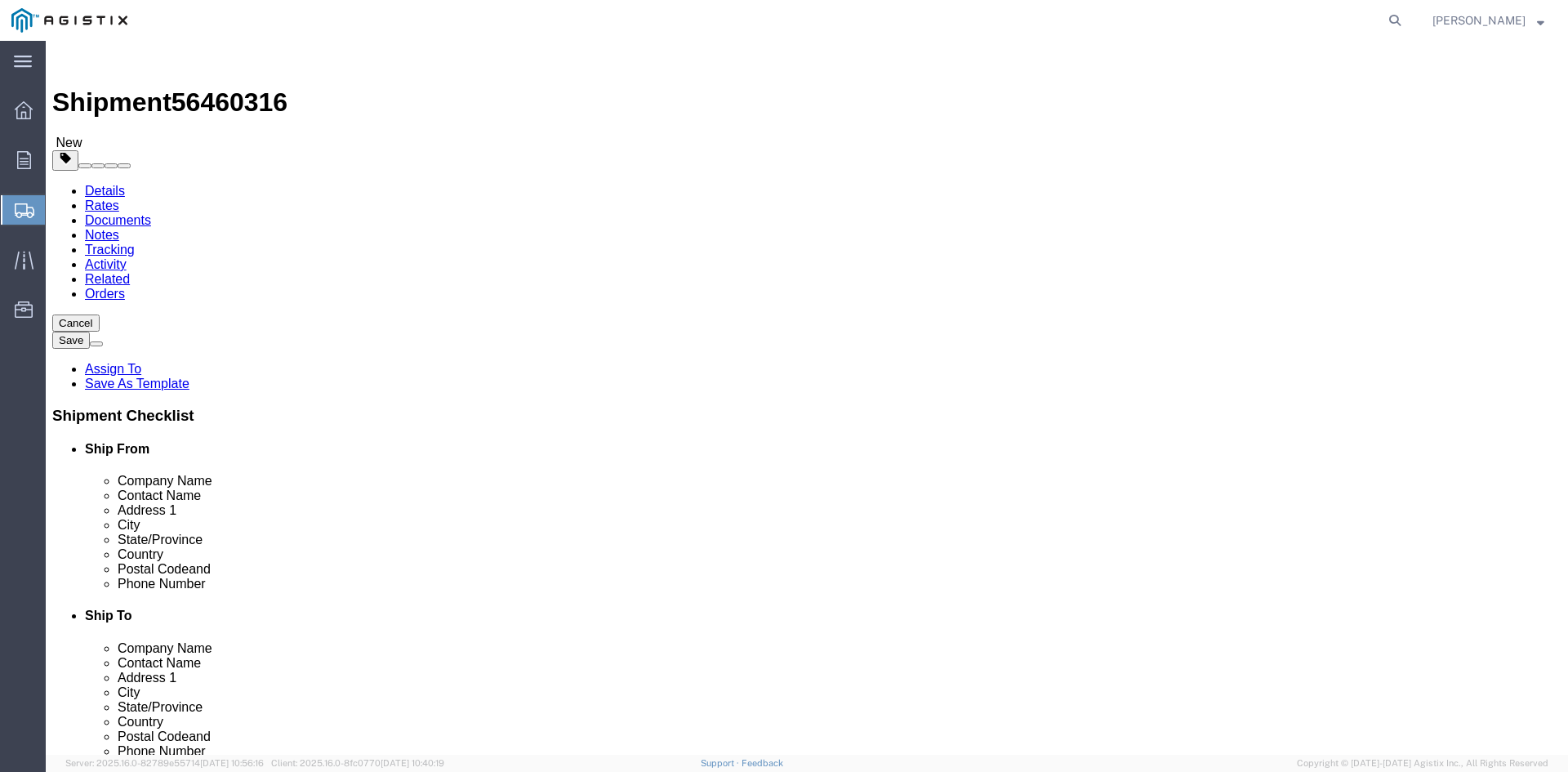
click span "button"
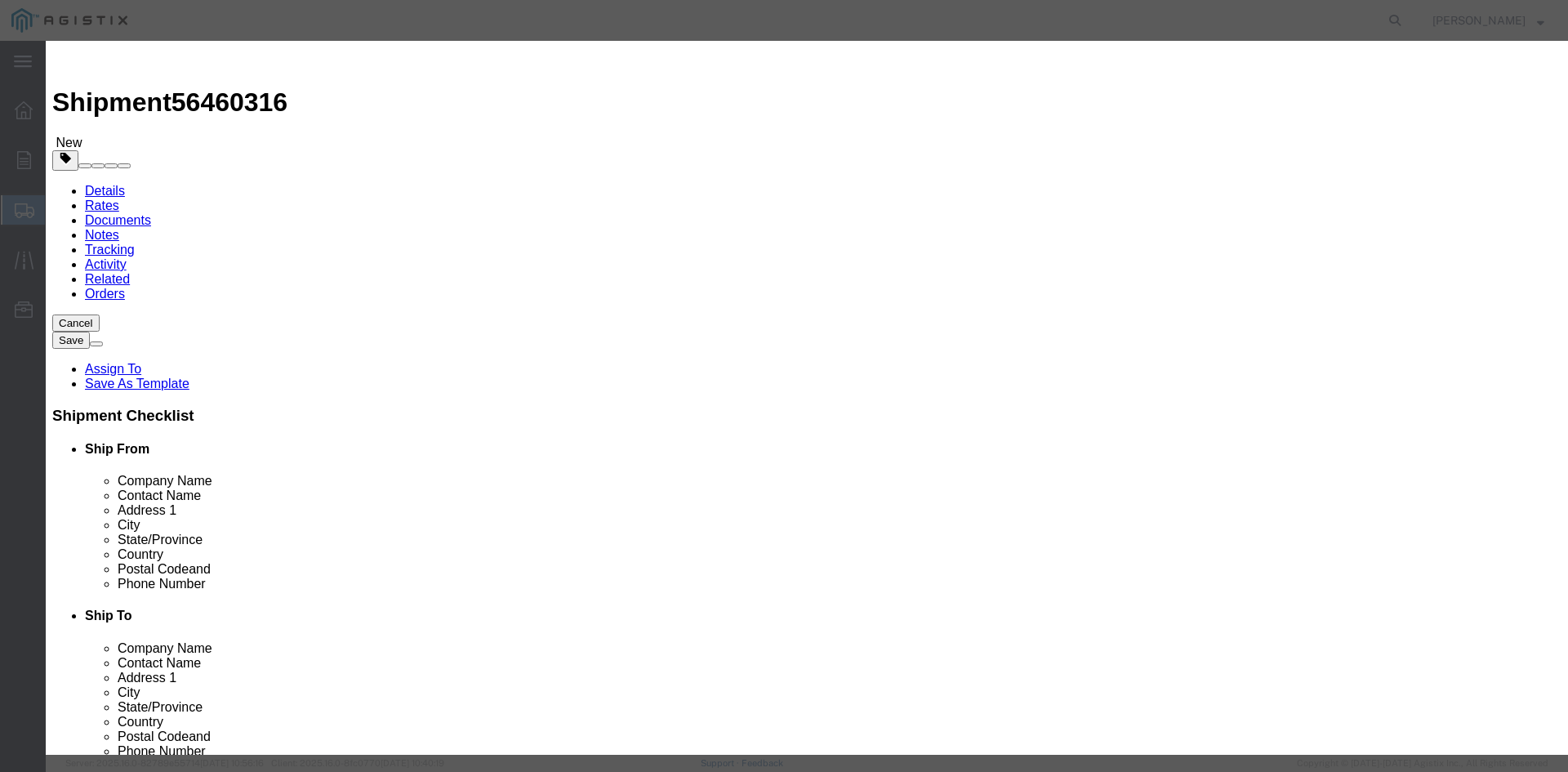
click button "Yes"
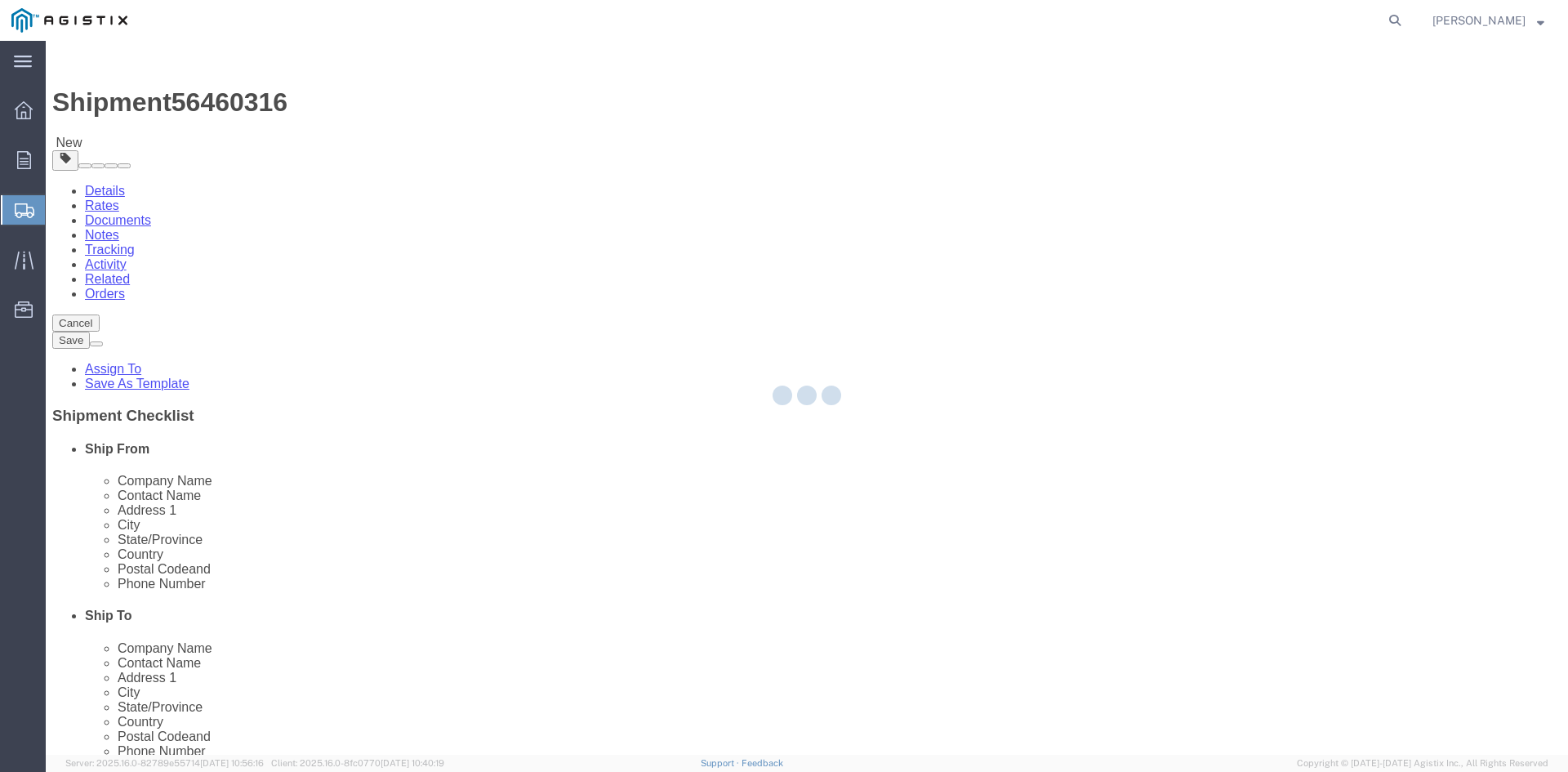
select select "PSNS"
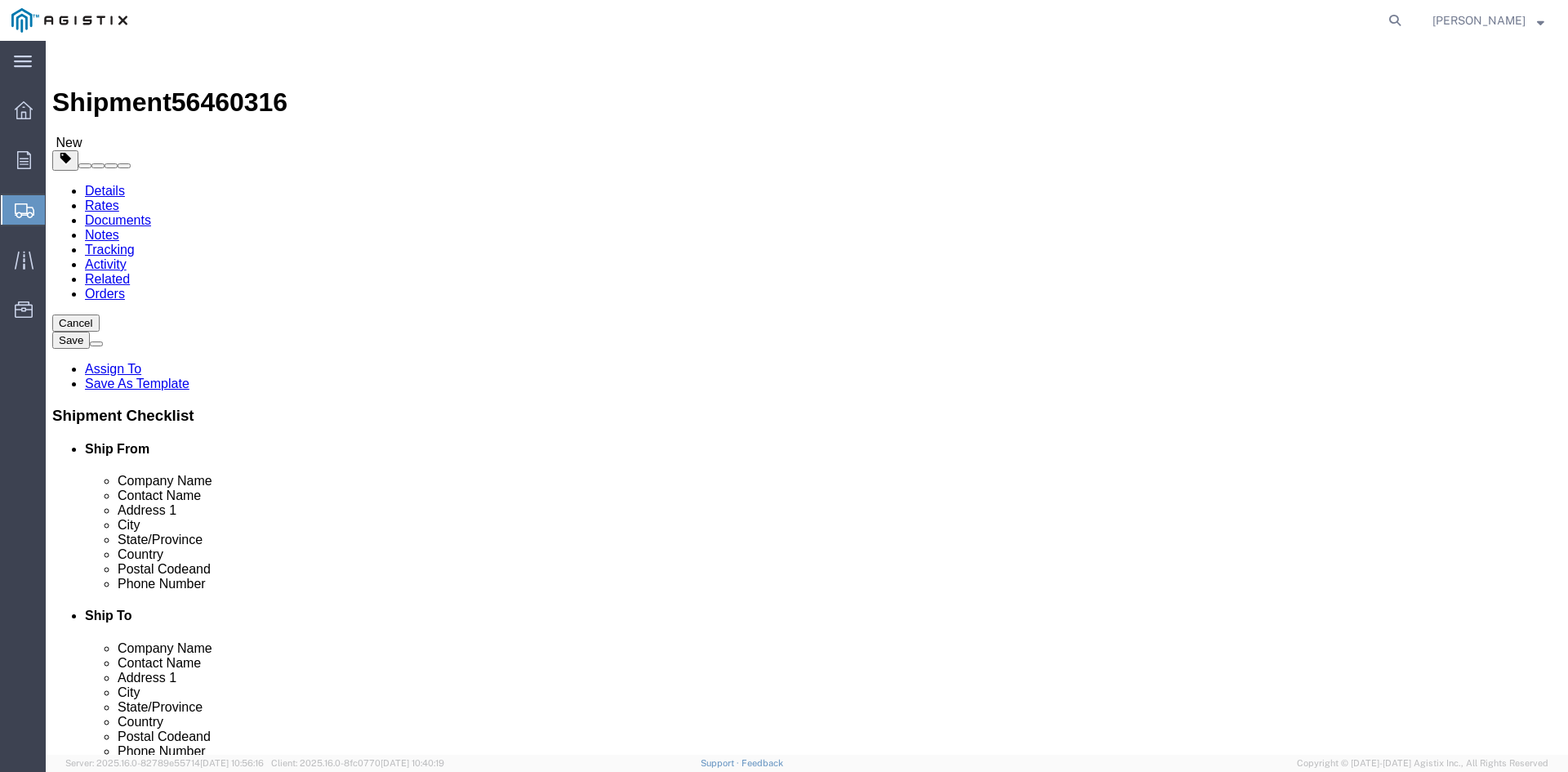
click icon
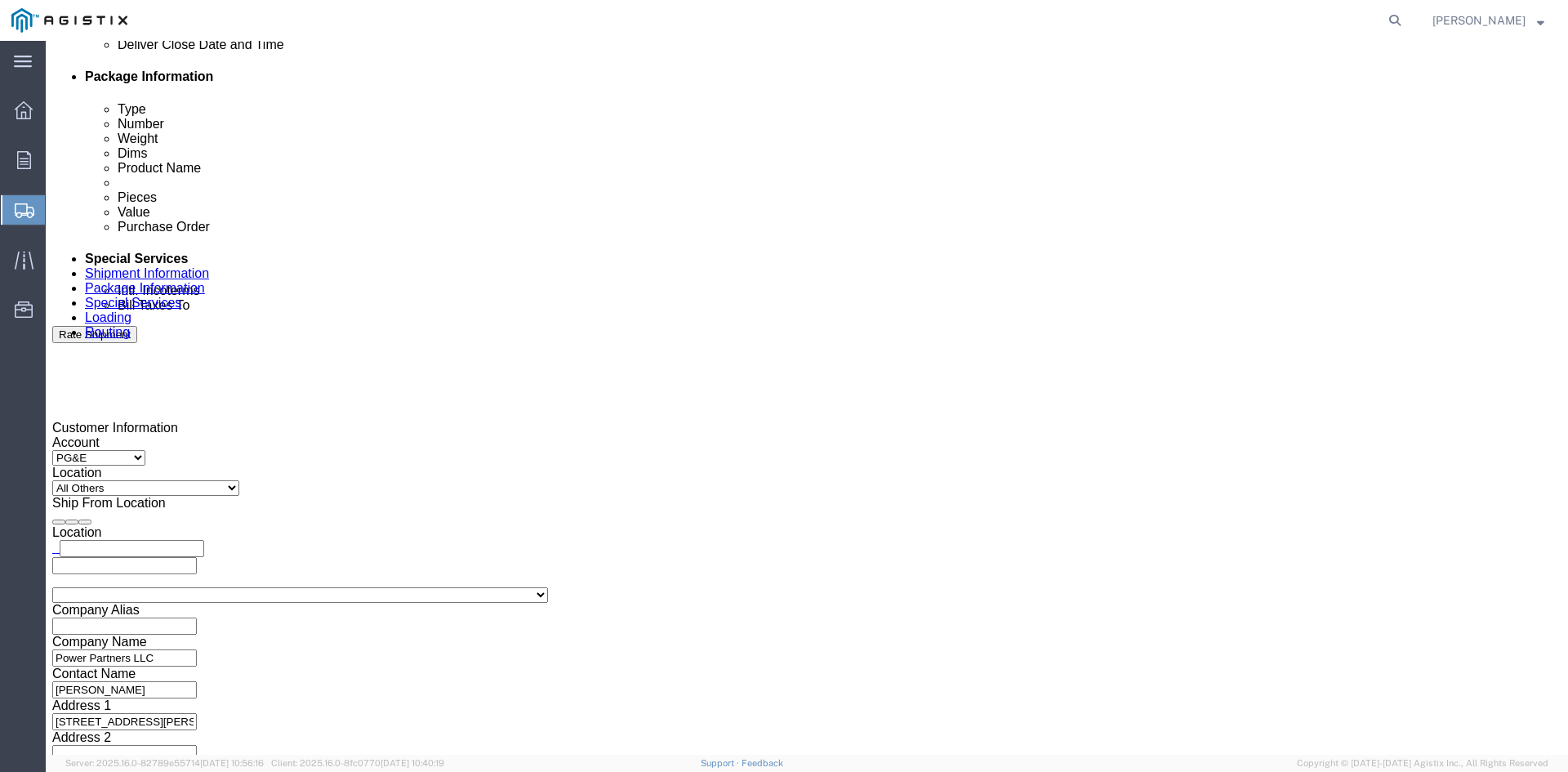
scroll to position [891, 0]
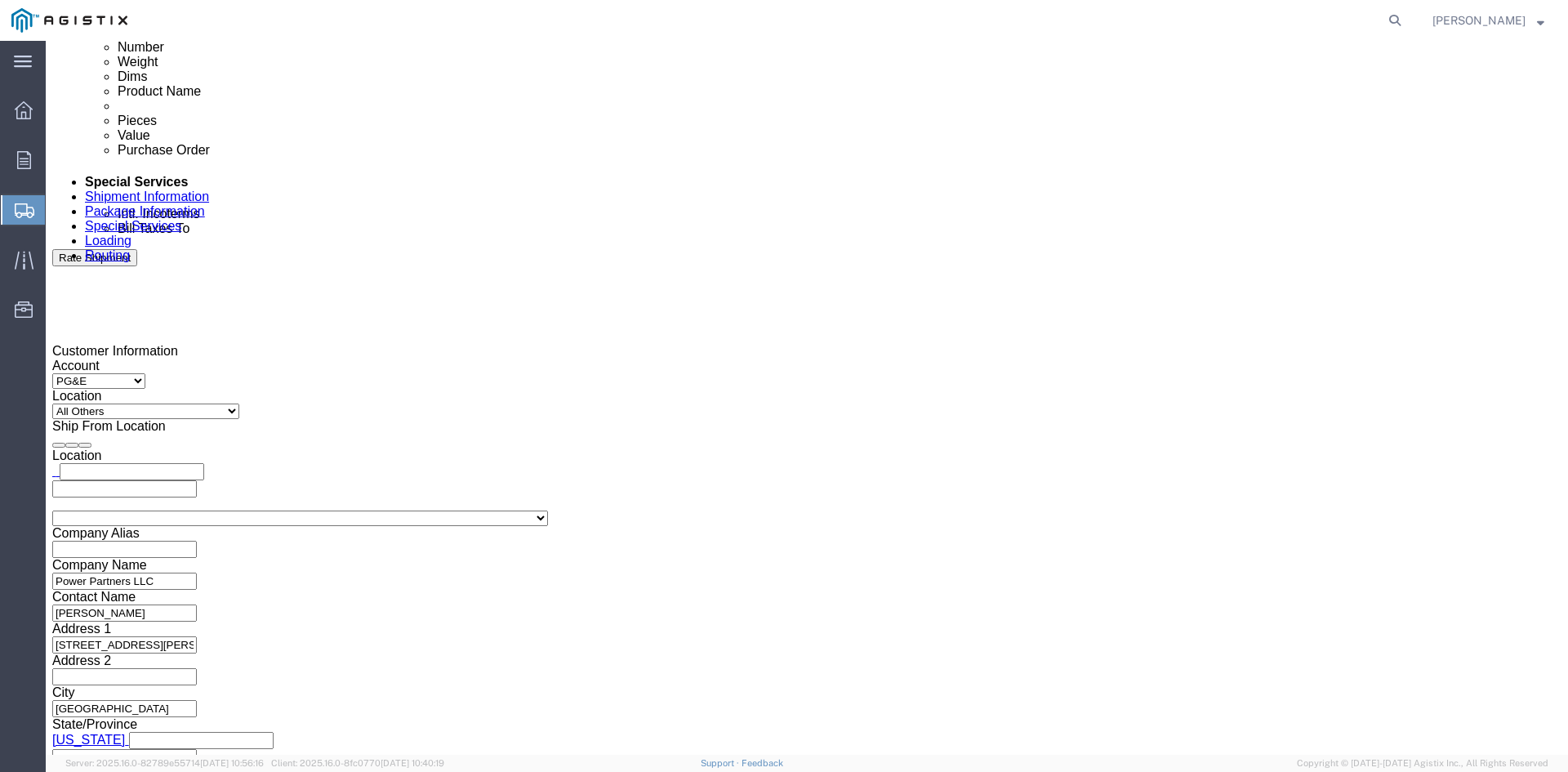
drag, startPoint x: 262, startPoint y: 325, endPoint x: 356, endPoint y: 325, distance: 94.0
click input "text"
type input "[EMAIL_ADDRESS][DOMAIN_NAME]"
type input "z"
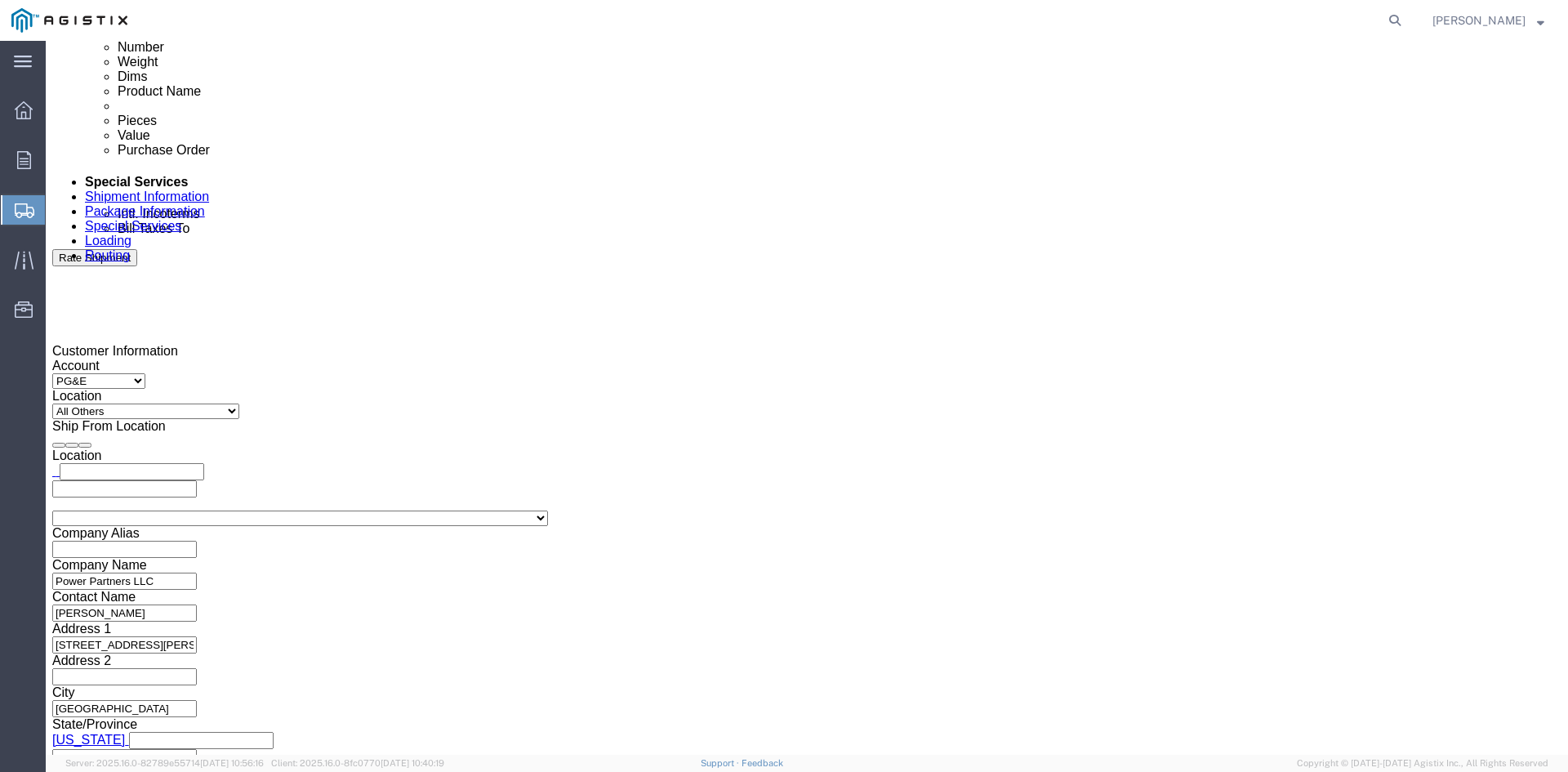
type input "sh"
type input "ke"
type input "pri"
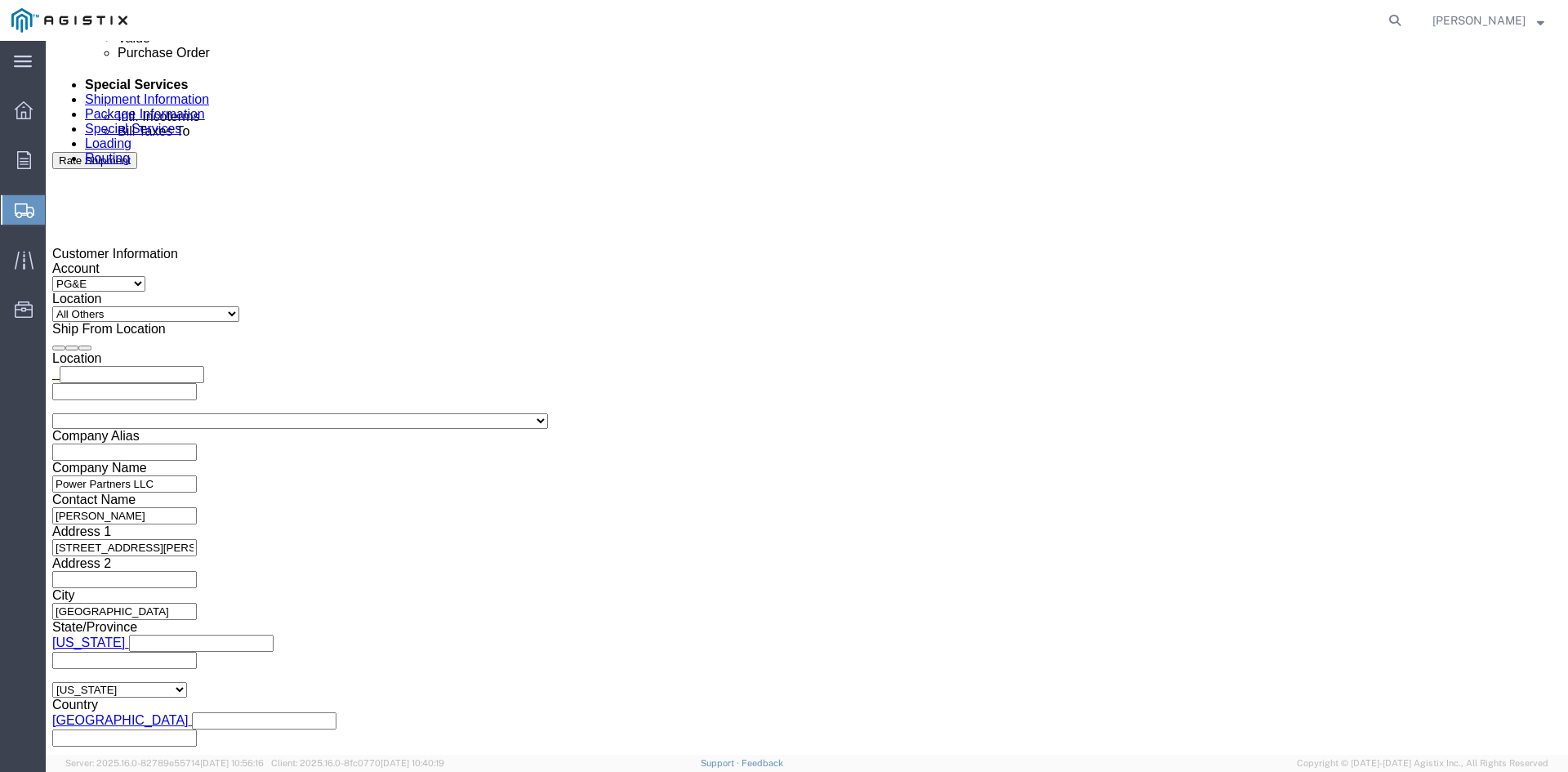
scroll to position [989, 0]
click button "Rate Shipment"
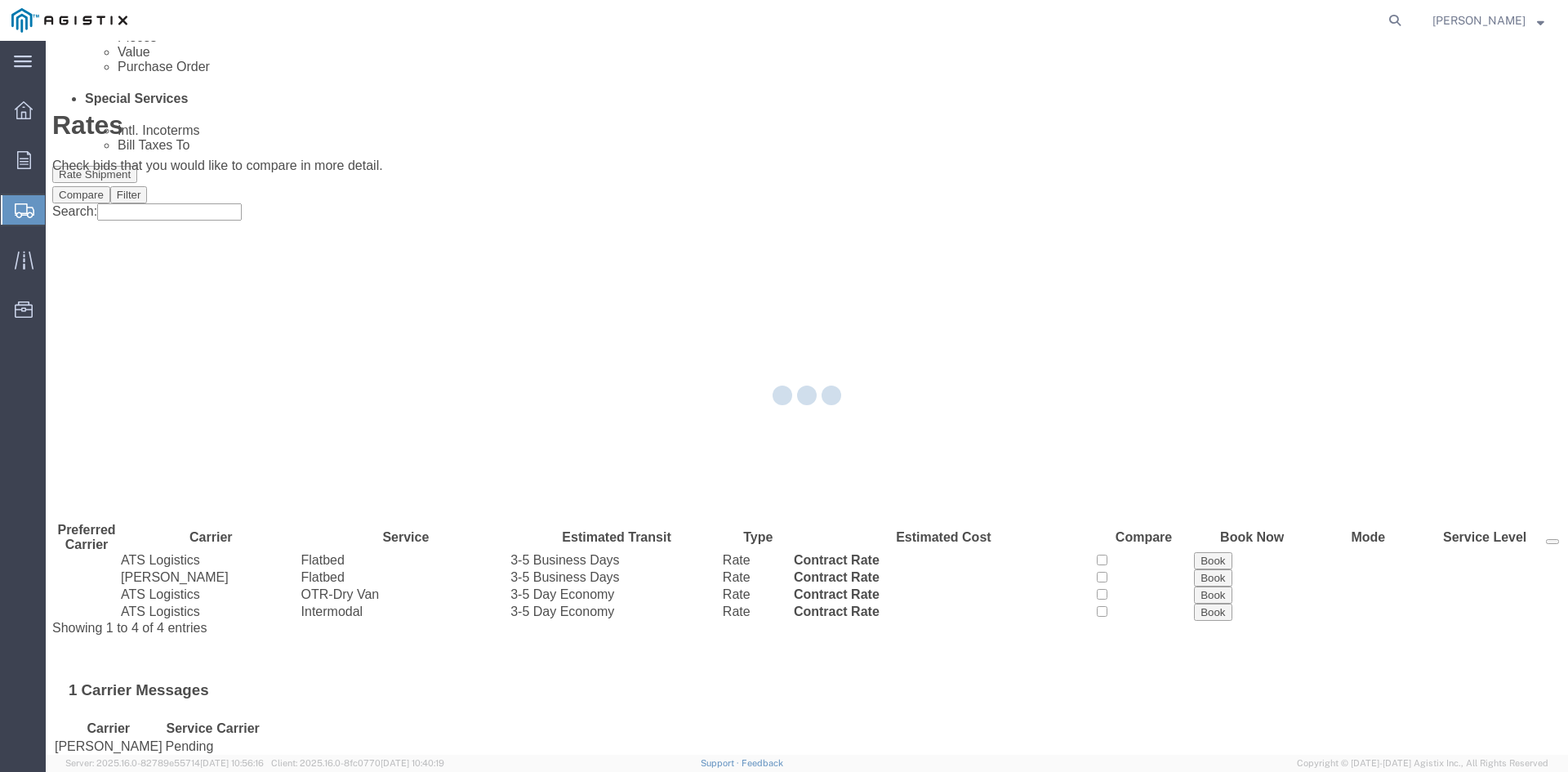
scroll to position [0, 0]
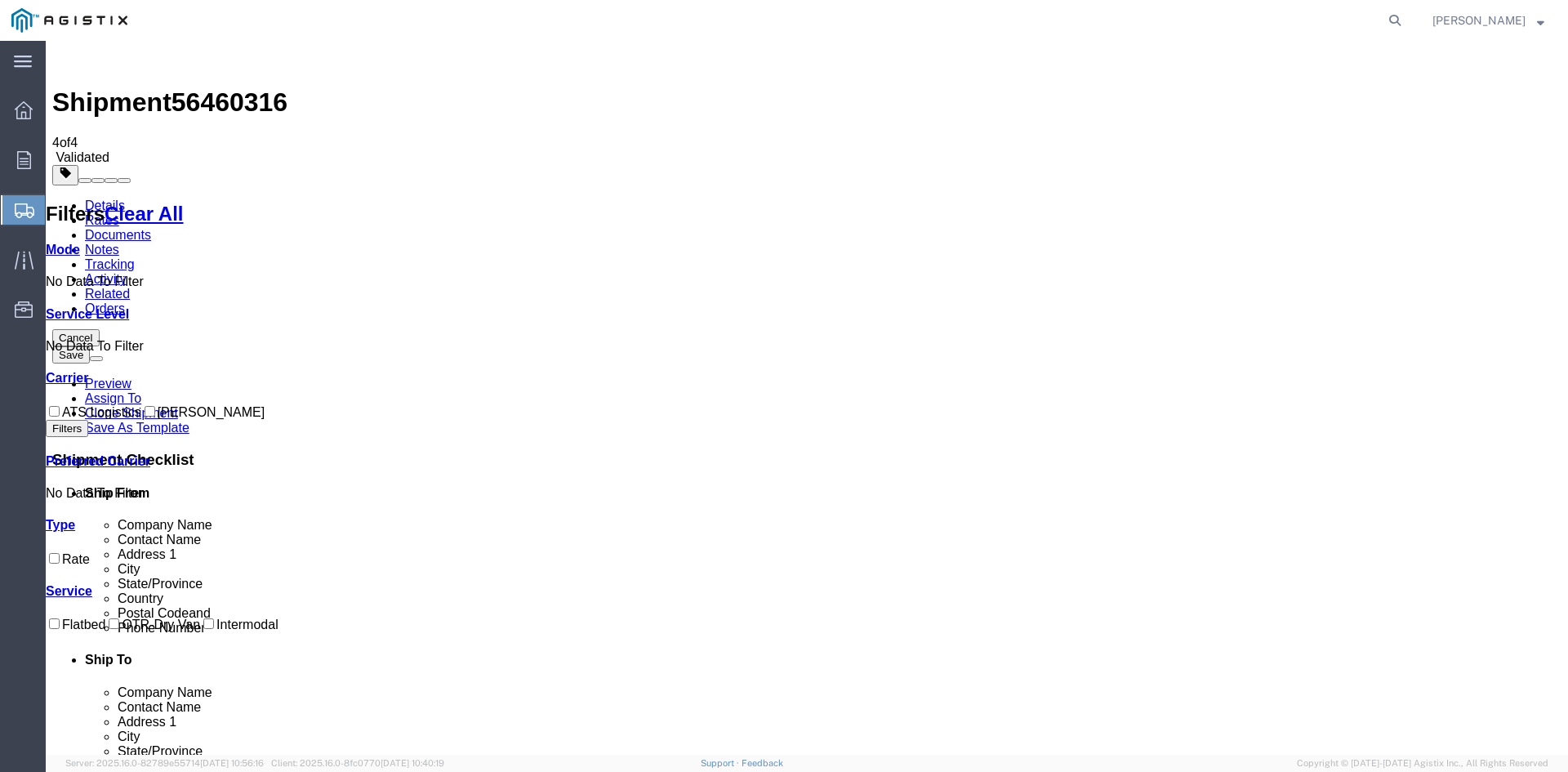
click at [59, 406] on input "ATS Logistics" at bounding box center [54, 411] width 11 height 11
checkbox input "true"
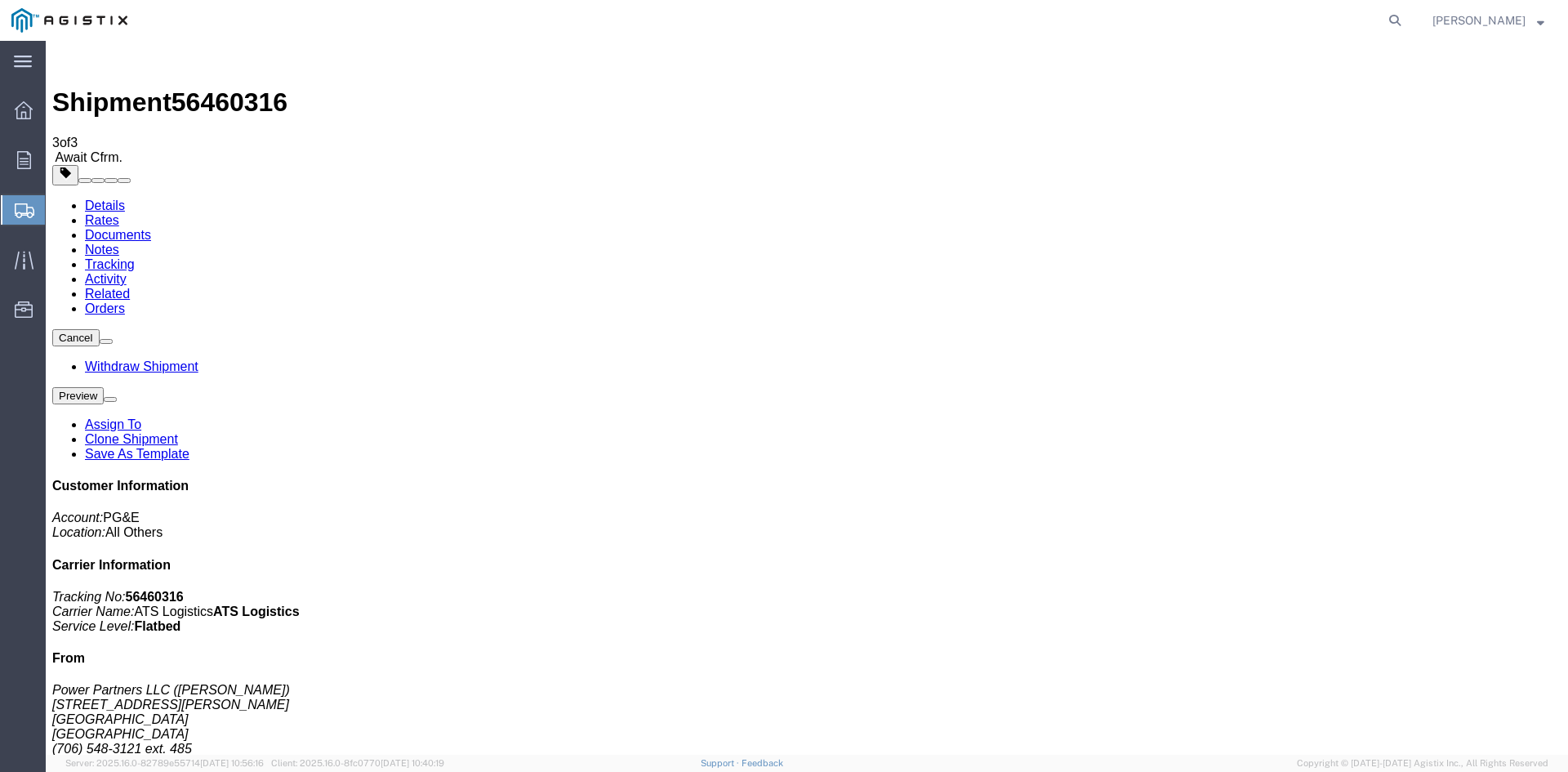
click at [0, 0] on span "Create Shipment" at bounding box center [0, 0] width 0 height 0
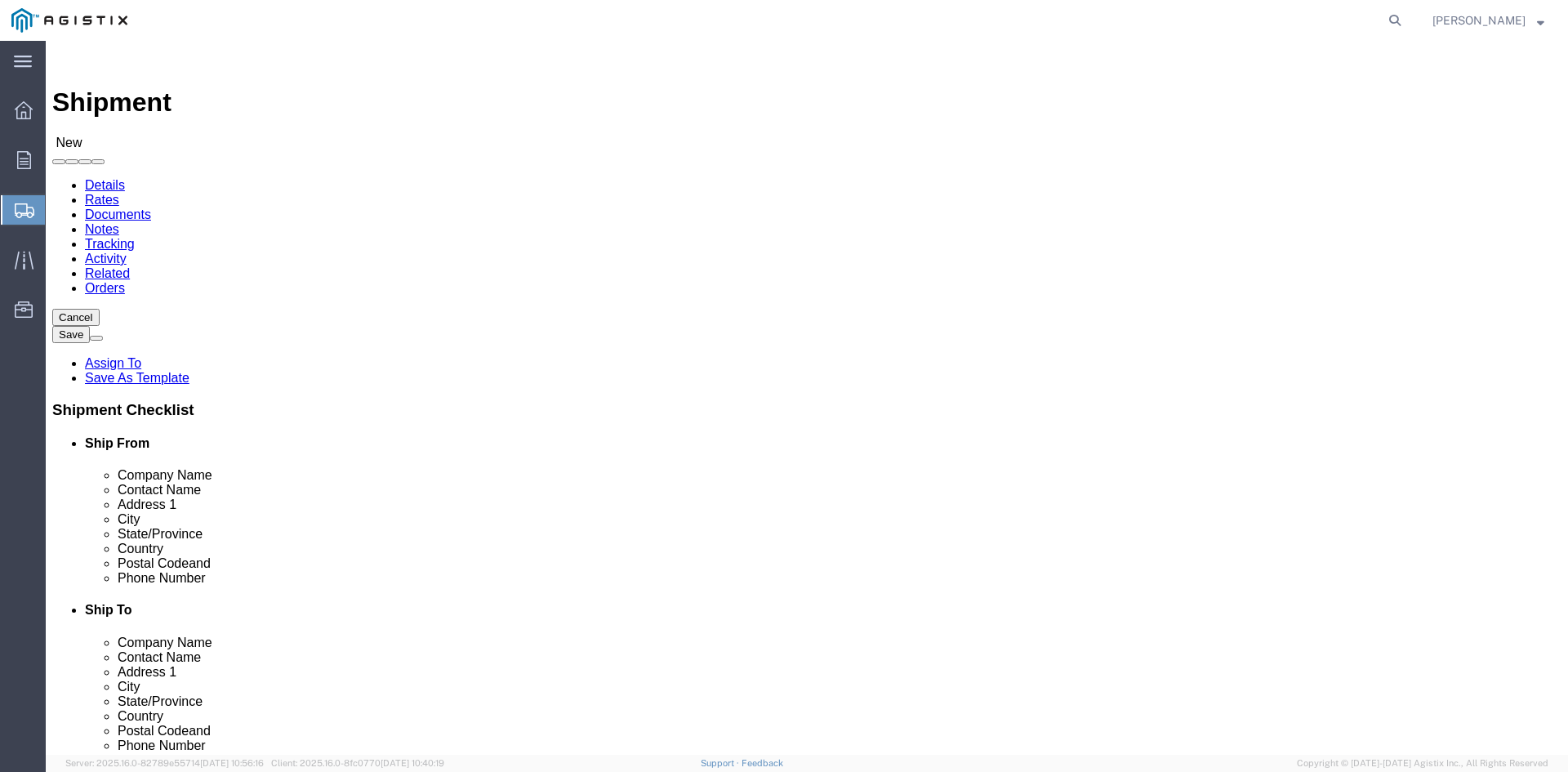
click select "Select PG&E Power Partners"
select select "9596"
click select "Select PG&E Power Partners"
select select
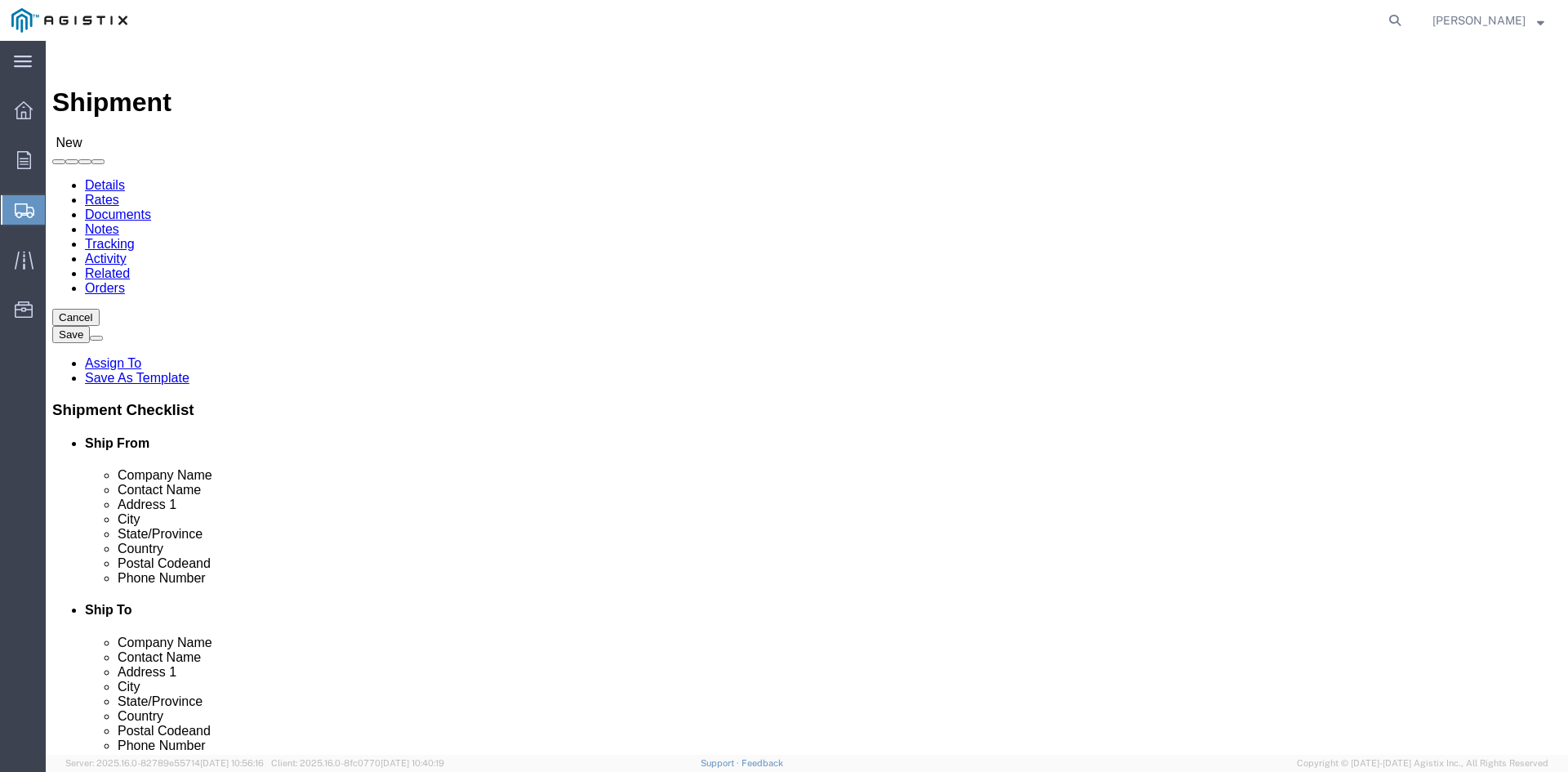
click input "text"
type input "[PERSON_NAME]"
click p "- Power Partners LLC - ([PERSON_NAME]) [STREET_ADDRESS][PERSON_NAME]"
select select "GA"
type input "[PERSON_NAME]"
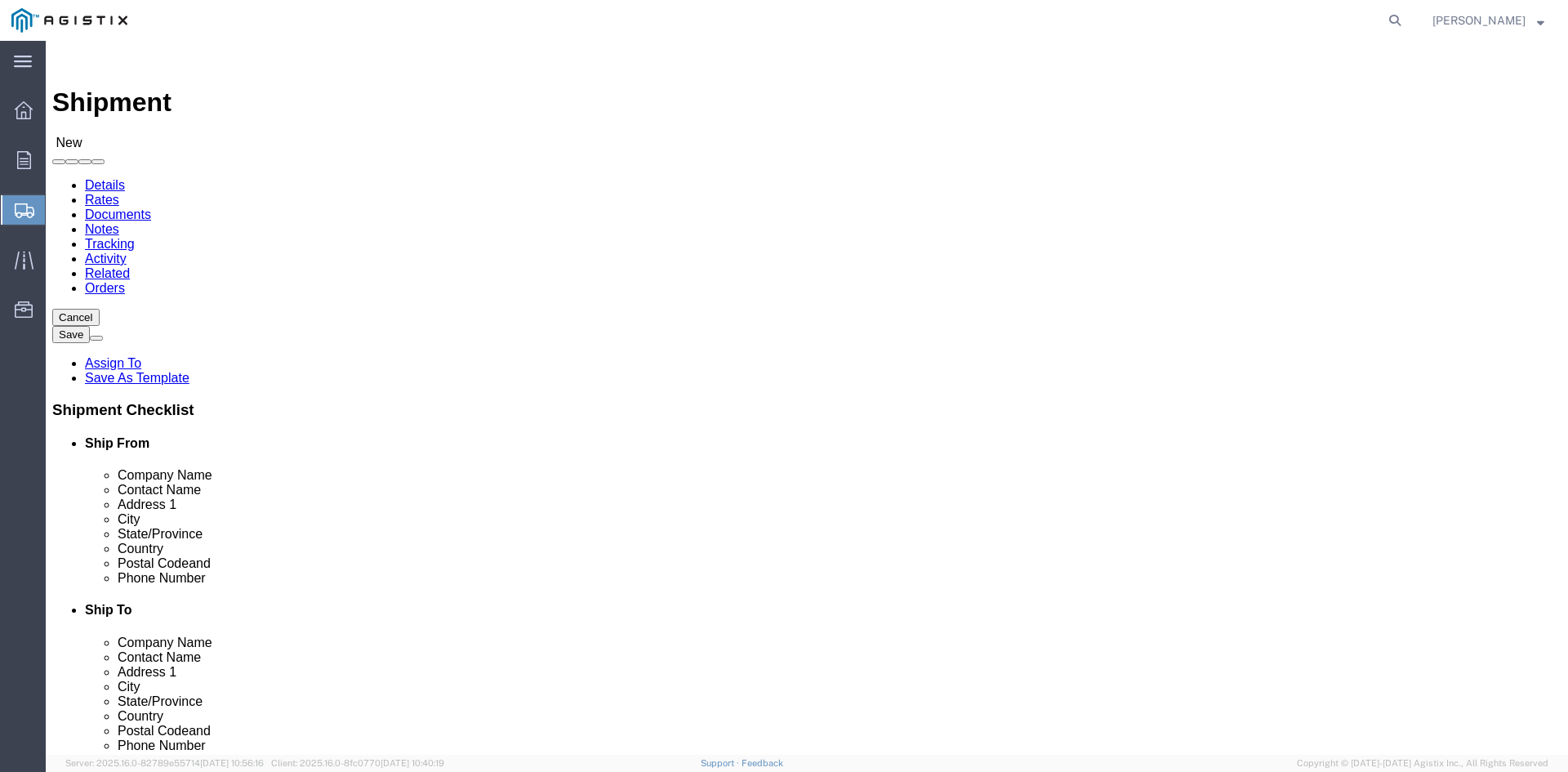
click select "Select All Others [GEOGRAPHIC_DATA] [GEOGRAPHIC_DATA] [GEOGRAPHIC_DATA] [GEOGRA…"
select select "23082"
click select "Select All Others [GEOGRAPHIC_DATA] [GEOGRAPHIC_DATA] [GEOGRAPHIC_DATA] [GEOGRA…"
click input "text"
type input "Receiving"
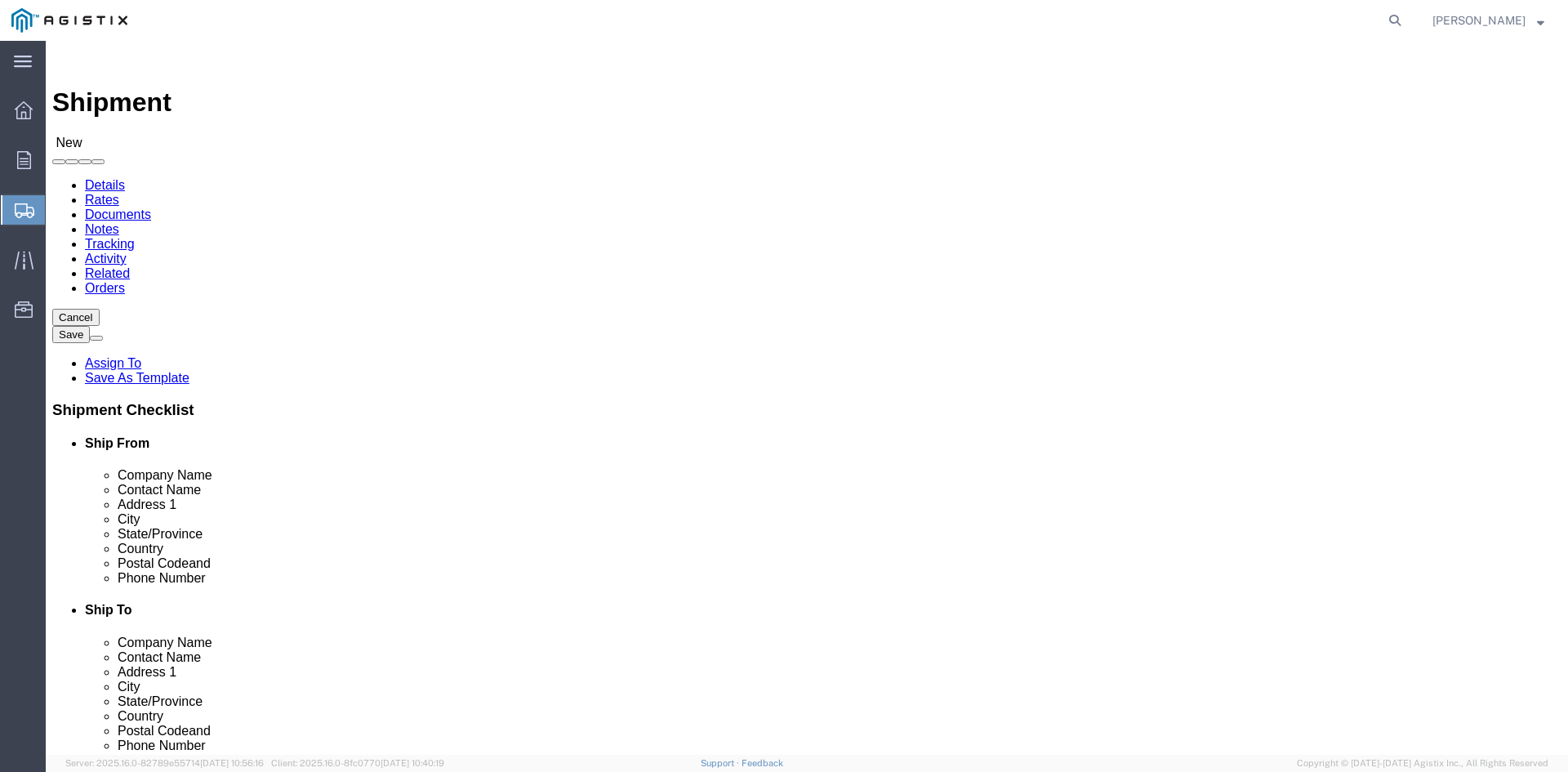
click p "- PGE - (Receiving Department) [STREET_ADDRESS]"
select select "CA"
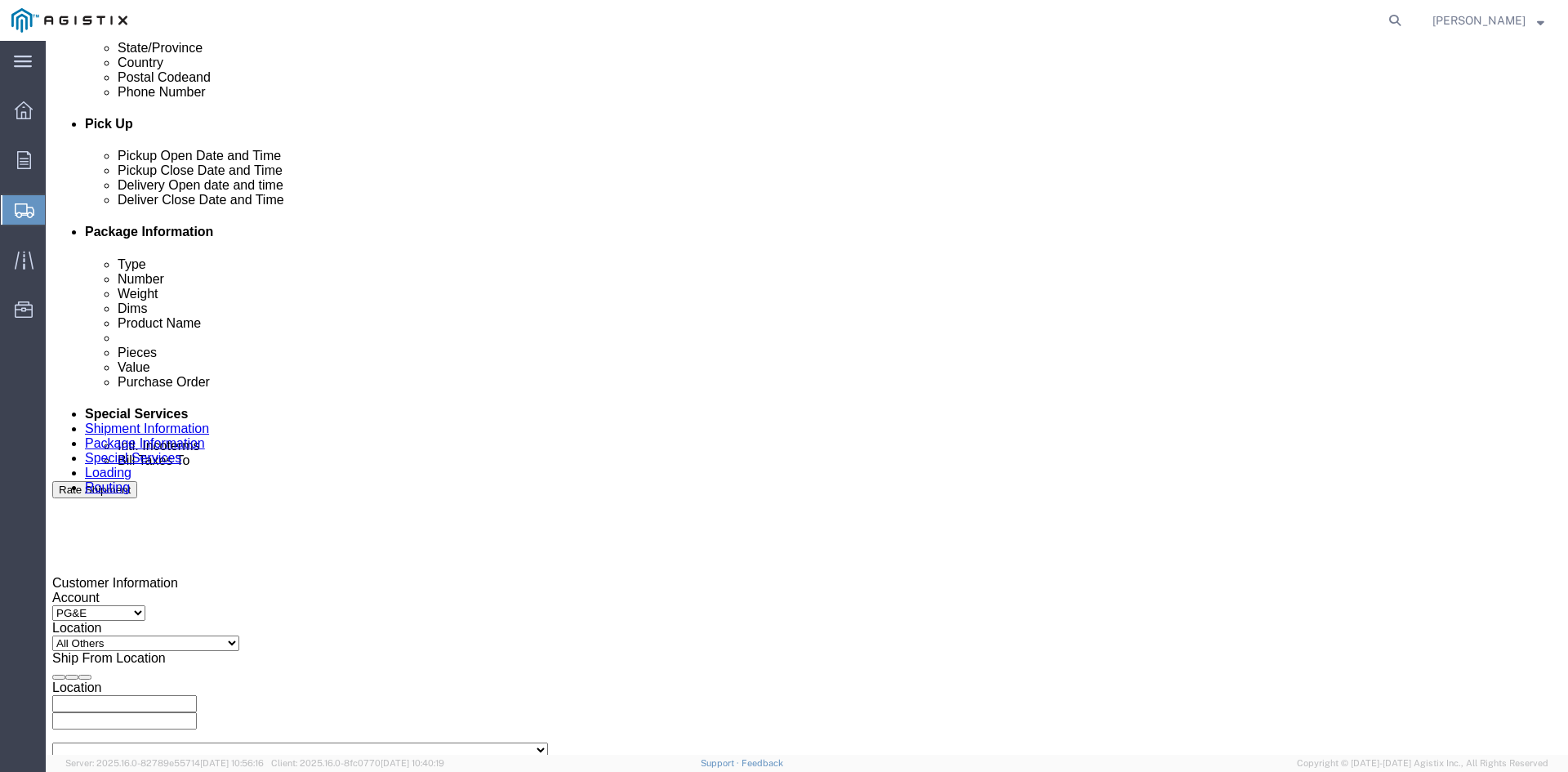
scroll to position [735, 0]
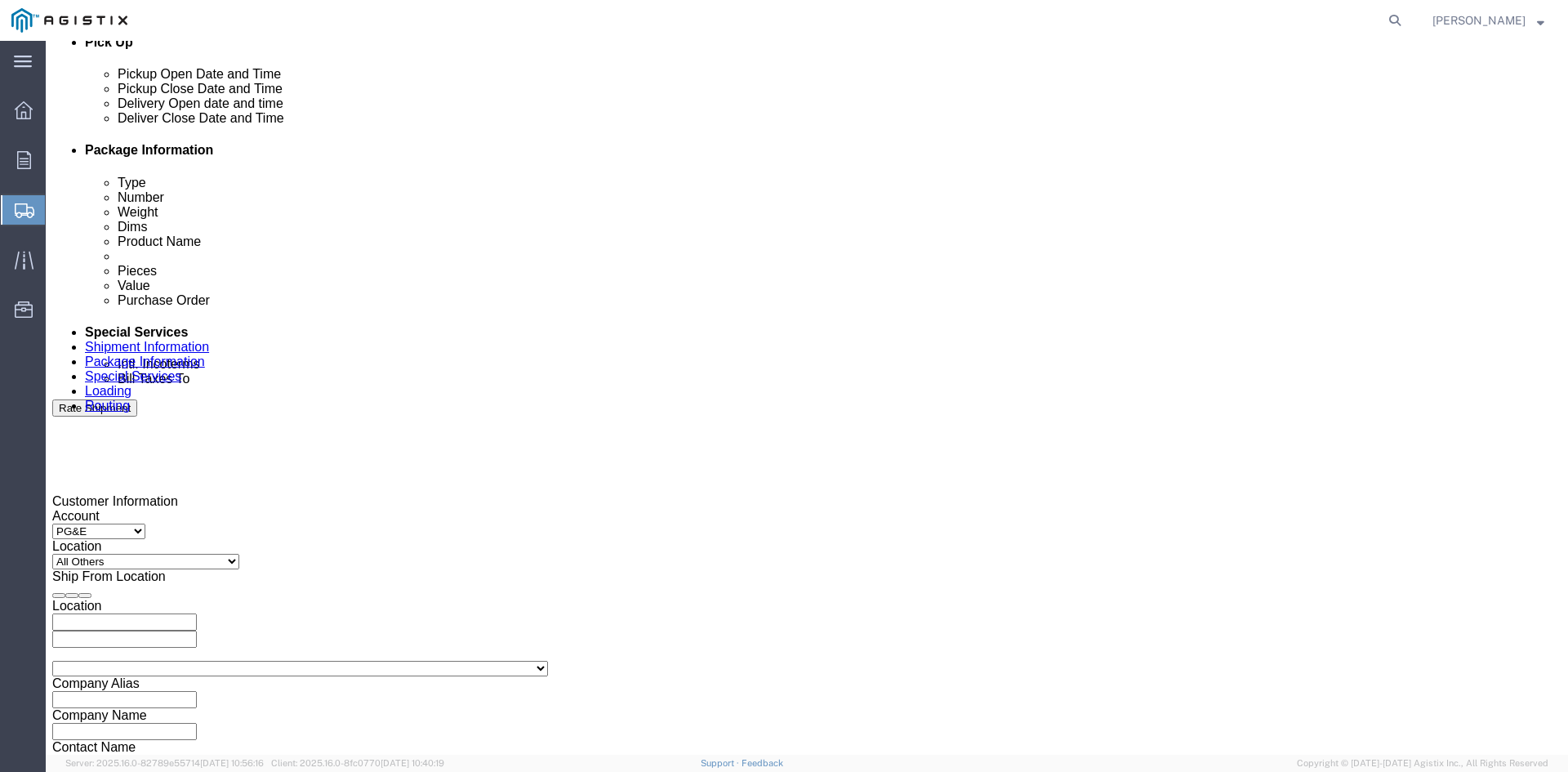
type input "Receiving Department"
click div "Pickup Start Date Pickup Start Time Pickup Open Date and Time [DATE] 4:00 PM"
click div "[DATE] 4:00 PM"
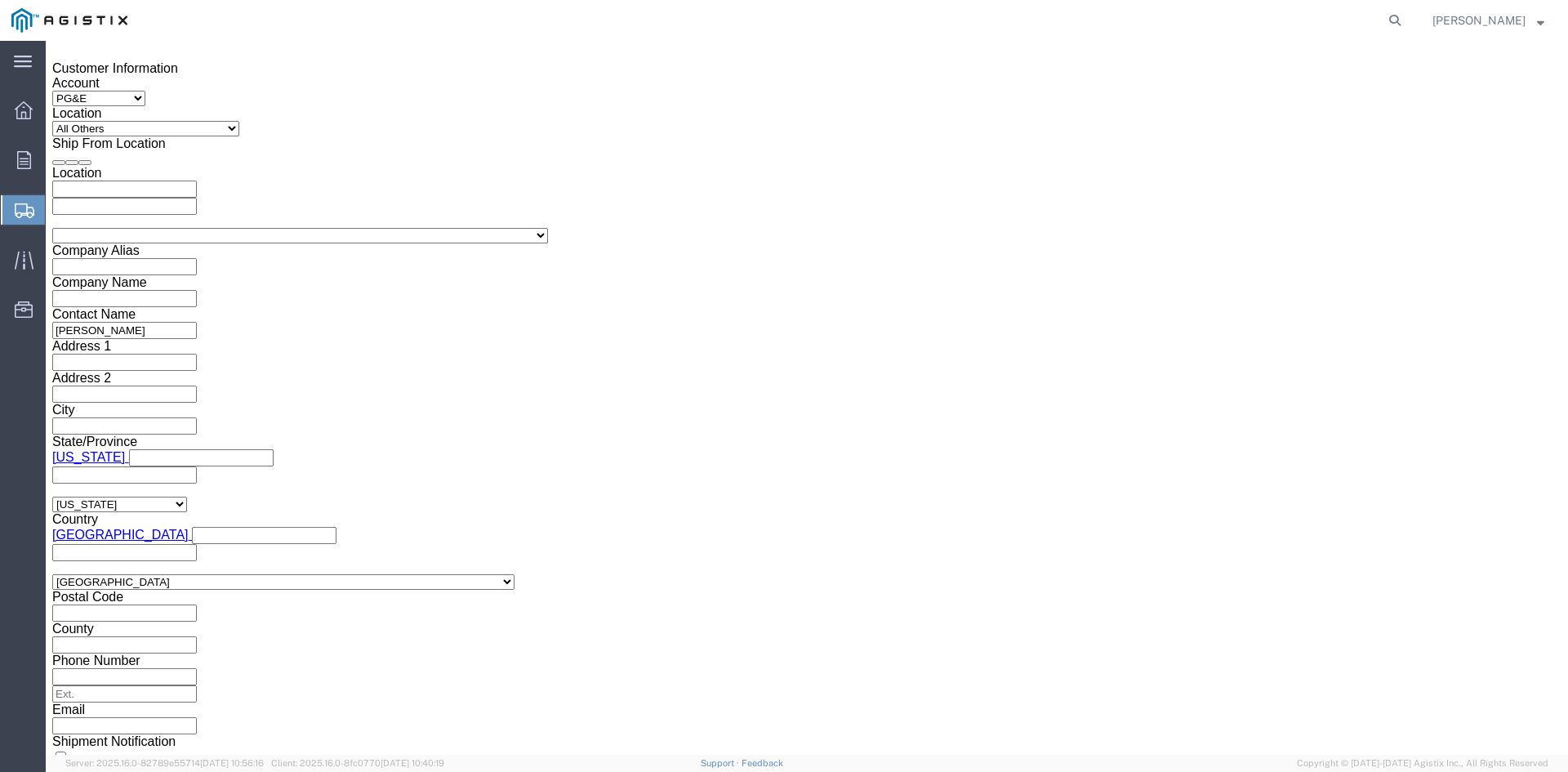
click input "4:00 PM"
click input "11:00 PM"
type input "11:00AM"
click button "Apply"
click div "[DATE] 12:00 PM"
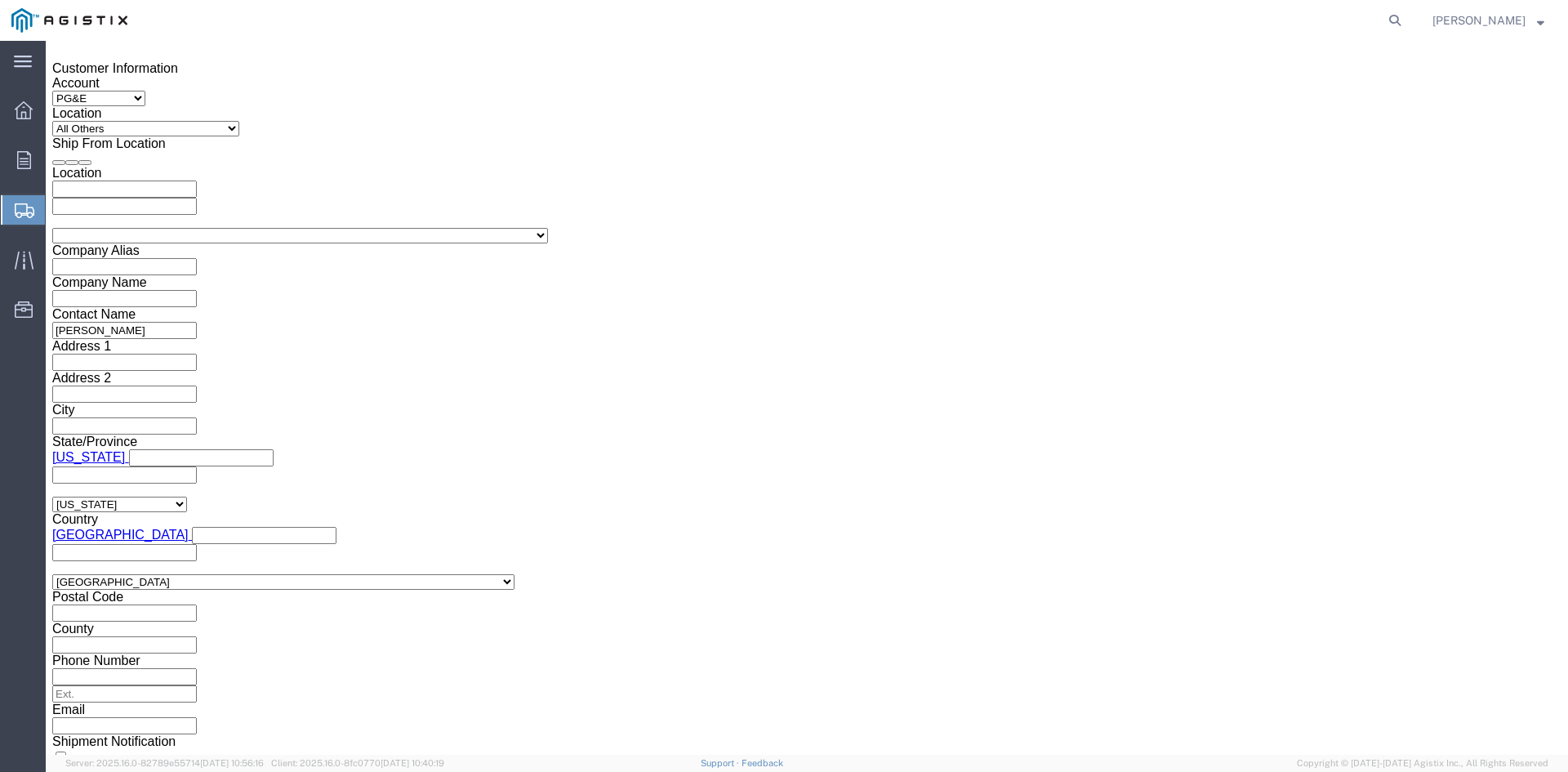
type input "5:00 PM"
click button "Apply"
click div
click input "6:00 PM"
click input "7:00 PM"
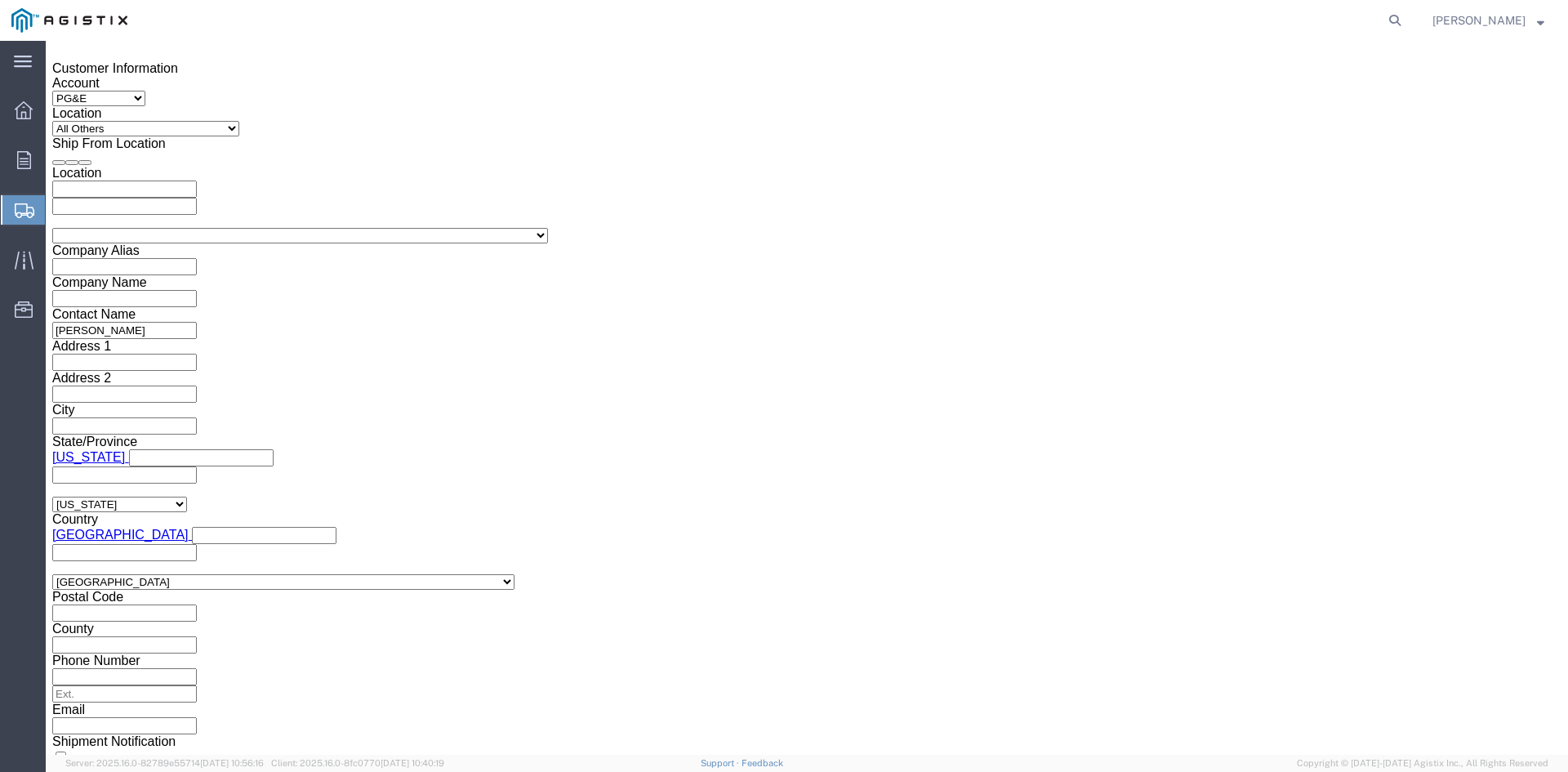
click input "7:30 PM"
type input "7:30 AM"
click button "Apply"
click div
drag, startPoint x: 961, startPoint y: 452, endPoint x: 981, endPoint y: 452, distance: 20.0
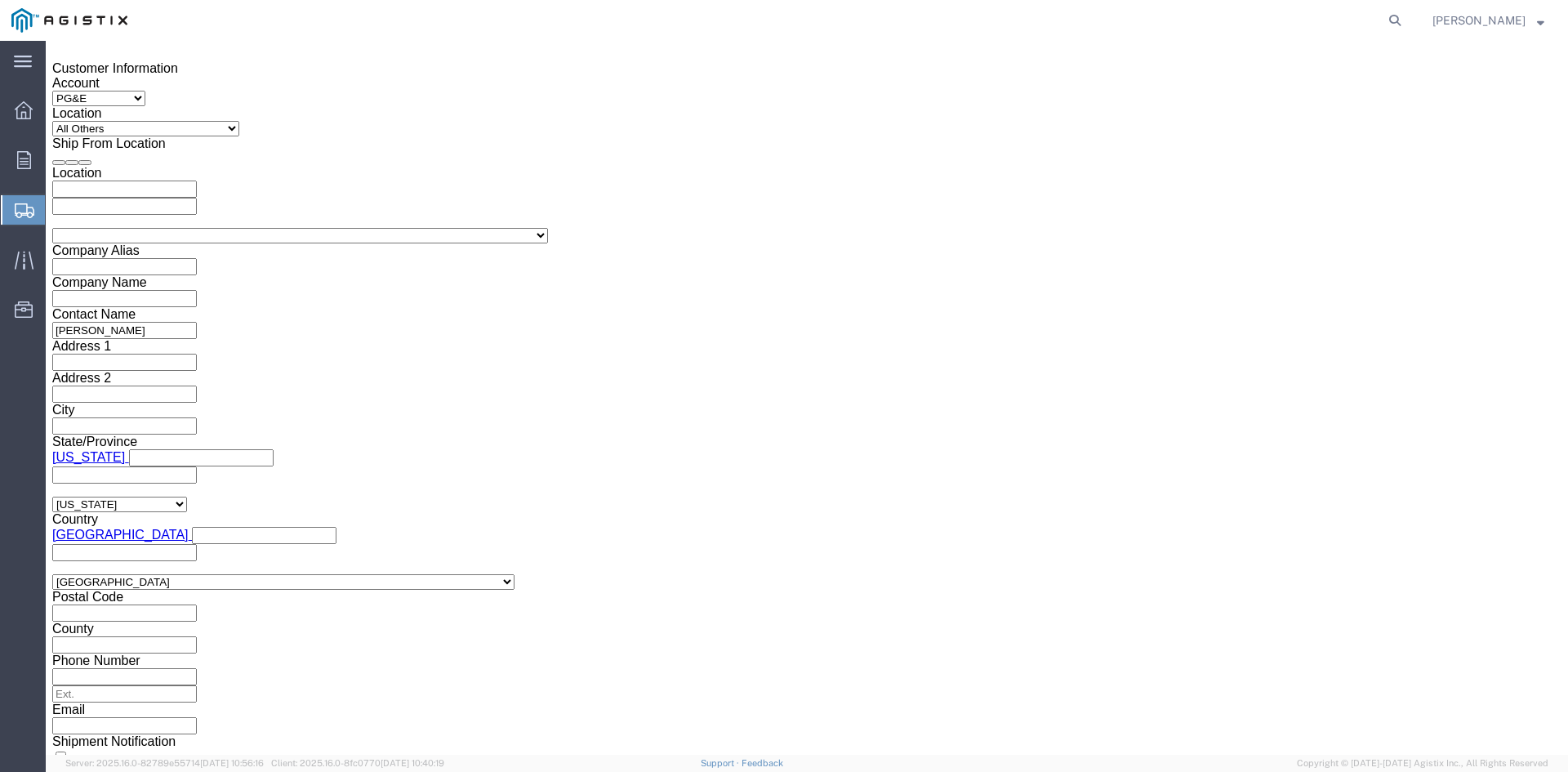
click input "2:30 AM"
click input "2:00 AM"
type input "2:00 PM"
click button "Apply"
click input "text"
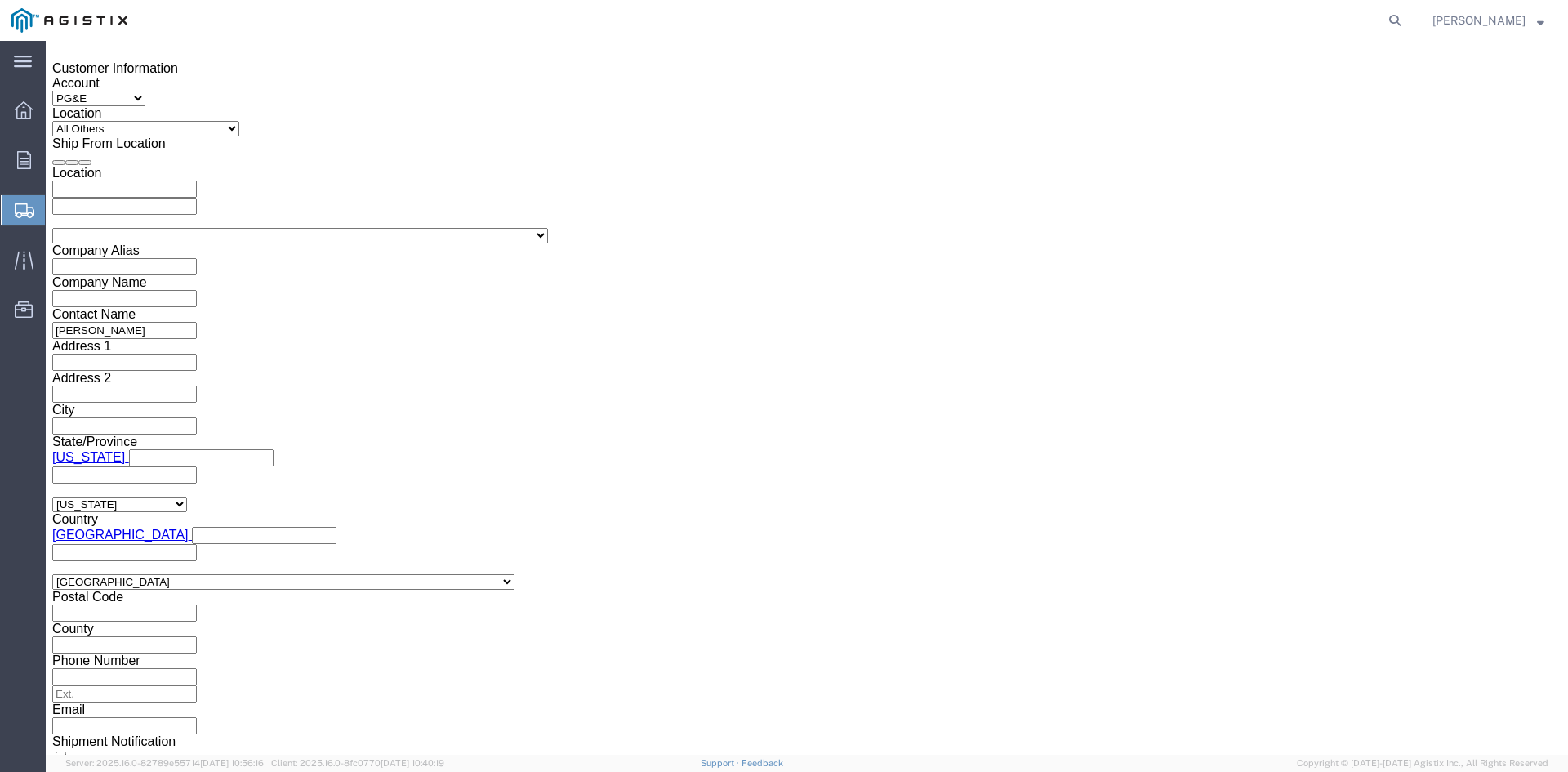
type input "3501398145"
click select "Select Account Type Activity ID Airline Appointment Number ASN Batch Request # …"
select select "BOL"
click select "Select Account Type Activity ID Airline Appointment Number ASN Batch Request # …"
click input "text"
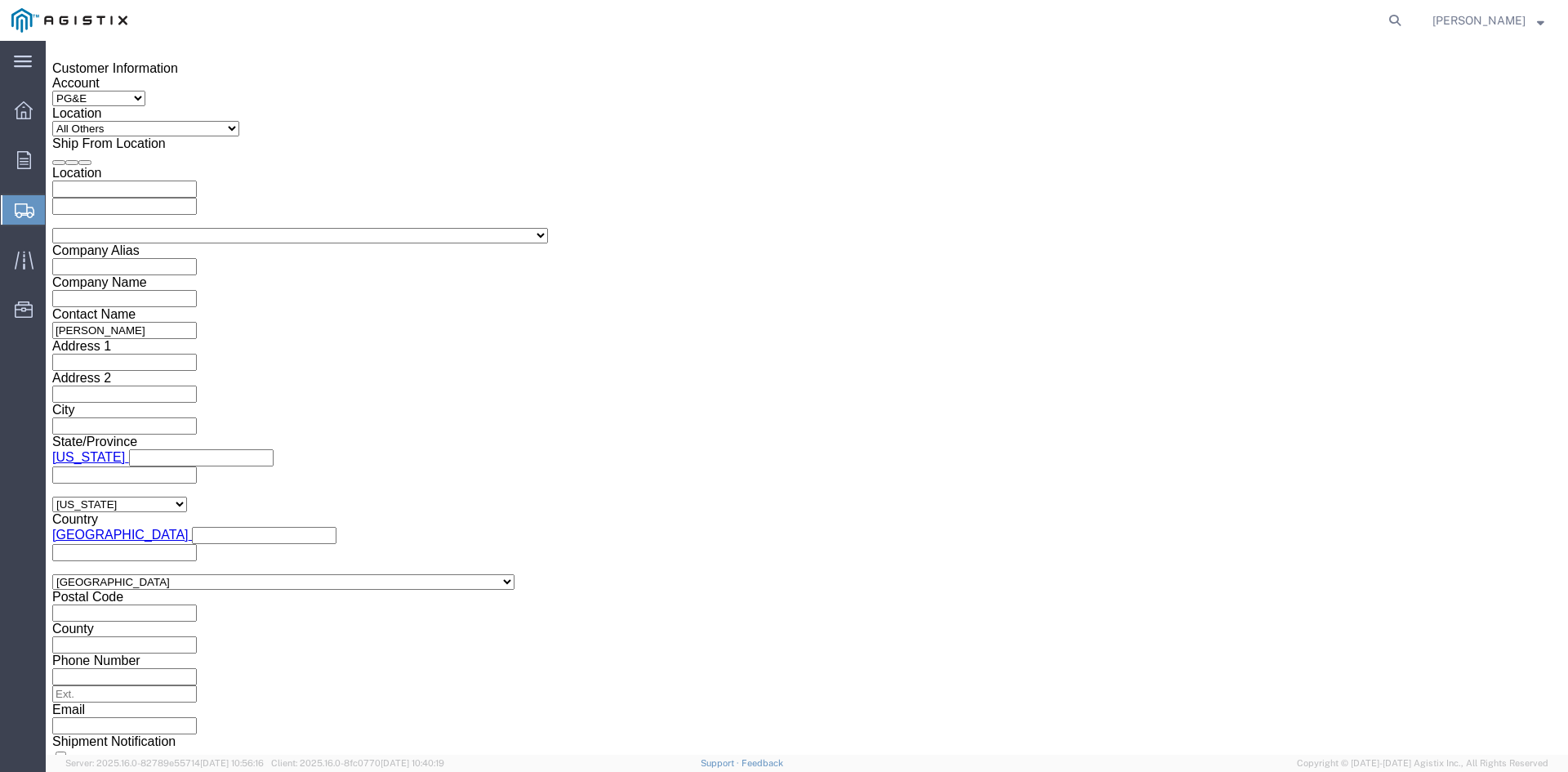
type input "9813713"
click select "Select Air Less than Truckload Multi-Leg Ocean Freight Rail Small Parcel Truckl…"
select select "TL"
click select "Select Air Less than Truckload Multi-Leg Ocean Freight Rail Small Parcel Truckl…"
click select "Select 1-Ton (PSS) 10 Wheel 10 Yard Dump Truck 20 Yard Dump Truck Bobtail Botto…"
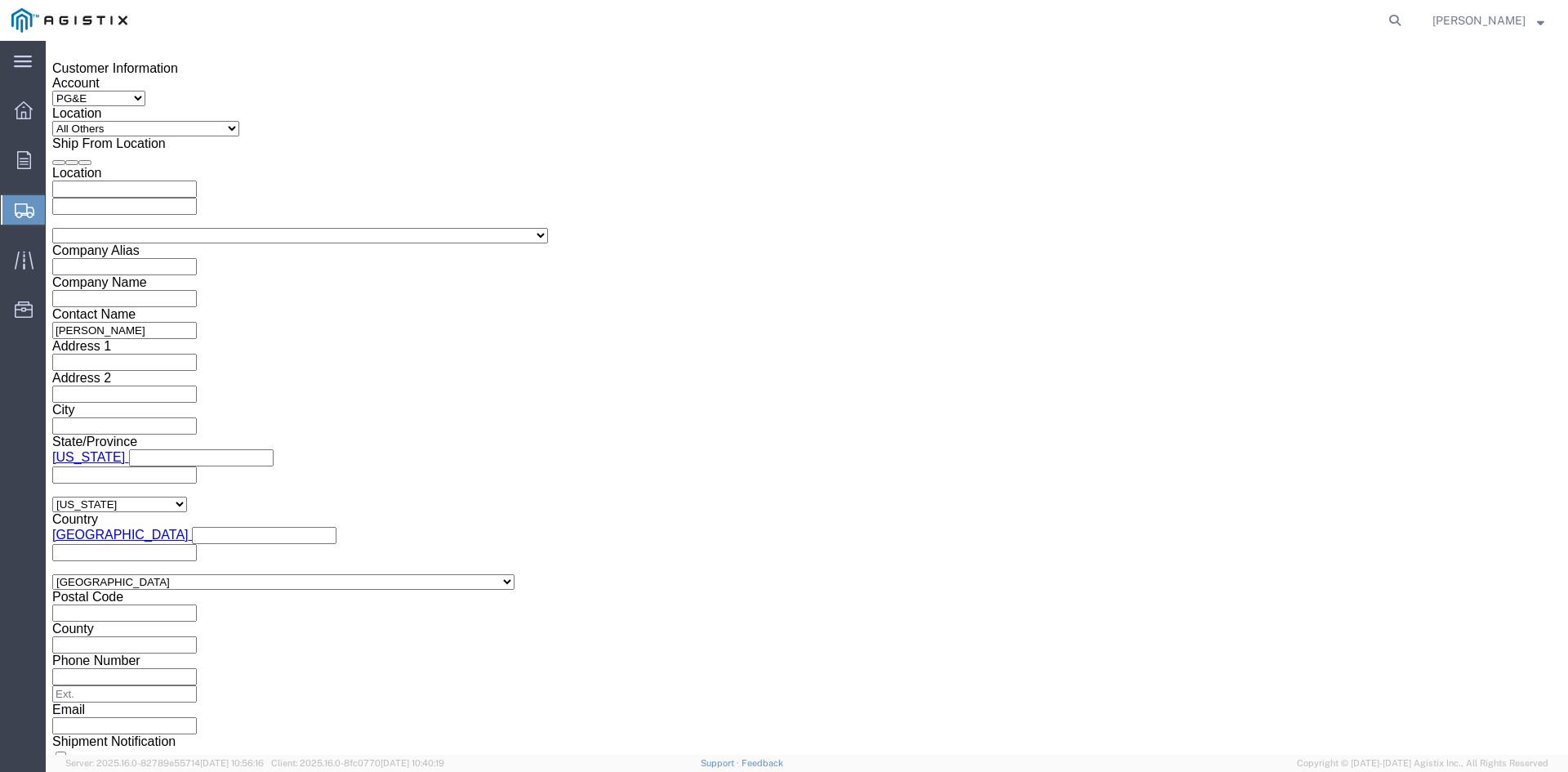
select select "FLBD"
click select "Select 1-Ton (PSS) 10 Wheel 10 Yard Dump Truck 20 Yard Dump Truck Bobtail Botto…"
click button "Continue"
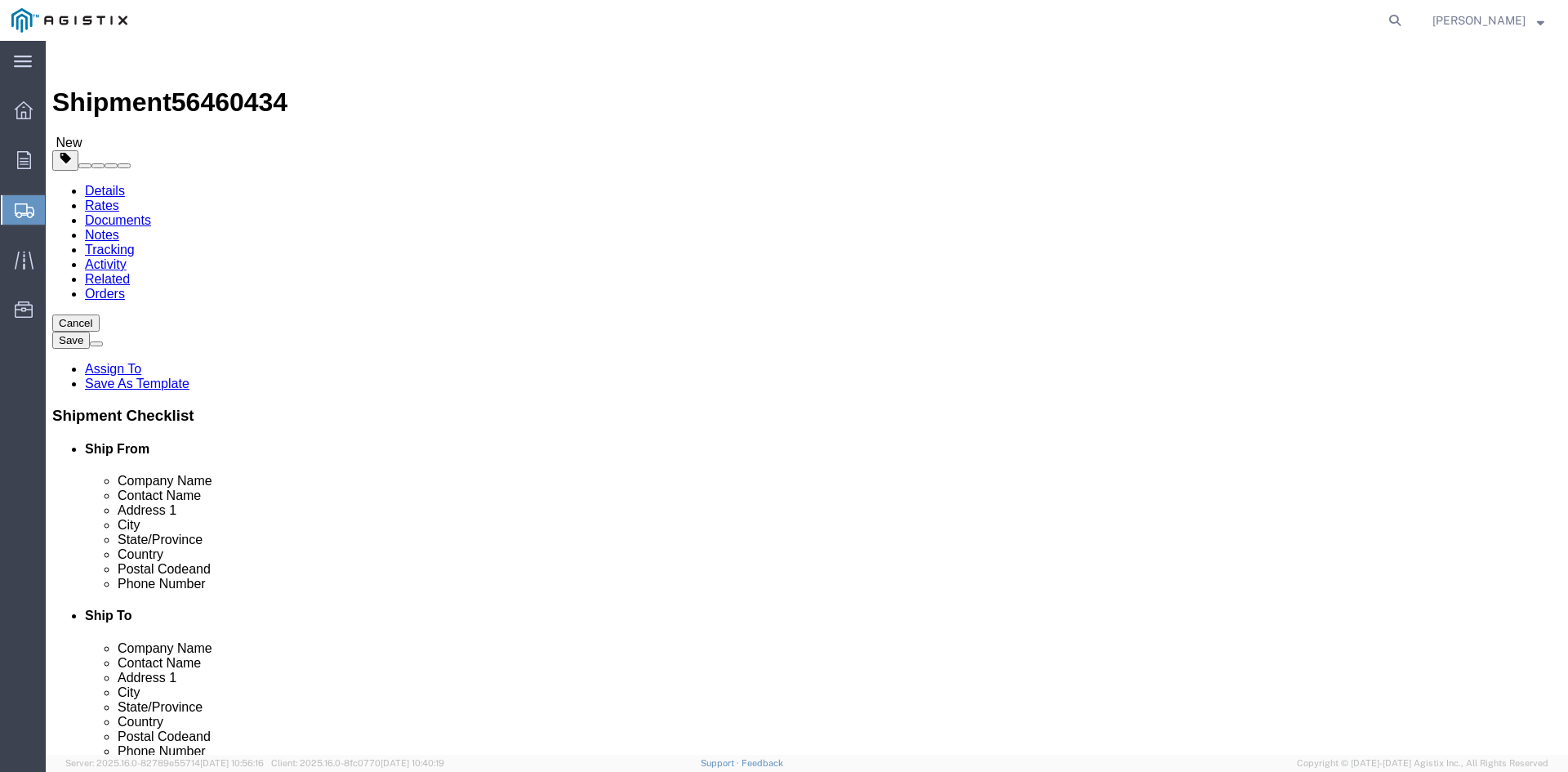
click select "Select Bulk Bundle(s) Cardboard Box(es) Carton(s) Crate(s) Drum(s) (Fiberboard)…"
select select "PSNS"
click select "Select Bulk Bundle(s) Cardboard Box(es) Carton(s) Crate(s) Drum(s) (Fiberboard)…"
drag, startPoint x: 228, startPoint y: 317, endPoint x: 251, endPoint y: 317, distance: 23.0
click input "text"
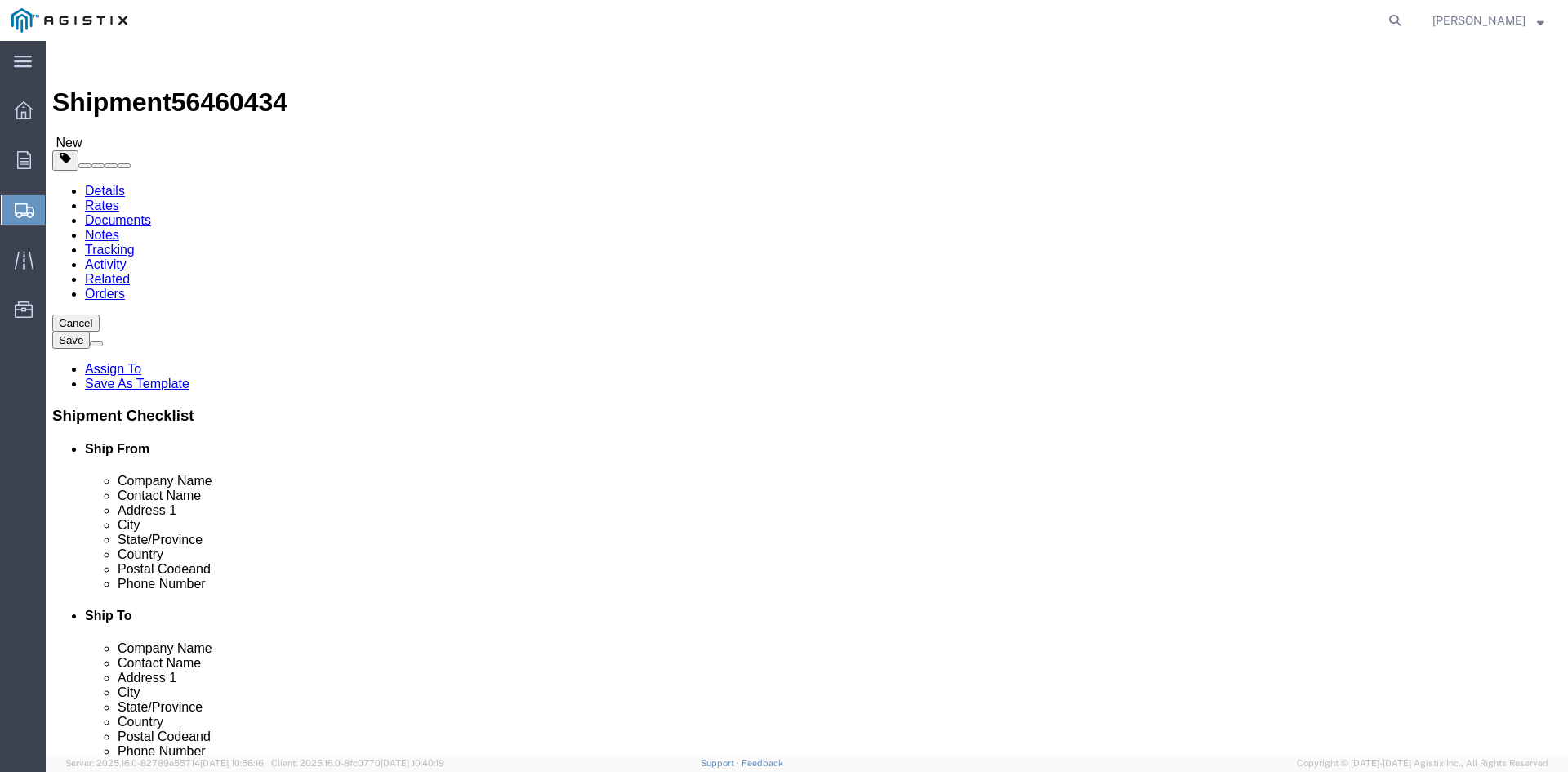
type input "1"
drag, startPoint x: 208, startPoint y: 347, endPoint x: 187, endPoint y: 347, distance: 21.0
click div "Number Number of packages of specified package type and dimensions 1"
type input "53"
click input "text"
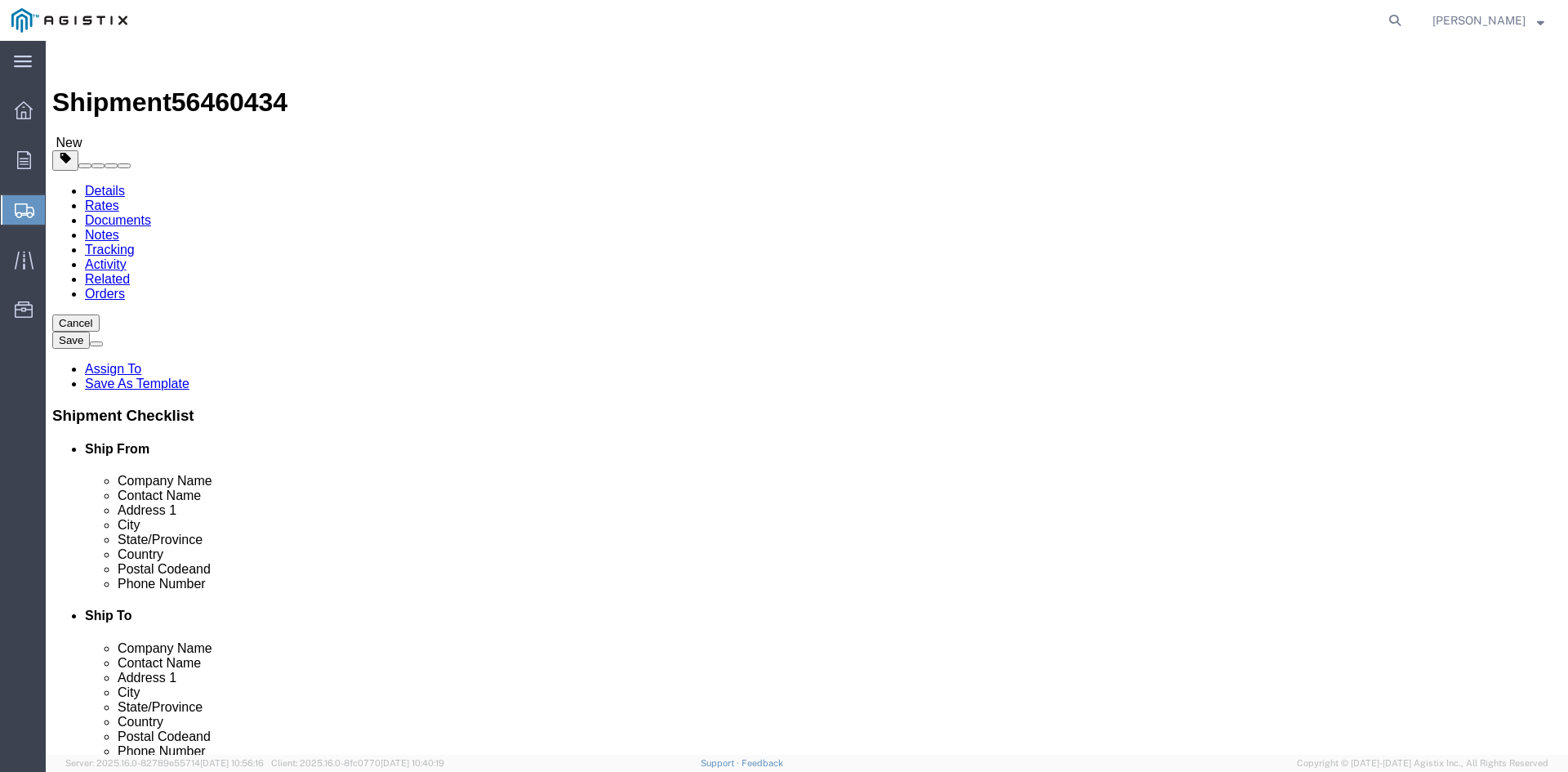
type input "26"
drag, startPoint x: 310, startPoint y: 376, endPoint x: 335, endPoint y: 375, distance: 25.0
click input "text"
type input "26"
drag, startPoint x: 403, startPoint y: 376, endPoint x: 416, endPoint y: 375, distance: 13.0
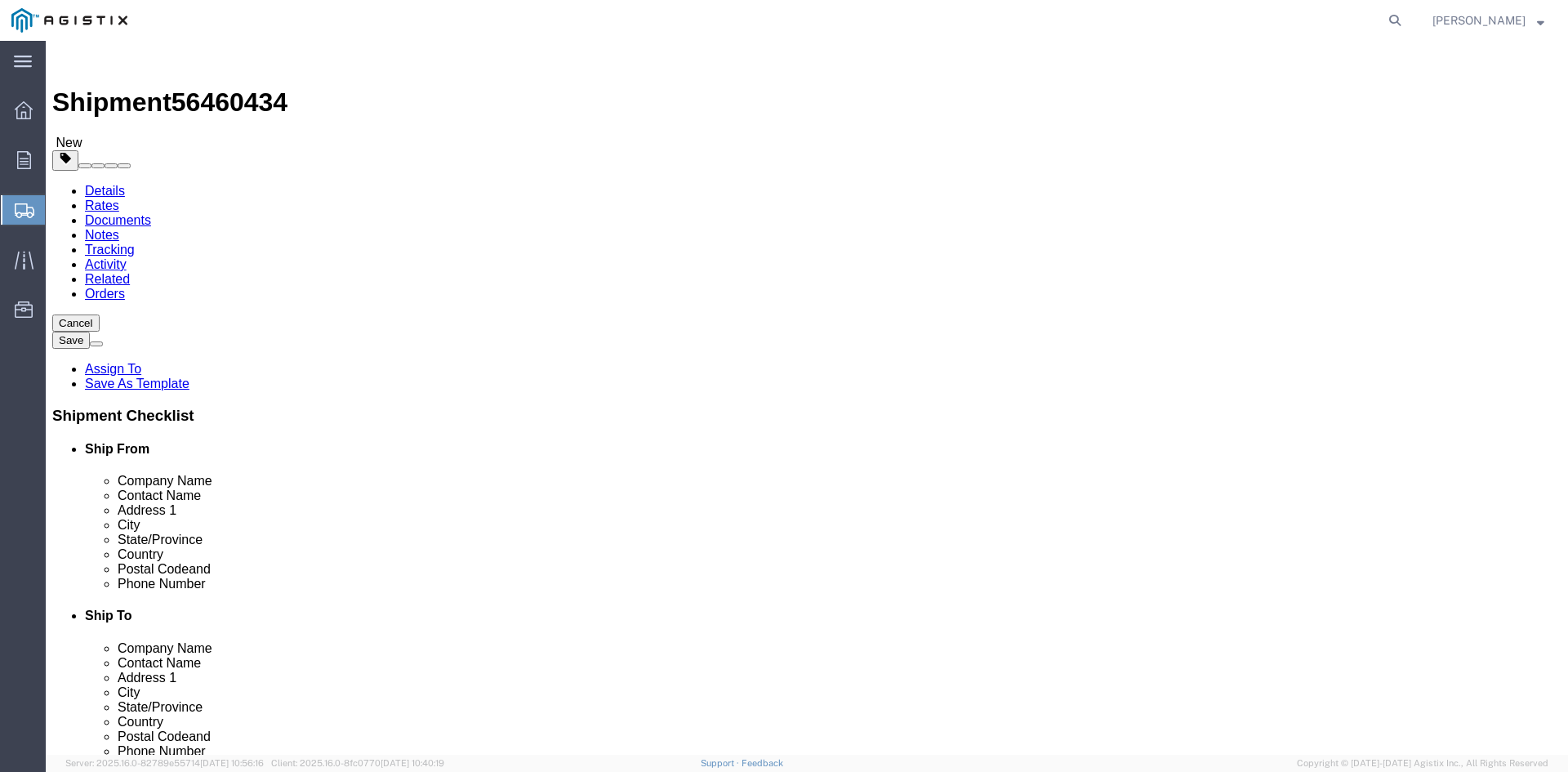
click input "text"
type input "29.75"
drag, startPoint x: 258, startPoint y: 411, endPoint x: 170, endPoint y: 410, distance: 88.0
click div "Weight 0.00 Select kgs lbs Ship. t°"
type input "2"
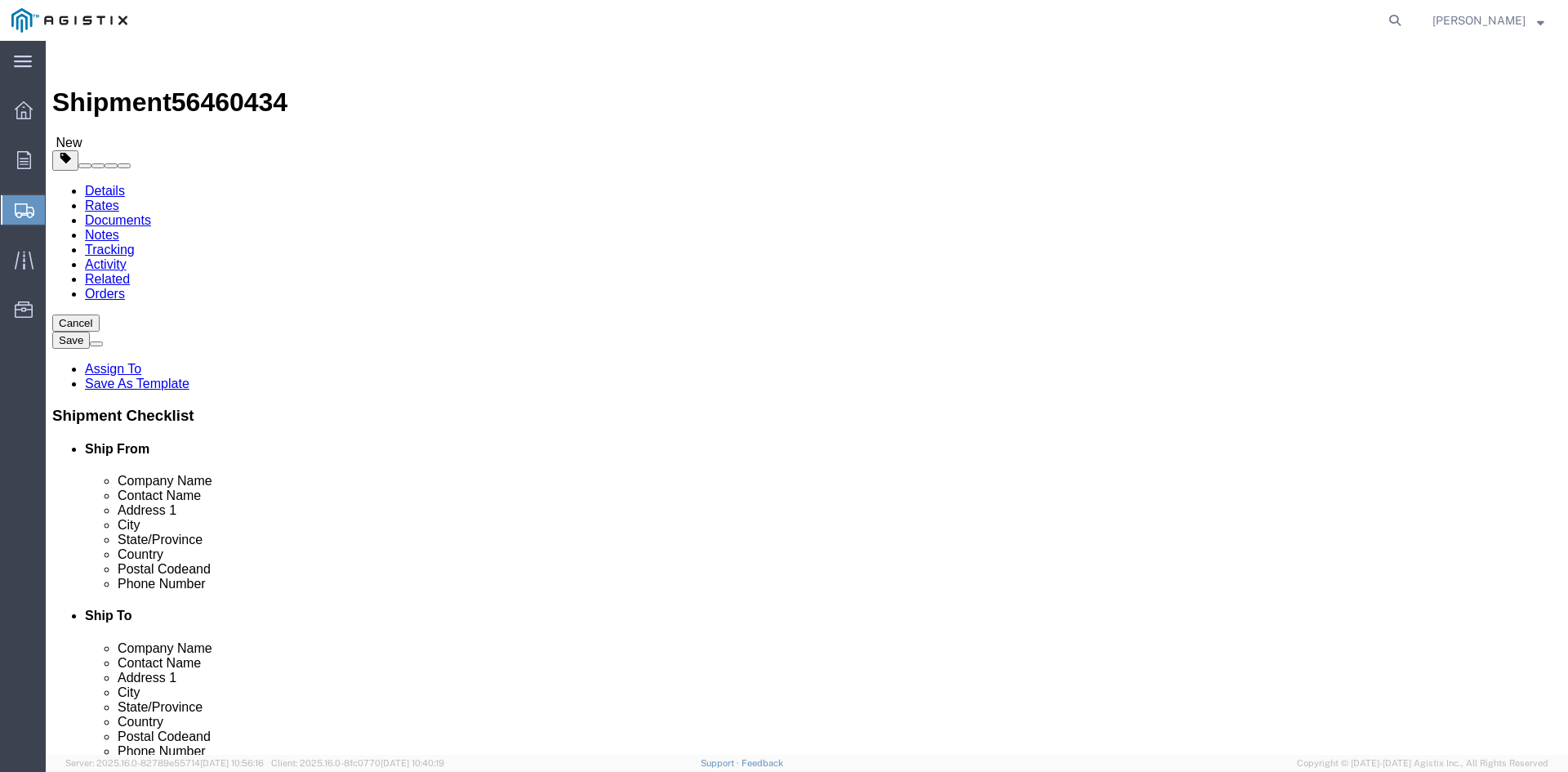
type input "31024.22"
click link "Add Content"
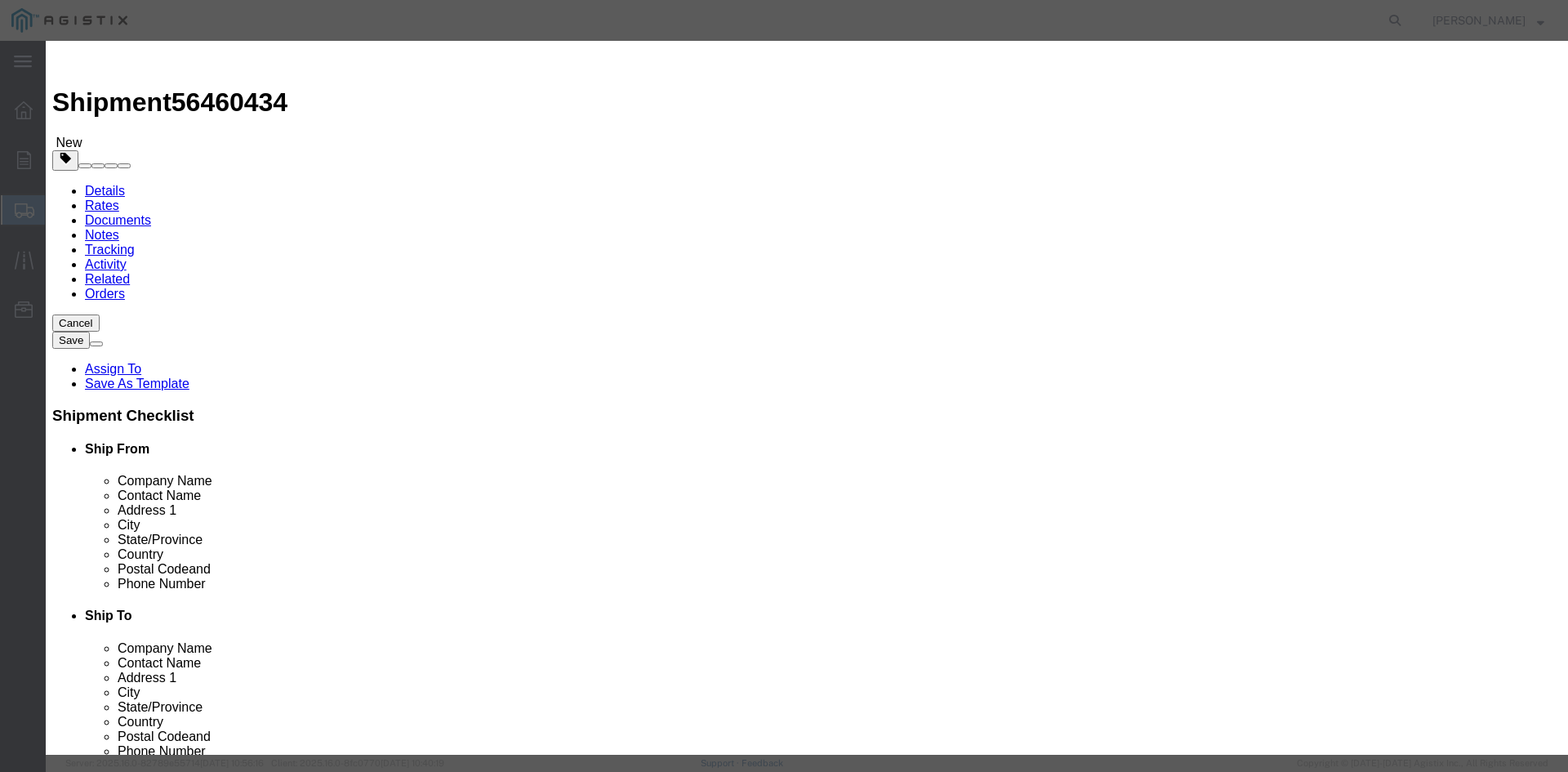
click input "text"
paste input "Overhead Transformer"
type input "Overhead Transformer"
drag, startPoint x: 501, startPoint y: 154, endPoint x: 435, endPoint y: 154, distance: 66.0
click div "Pieces 0 Select Bag Barrels 100Board Feet Bottle Box Blister Pack Carats Can Ca…"
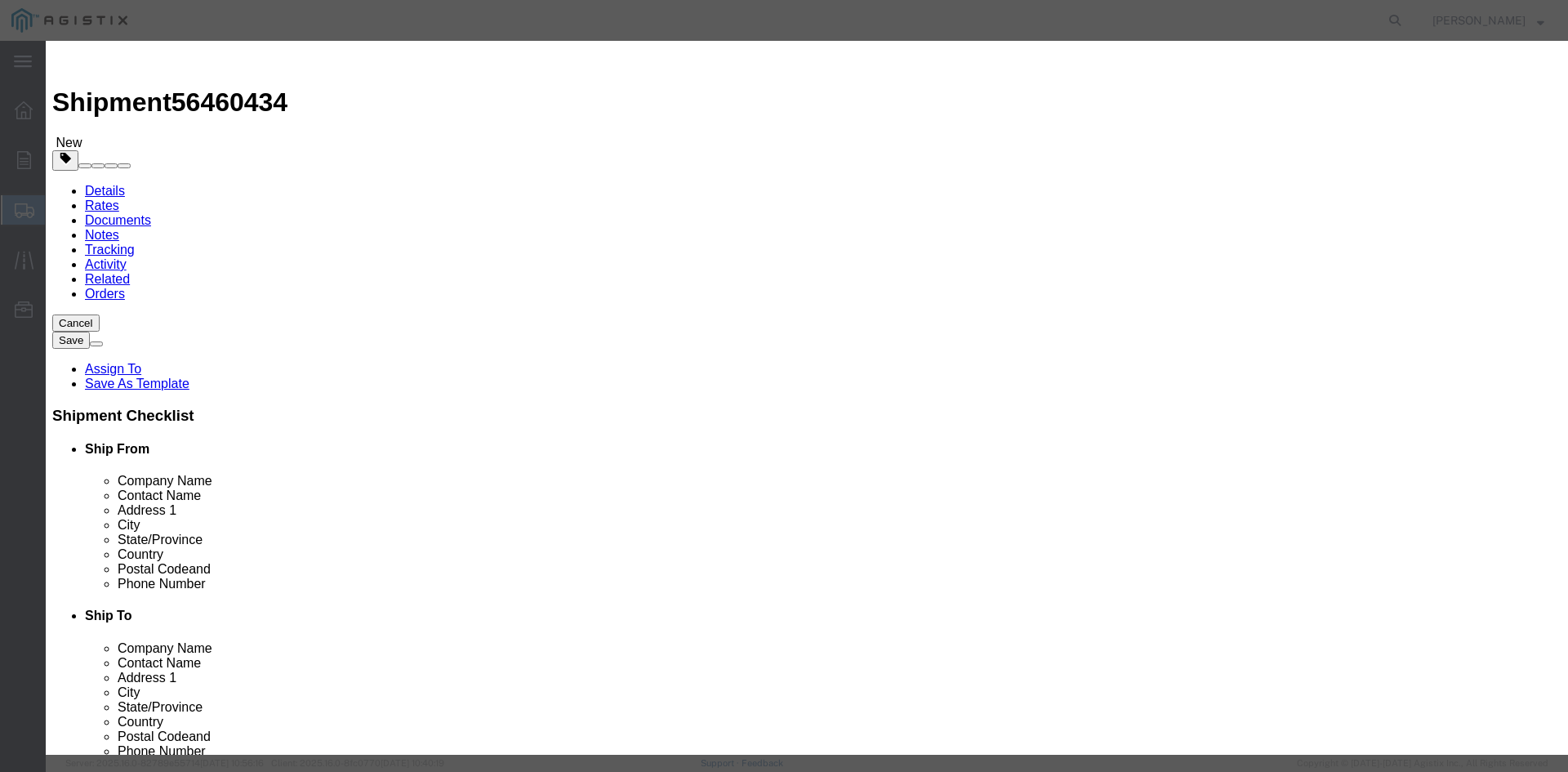
type input "53"
click input "text"
type input "1"
click select "Select 50 55 60 65 70 85 92.5 100 125 175 250 300 400"
select select "55"
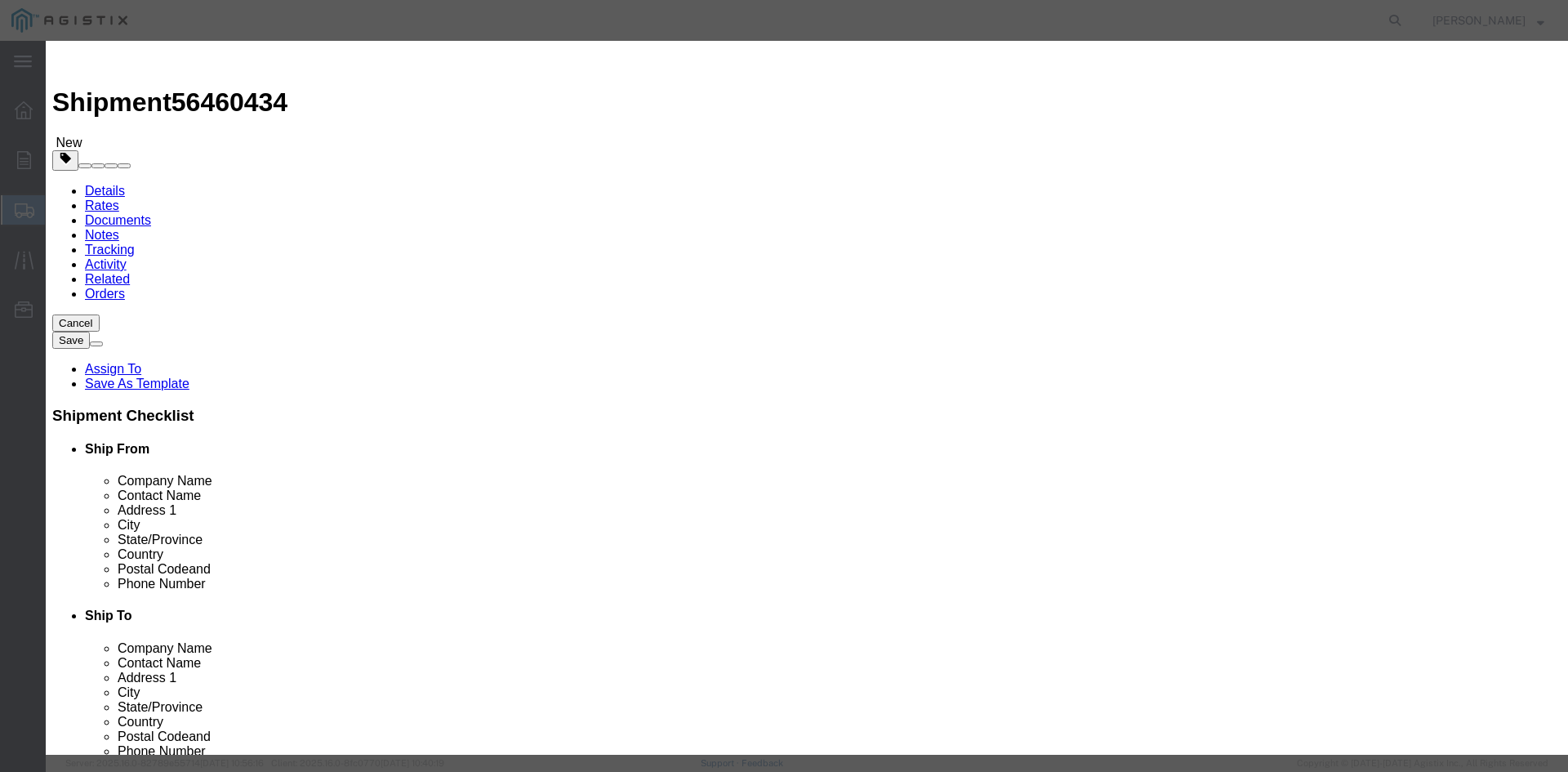
click select "Select 50 55 60 65 70 85 92.5 100 125 175 250 300 400"
click button "Save & Close"
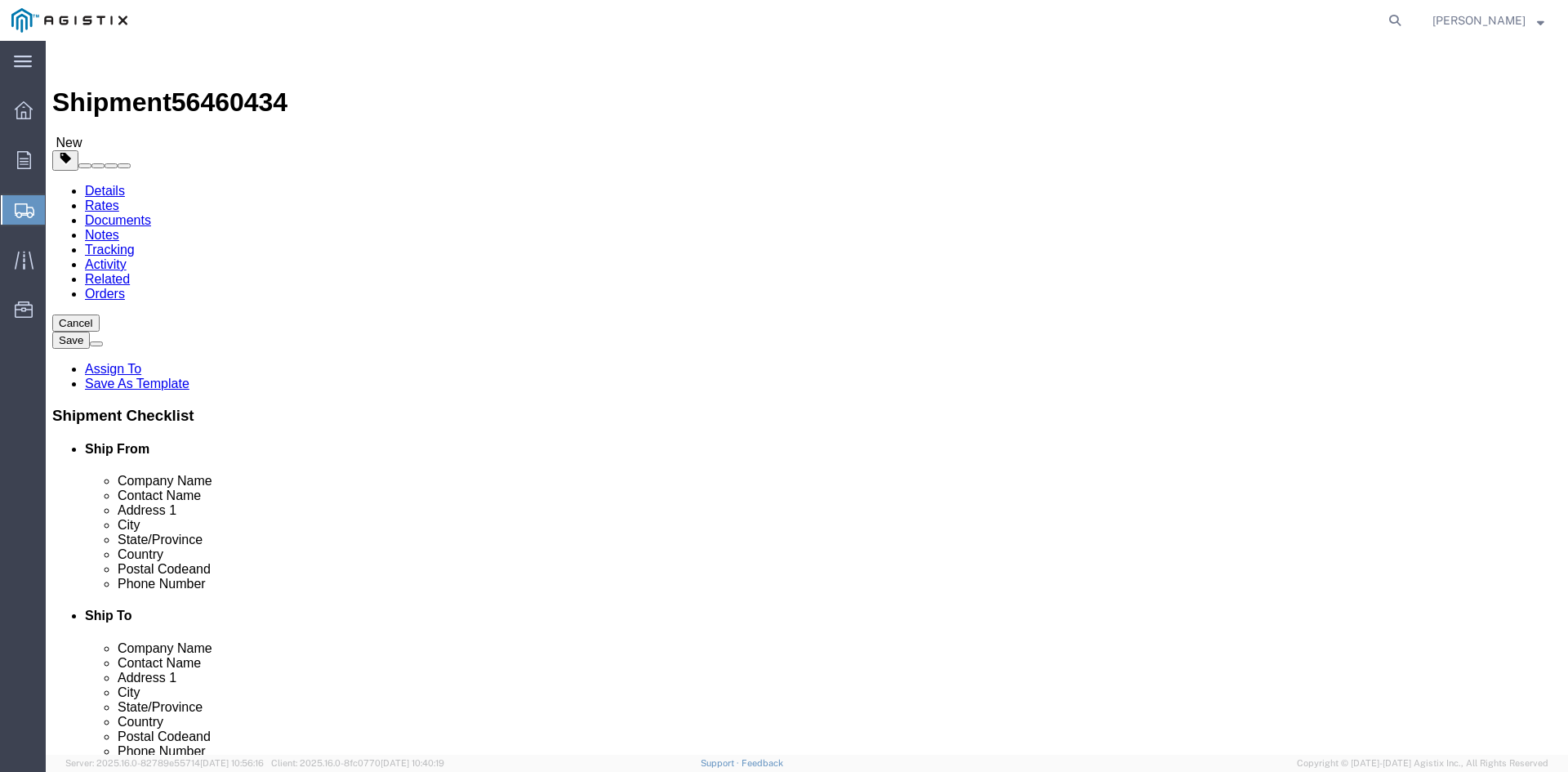
click link "Add Package"
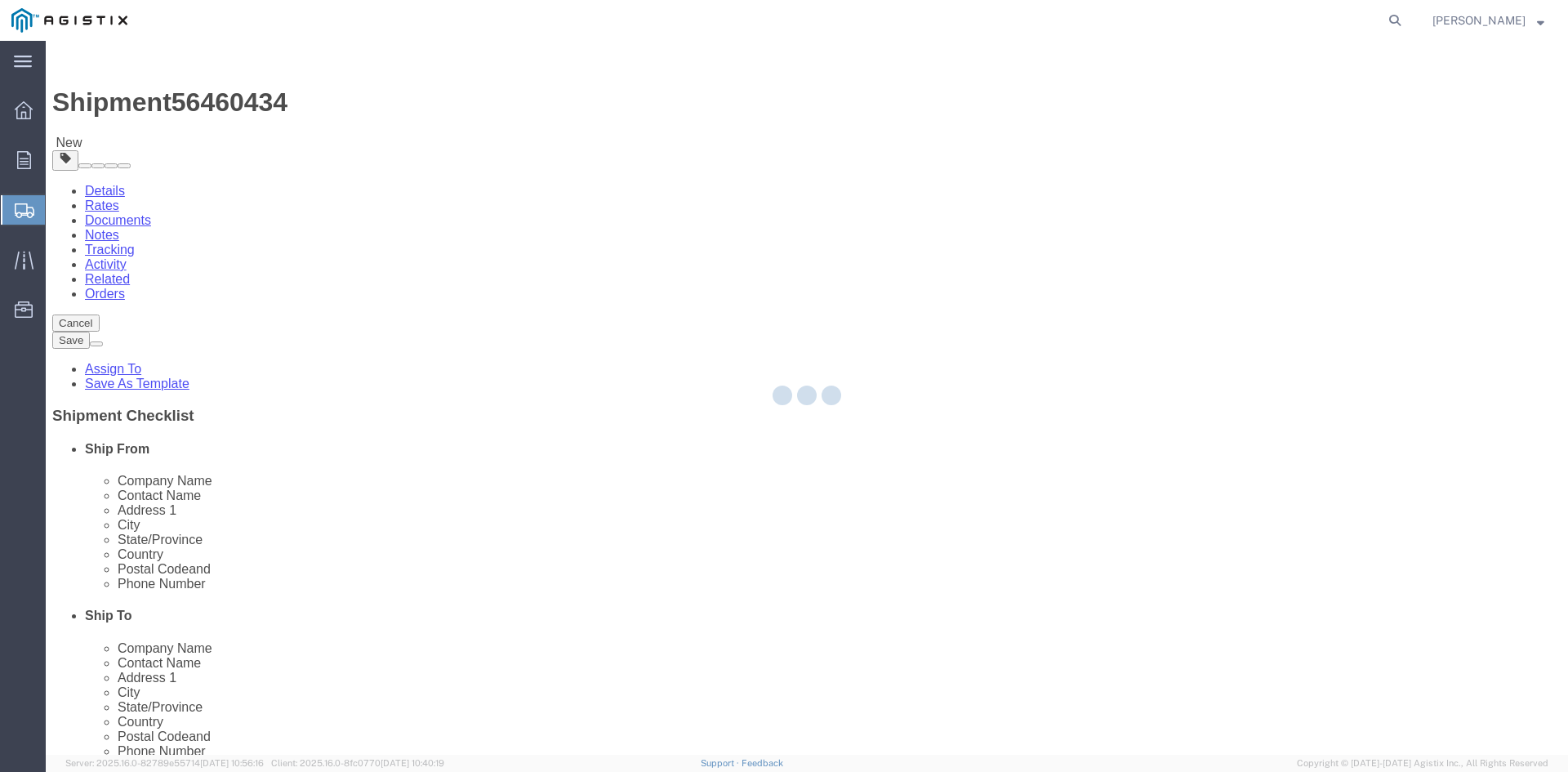
select select "PSNS"
select select "CBOX"
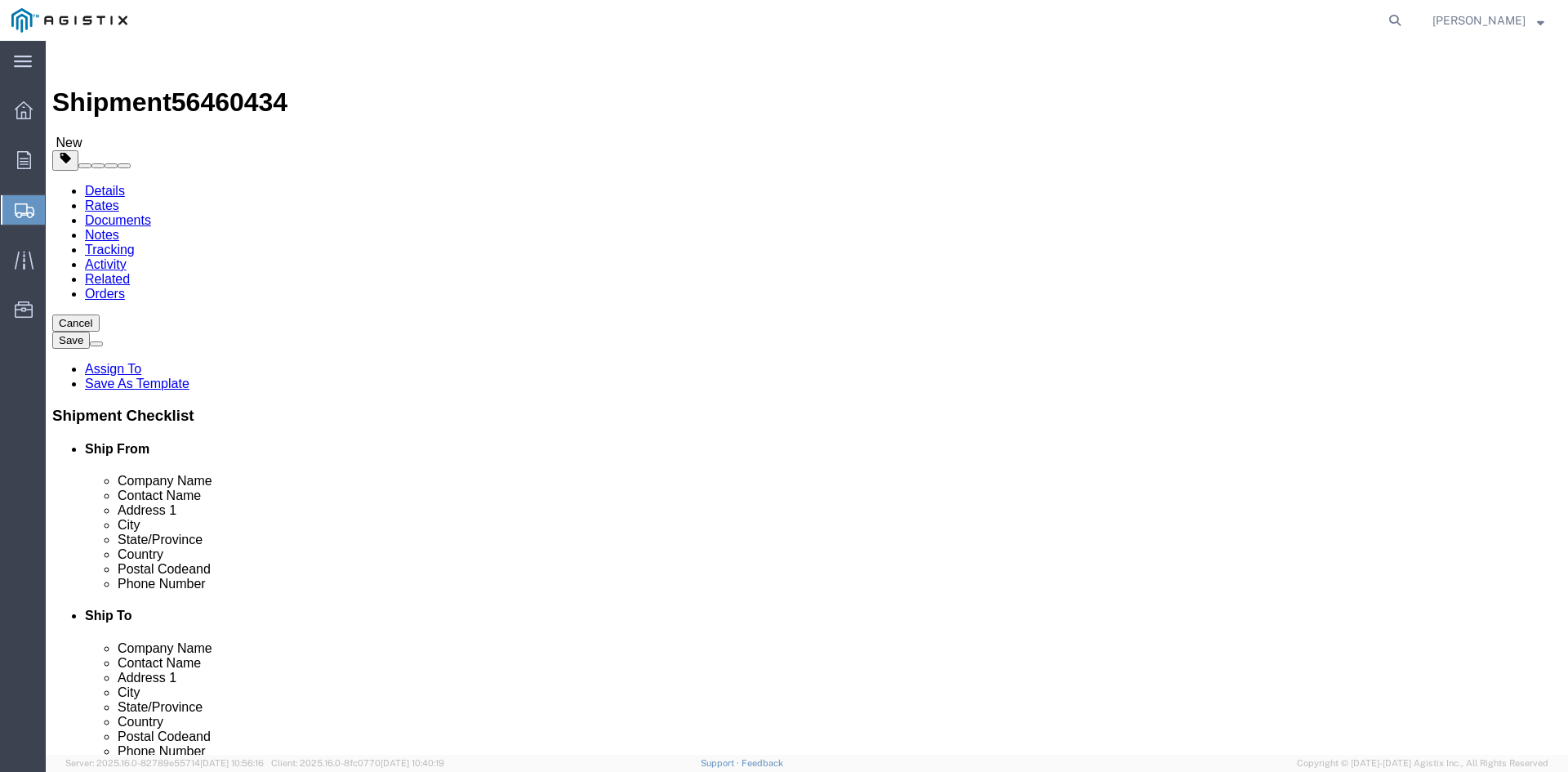
click span "button"
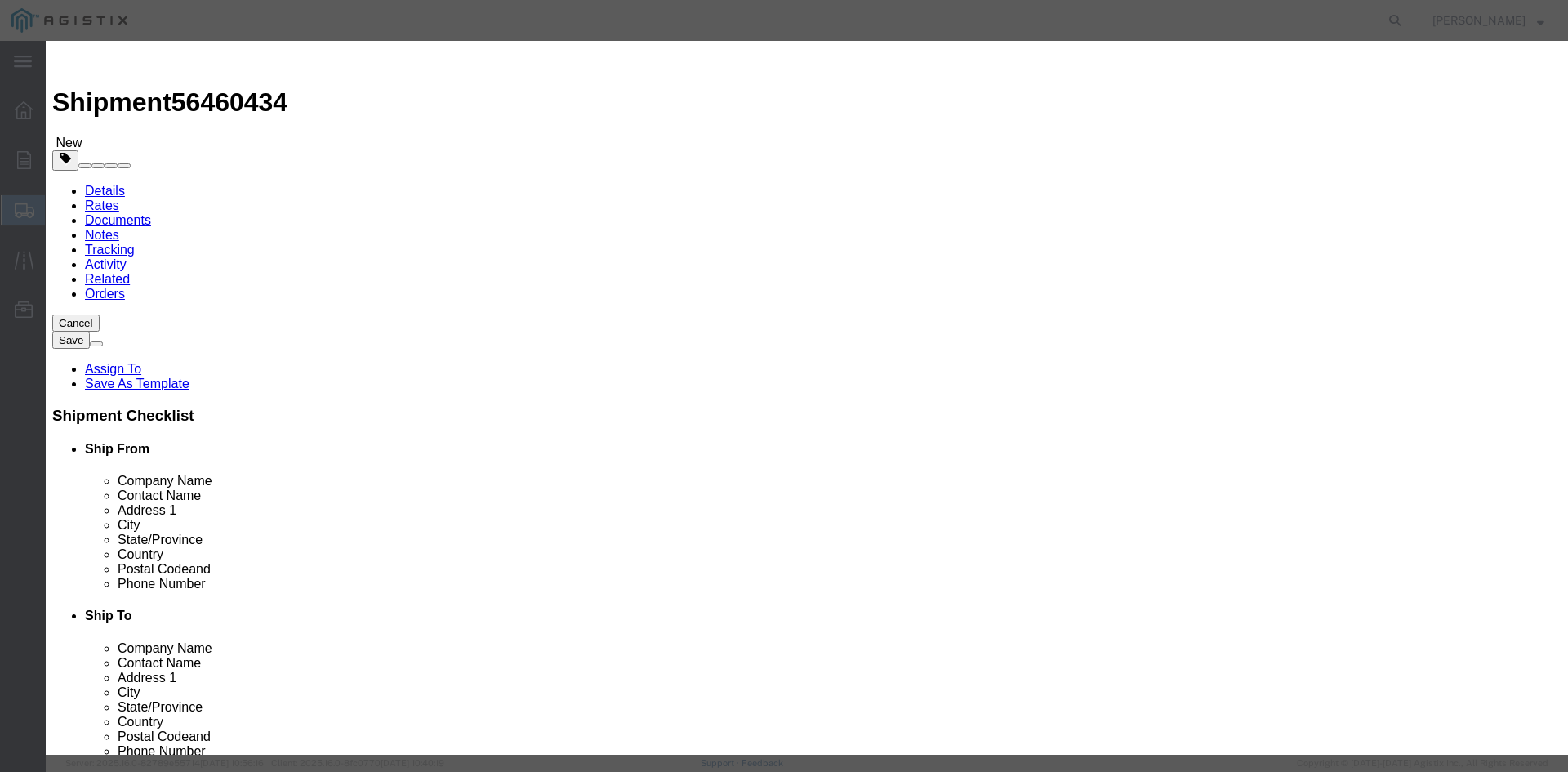
click button "Yes"
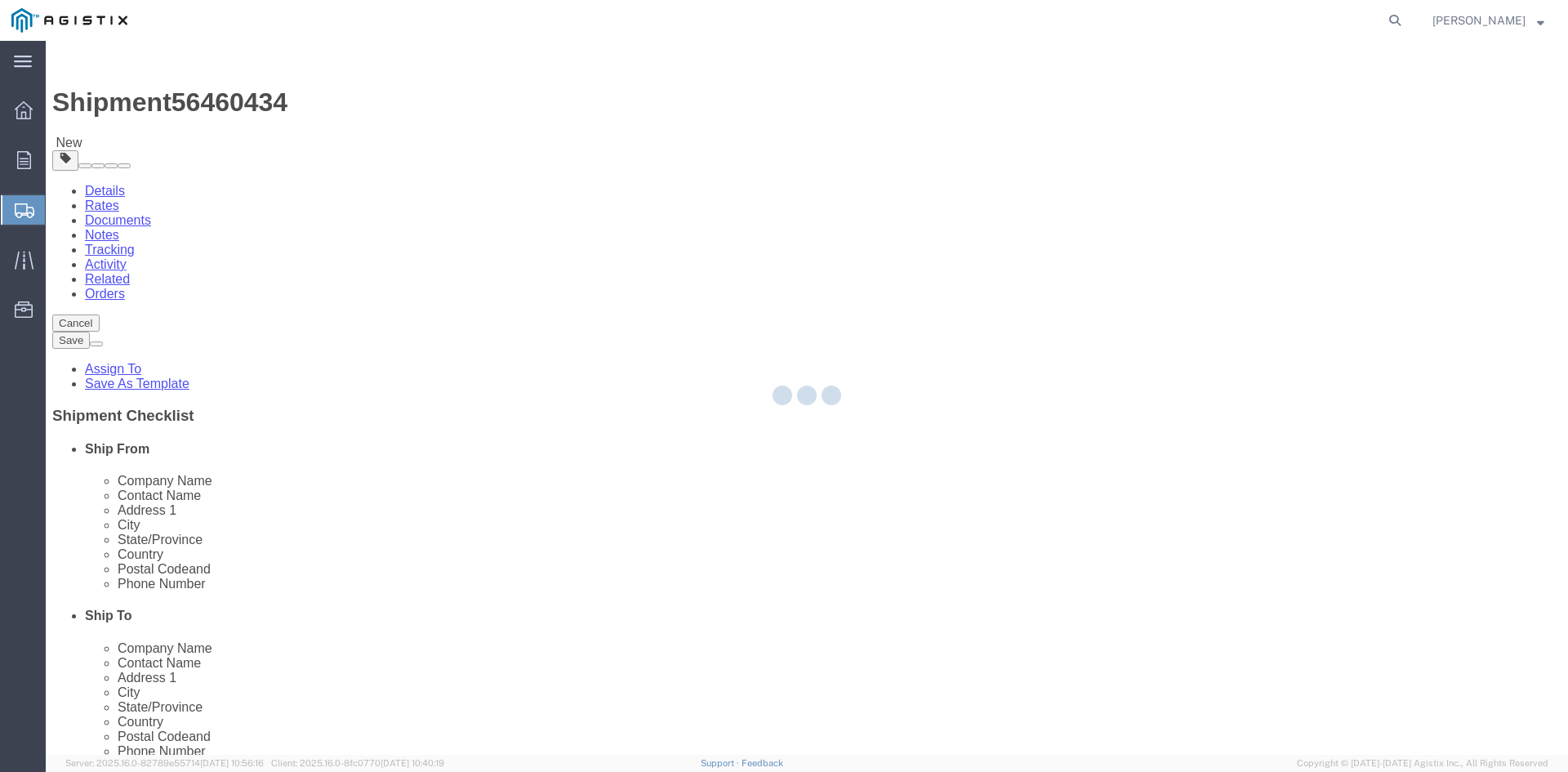
select select "PSNS"
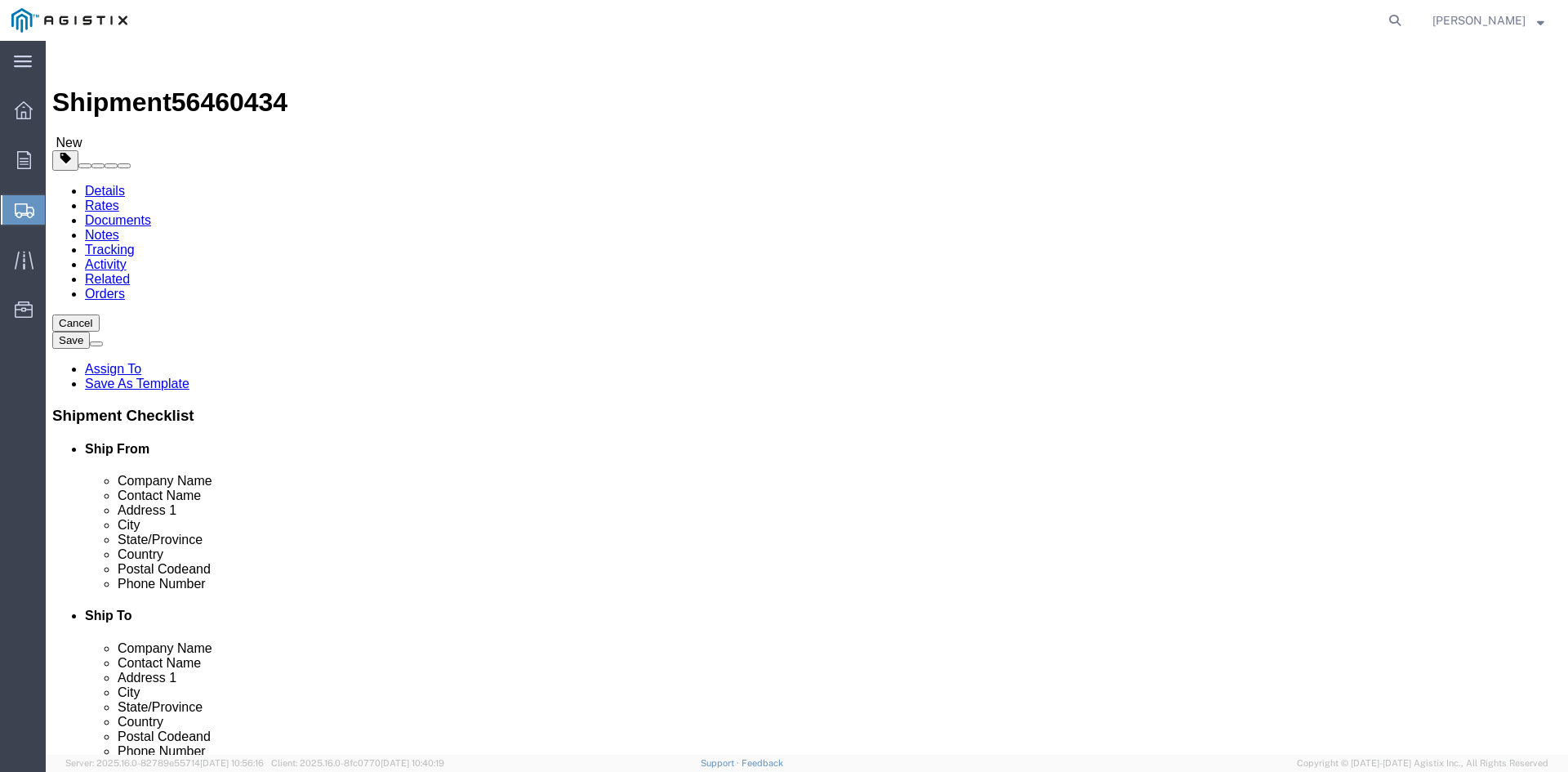
click icon
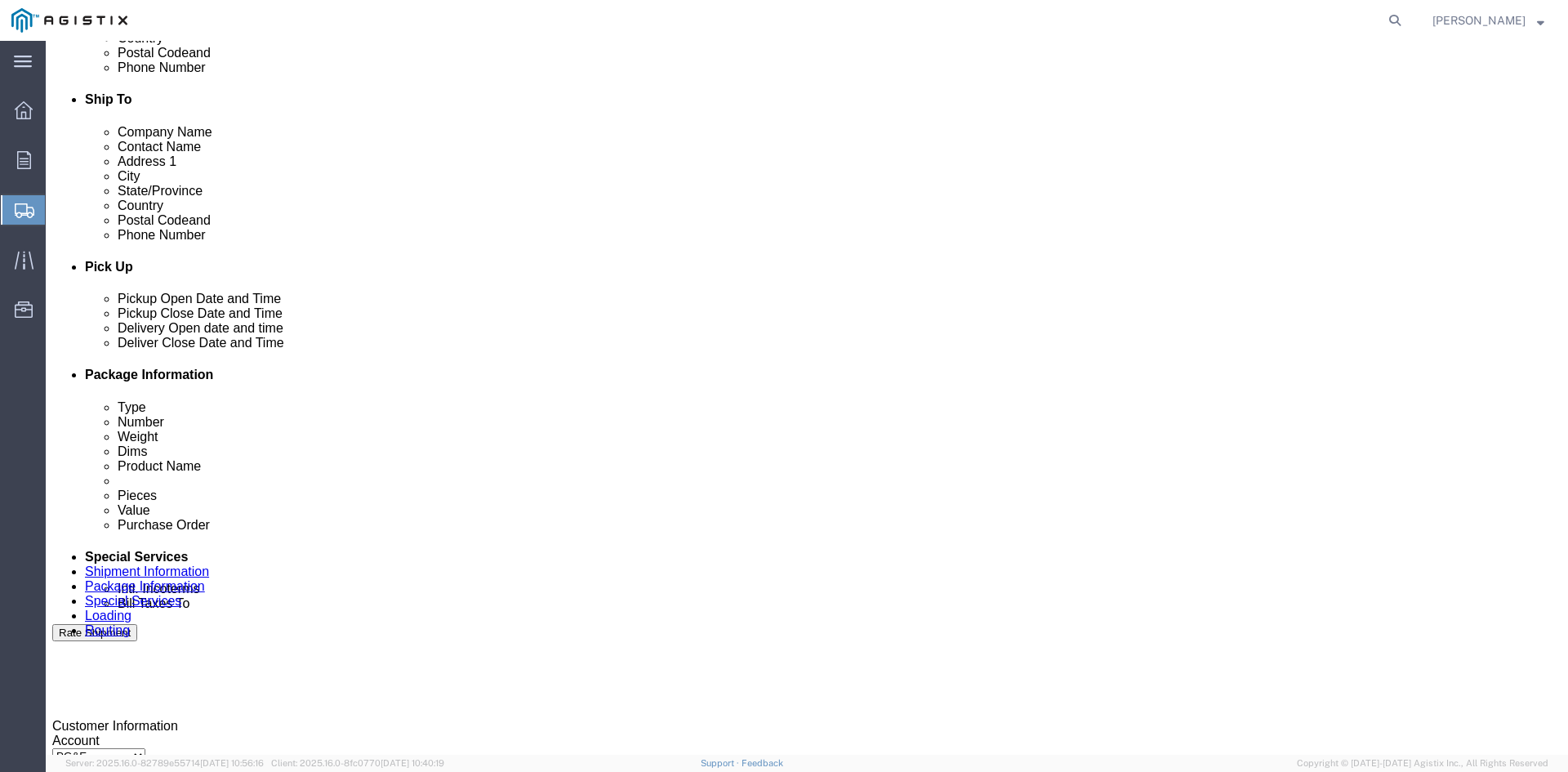
scroll to position [653, 0]
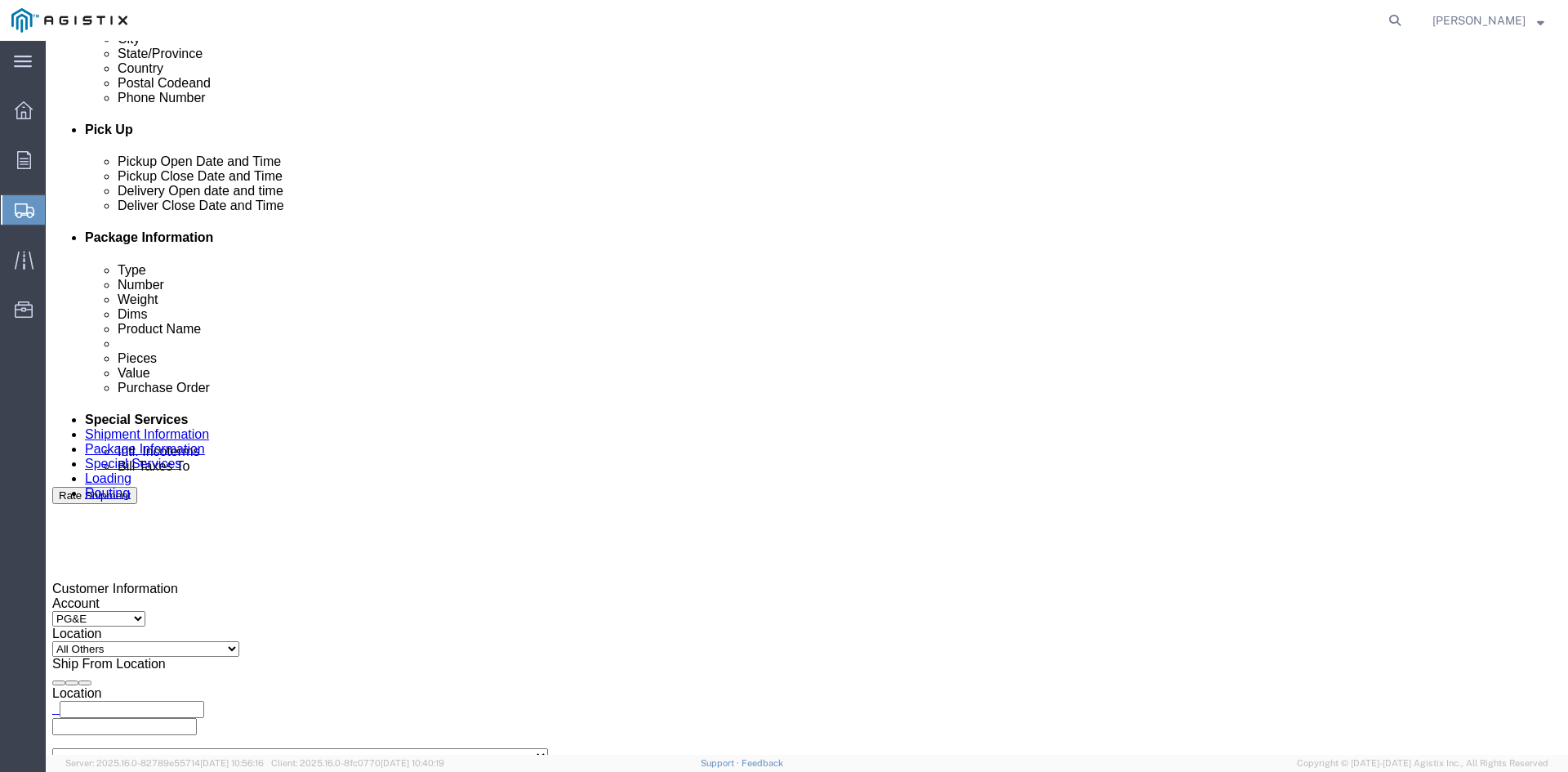
click input "text"
type input "[EMAIL_ADDRESS][DOMAIN_NAME]"
type input "z"
type input "sh"
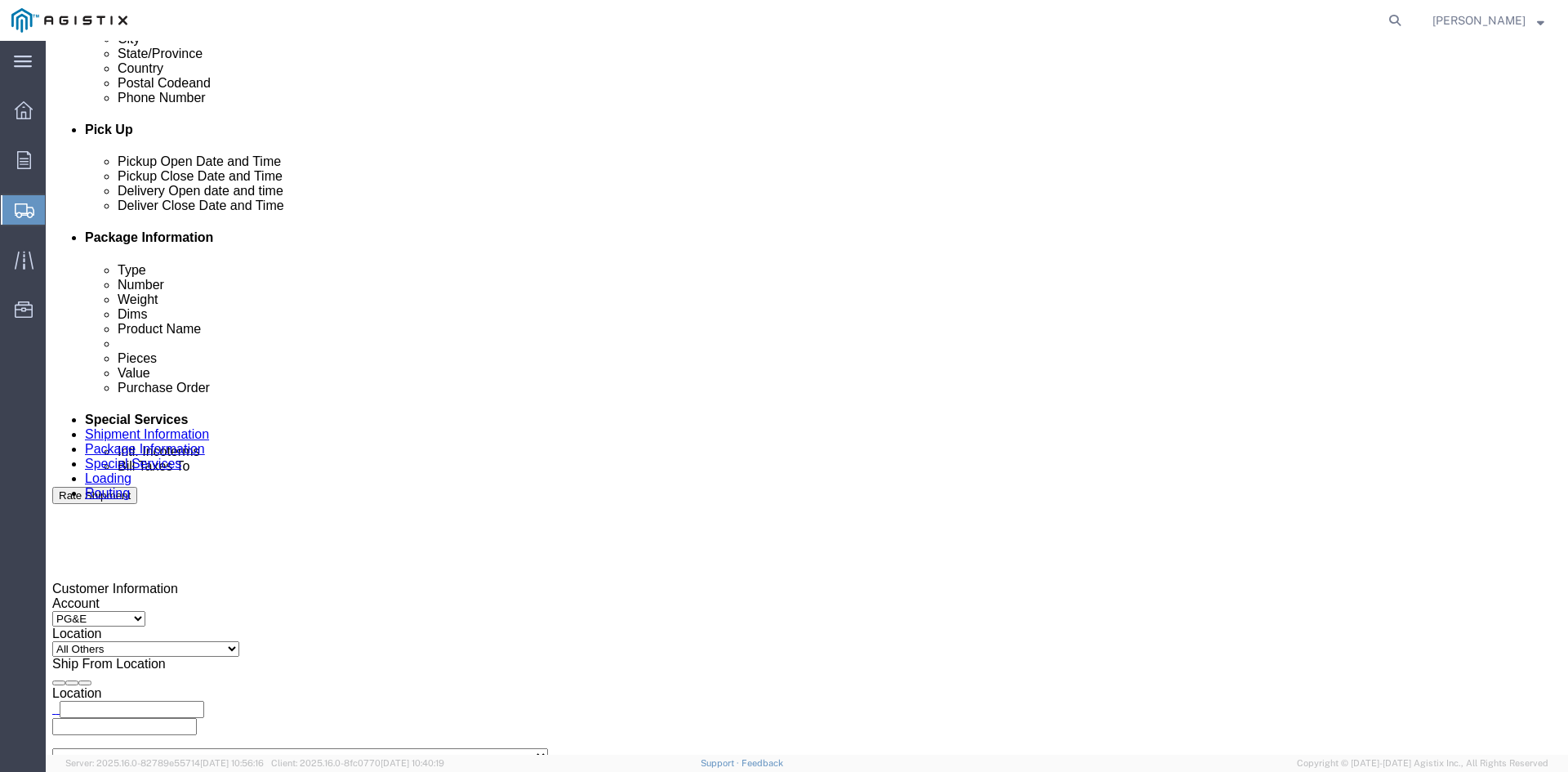
type input "ke"
type input "pri"
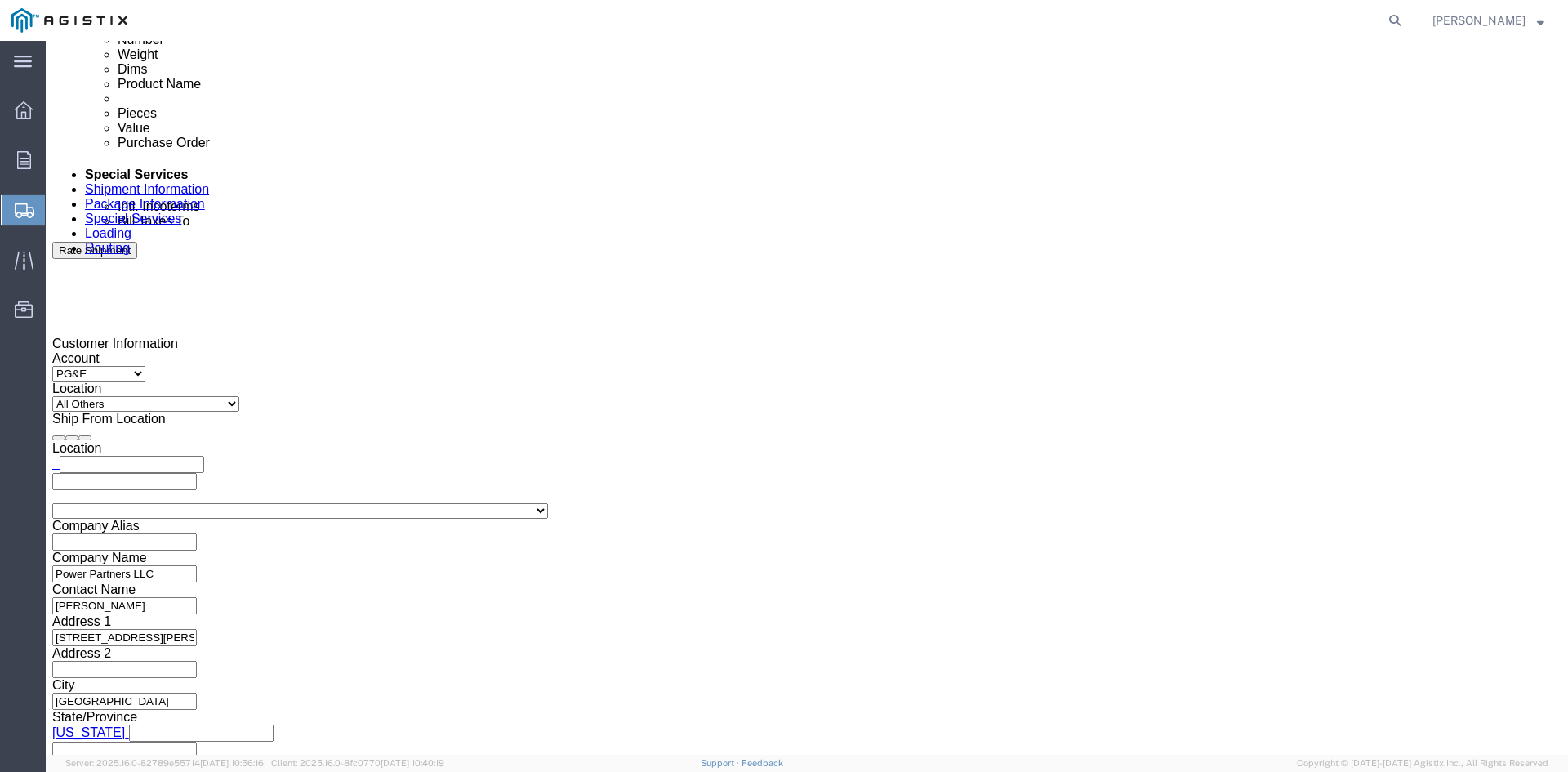
scroll to position [989, 0]
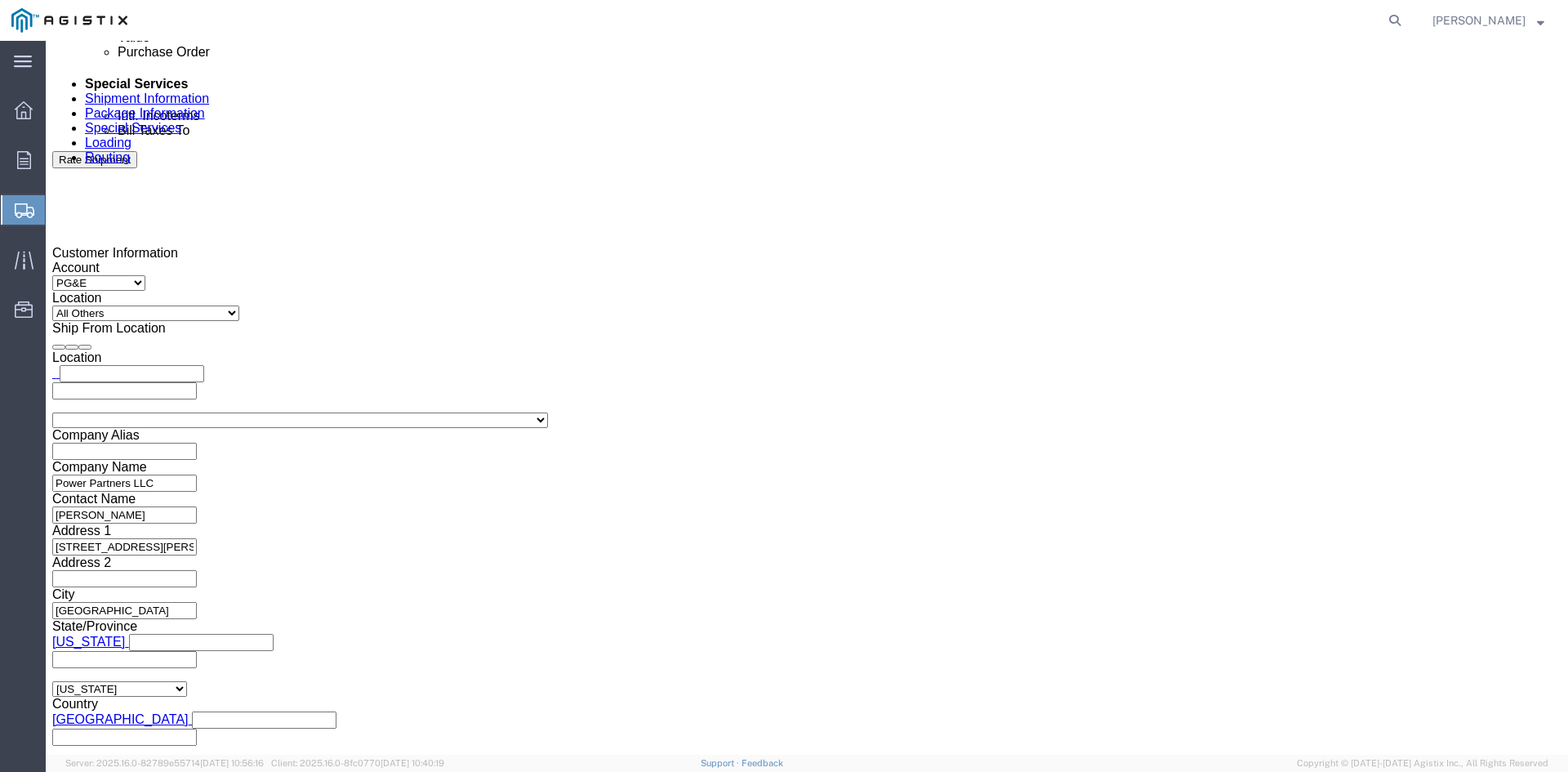
click button "Rate Shipment"
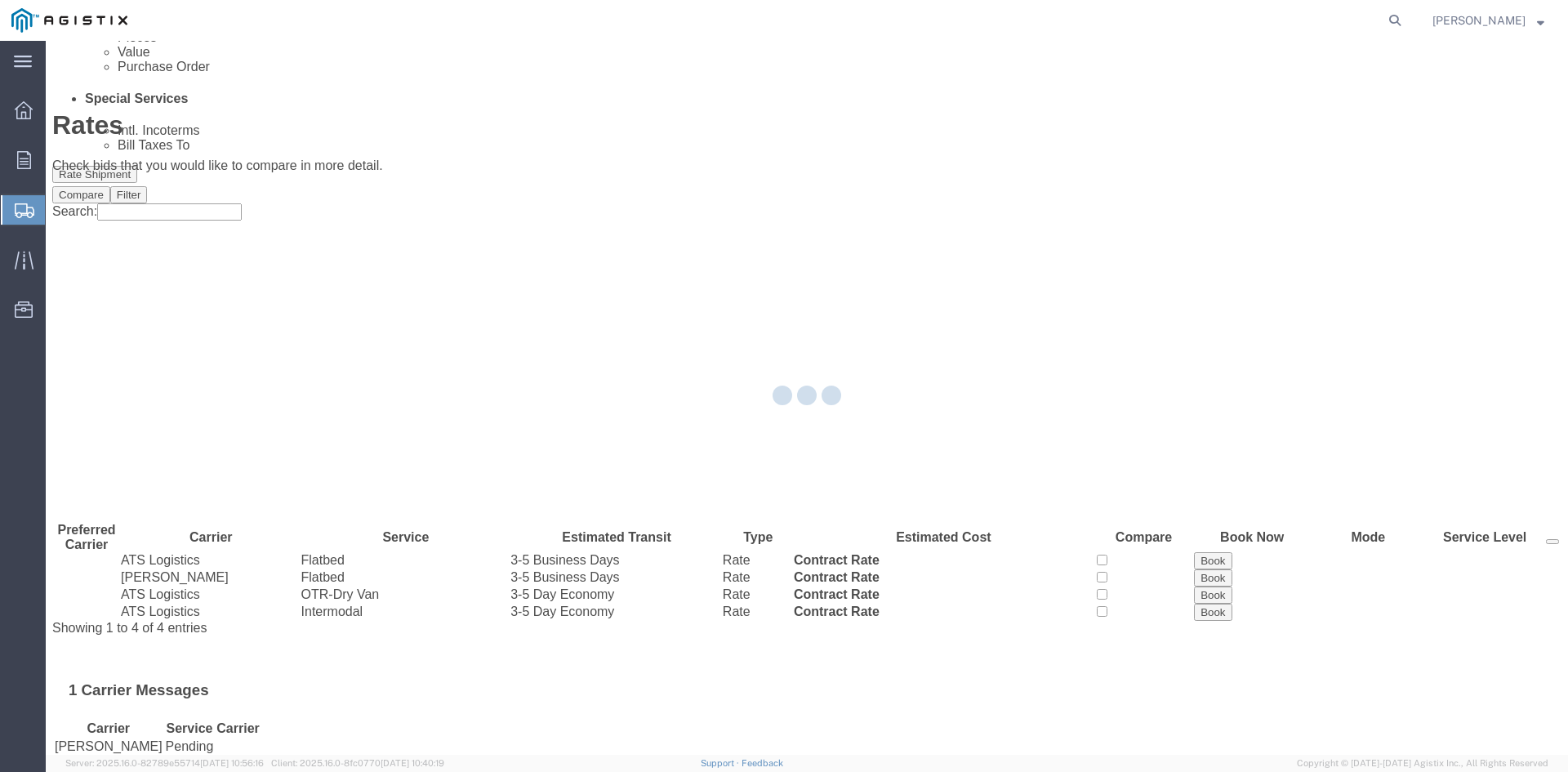
scroll to position [0, 0]
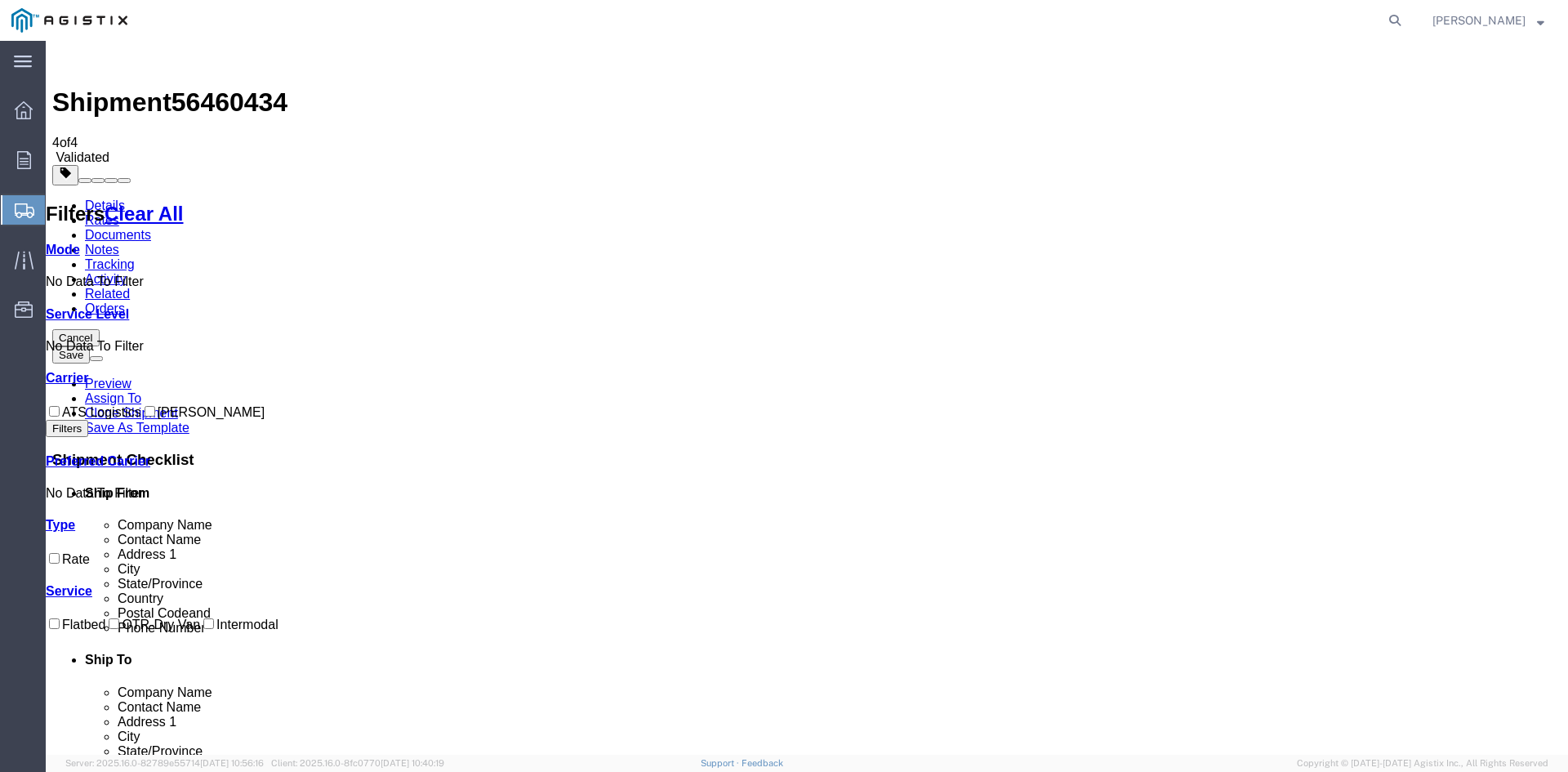
click at [59, 406] on input "ATS Logistics" at bounding box center [54, 411] width 11 height 11
checkbox input "true"
